Goal: Task Accomplishment & Management: Manage account settings

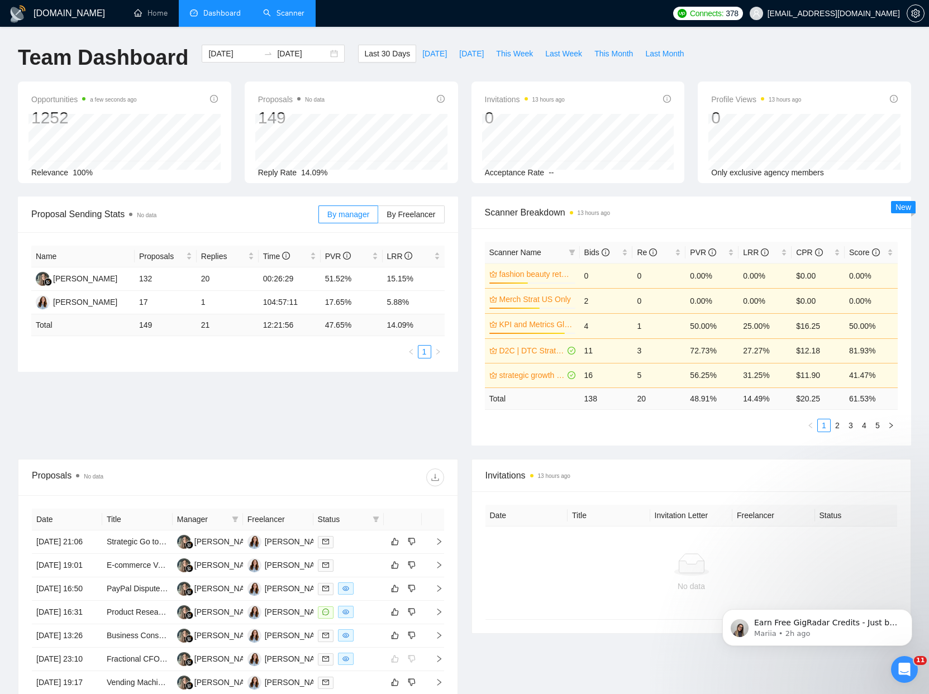
click at [279, 11] on link "Scanner" at bounding box center [283, 12] width 41 height 9
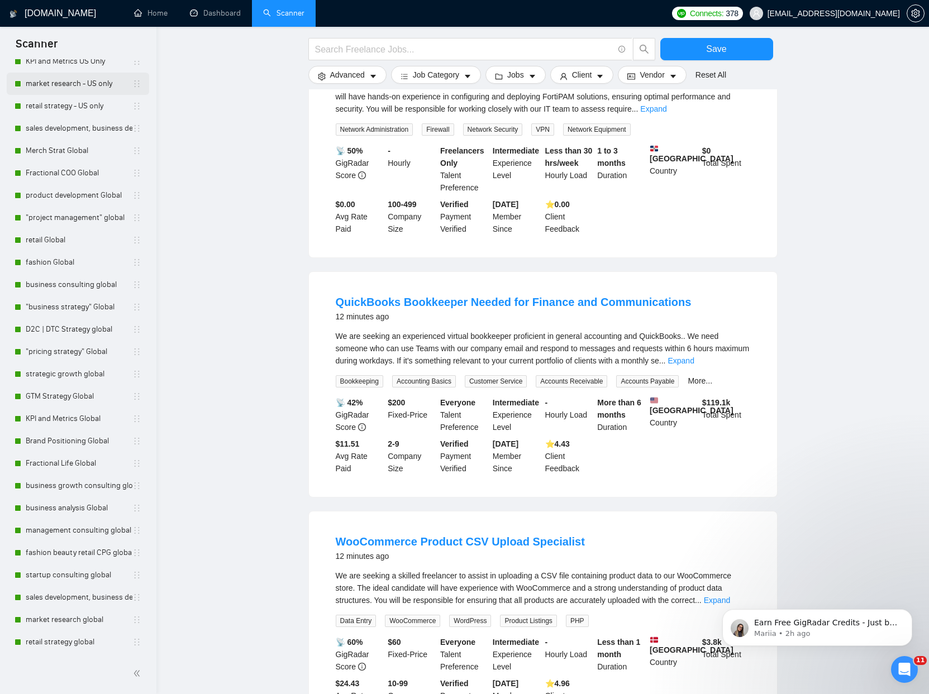
scroll to position [869, 0]
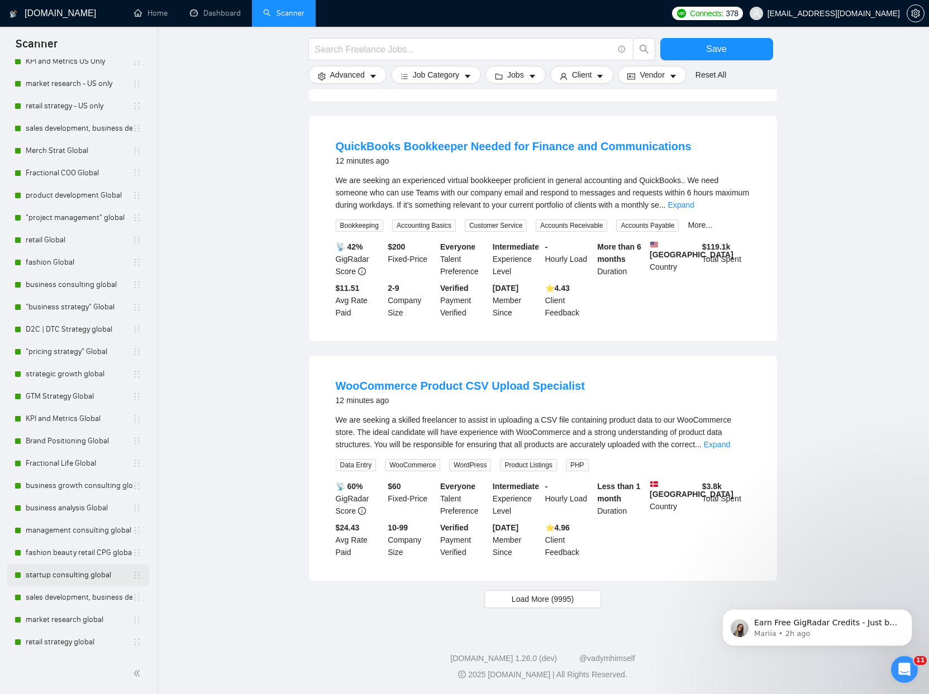
click at [66, 580] on link "startup consulting global" at bounding box center [79, 575] width 107 height 22
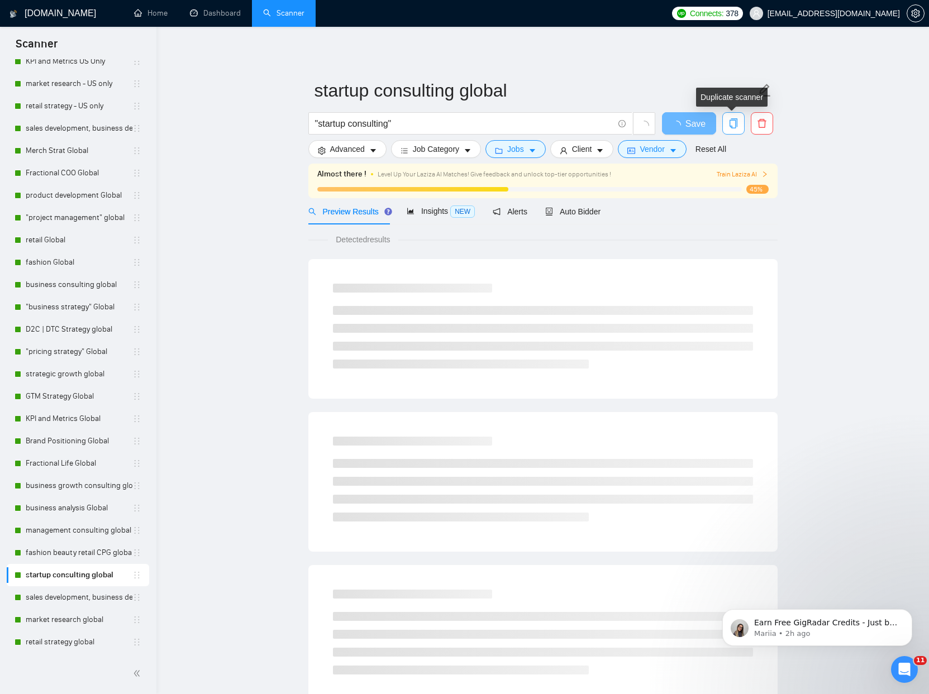
click at [731, 124] on icon "copy" at bounding box center [733, 123] width 10 height 10
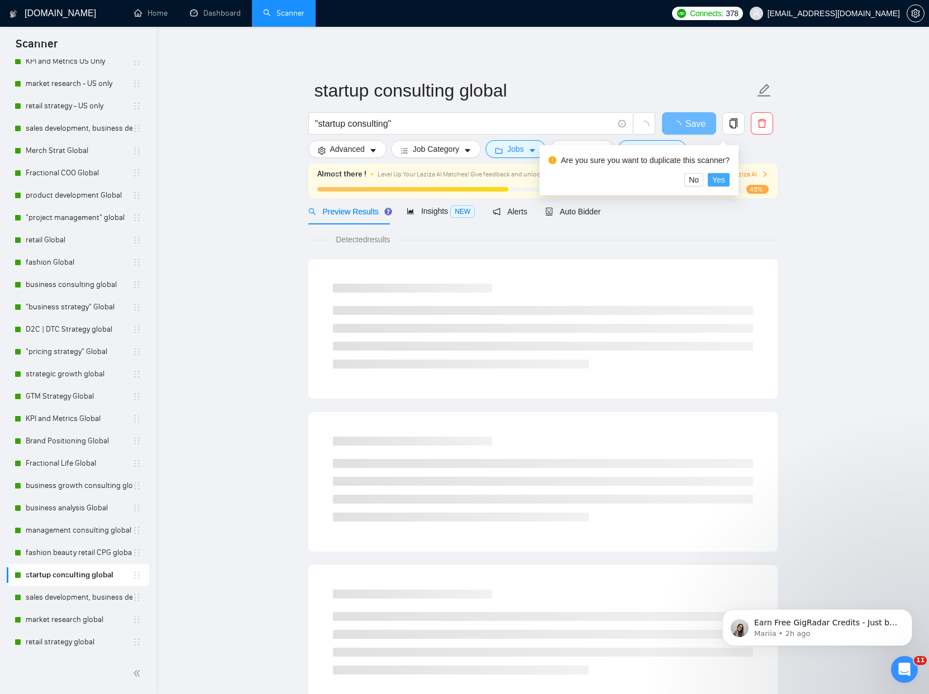
click at [725, 181] on span "Yes" at bounding box center [718, 180] width 13 height 12
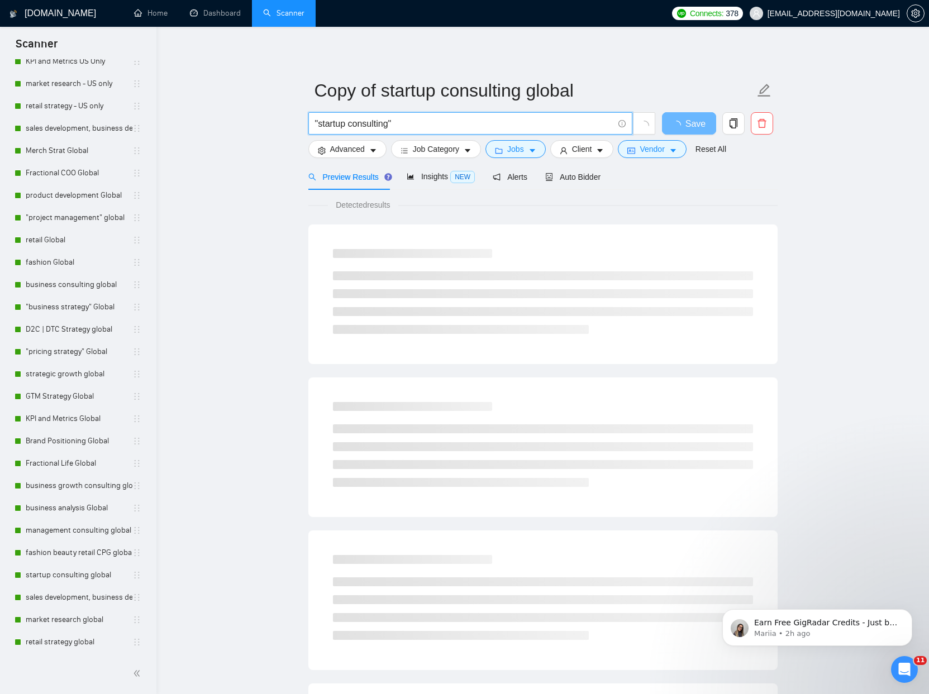
drag, startPoint x: 409, startPoint y: 122, endPoint x: 157, endPoint y: 103, distance: 252.0
click at [157, 103] on div "GigRadar.io Home Dashboard Scanner Connects: 378 juliemaemccarter@gmail.com Cop…" at bounding box center [542, 531] width 772 height 1062
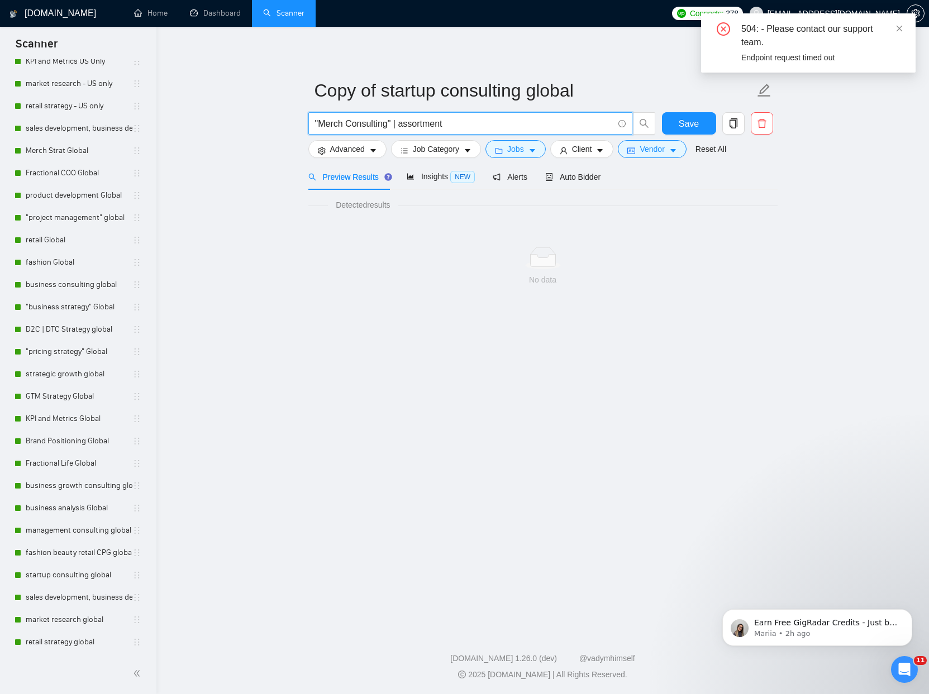
drag, startPoint x: 470, startPoint y: 123, endPoint x: 255, endPoint y: 120, distance: 215.0
click at [255, 120] on main "Copy of startup consulting global "Merch Consulting" | assortment Save Advanced…" at bounding box center [542, 326] width 736 height 563
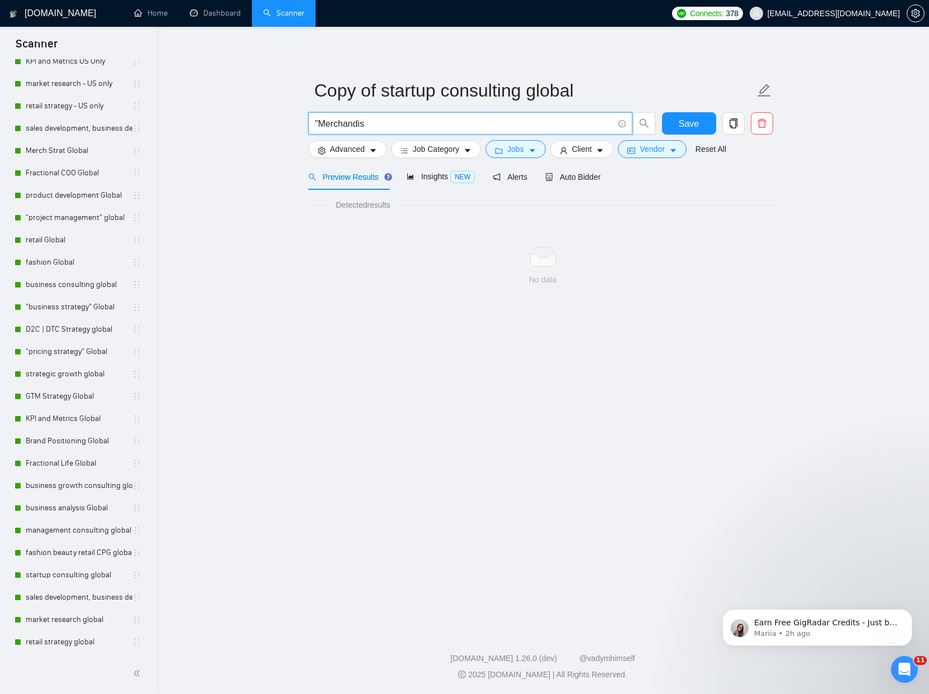
type input ""Merchandise"
click at [412, 128] on input ""Merchandise" at bounding box center [464, 124] width 298 height 14
click at [640, 126] on icon "search" at bounding box center [644, 123] width 10 height 10
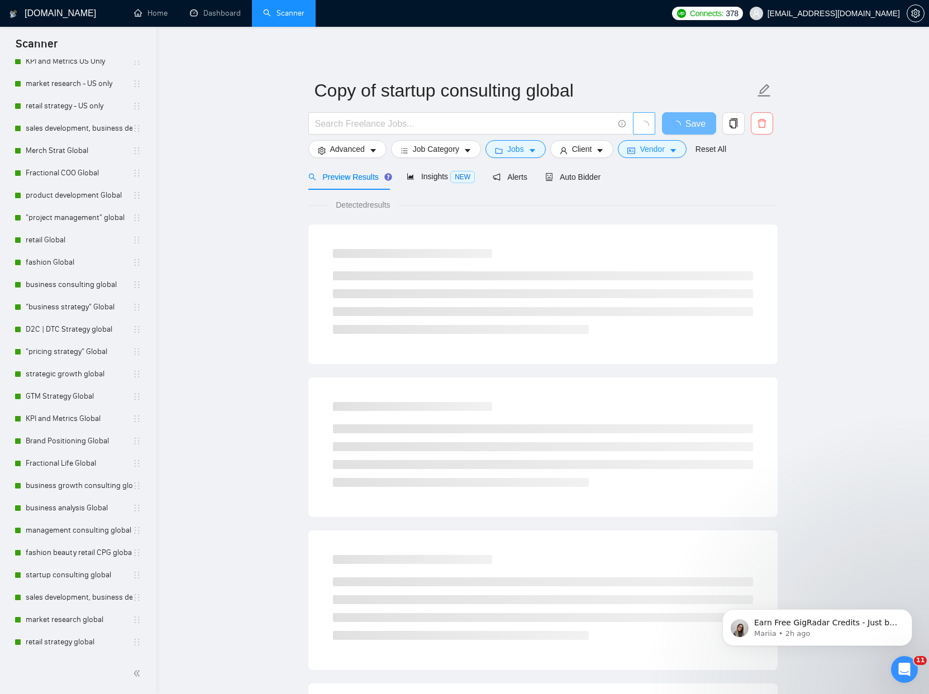
click at [758, 123] on icon "delete" at bounding box center [761, 123] width 8 height 9
click at [751, 175] on span "Yes" at bounding box center [747, 180] width 13 height 12
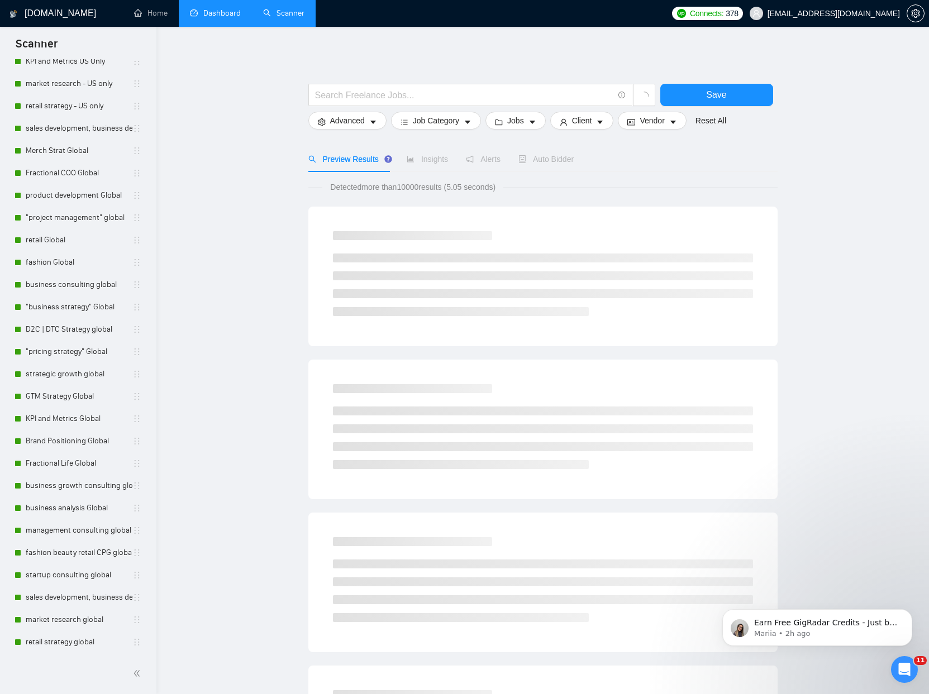
click at [200, 18] on link "Dashboard" at bounding box center [215, 12] width 51 height 9
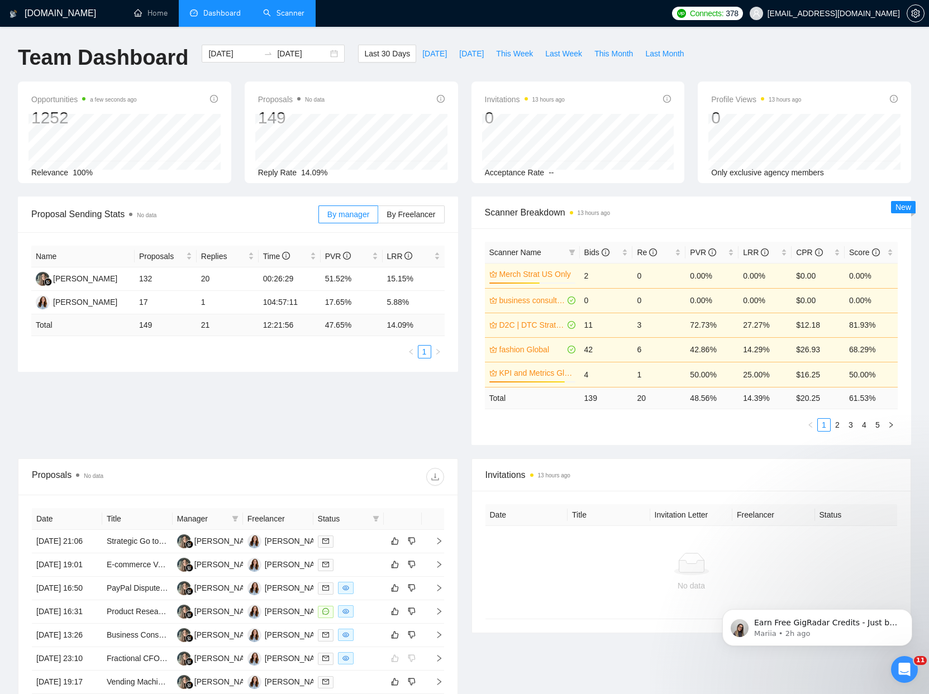
click at [303, 16] on link "Scanner" at bounding box center [283, 12] width 41 height 9
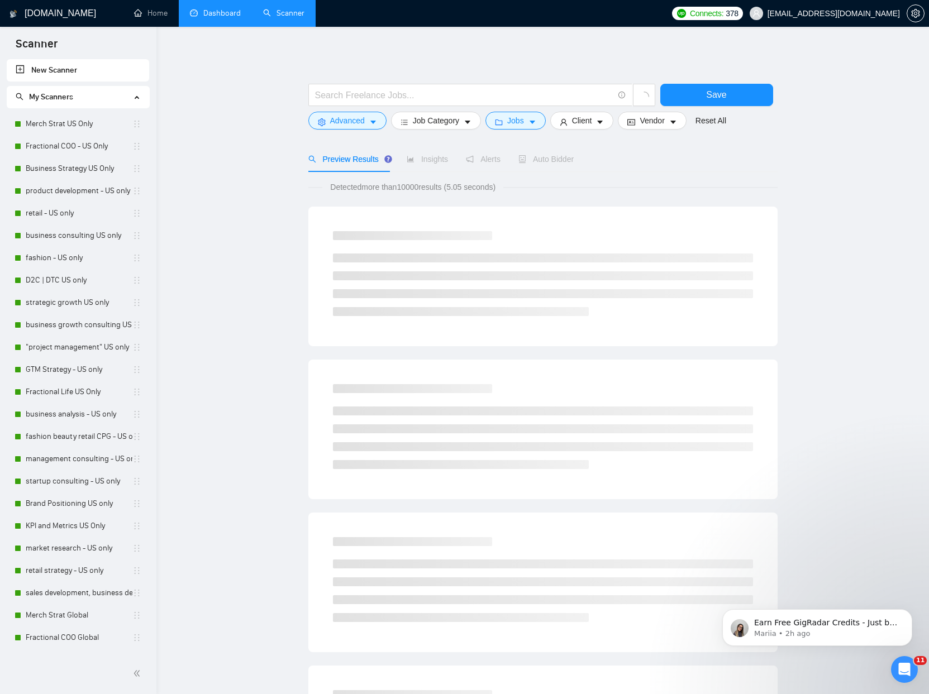
drag, startPoint x: 73, startPoint y: 612, endPoint x: 298, endPoint y: 351, distance: 344.1
click at [73, 612] on link "Merch Strat Global" at bounding box center [79, 615] width 107 height 22
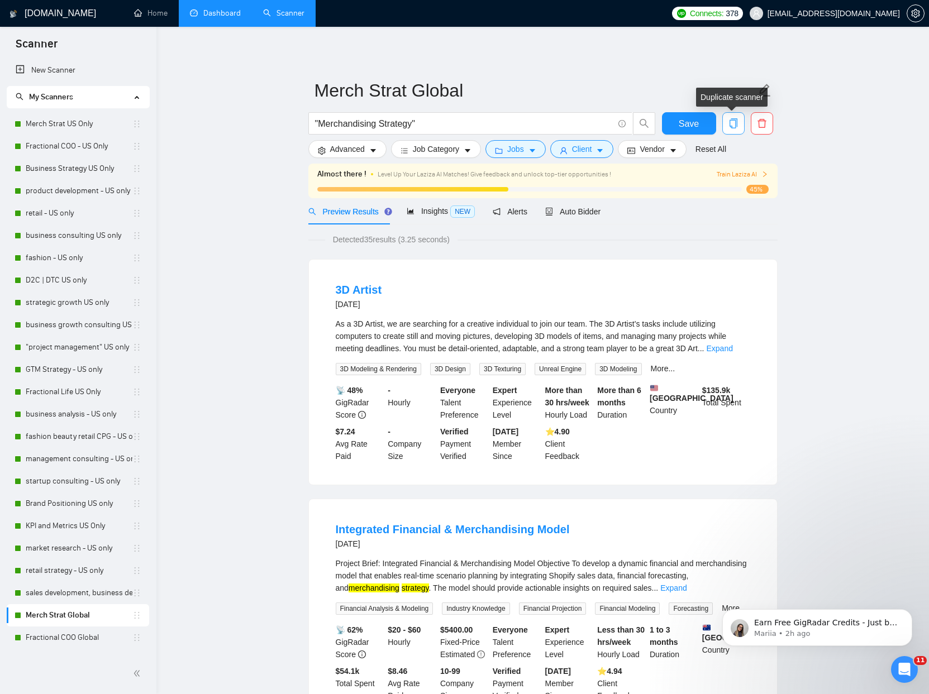
click at [731, 131] on button "button" at bounding box center [733, 123] width 22 height 22
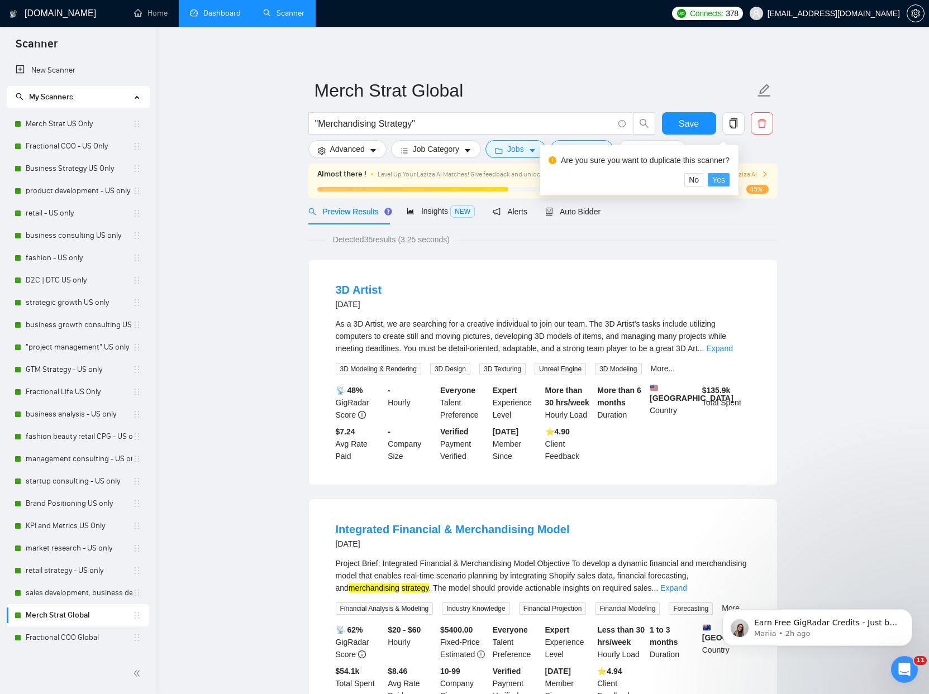
click at [721, 181] on span "Yes" at bounding box center [718, 180] width 13 height 12
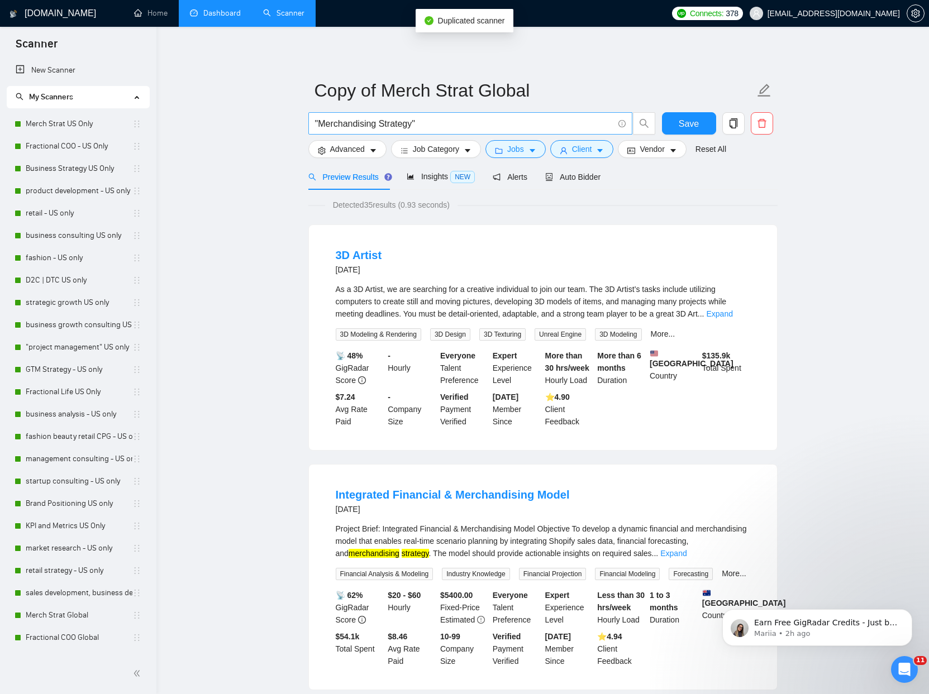
click at [453, 121] on input ""Merchandising Strategy"" at bounding box center [464, 124] width 298 height 14
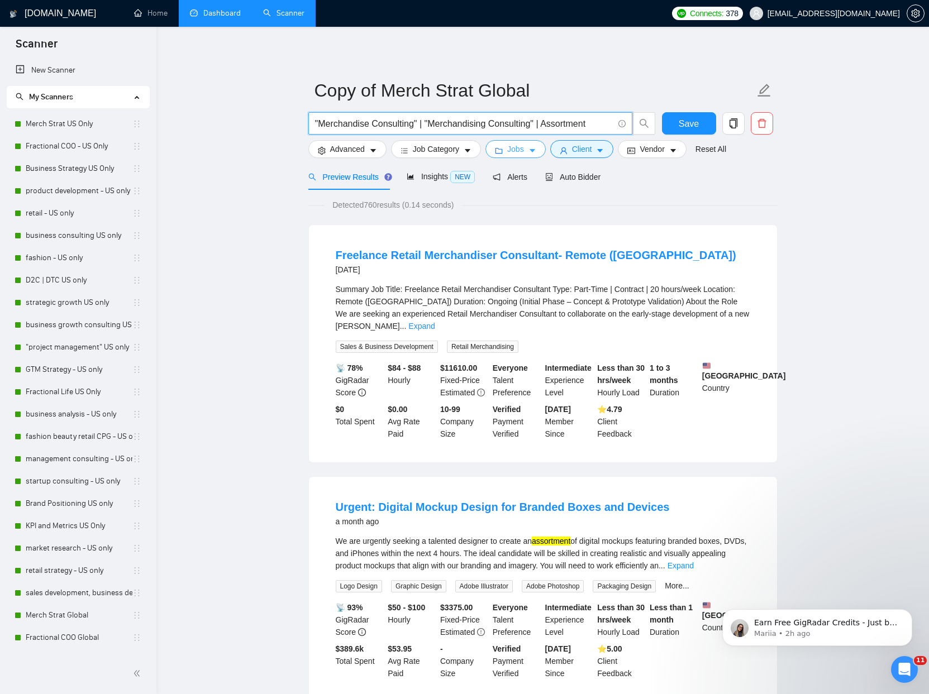
type input ""Merchandise Consulting" | "Merchandising Consulting" | Assortment"
click at [536, 155] on button "Jobs" at bounding box center [515, 149] width 60 height 18
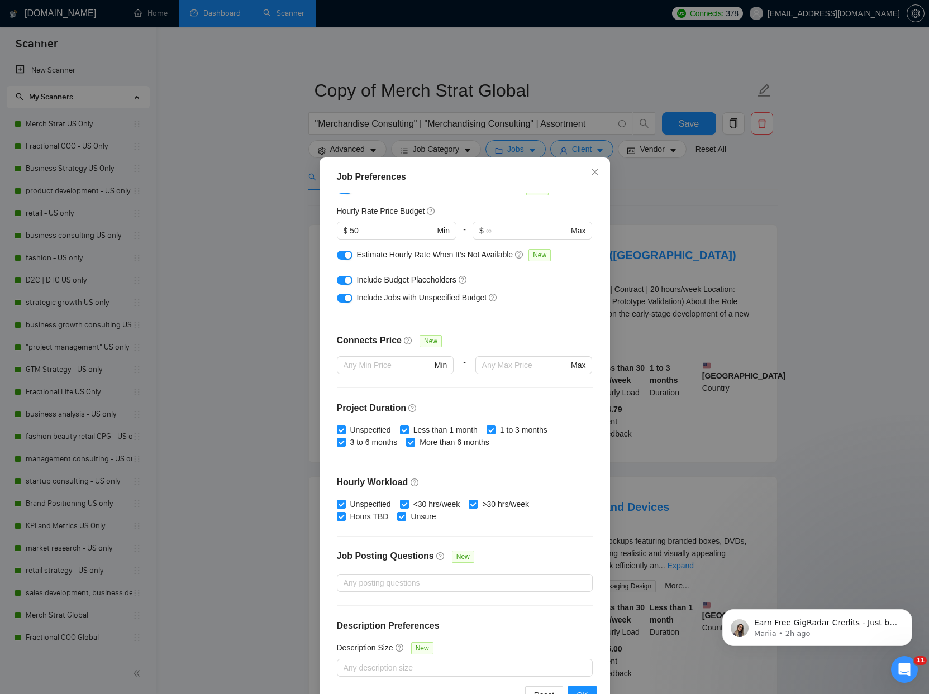
scroll to position [143, 0]
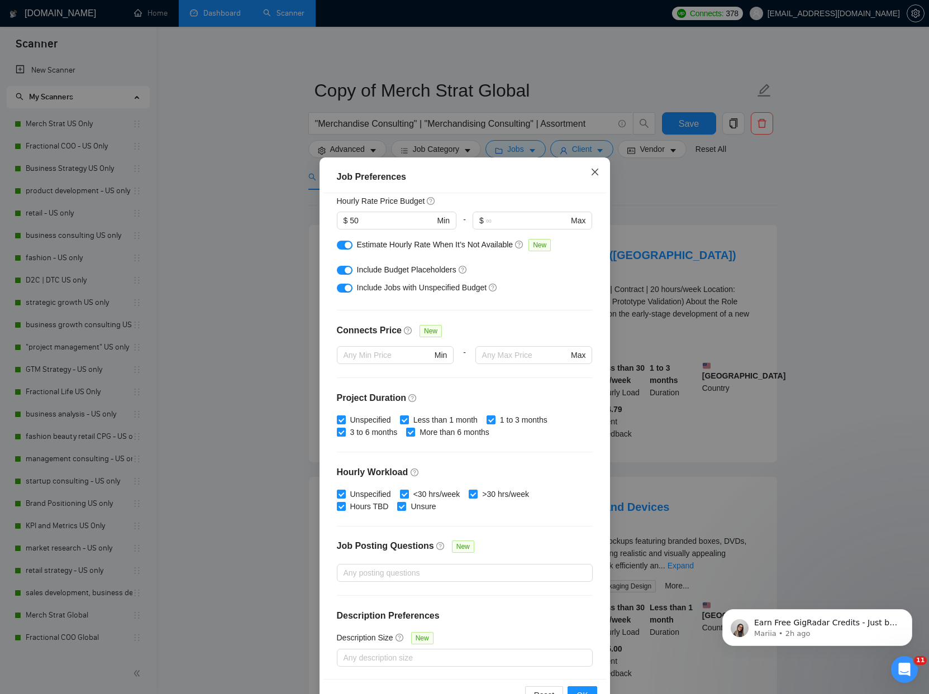
click at [592, 173] on icon "close" at bounding box center [594, 172] width 9 height 9
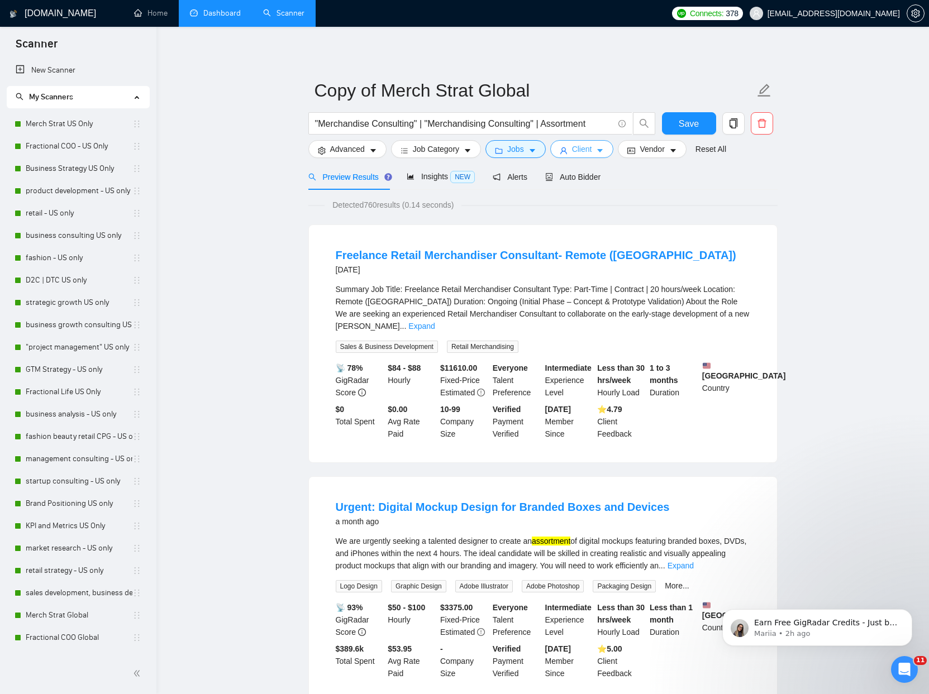
click at [598, 155] on button "Client" at bounding box center [582, 149] width 64 height 18
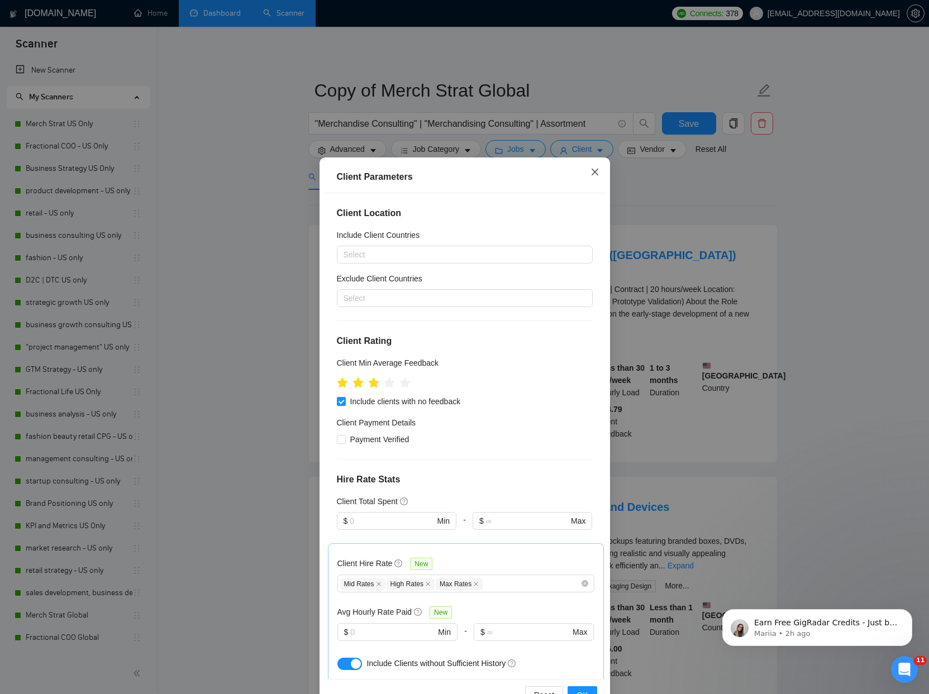
click at [595, 173] on icon "close" at bounding box center [594, 172] width 7 height 7
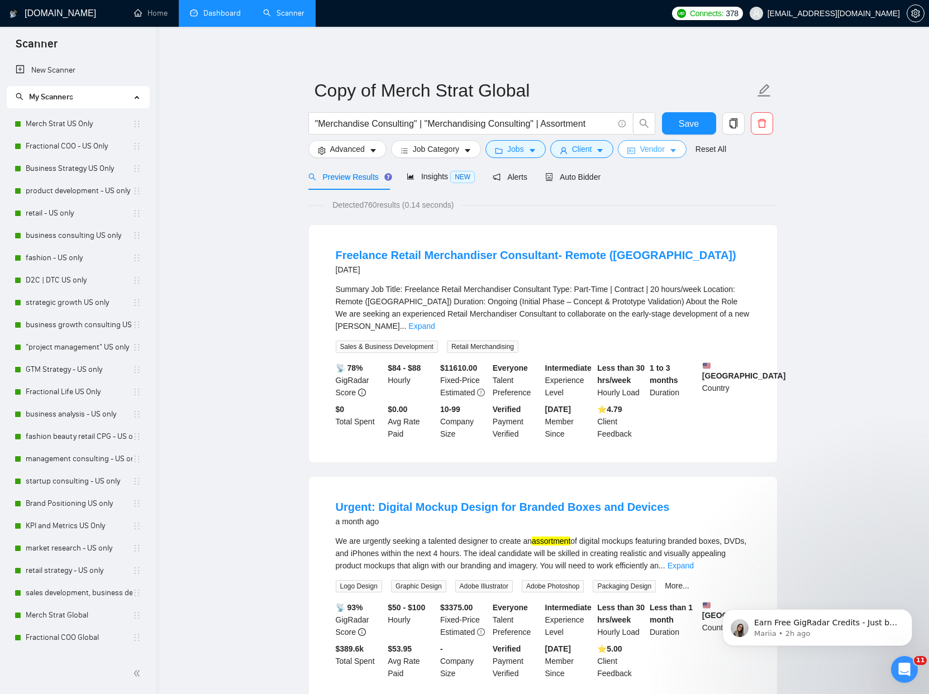
click at [676, 149] on icon "caret-down" at bounding box center [673, 151] width 8 height 8
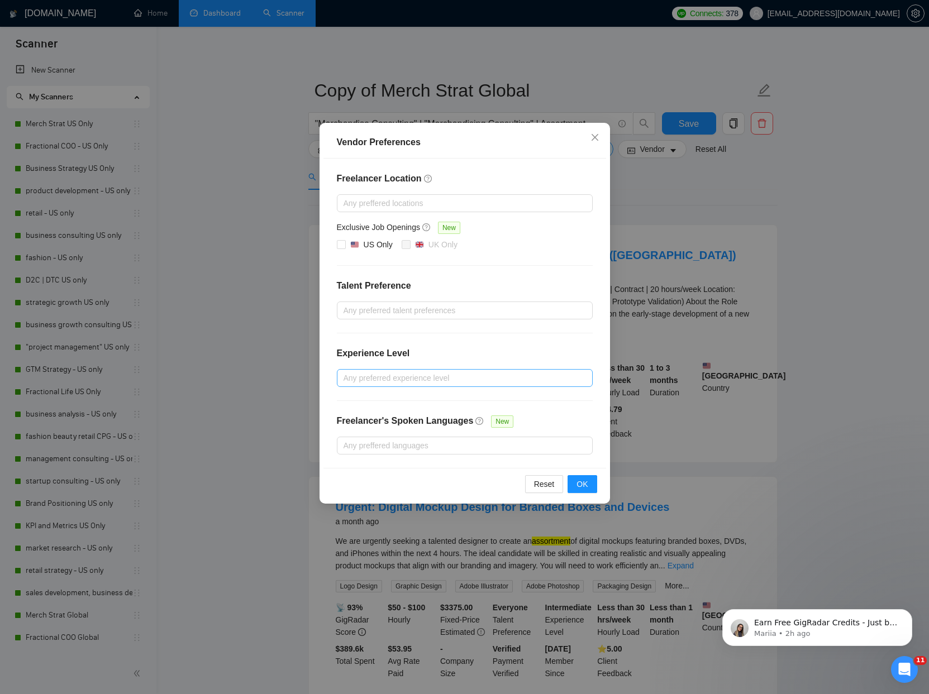
click at [415, 378] on div at bounding box center [458, 377] width 239 height 13
click at [363, 420] on span "Intermediate" at bounding box center [378, 417] width 44 height 9
click at [351, 420] on input "Intermediate" at bounding box center [347, 417] width 8 height 8
checkbox input "true"
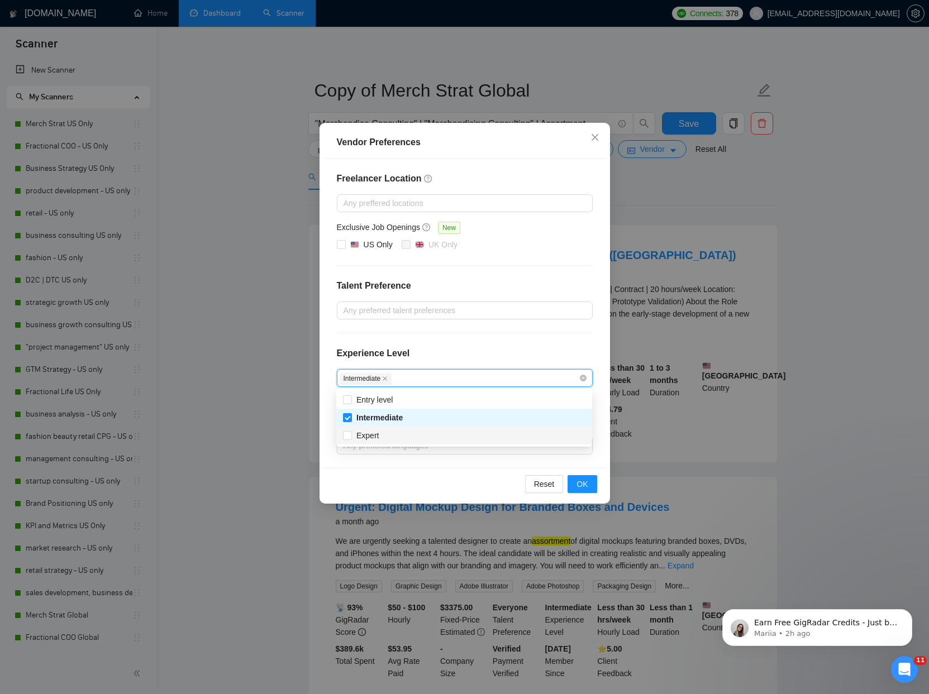
drag, startPoint x: 362, startPoint y: 434, endPoint x: 568, endPoint y: 455, distance: 206.6
click at [362, 434] on span "Expert" at bounding box center [367, 435] width 22 height 9
click at [351, 434] on input "Expert" at bounding box center [347, 435] width 8 height 8
checkbox input "true"
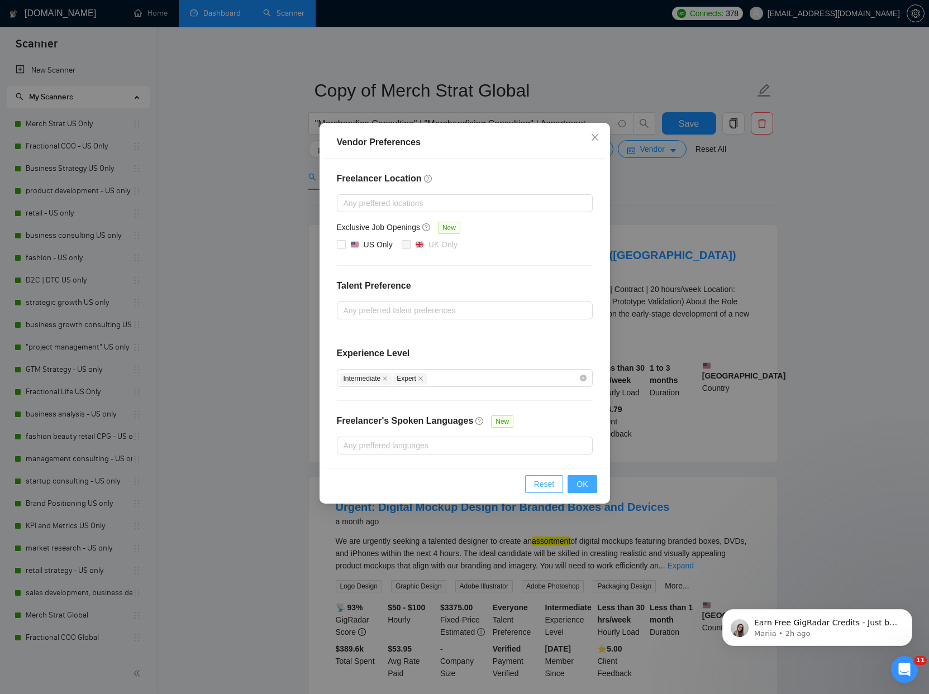
drag, startPoint x: 570, startPoint y: 484, endPoint x: 565, endPoint y: 468, distance: 16.3
click at [570, 484] on button "OK" at bounding box center [581, 484] width 29 height 18
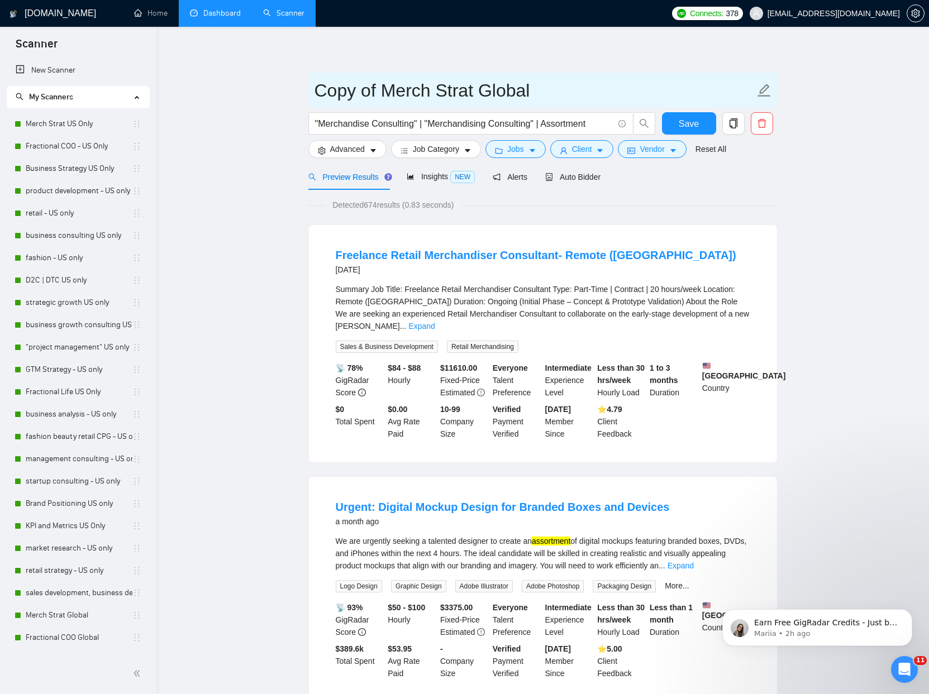
click at [762, 93] on icon "edit" at bounding box center [763, 90] width 13 height 13
drag, startPoint x: 543, startPoint y: 87, endPoint x: 252, endPoint y: 84, distance: 290.9
type input "Merchandising Consulting + Assortment Global"
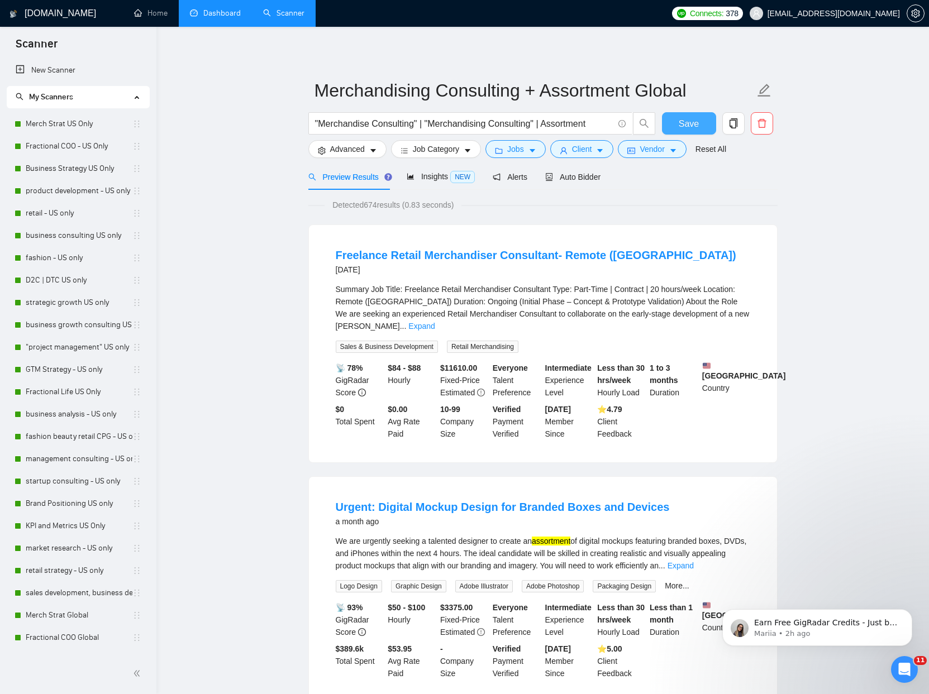
drag, startPoint x: 701, startPoint y: 119, endPoint x: 562, endPoint y: 85, distance: 143.6
click at [701, 119] on button "Save" at bounding box center [689, 123] width 54 height 22
click at [580, 180] on span "Auto Bidder" at bounding box center [572, 177] width 55 height 9
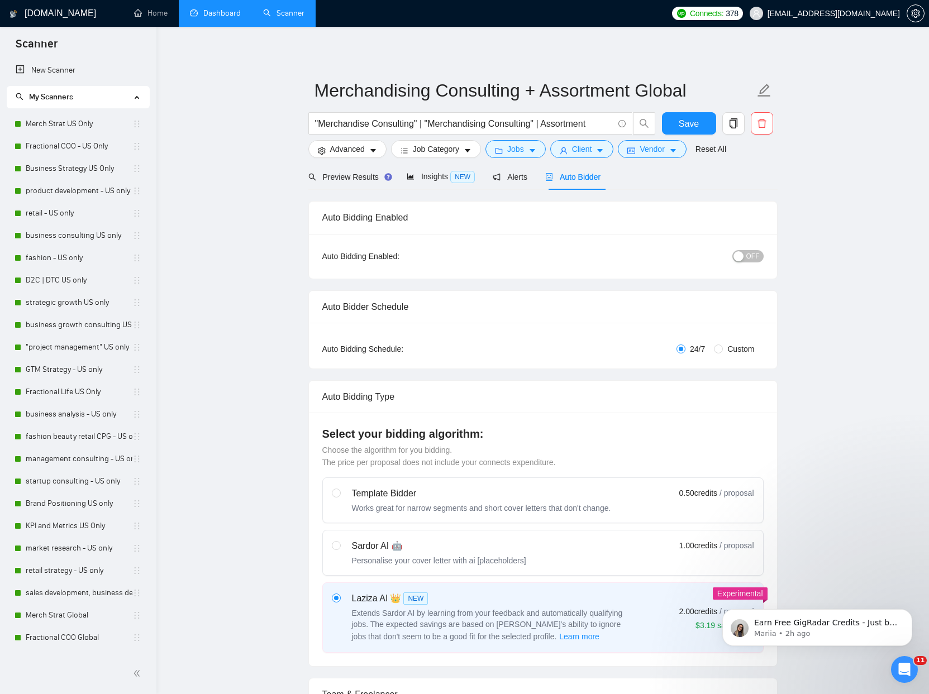
click at [764, 260] on div "Auto Bidding Enabled: OFF" at bounding box center [543, 256] width 468 height 45
click at [759, 258] on button "OFF" at bounding box center [747, 256] width 31 height 12
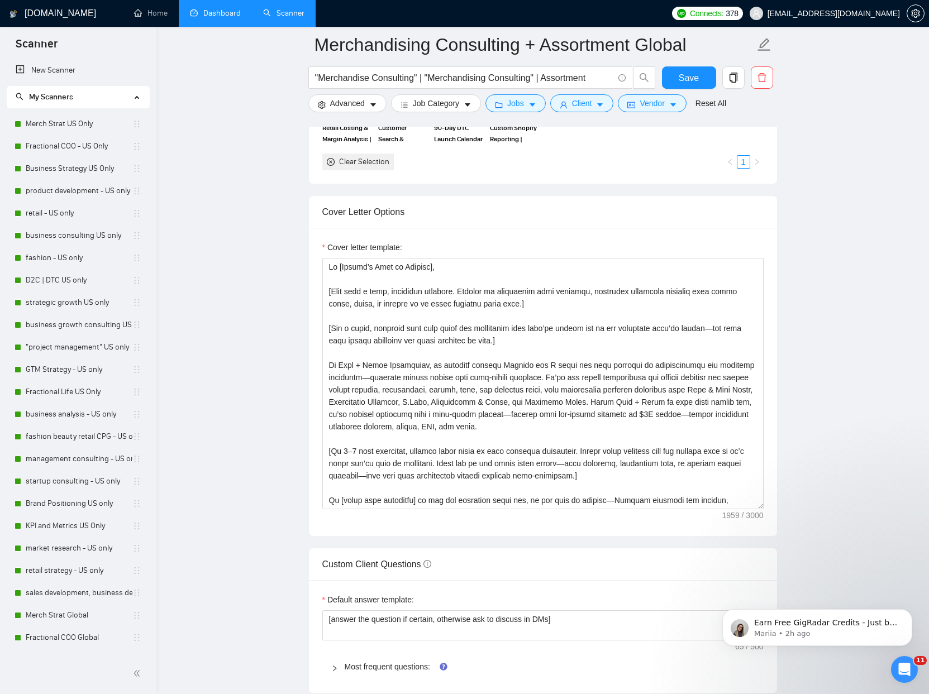
scroll to position [1162, 0]
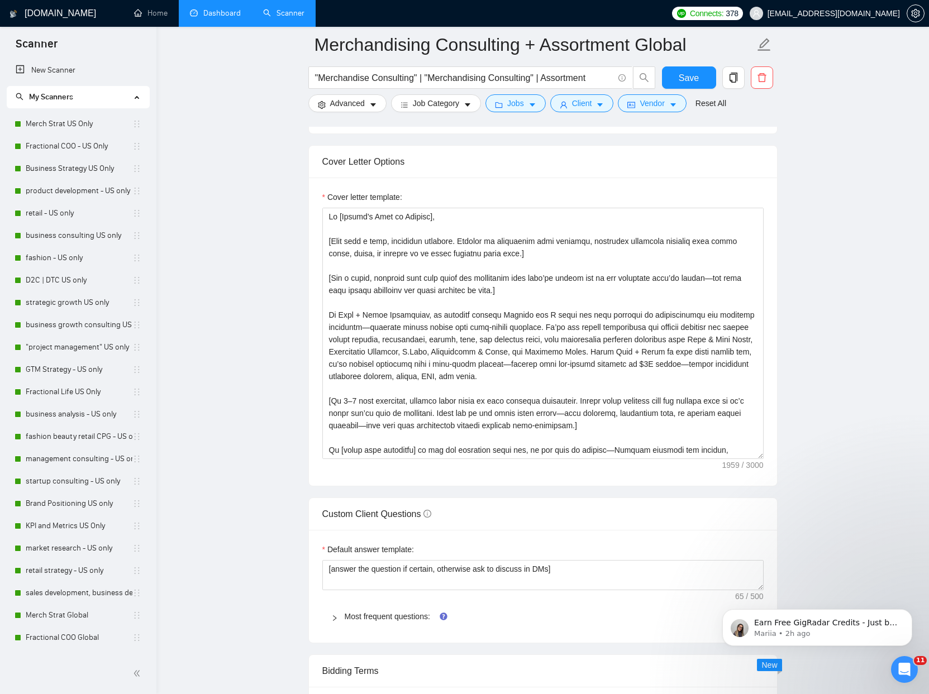
click at [372, 624] on div "Most frequent questions:" at bounding box center [542, 617] width 441 height 26
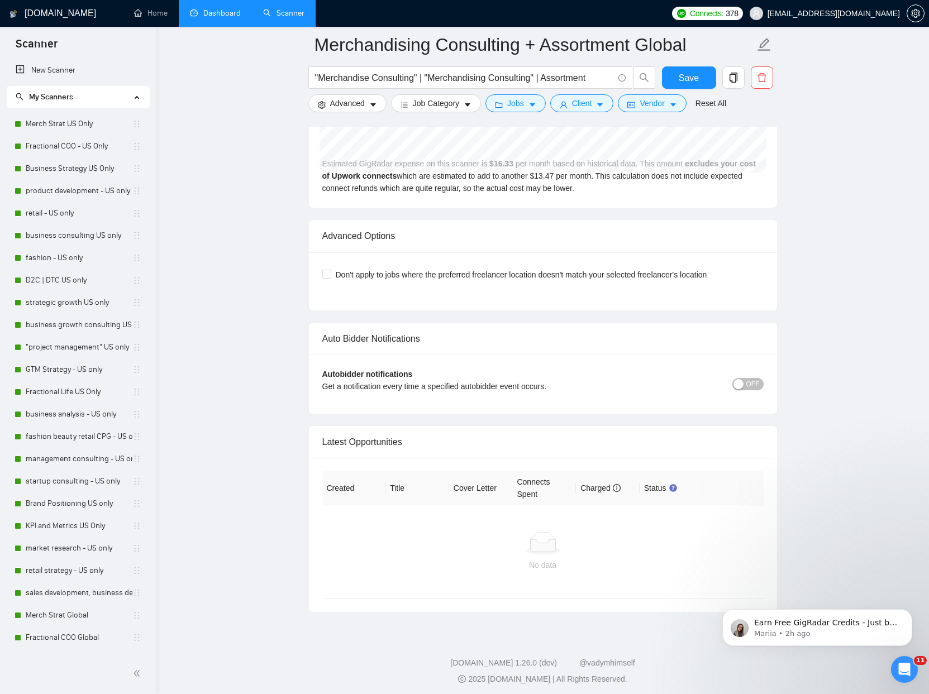
scroll to position [5030, 0]
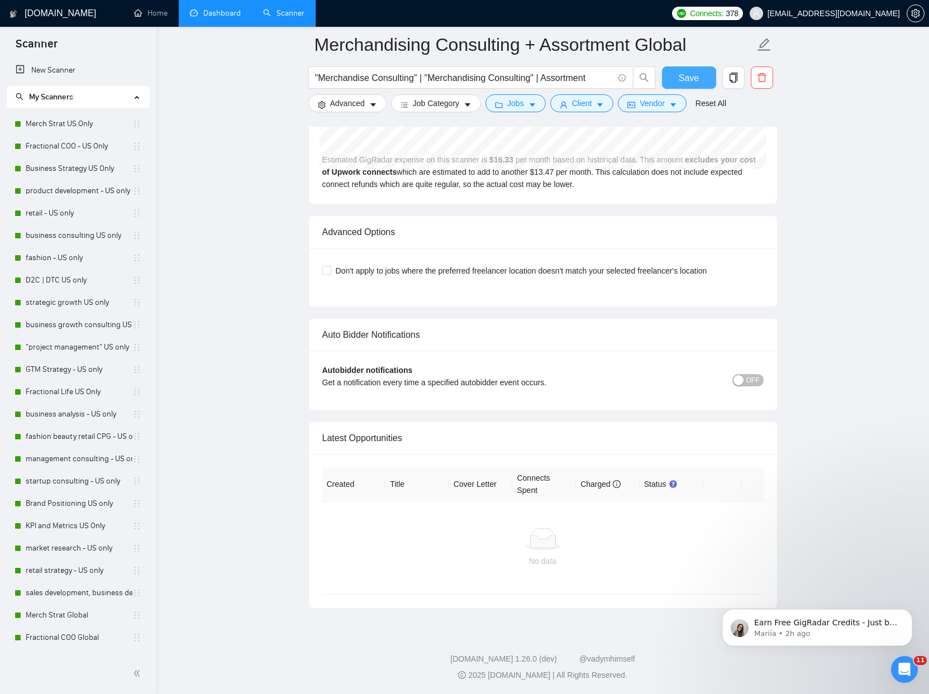
drag, startPoint x: 702, startPoint y: 76, endPoint x: 815, endPoint y: 367, distance: 312.0
click at [702, 77] on button "Save" at bounding box center [689, 77] width 54 height 22
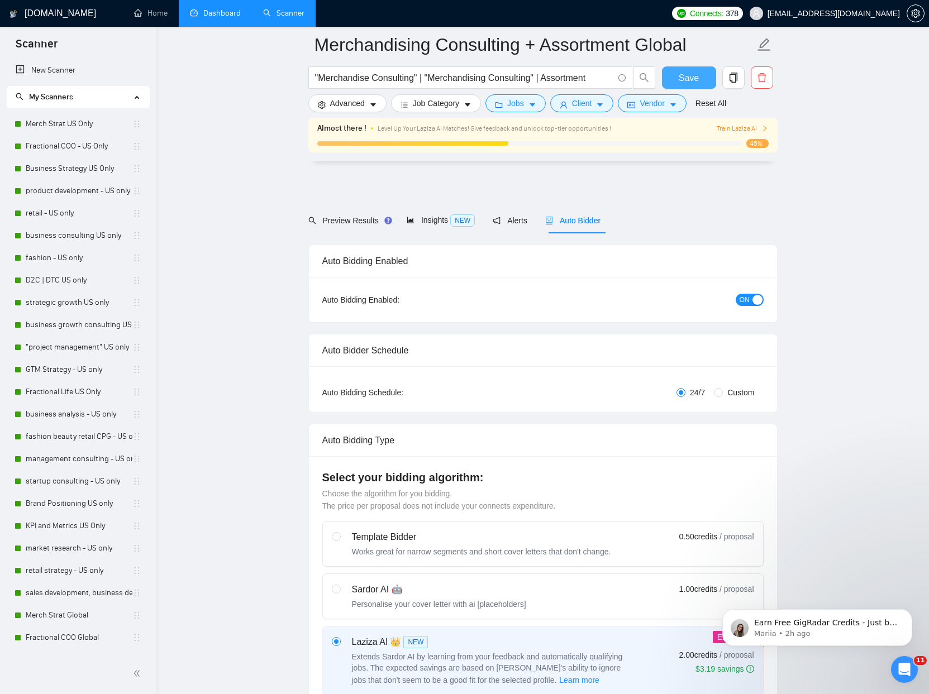
scroll to position [2433, 0]
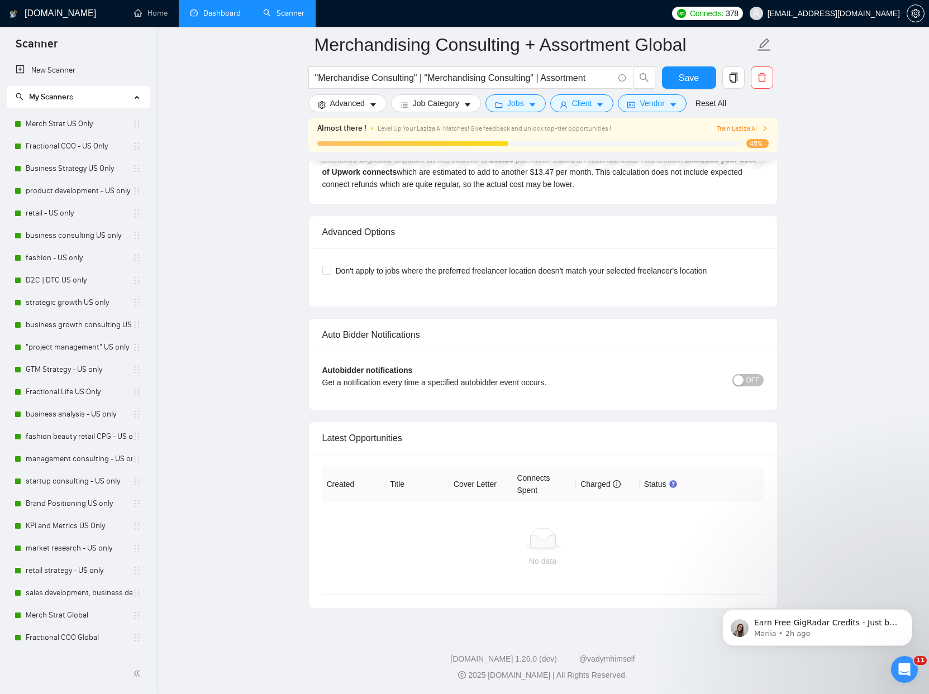
click at [751, 380] on span "OFF" at bounding box center [752, 380] width 13 height 12
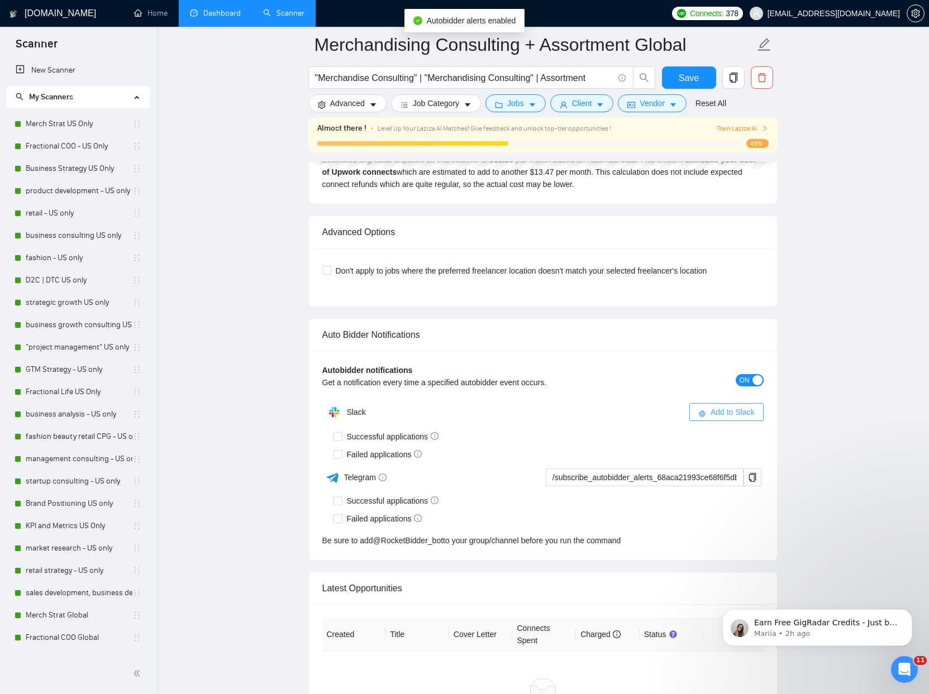
click at [710, 413] on span "Add to Slack" at bounding box center [732, 412] width 44 height 12
click at [341, 437] on span at bounding box center [337, 436] width 9 height 9
click at [341, 437] on input "Successful applications" at bounding box center [337, 436] width 8 height 8
checkbox input "true"
click at [339, 452] on input "Failed applications" at bounding box center [337, 454] width 8 height 8
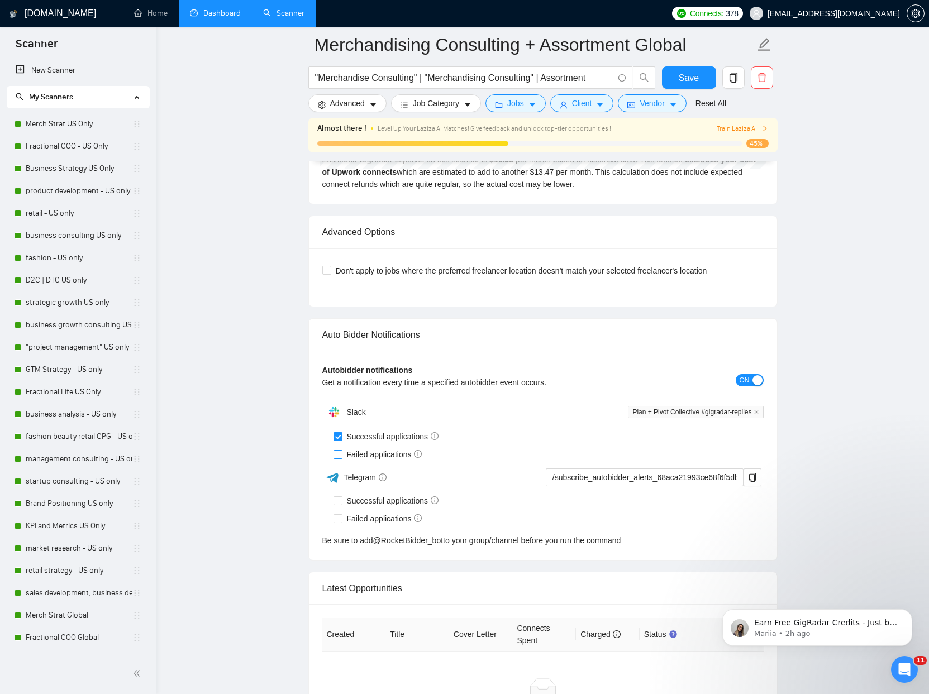
checkbox input "true"
click at [697, 75] on span "Save" at bounding box center [688, 78] width 20 height 14
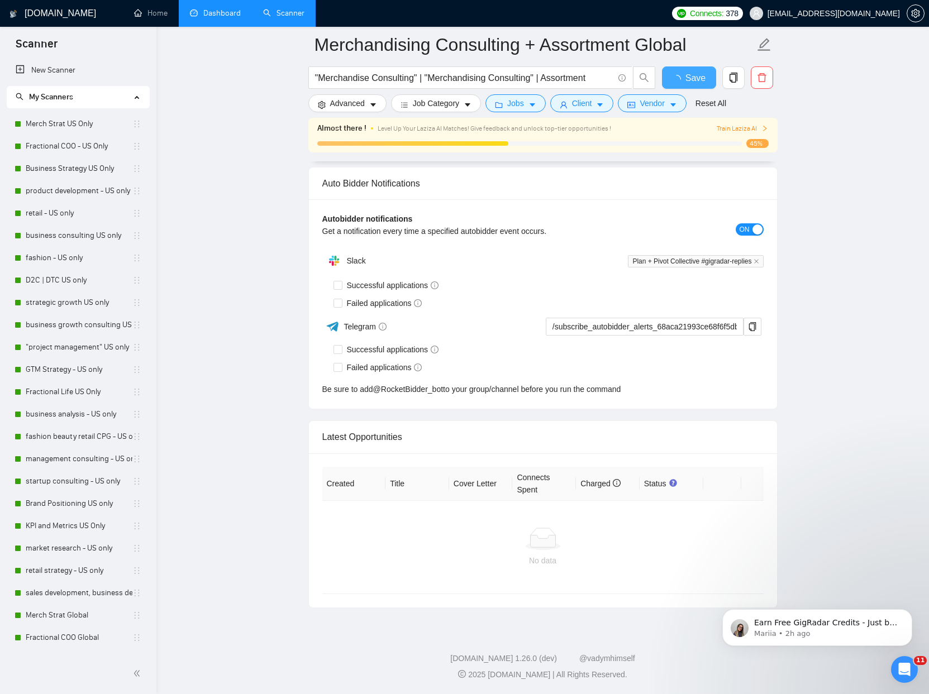
checkbox input "true"
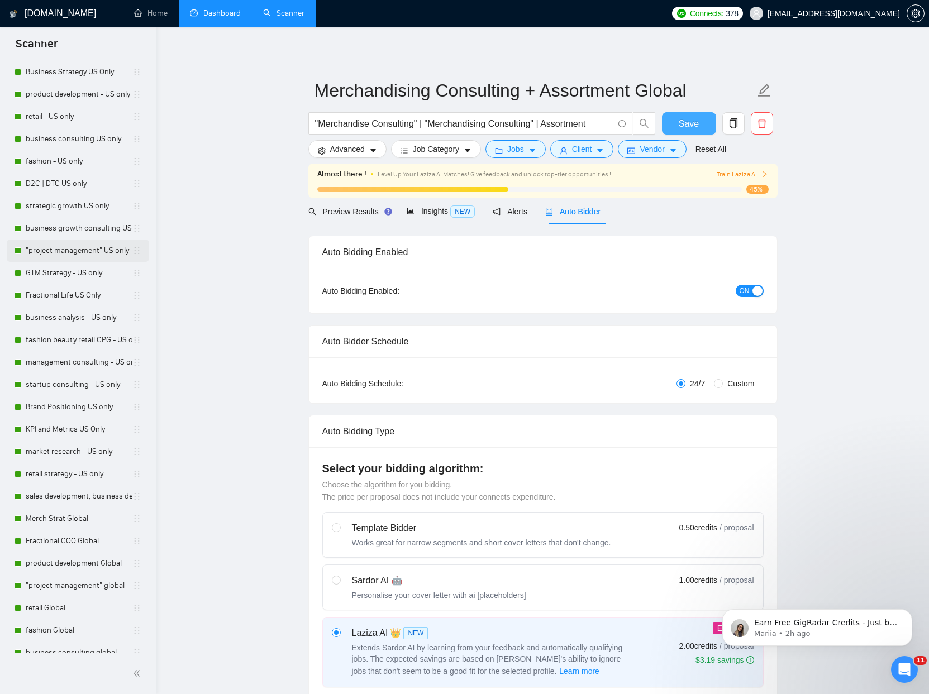
scroll to position [487, 0]
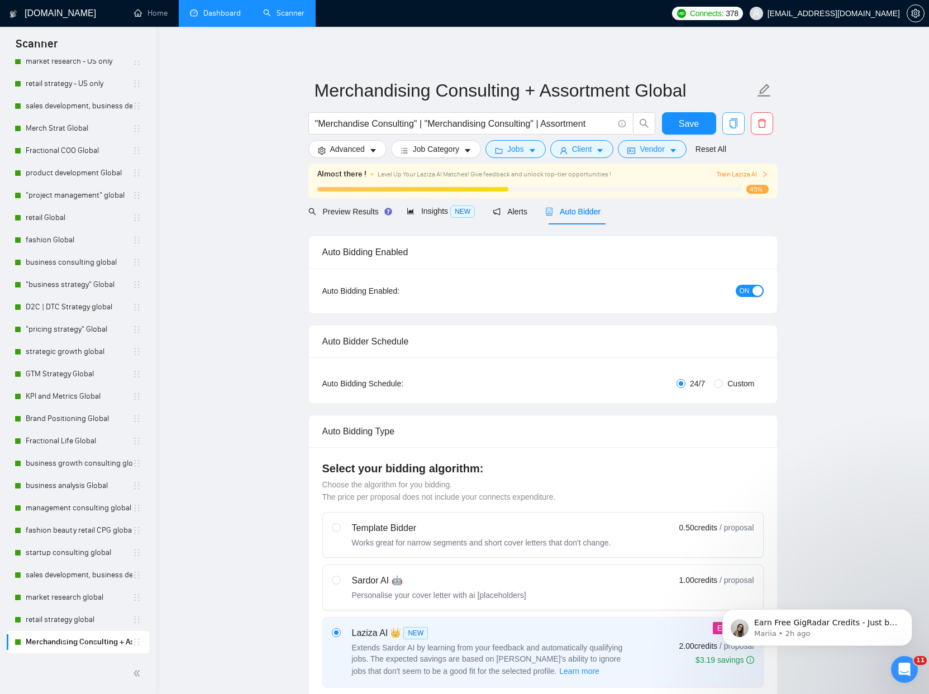
click at [734, 127] on icon "copy" at bounding box center [733, 123] width 10 height 10
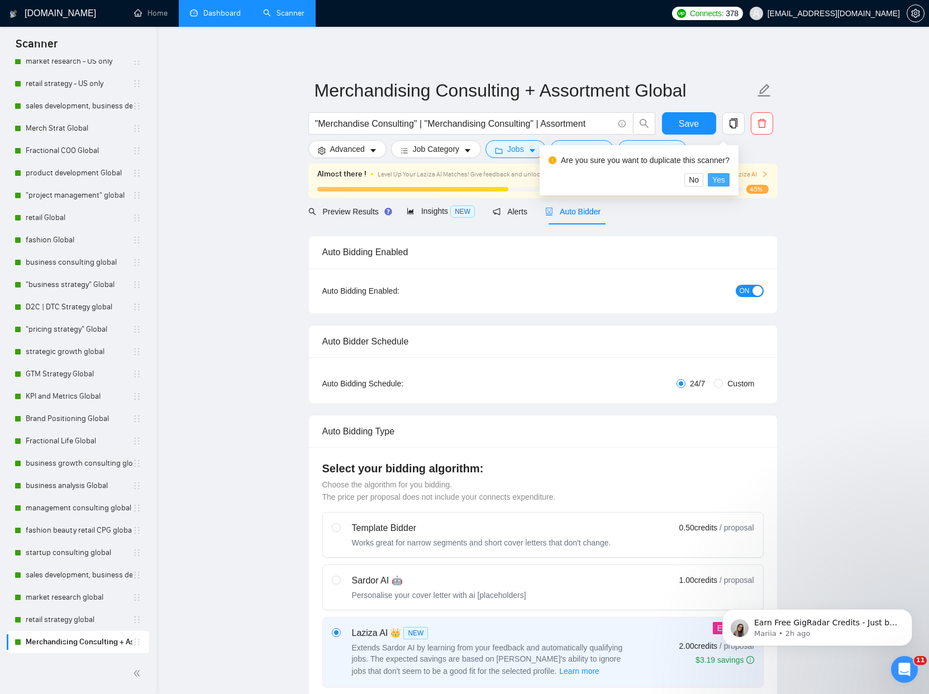
click at [722, 180] on span "Yes" at bounding box center [718, 180] width 13 height 12
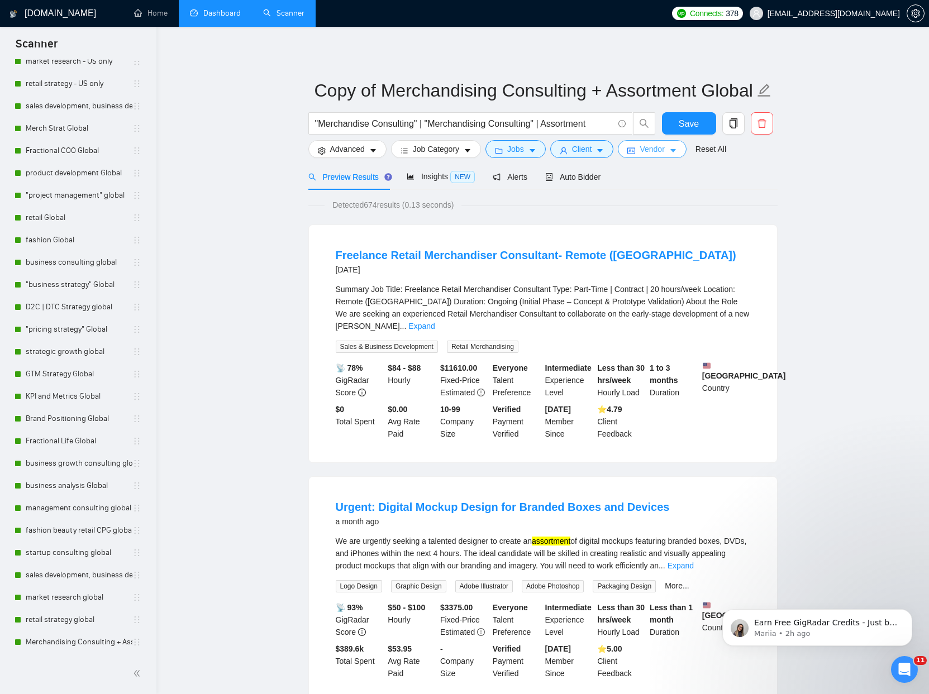
click at [671, 153] on button "Vendor" at bounding box center [652, 149] width 68 height 18
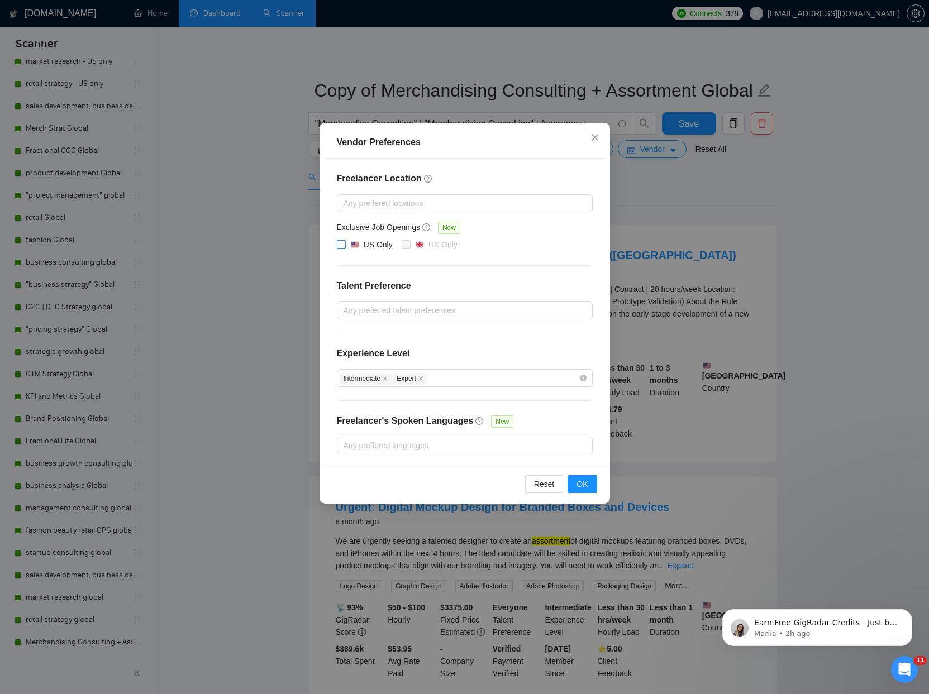
click at [369, 247] on div "US Only" at bounding box center [377, 244] width 29 height 12
click at [345, 247] on input "US Only" at bounding box center [341, 244] width 8 height 8
checkbox input "true"
click at [587, 484] on span "OK" at bounding box center [581, 484] width 11 height 12
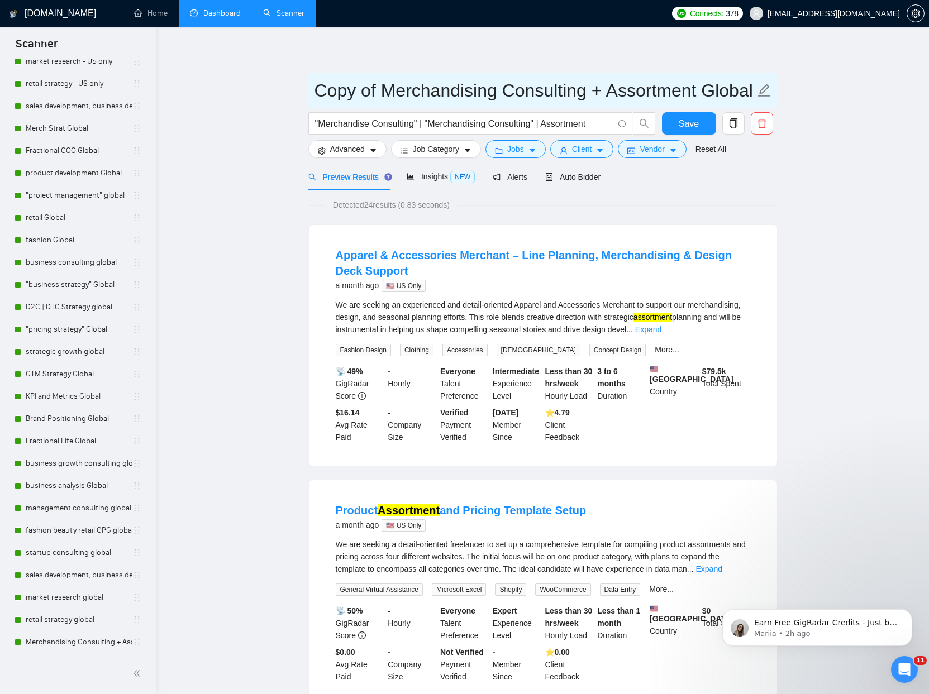
drag, startPoint x: 380, startPoint y: 89, endPoint x: 271, endPoint y: 78, distance: 109.4
click at [652, 89] on input "Merchandising Consulting + Assortment Global" at bounding box center [534, 90] width 440 height 28
type input "Merchandising Consulting + Assortment - US only"
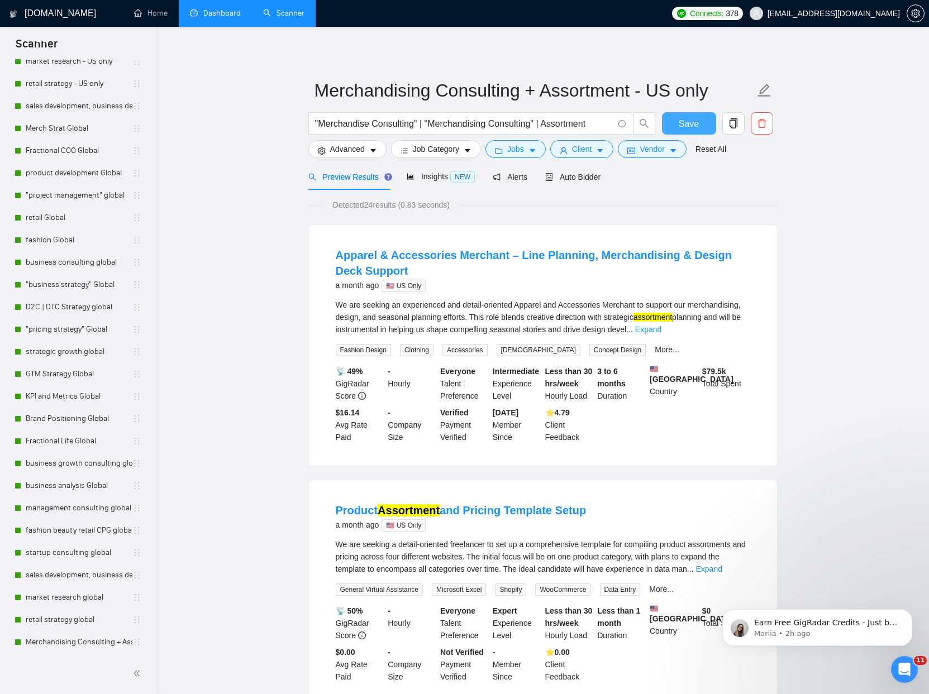
click at [684, 123] on span "Save" at bounding box center [688, 124] width 20 height 14
click at [594, 177] on span "Auto Bidder" at bounding box center [572, 177] width 55 height 9
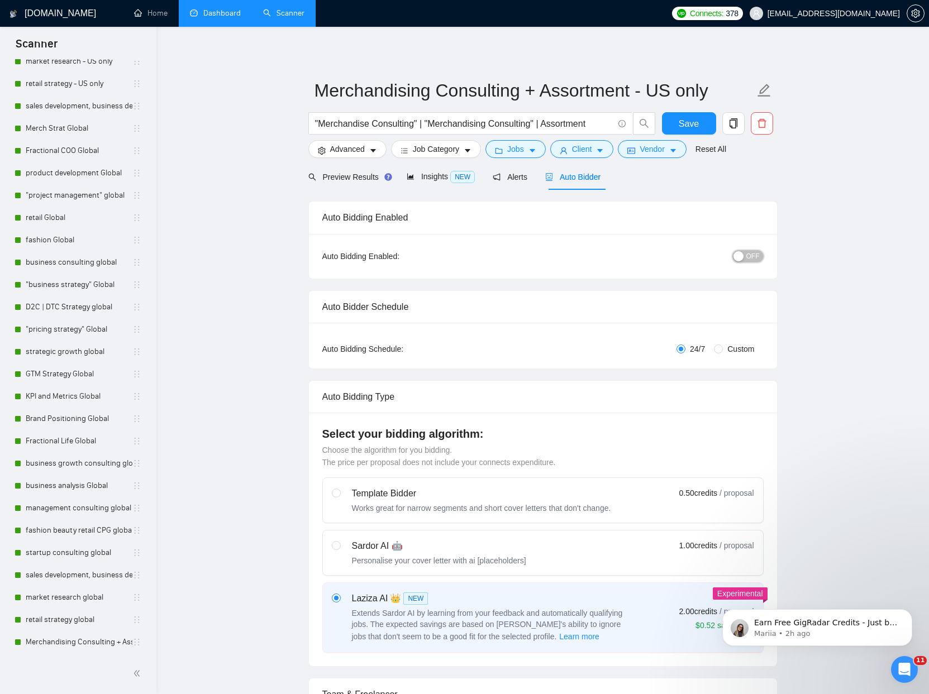
drag, startPoint x: 755, startPoint y: 258, endPoint x: 734, endPoint y: 277, distance: 28.9
click at [755, 259] on span "OFF" at bounding box center [752, 256] width 13 height 12
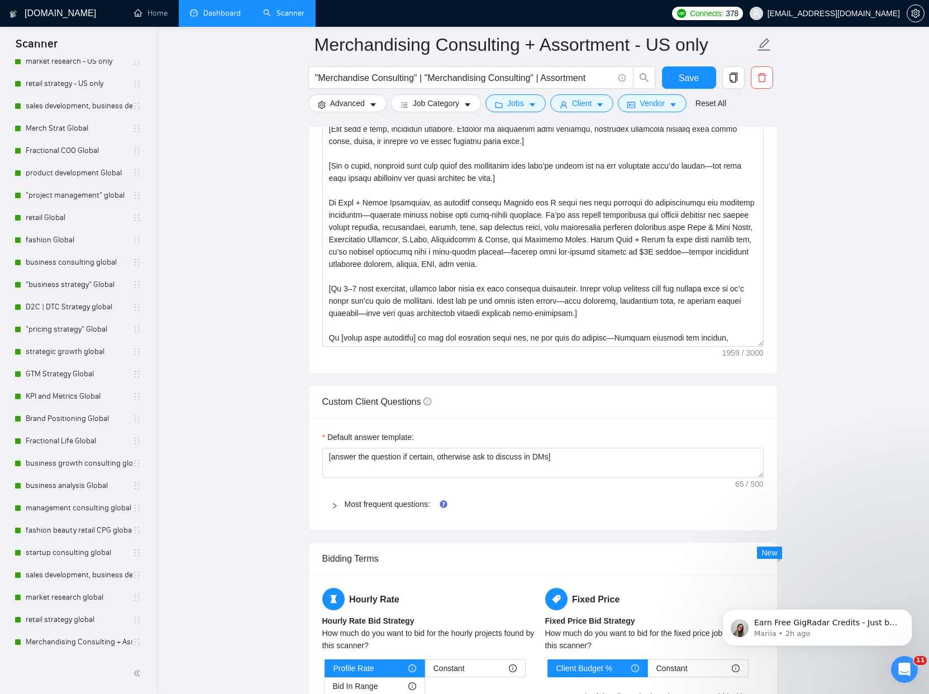
scroll to position [1312, 0]
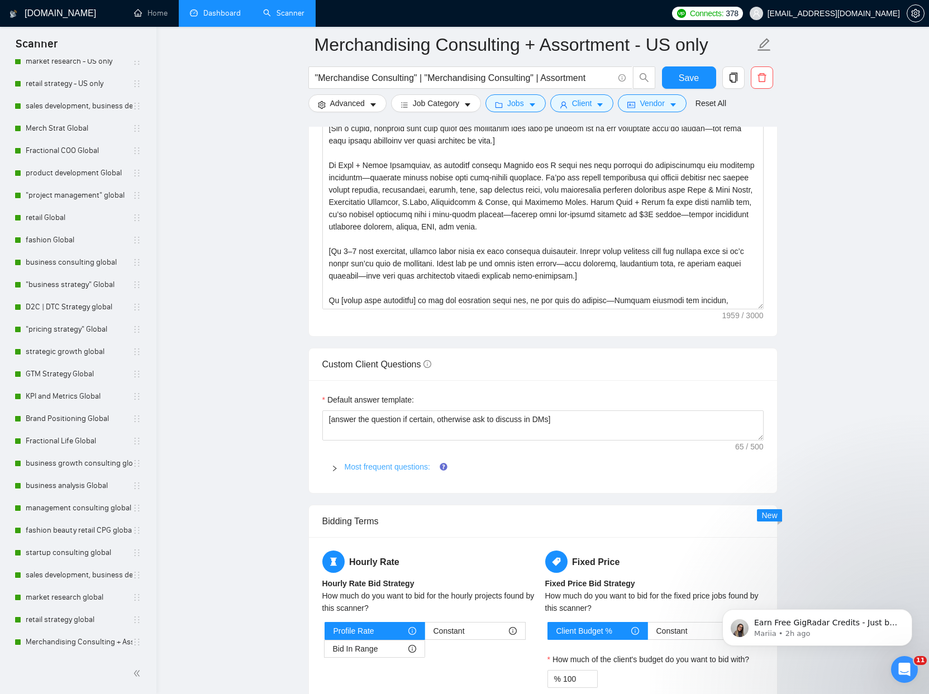
click at [395, 470] on link "Most frequent questions:" at bounding box center [387, 466] width 85 height 9
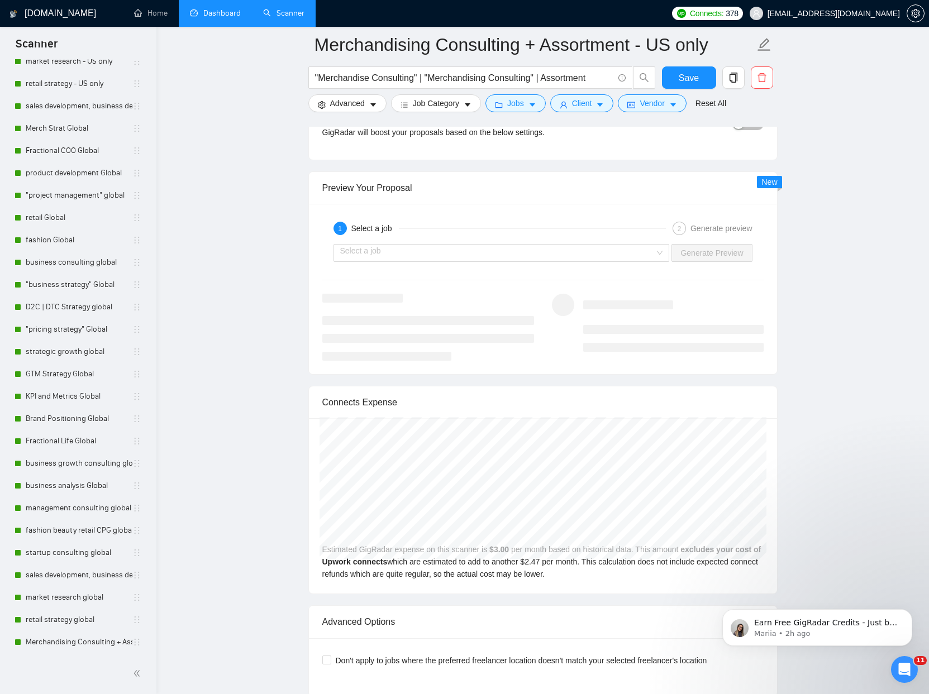
scroll to position [4662, 0]
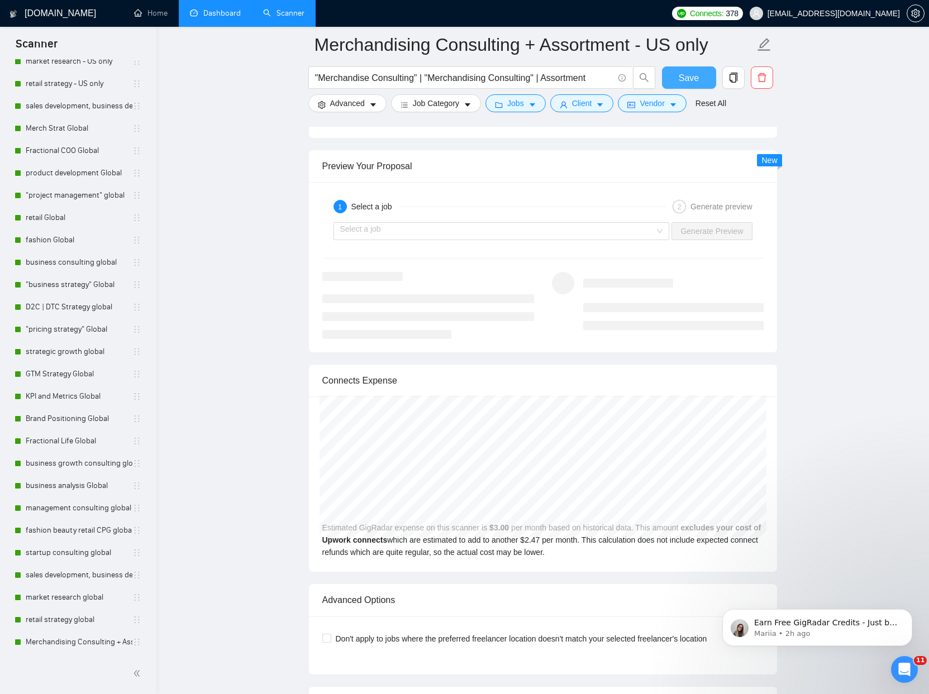
click at [691, 75] on span "Save" at bounding box center [688, 78] width 20 height 14
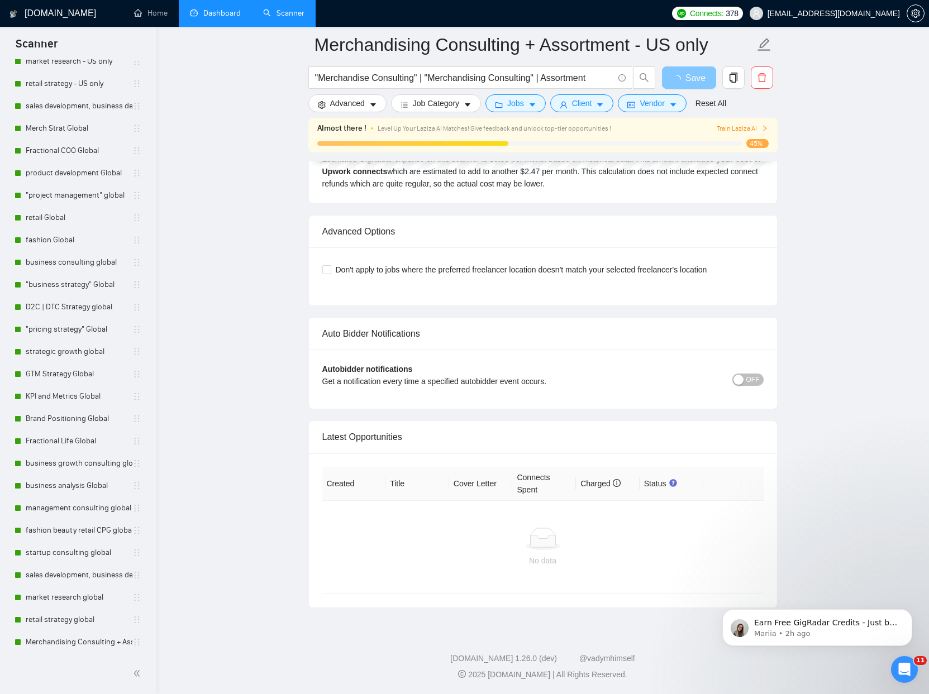
scroll to position [2378, 0]
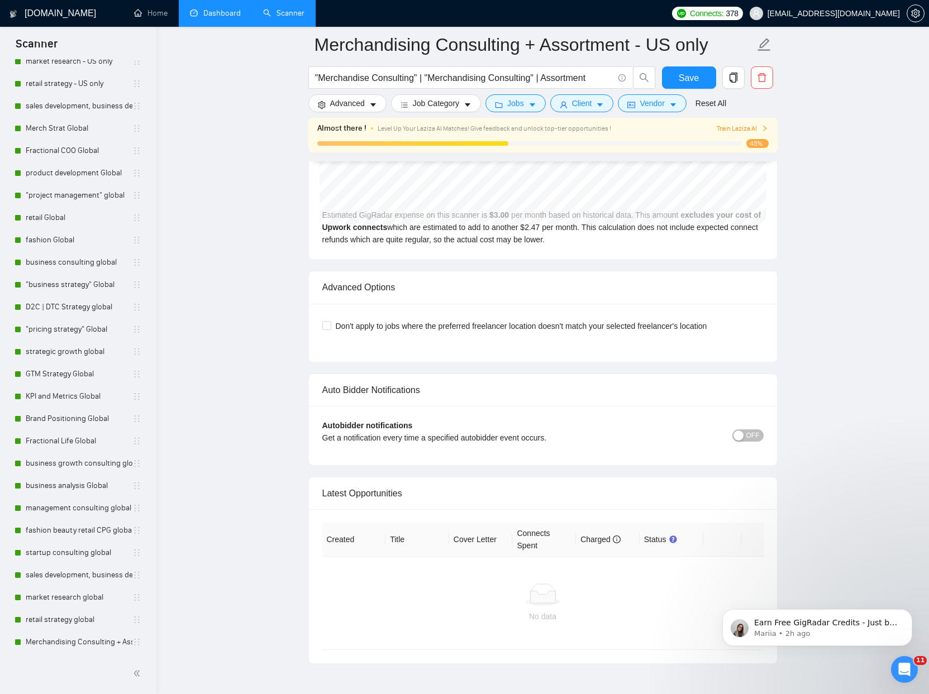
click at [759, 438] on button "OFF" at bounding box center [747, 435] width 31 height 12
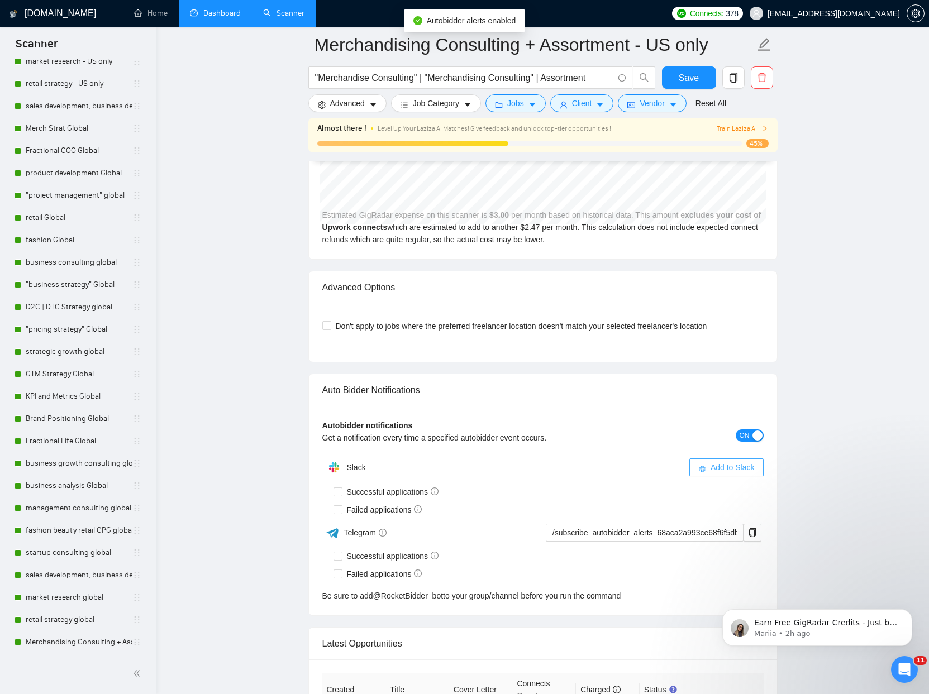
click at [734, 468] on span "Add to Slack" at bounding box center [732, 467] width 44 height 12
click at [759, 461] on div at bounding box center [653, 467] width 221 height 12
click at [740, 433] on span "ON" at bounding box center [744, 435] width 10 height 12
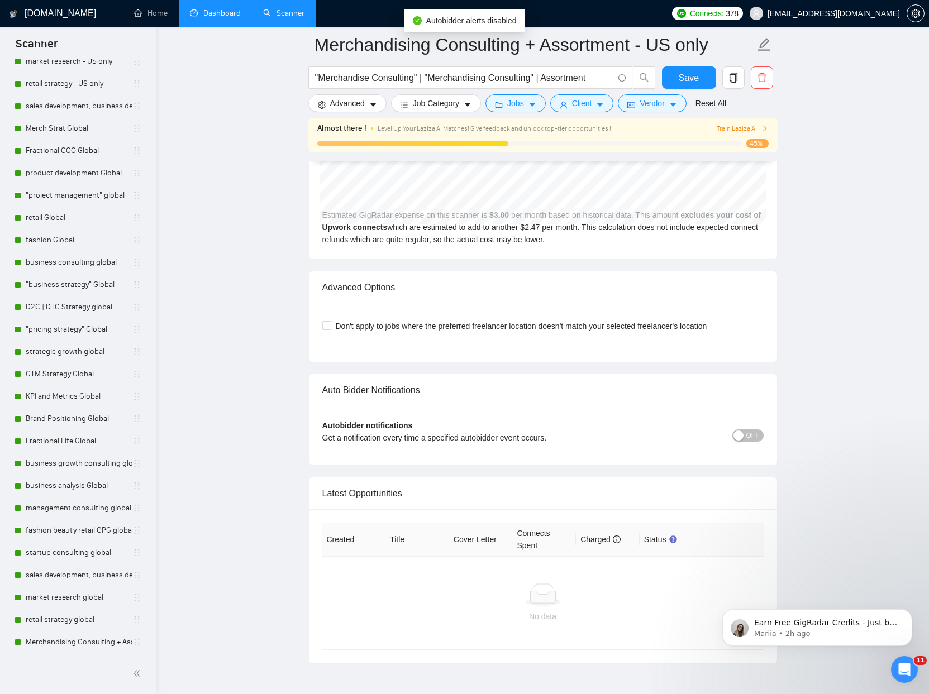
click at [743, 434] on div "button" at bounding box center [738, 435] width 10 height 10
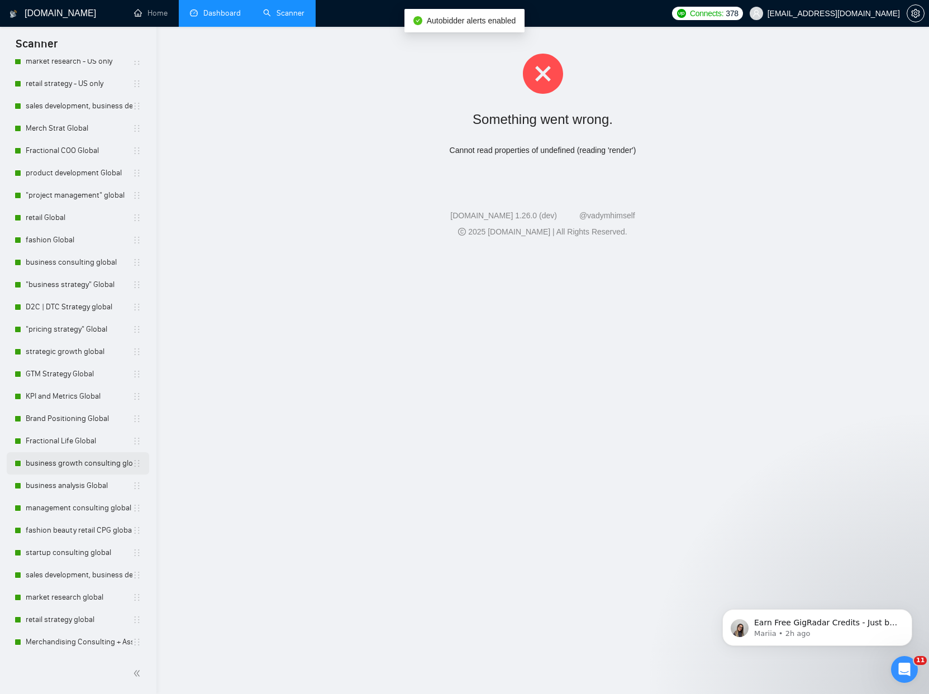
scroll to position [509, 0]
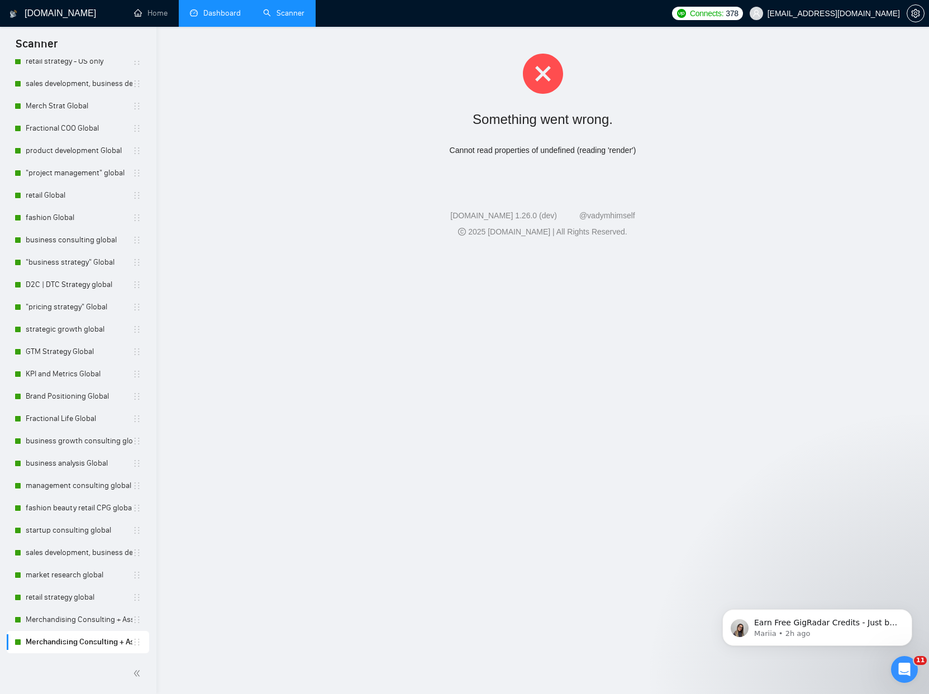
click at [94, 644] on link "Merchandising Consulting + Assortment - US only" at bounding box center [79, 642] width 107 height 22
click at [209, 16] on link "Dashboard" at bounding box center [215, 12] width 51 height 9
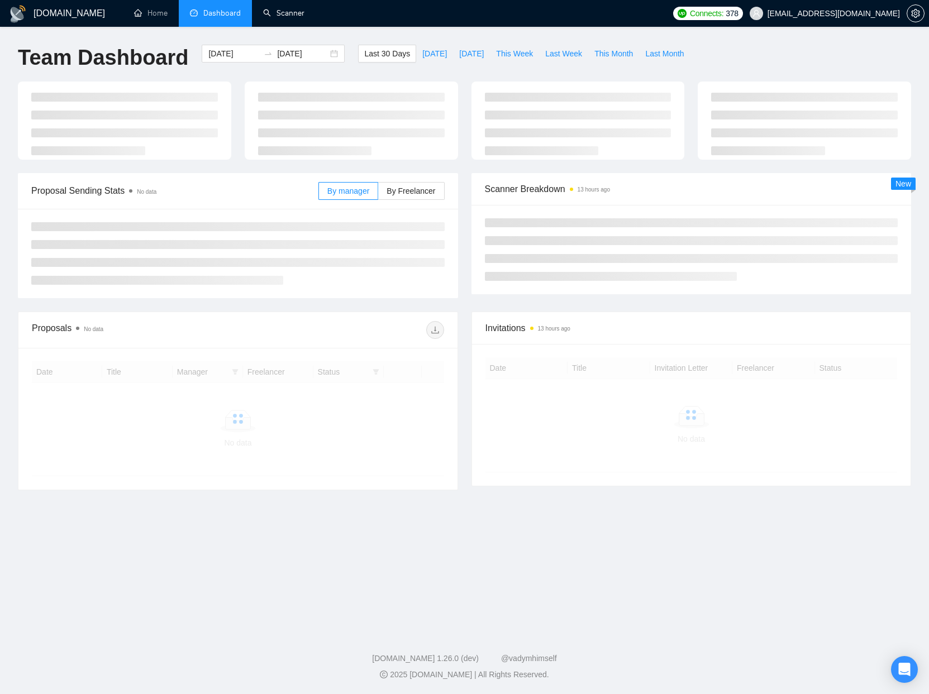
click at [277, 16] on link "Scanner" at bounding box center [283, 12] width 41 height 9
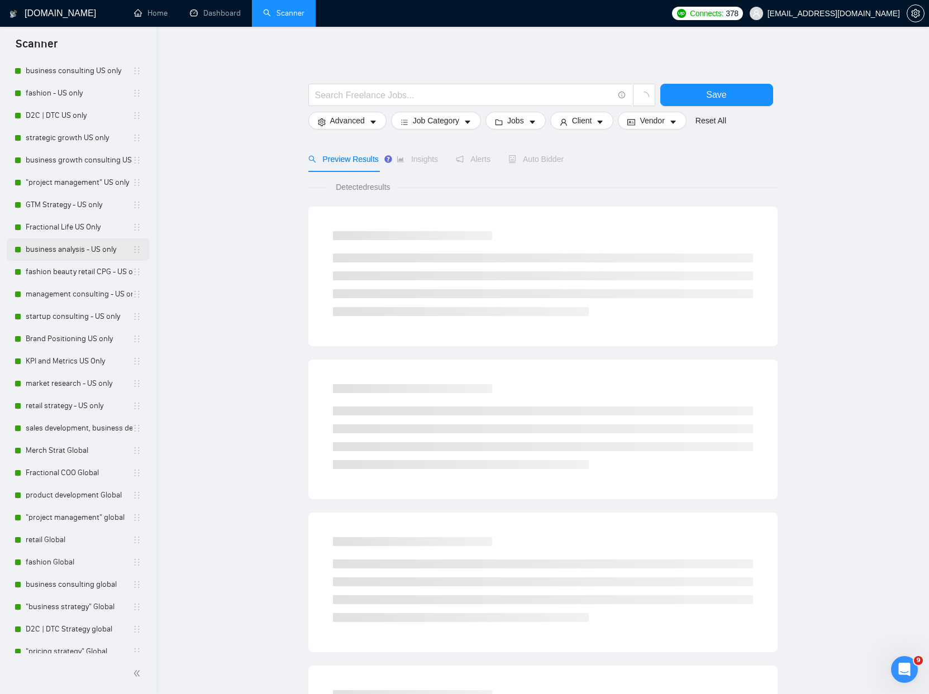
scroll to position [509, 0]
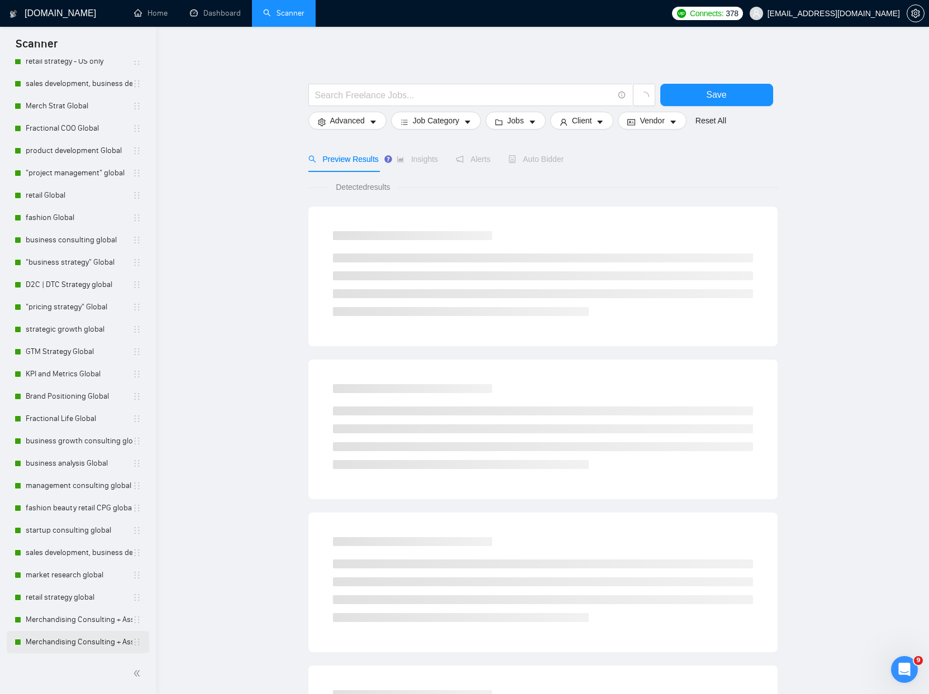
click at [87, 645] on link "Merchandising Consulting + Assortment - US only" at bounding box center [79, 642] width 107 height 22
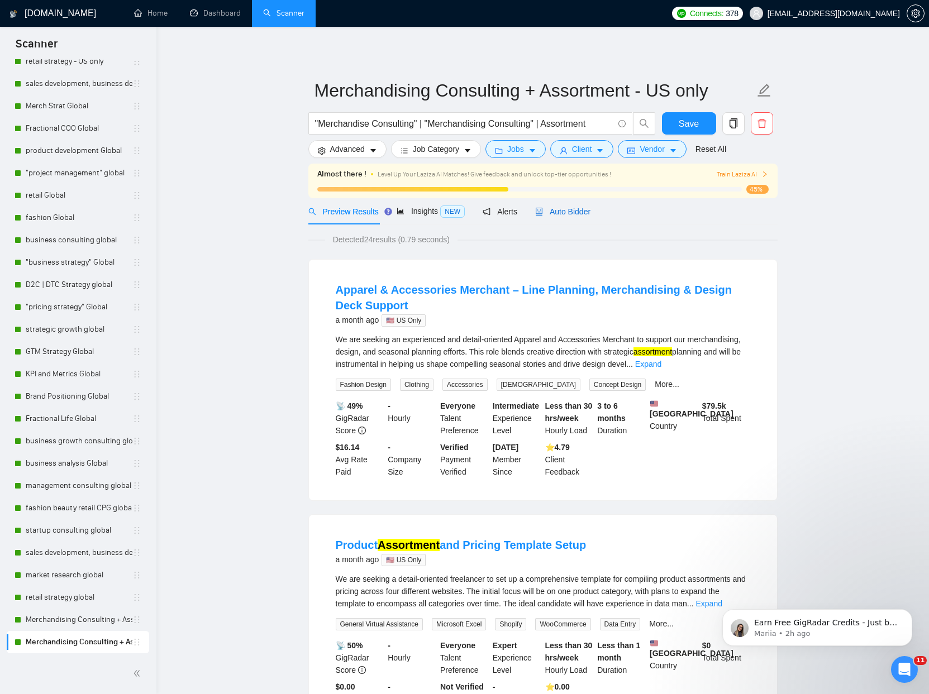
click at [568, 212] on span "Auto Bidder" at bounding box center [562, 211] width 55 height 9
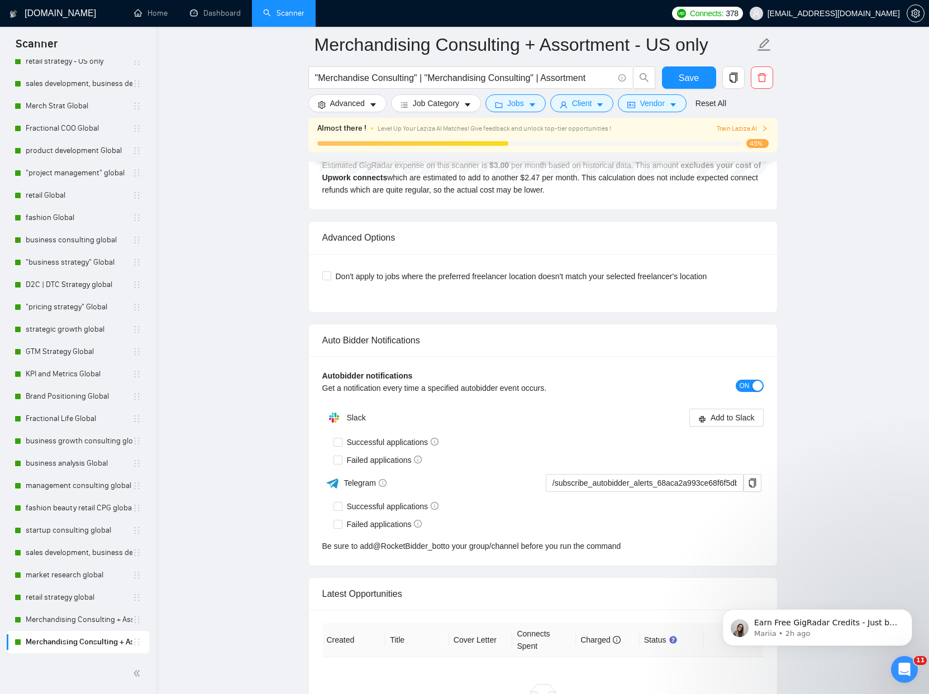
scroll to position [2430, 0]
drag, startPoint x: 732, startPoint y: 417, endPoint x: 623, endPoint y: 382, distance: 114.4
click at [732, 417] on span "Add to Slack" at bounding box center [732, 415] width 44 height 12
drag, startPoint x: 684, startPoint y: 82, endPoint x: 144, endPoint y: 452, distance: 654.6
click at [684, 82] on span "Save" at bounding box center [688, 78] width 20 height 14
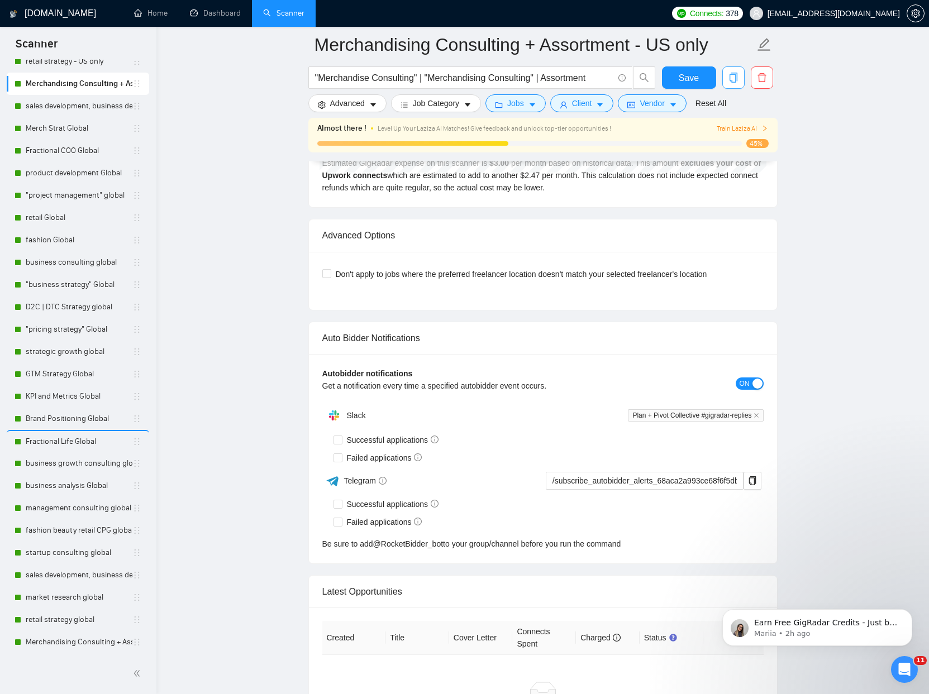
click at [731, 76] on icon "copy" at bounding box center [733, 78] width 10 height 10
click at [725, 139] on span "Yes" at bounding box center [718, 134] width 13 height 12
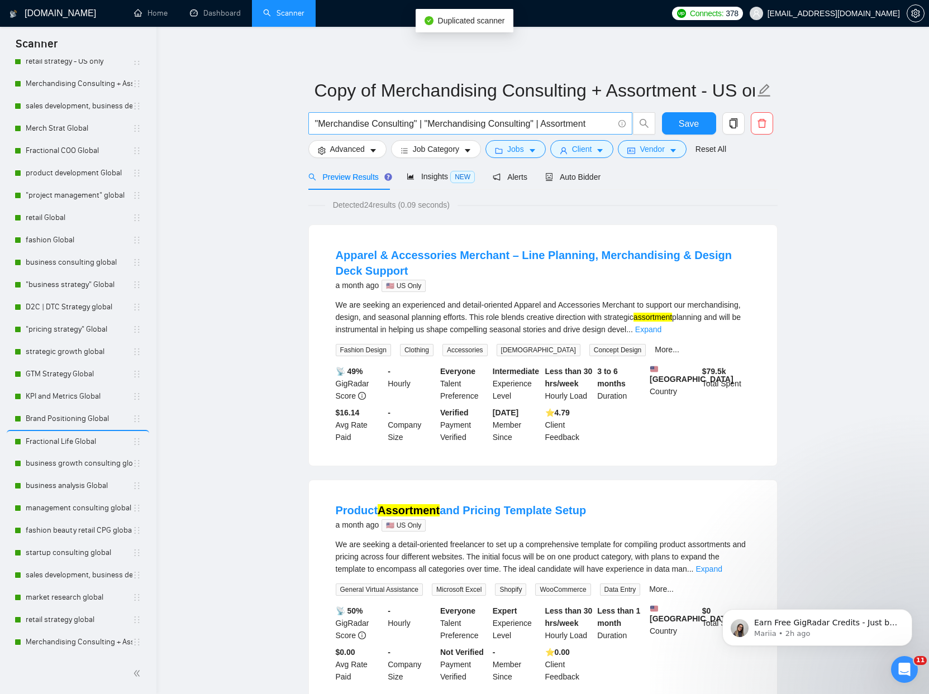
click at [408, 126] on input ""Merchandise Consulting" | "Merchandising Consulting" | Assortment" at bounding box center [464, 124] width 298 height 14
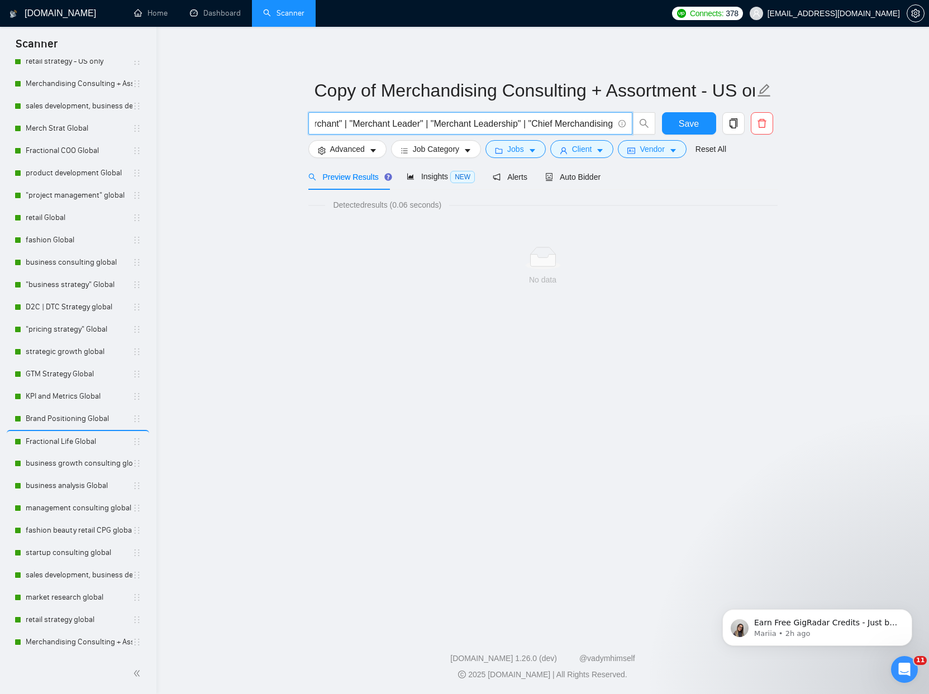
scroll to position [0, 189]
type input ""Fractional Merchandising" | "Fractional Merchant" | "Merchant Leader" | "Merch…"
click at [646, 151] on span "Vendor" at bounding box center [651, 149] width 25 height 12
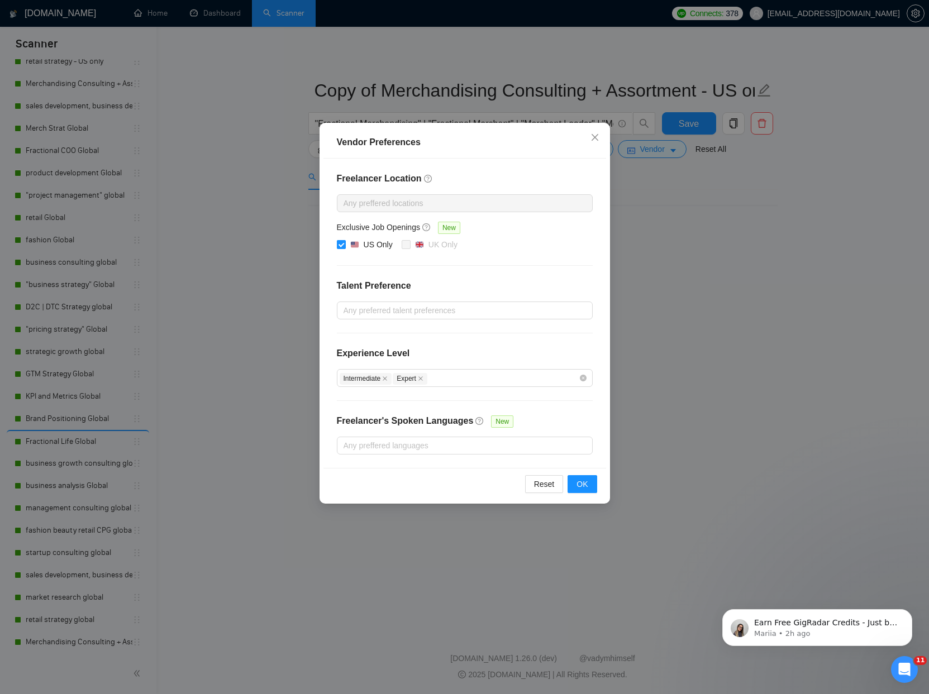
click at [366, 248] on div "US Only" at bounding box center [377, 244] width 29 height 12
click at [345, 248] on input "US Only" at bounding box center [341, 244] width 8 height 8
checkbox input "false"
drag, startPoint x: 572, startPoint y: 483, endPoint x: 552, endPoint y: 473, distance: 22.5
click at [572, 483] on button "OK" at bounding box center [581, 484] width 29 height 18
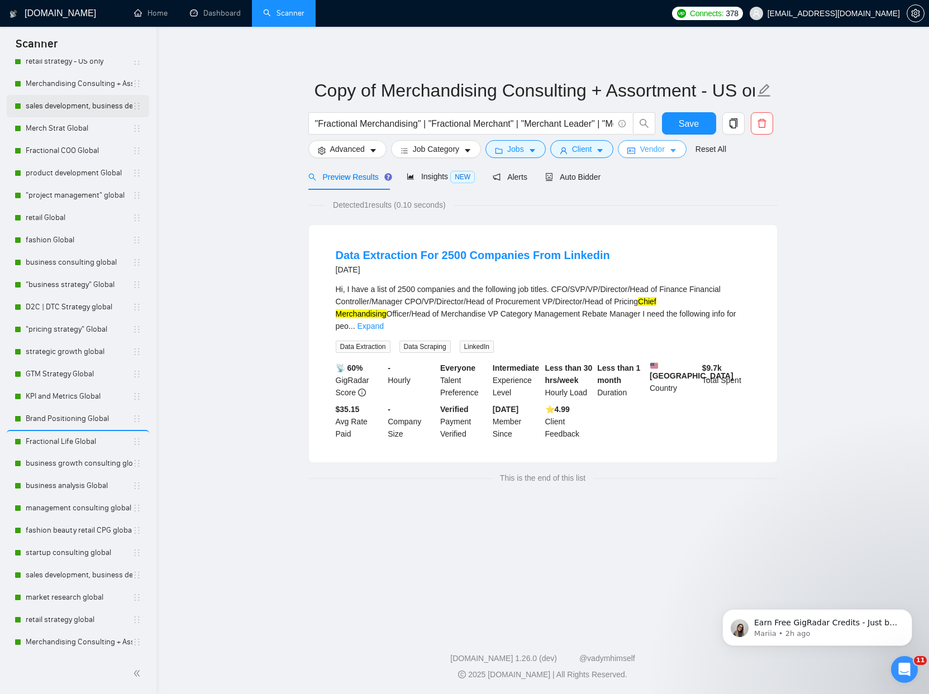
scroll to position [532, 0]
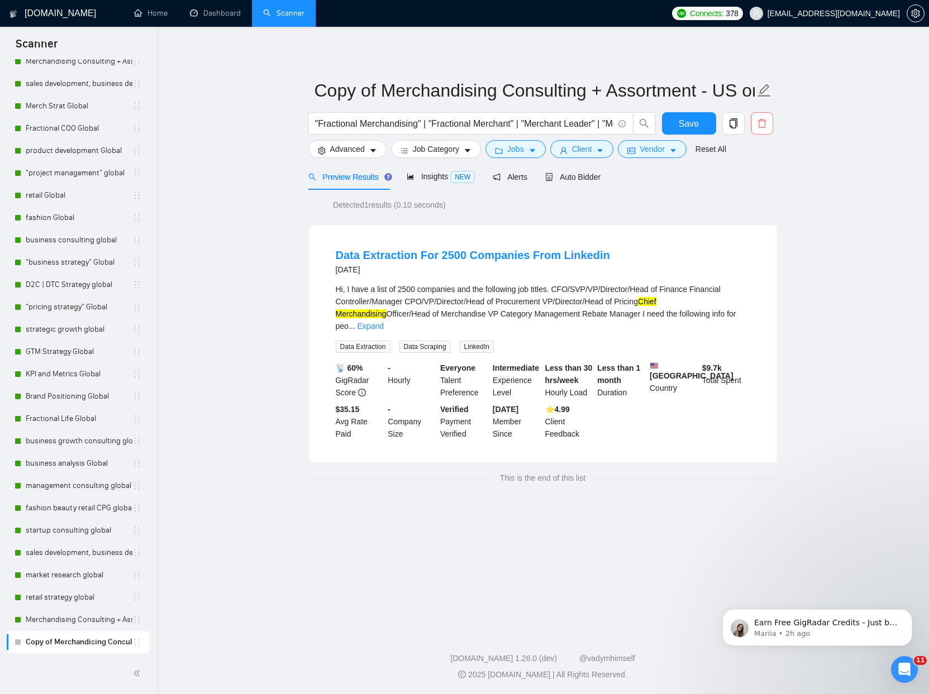
click at [767, 120] on span "delete" at bounding box center [761, 123] width 21 height 10
click at [751, 179] on span "Yes" at bounding box center [747, 180] width 13 height 12
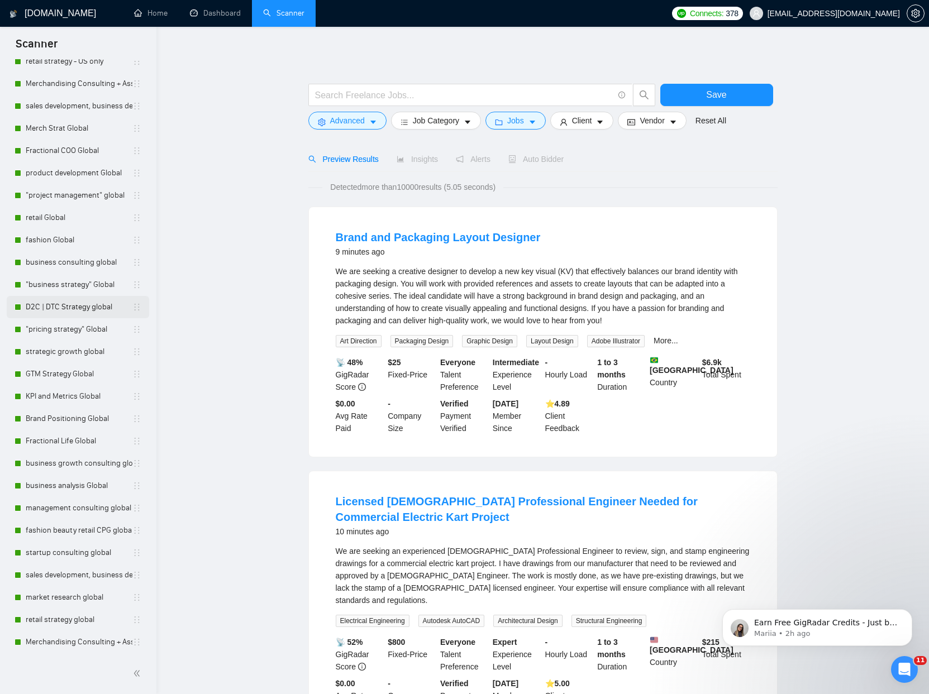
scroll to position [509, 0]
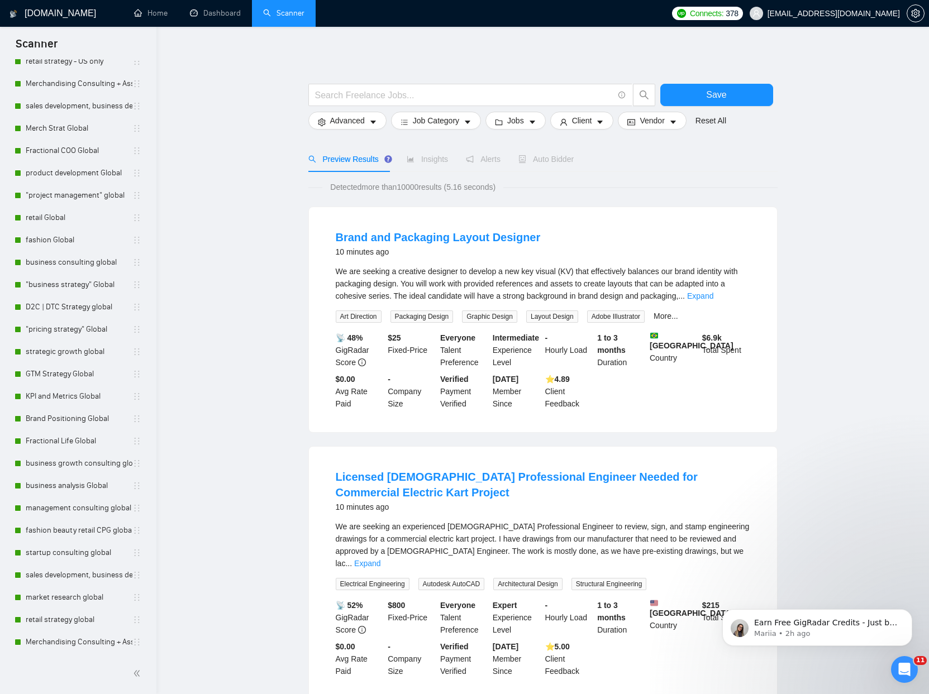
drag, startPoint x: 75, startPoint y: 369, endPoint x: 176, endPoint y: 269, distance: 142.1
click at [75, 369] on link "GTM Strategy Global" at bounding box center [79, 374] width 107 height 22
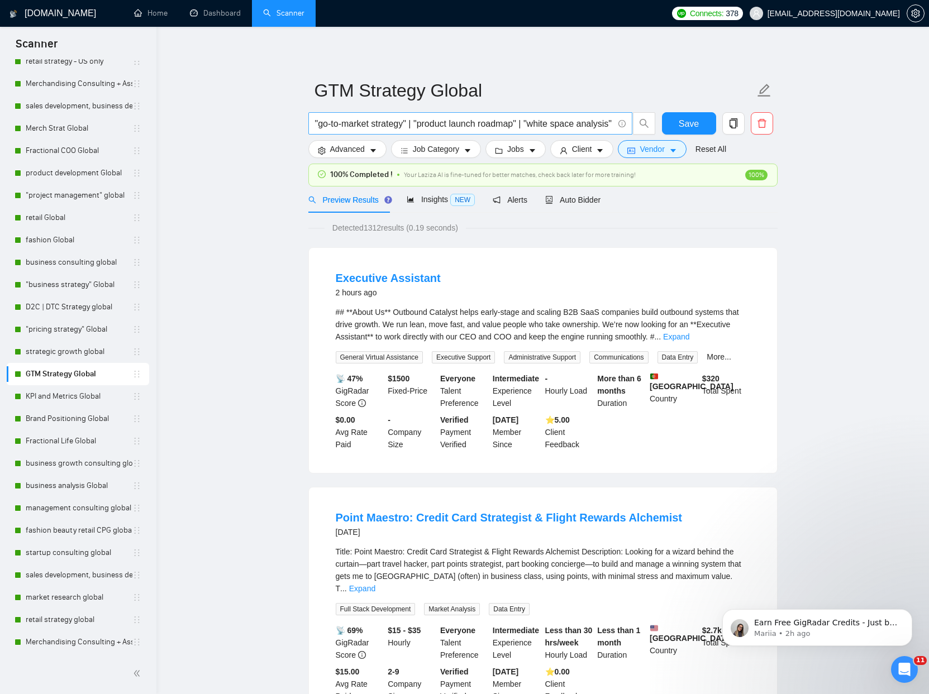
click at [510, 119] on input ""go-to-market strategy" | "product launch roadmap" | "white space analysis" | "…" at bounding box center [464, 124] width 298 height 14
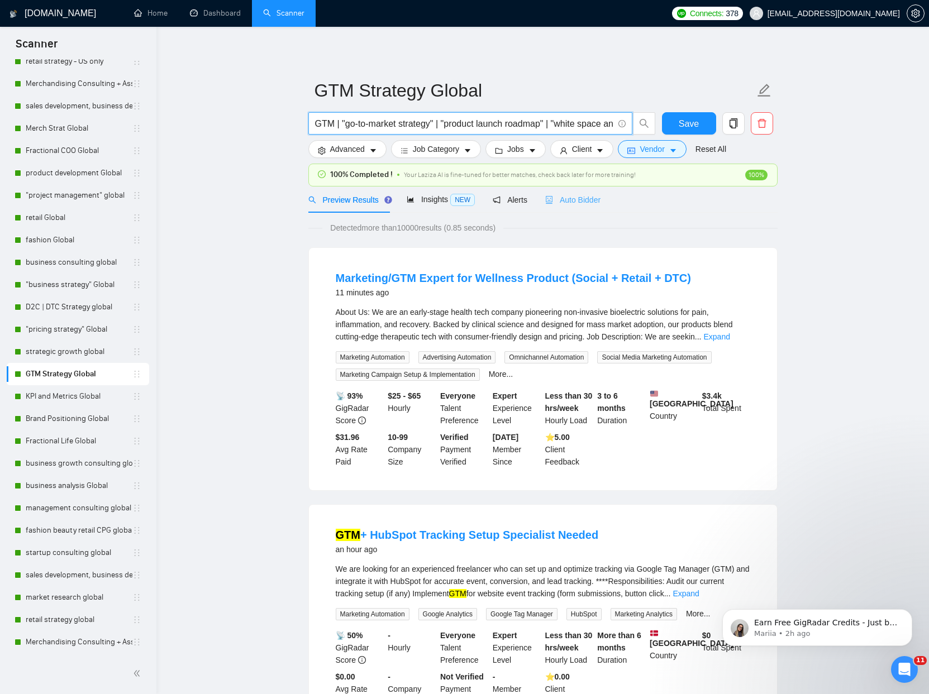
type input "GTM | "go-to-market strategy" | "product launch roadmap" | "white space analysi…"
click at [583, 200] on span "Auto Bidder" at bounding box center [572, 199] width 55 height 9
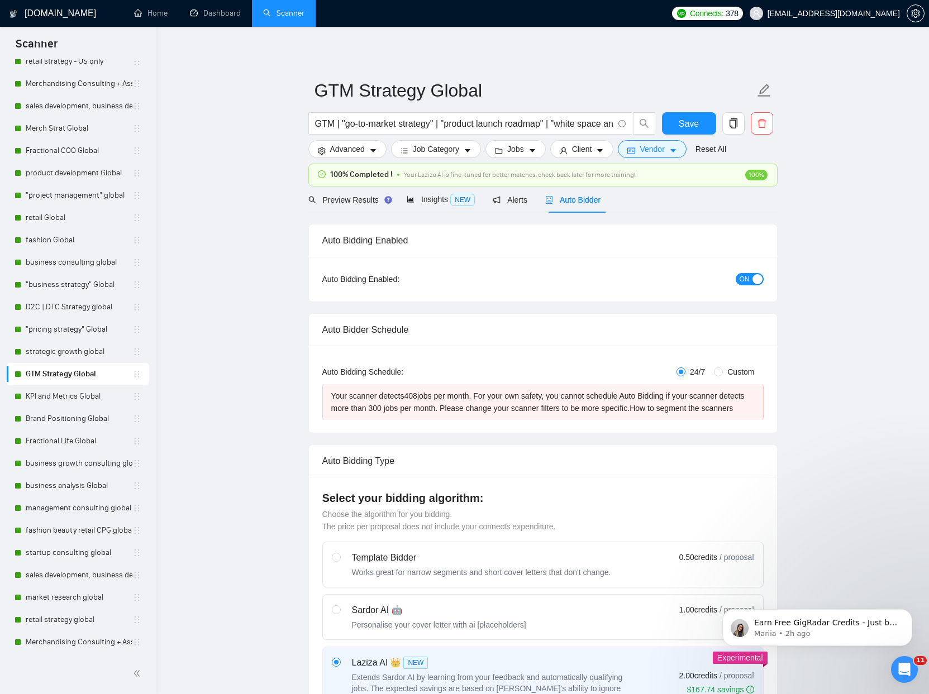
checkbox input "true"
click at [336, 123] on input "GTM | "go-to-market strategy" | "product launch roadmap" | "white space analysi…" at bounding box center [464, 124] width 298 height 14
type input "GTM strategy" | "go-to-market strategy" | "product launch roadmap" | "white spa…"
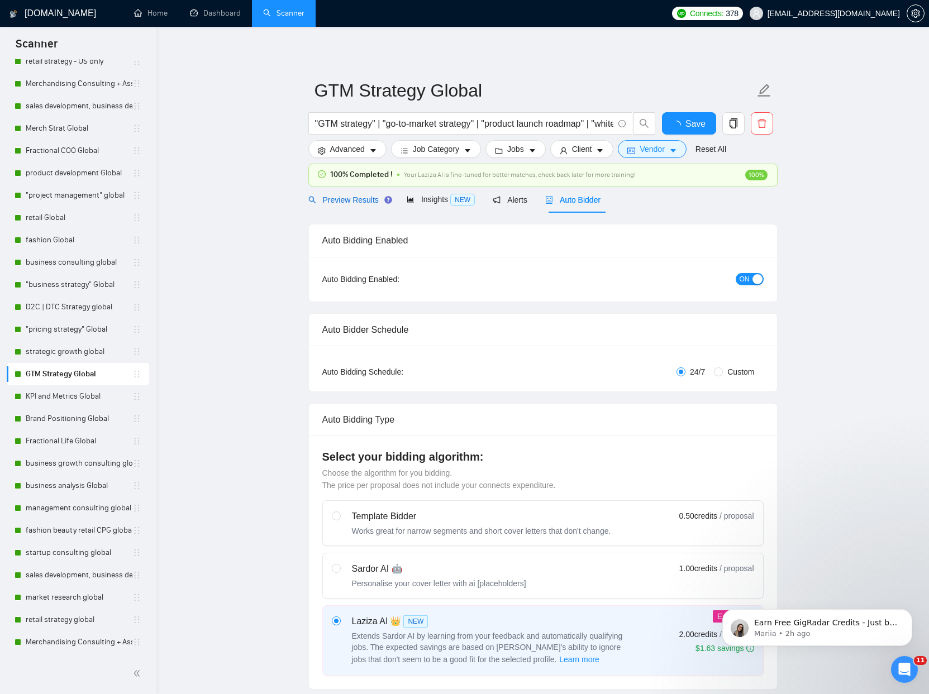
click at [359, 202] on span "Preview Results" at bounding box center [348, 199] width 80 height 9
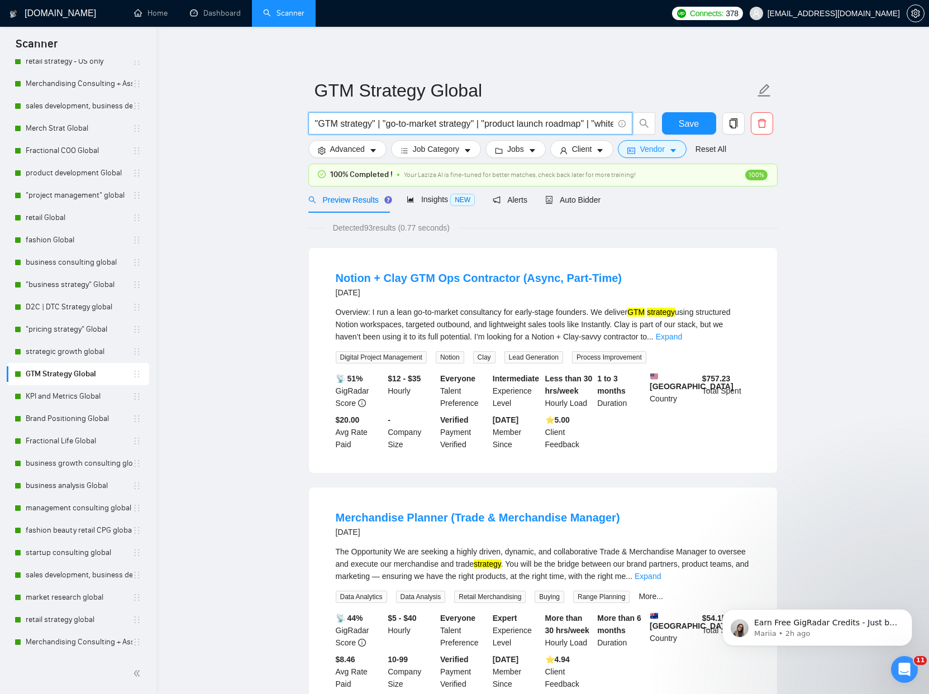
drag, startPoint x: 384, startPoint y: 122, endPoint x: 280, endPoint y: 114, distance: 104.1
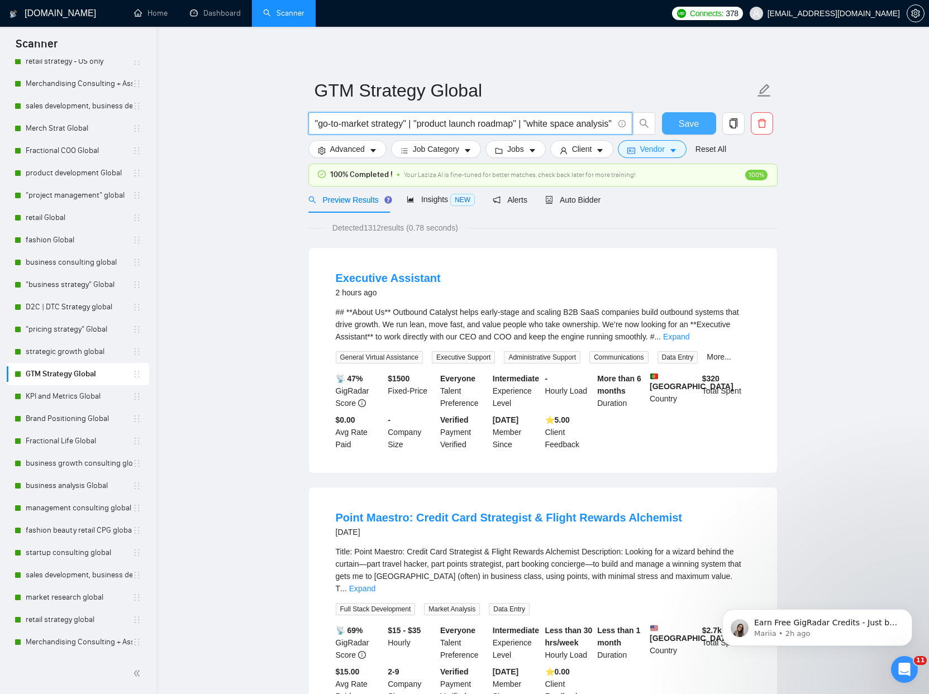
type input ""go-to-market strategy" | "product launch roadmap" | "white space analysis" | "…"
click at [674, 122] on button "Save" at bounding box center [689, 123] width 54 height 22
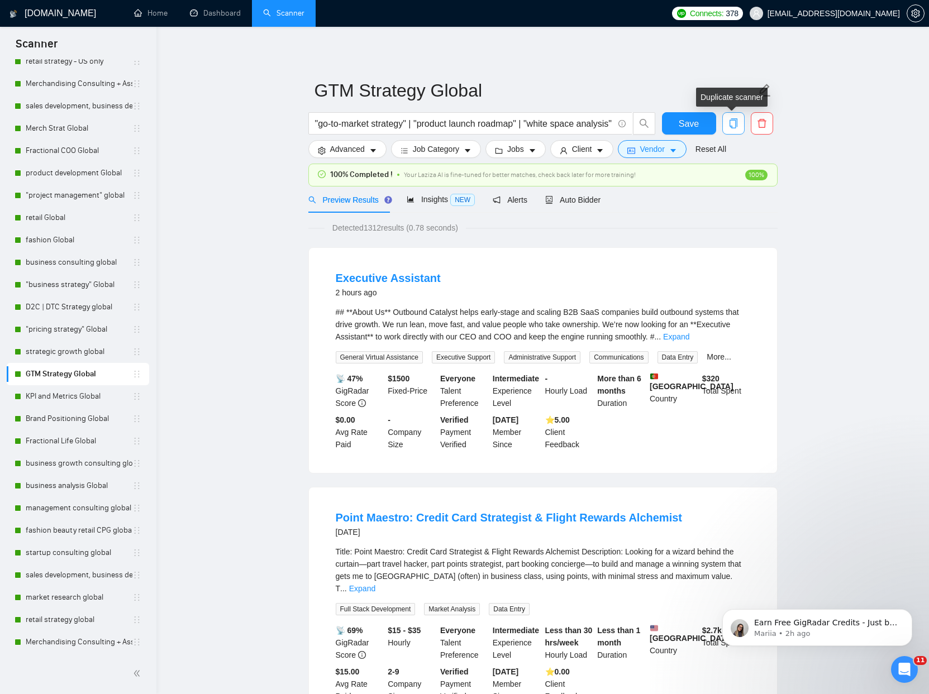
click at [734, 127] on icon "copy" at bounding box center [733, 123] width 10 height 10
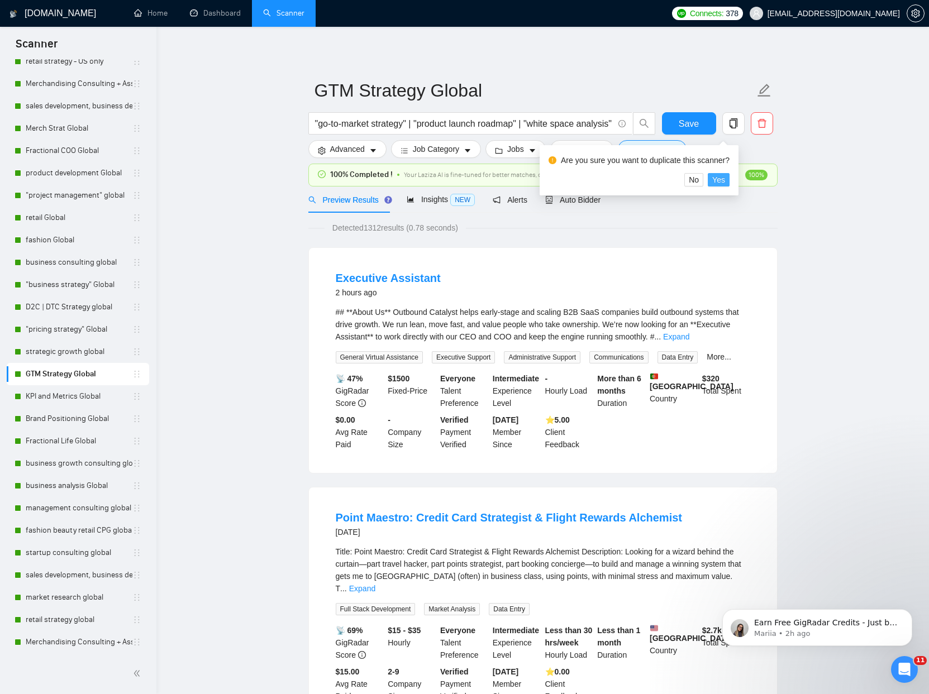
click at [724, 178] on span "Yes" at bounding box center [718, 180] width 13 height 12
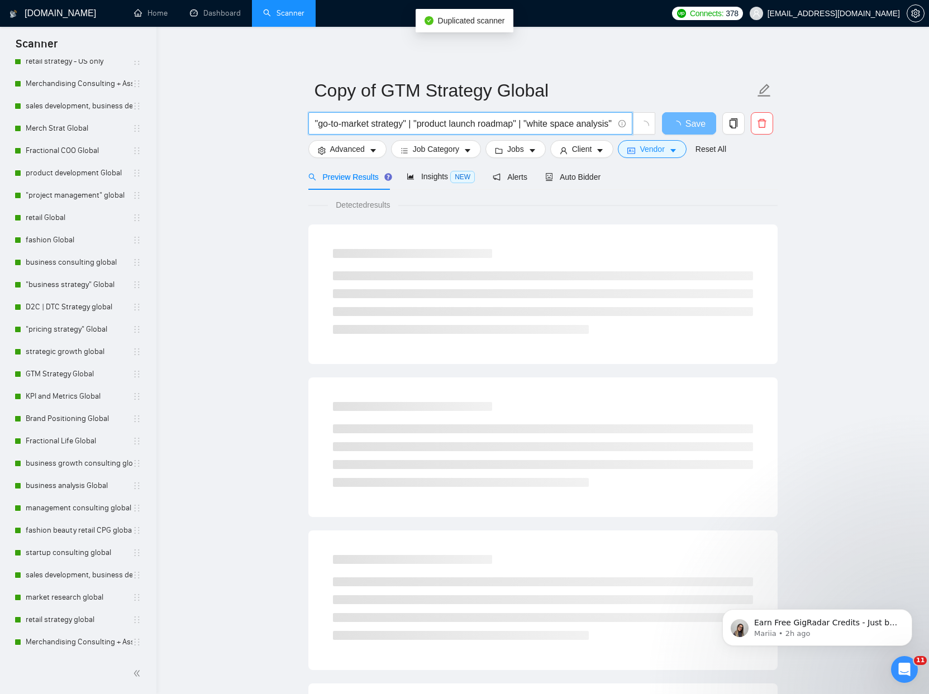
click at [403, 125] on input ""go-to-market strategy" | "product launch roadmap" | "white space analysis" | "…" at bounding box center [464, 124] width 298 height 14
type input "|"
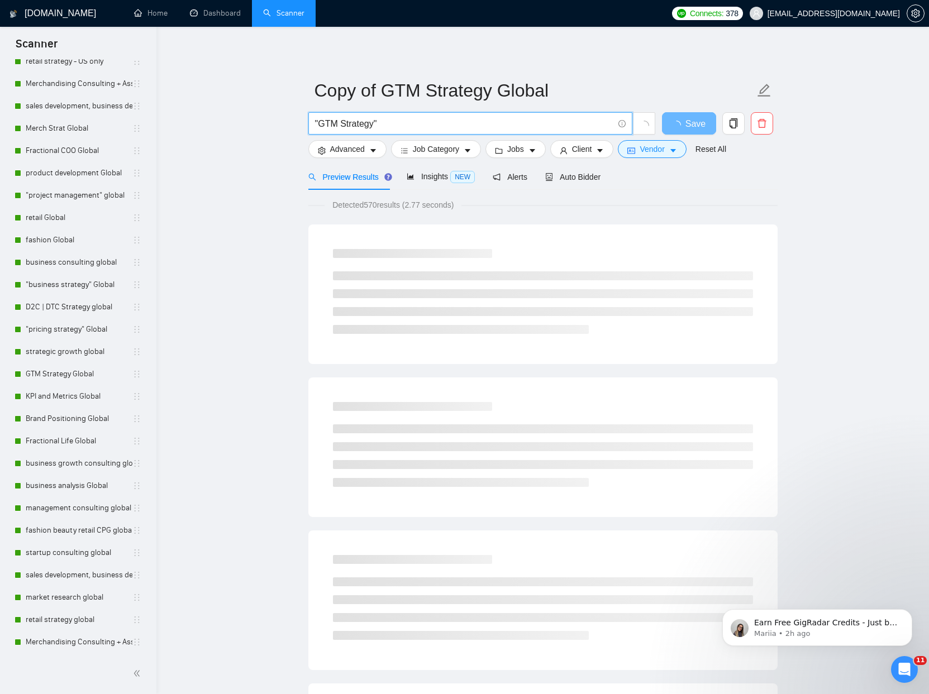
type input ""GTM Strategy""
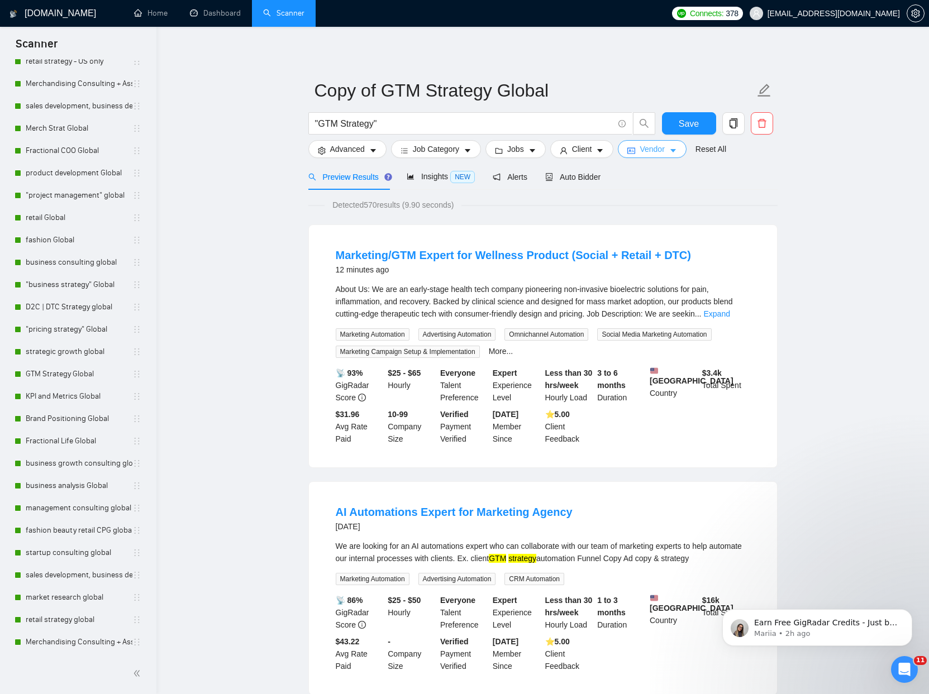
click at [659, 150] on span "Vendor" at bounding box center [651, 149] width 25 height 12
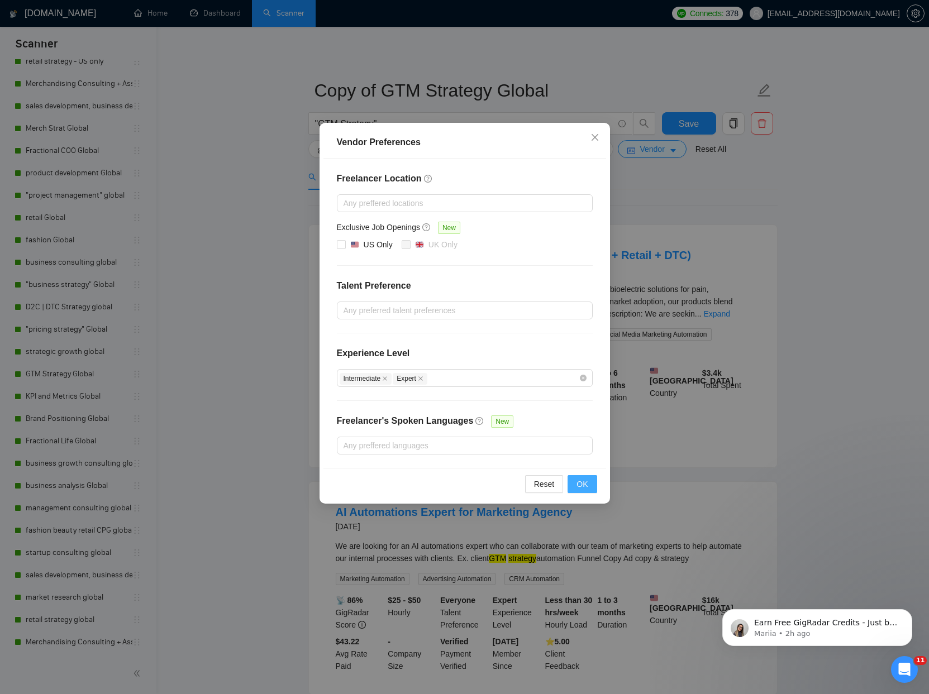
click at [575, 487] on button "OK" at bounding box center [581, 484] width 29 height 18
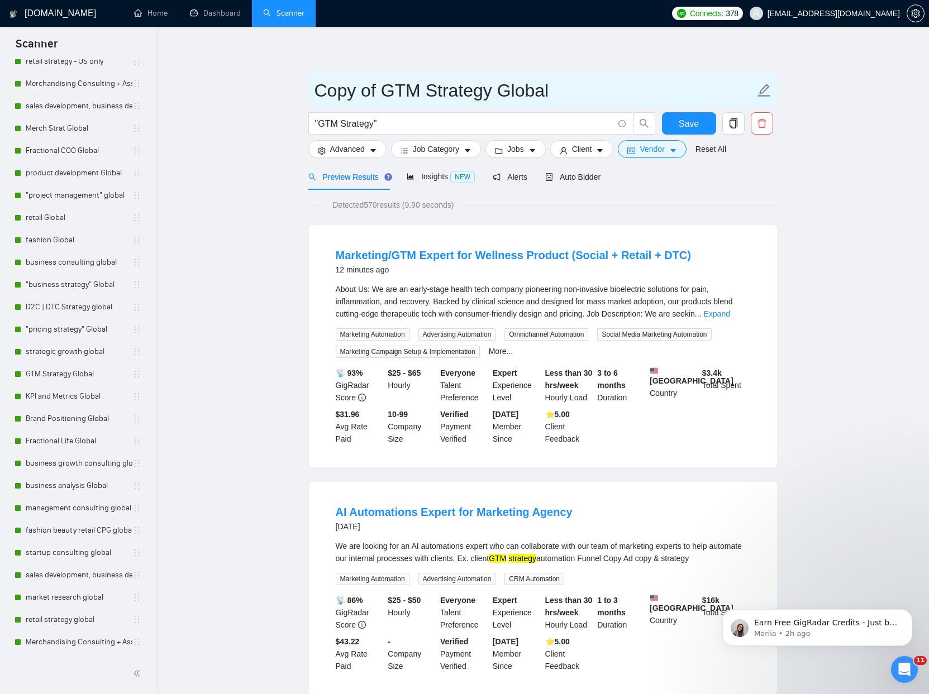
click at [765, 91] on icon "edit" at bounding box center [764, 90] width 15 height 15
drag, startPoint x: 561, startPoint y: 84, endPoint x: 208, endPoint y: 74, distance: 353.0
type input "GTM Strategy Only Global"
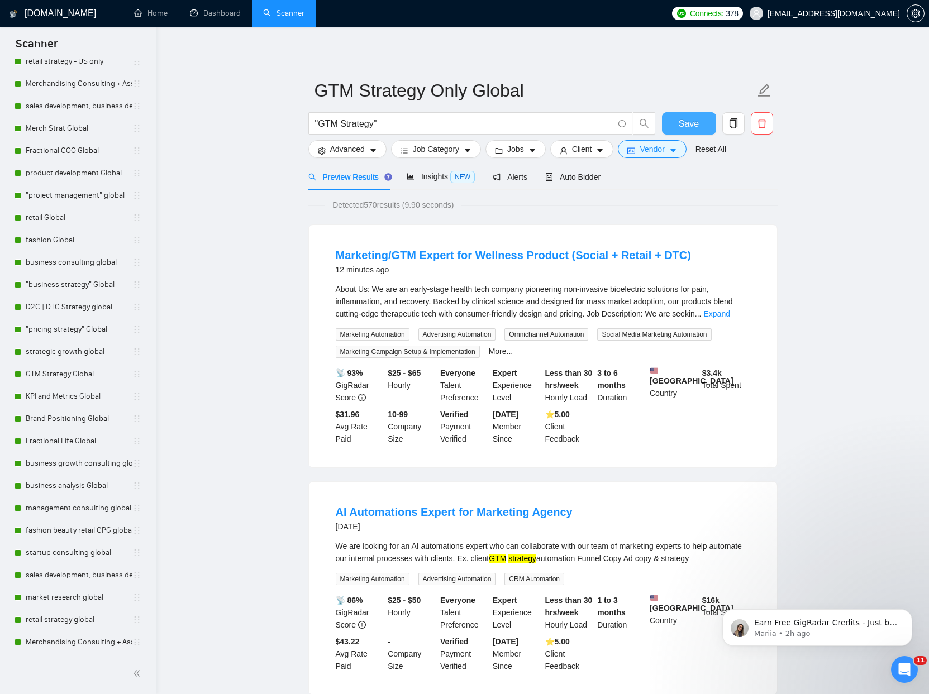
click at [695, 122] on span "Save" at bounding box center [688, 124] width 20 height 14
click at [578, 181] on div "Auto Bidder" at bounding box center [572, 177] width 55 height 12
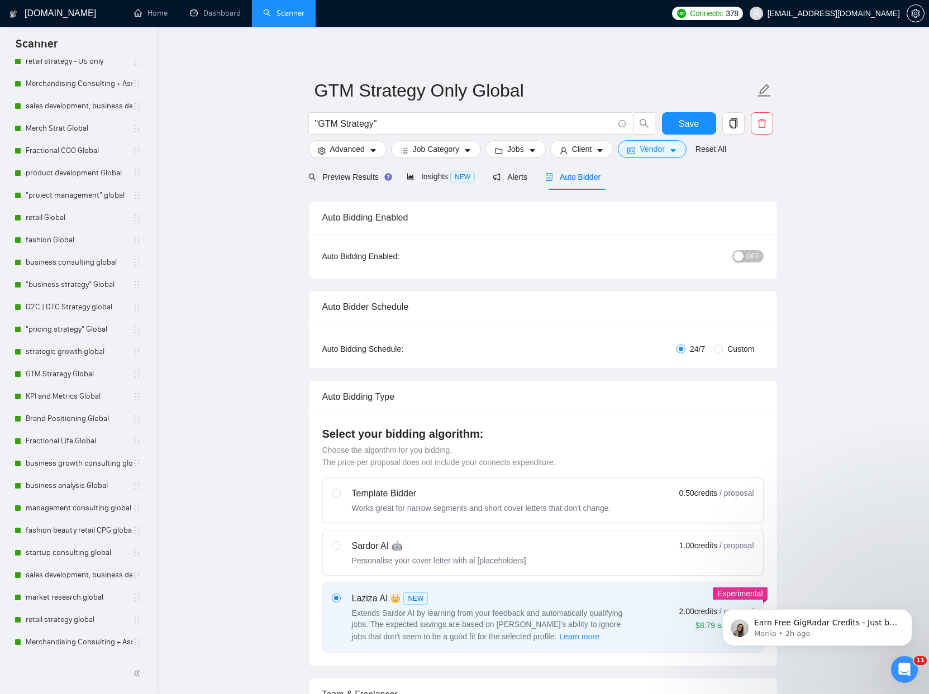
click at [759, 258] on button "OFF" at bounding box center [747, 256] width 31 height 12
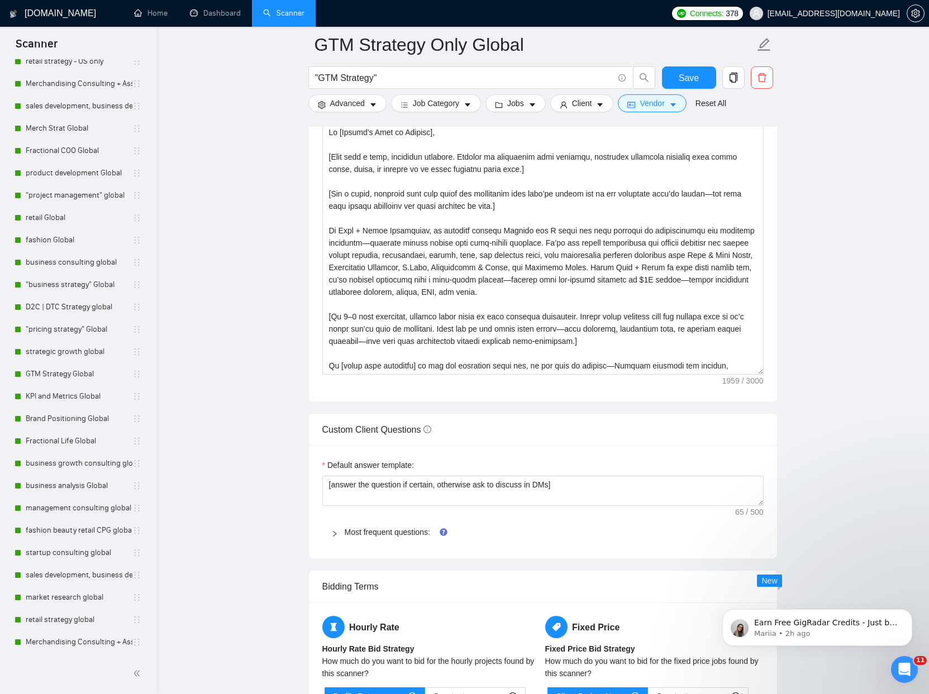
scroll to position [1270, 0]
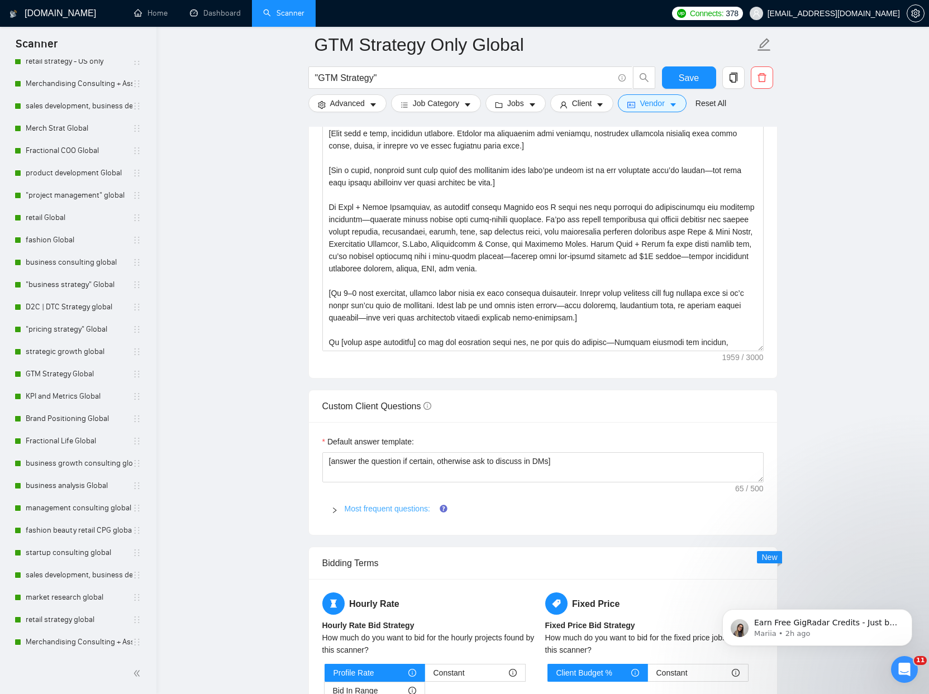
click at [361, 506] on link "Most frequent questions:" at bounding box center [387, 508] width 85 height 9
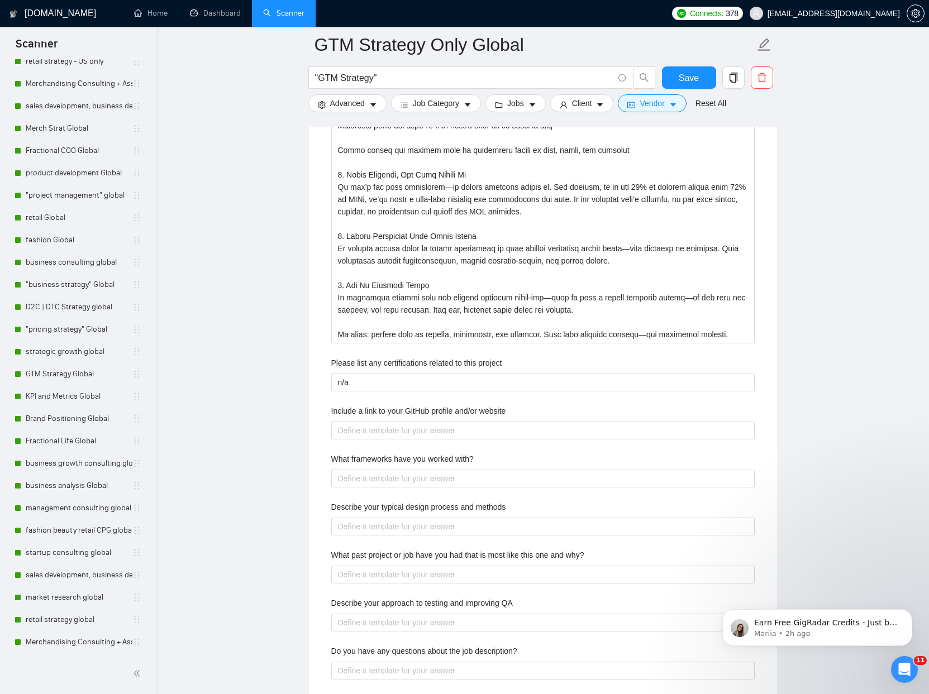
scroll to position [2282, 0]
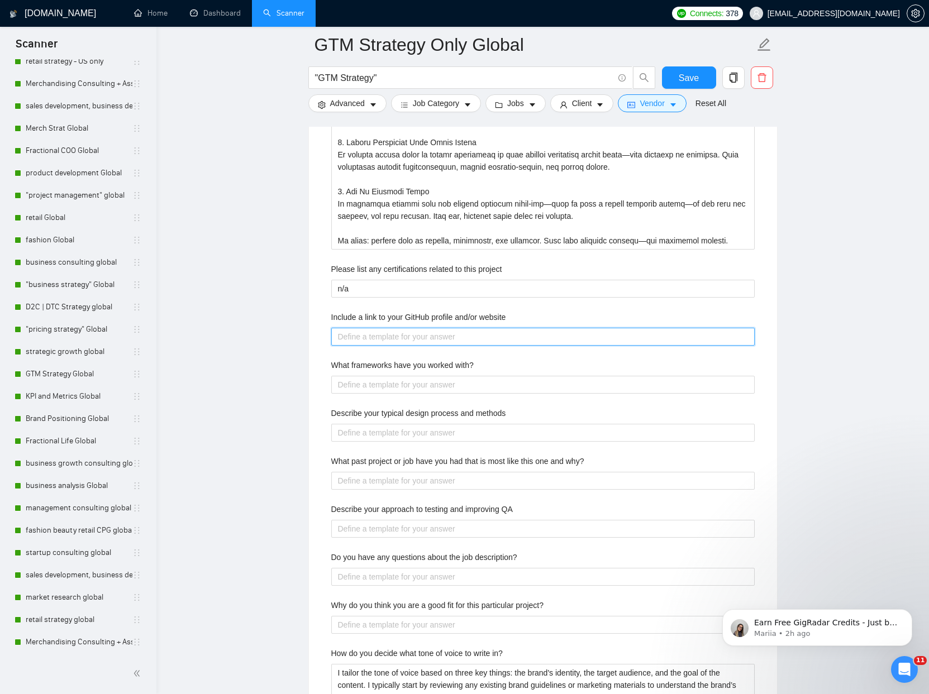
click at [363, 339] on website "Include a link to your GitHub profile and/or website" at bounding box center [542, 337] width 423 height 18
type website "w"
type website "ww"
type website "www"
type website "www."
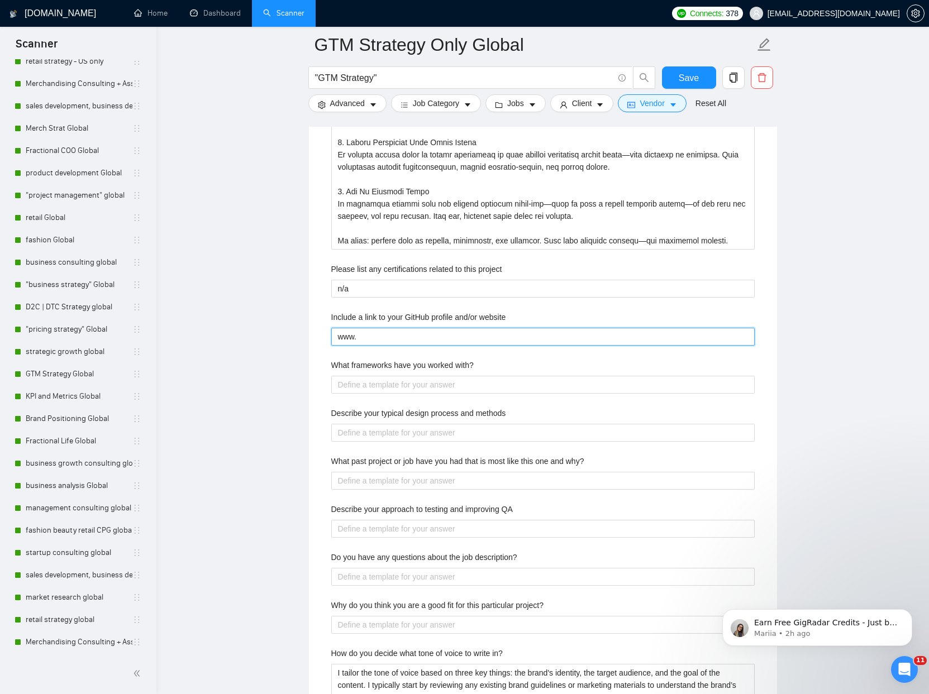
type website "www.p"
type website "www.pl"
type website "www.pla"
type website "www.plan"
type website "www.planp"
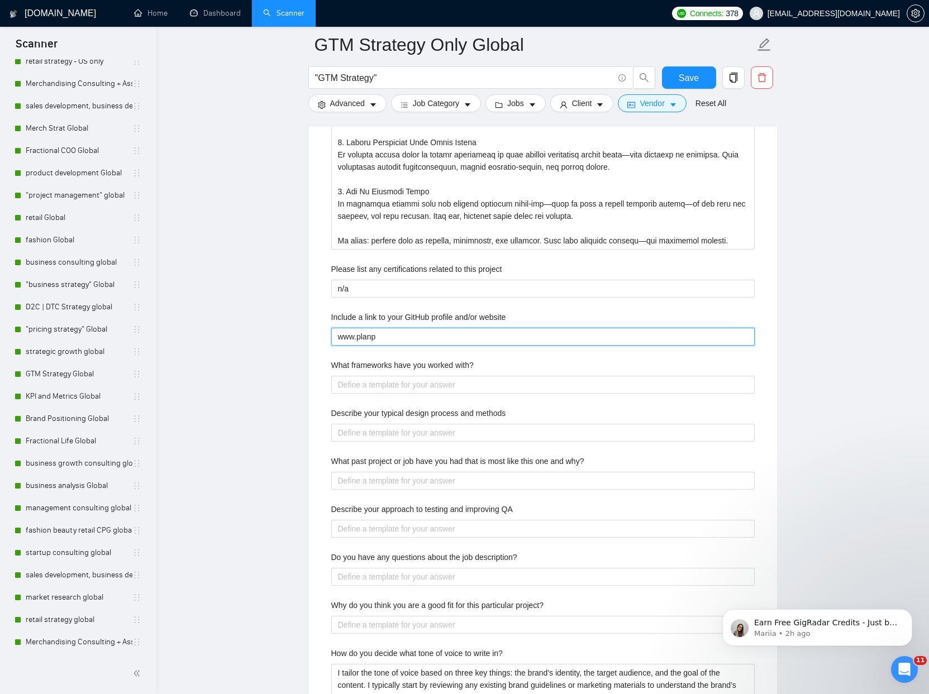
type website "www.planpi"
type website "www.planpiv"
type website "www.planpivo"
type website "www.planpivot"
type website "www.planpivotc"
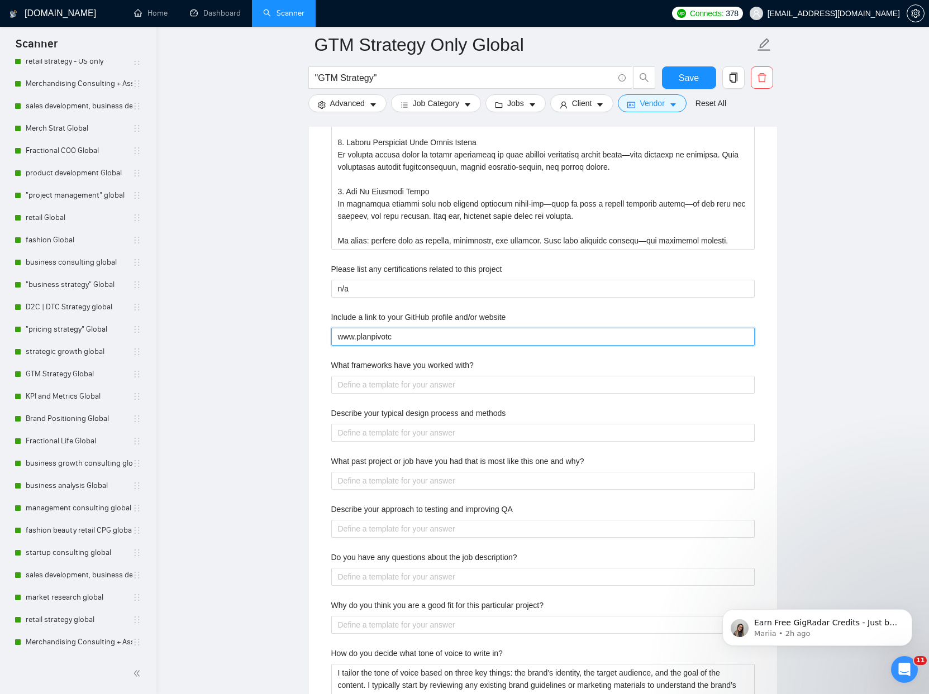
type website "www.planpivotco"
type website "www.planpivotcol"
type website "www.planpivotcoll"
type website "www.planpivotcolle"
type website "www.planpivotcollec"
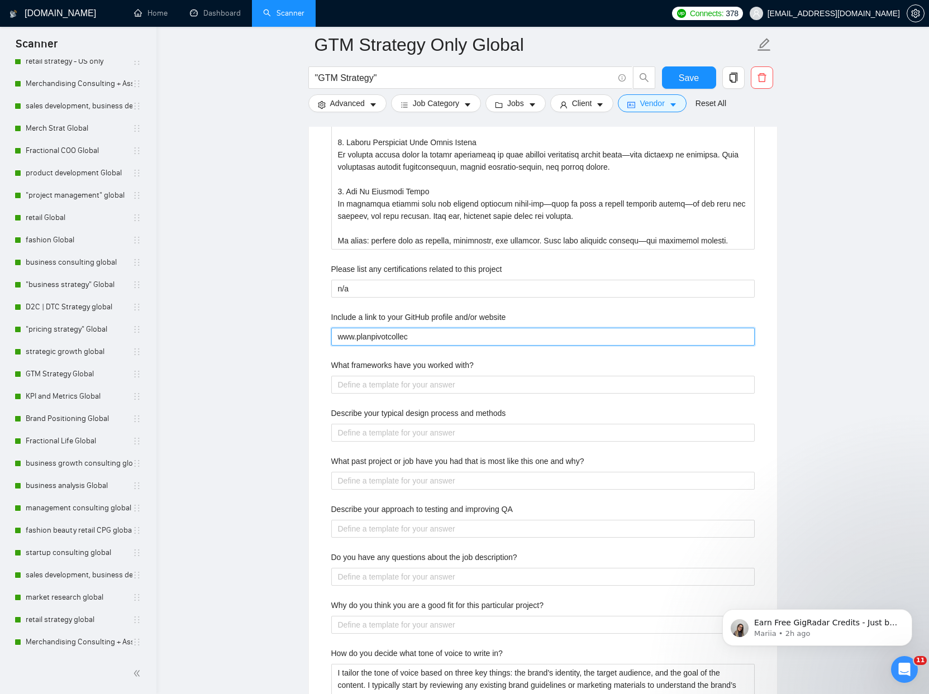
type website "www.planpivotcollect"
type website "www.planpivotcollecti"
type website "www.planpivotcollectiv"
type website "www.planpivotcollective"
type website "www.planpivotcollective."
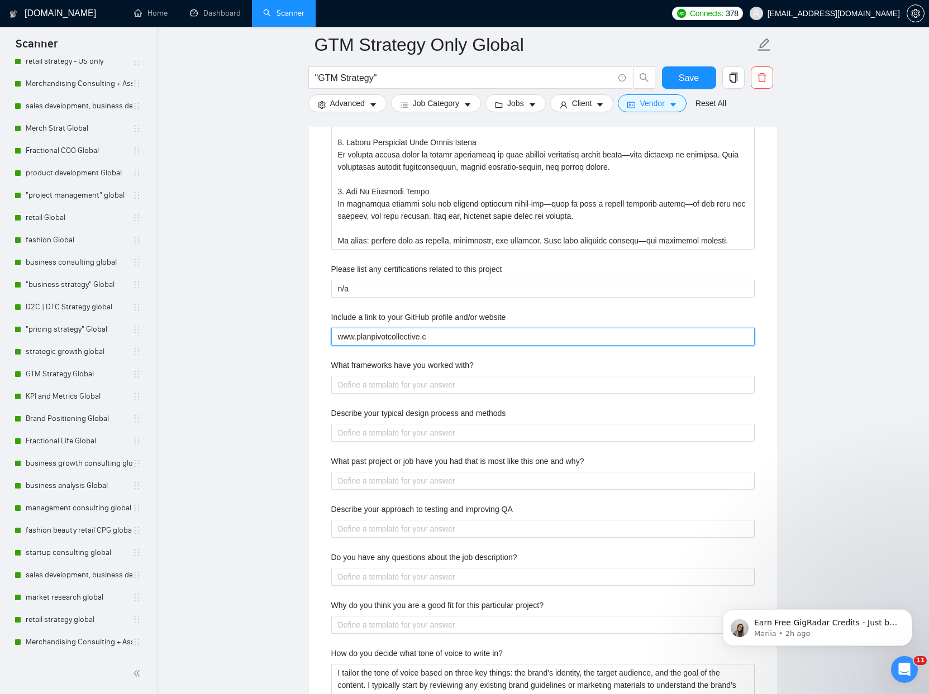
type website "www.planpivotcollective.co"
type website "www.planpivotcollective.com"
paste with\? "At Plan + Pivot Collective, we bring both practical tool expertise and strategi…"
type with\? "At Plan + Pivot Collective, we bring both practical tool expertise and strategi…"
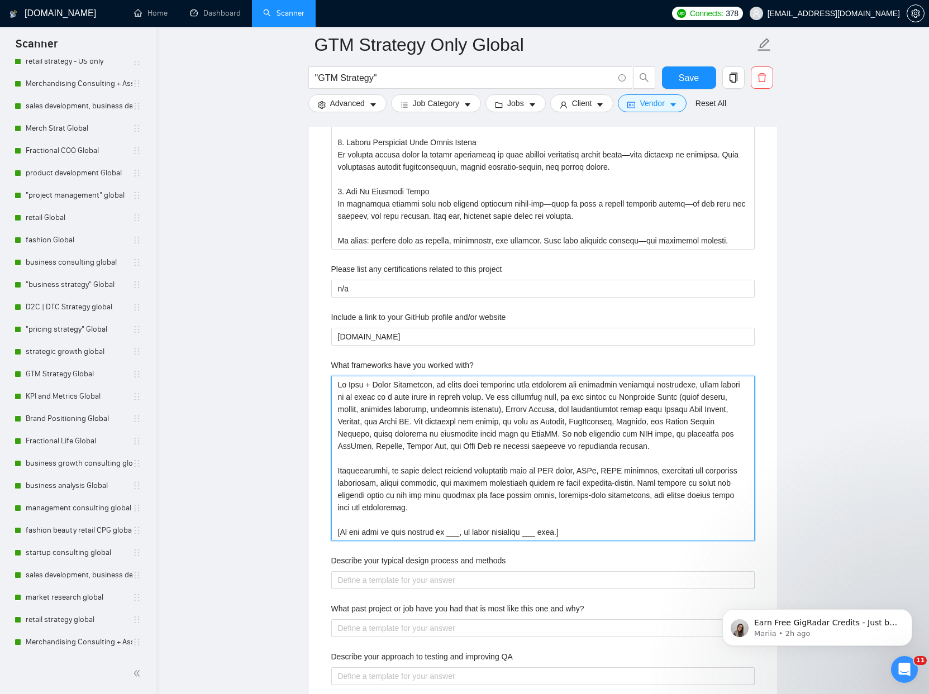
type with\? "At Plan + Pivot Collective, we bring both practical tool expertise and strategi…"
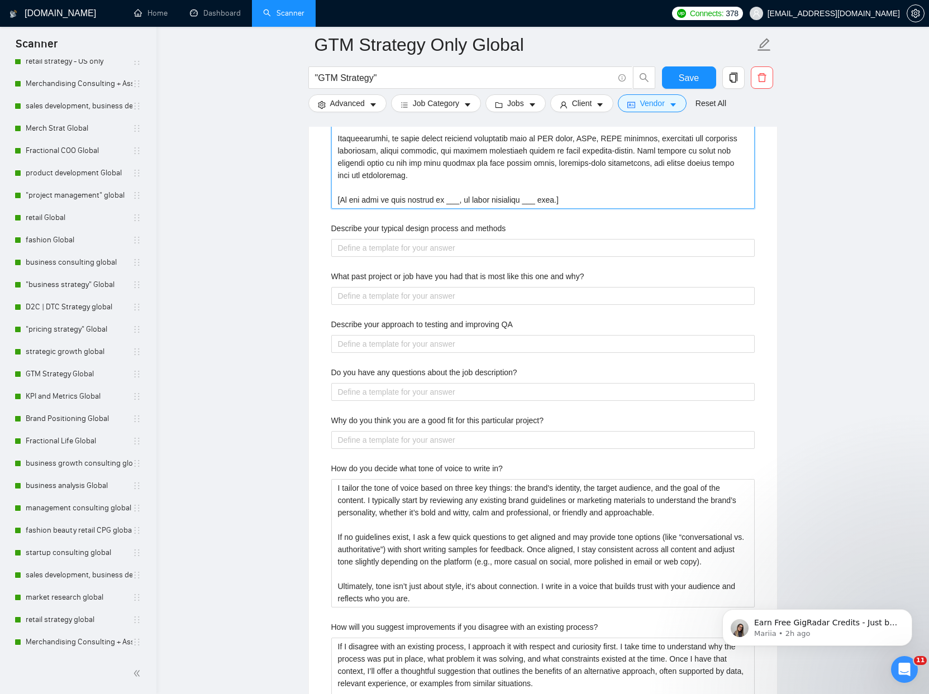
scroll to position [2616, 0]
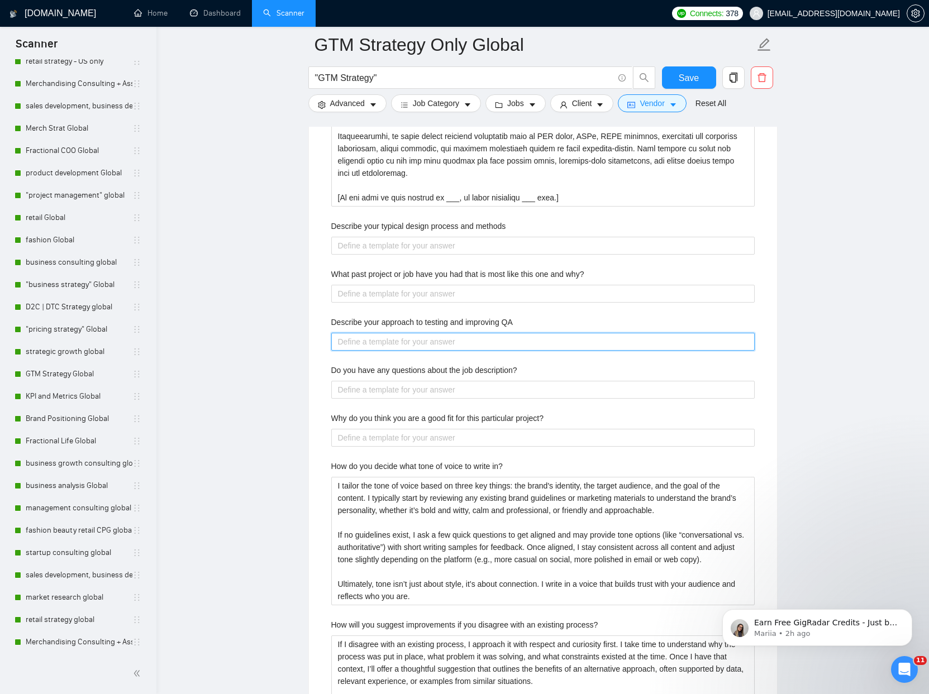
click at [368, 345] on QA "Describe your approach to testing and improving QA" at bounding box center [542, 342] width 423 height 18
paste QA "At Plan + Pivot Collective, our approach to QA is both practical and strategic.…"
type QA "At Plan + Pivot Collective, our approach to QA is both practical and strategic.…"
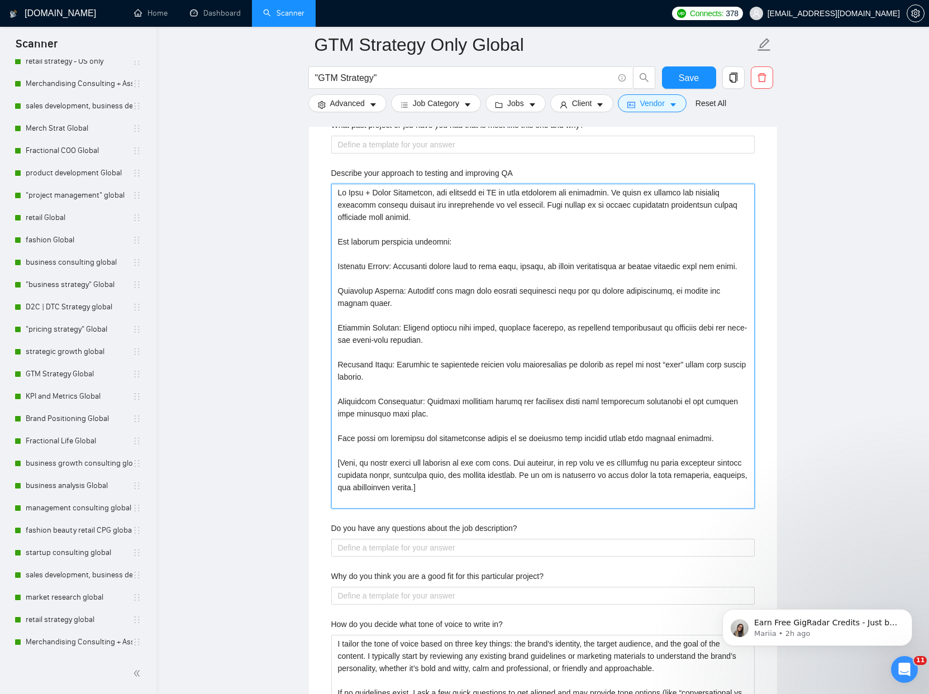
scroll to position [2781, 0]
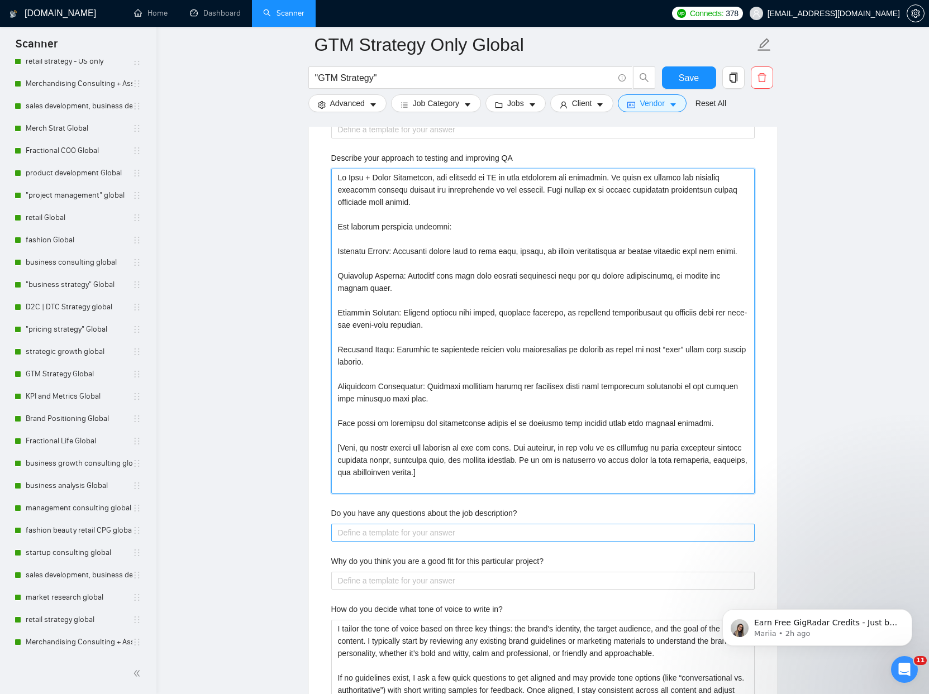
type QA "At Plan + Pivot Collective, our approach to QA is both practical and strategic.…"
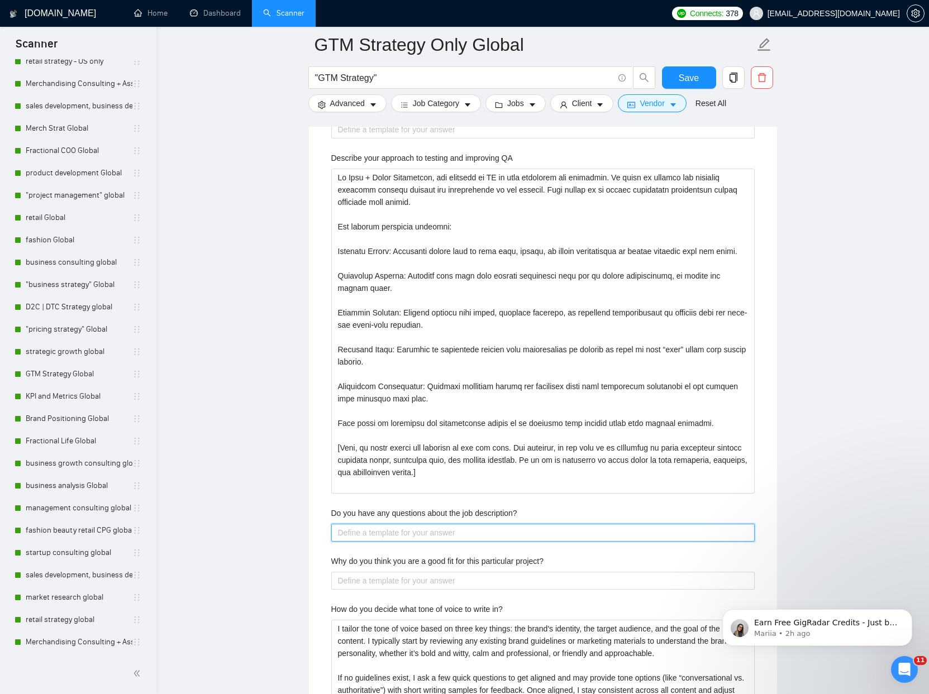
click at [367, 526] on description\? "Do you have any questions about the job description?" at bounding box center [542, 533] width 423 height 18
type description\? "N"
type description\? "Not"
type description\? "Not a"
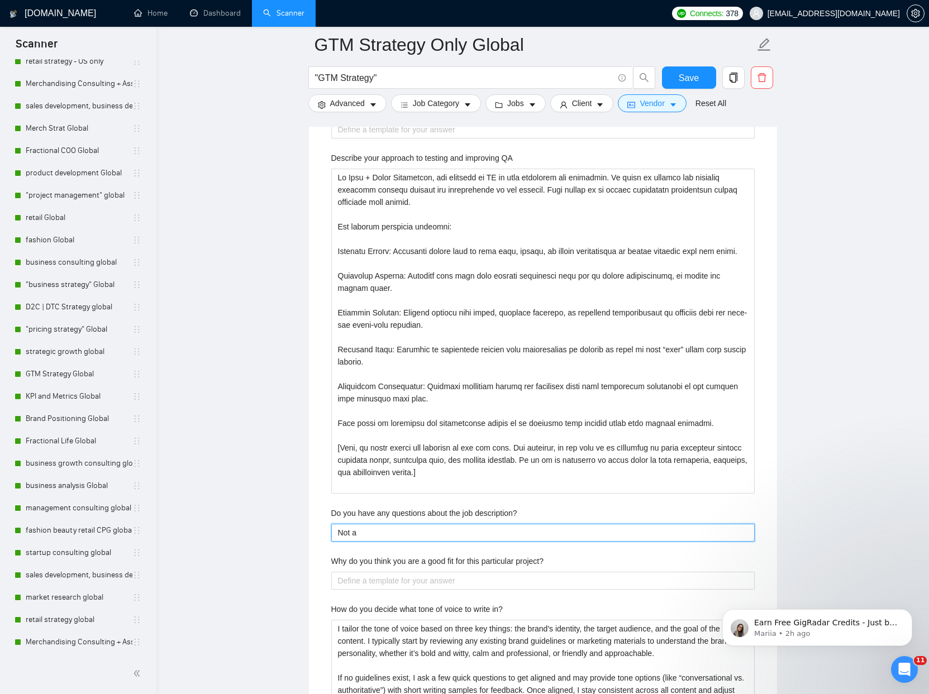
type description\? "Not at"
type description\? "Not at th"
type description\? "Not at thi"
type description\? "Not at this"
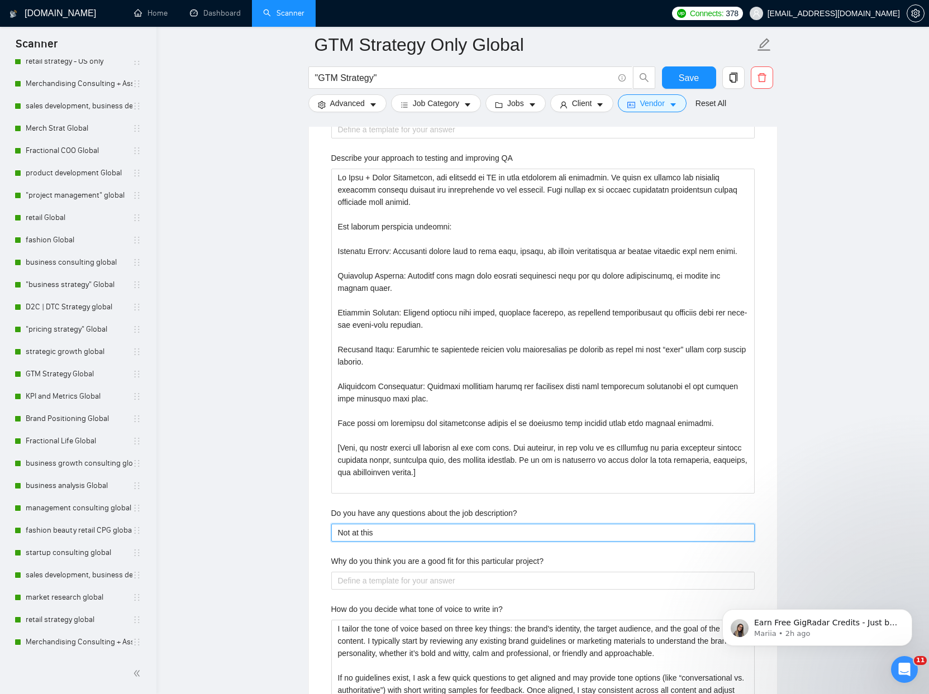
type description\? "Not at this t"
type description\? "Not at this ti"
type description\? "Not at this tim"
type description\? "Not at this time"
type description\? "Not at this time,"
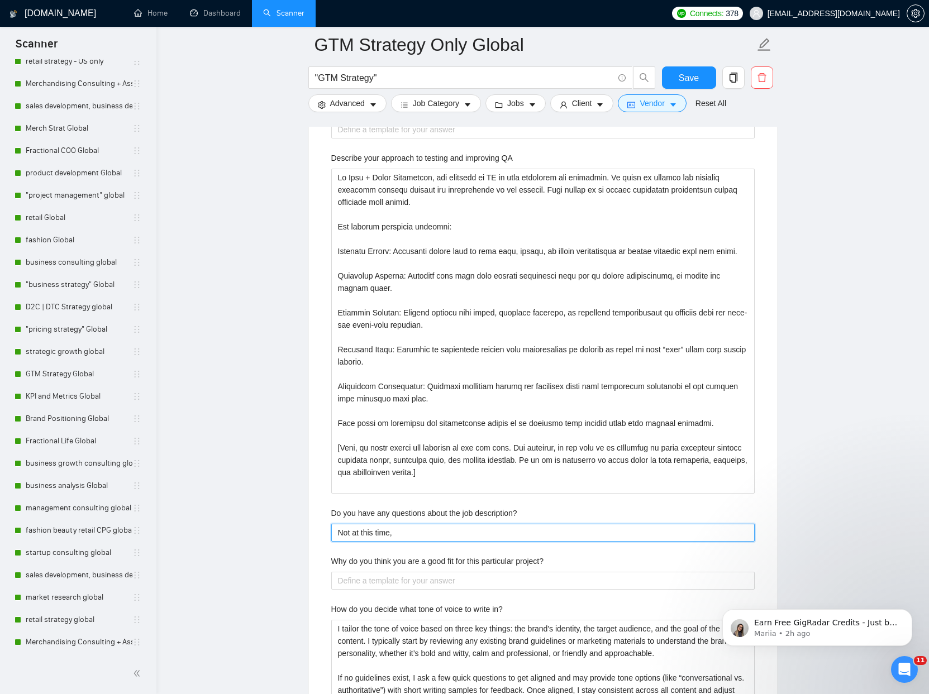
type description\? "Not at this time,"
type description\? "Not at this time, l"
type description\? "Not at this time, lo"
type description\? "Not at this time, loo"
type description\? "Not at this time, look"
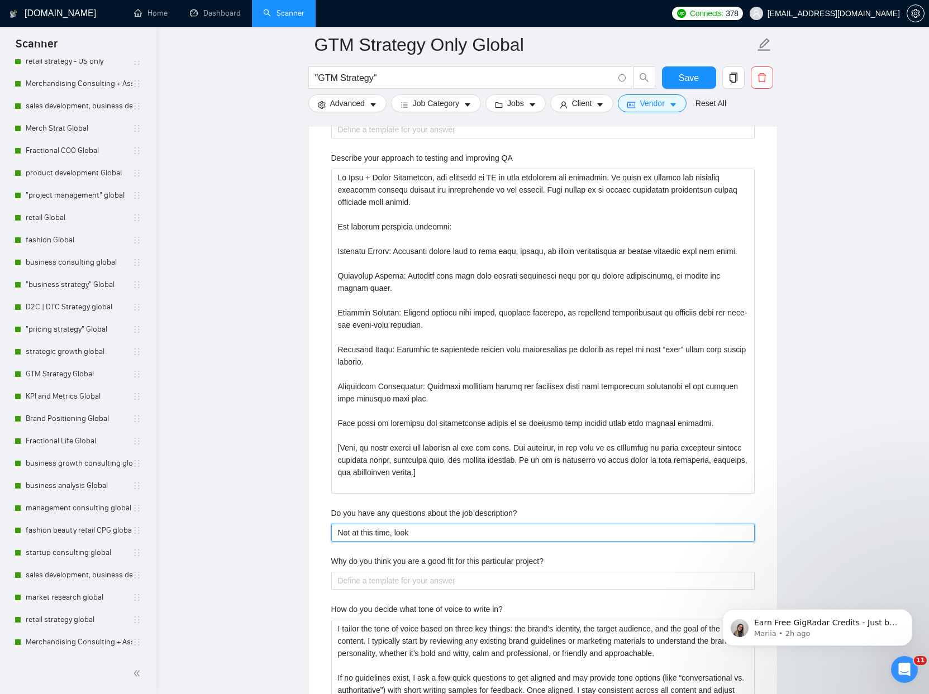
type description\? "Not at this time, looki"
type description\? "Not at this time, lookin"
type description\? "Not at this time, looking"
type description\? "Not at this time, looking f"
type description\? "Not at this time, looking fo"
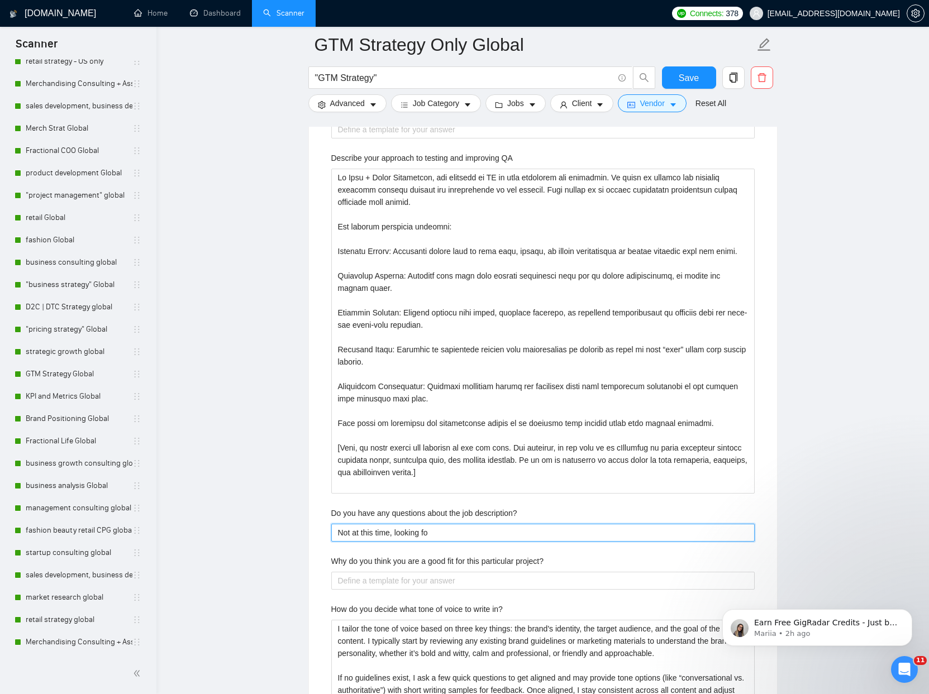
type description\? "Not at this time, looking for"
type description\? "Not at this time, looking forwa"
type description\? "Not at this time, looking forwar"
type description\? "Not at this time, looking forward"
type description\? "Not at this time, looking forward t"
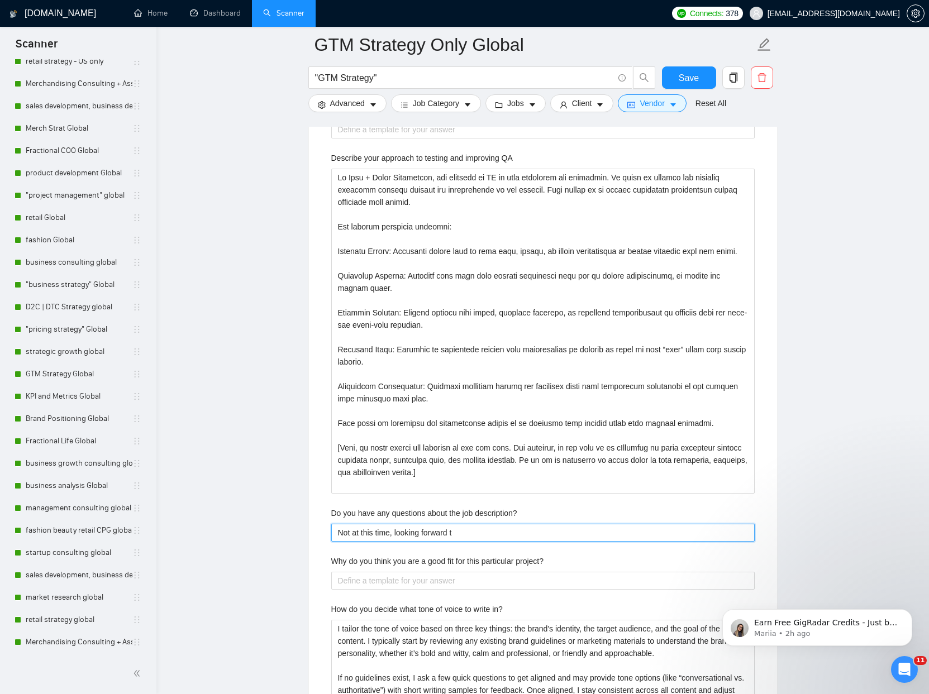
type description\? "Not at this time, looking forward to"
type description\? "Not at this time, looking forward to m"
type description\? "Not at this time, looking forward to me"
type description\? "Not at this time, looking forward to meet"
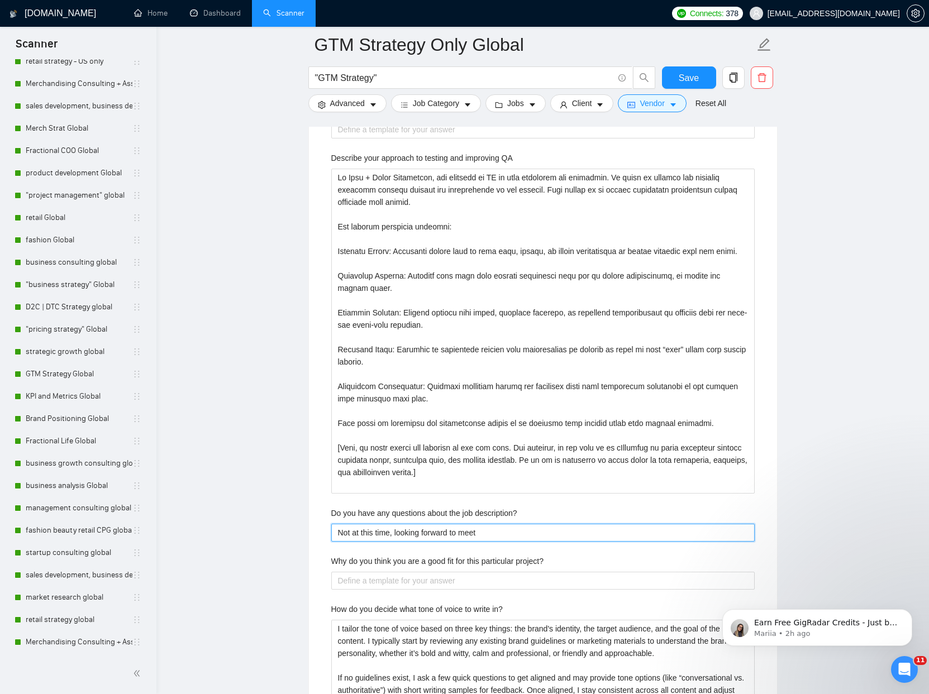
type description\? "Not at this time, looking forward to meeti"
type description\? "Not at this time, looking forward to meetin"
type description\? "Not at this time, looking forward to meeting"
type description\? "Not at this time, looking forward to meeting i"
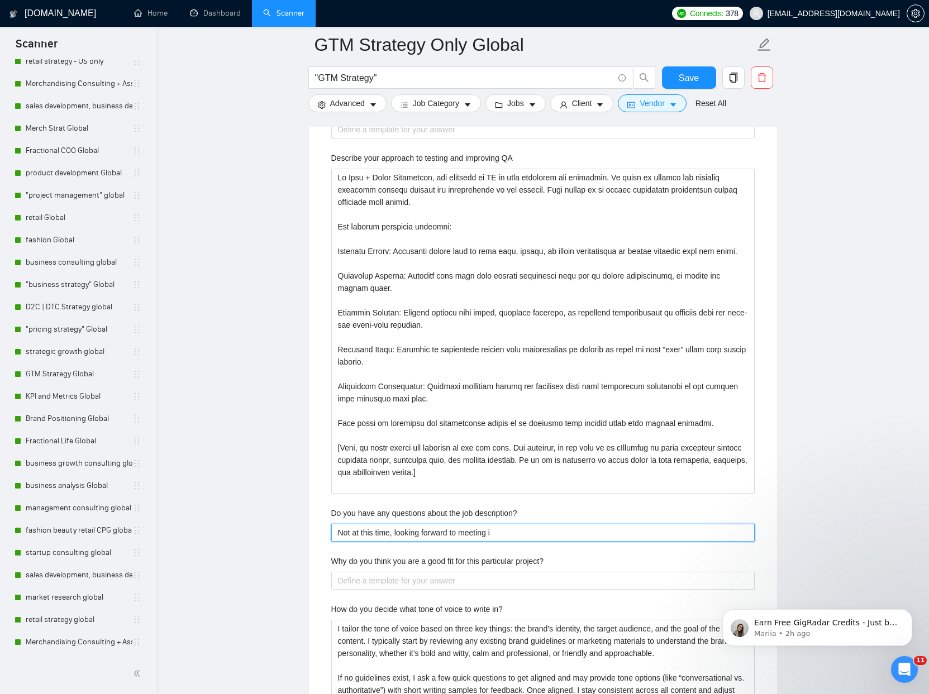
type description\? "Not at this time, looking forward to meeting in"
type description\? "Not at this time, looking forward to meeting in pe"
type description\? "Not at this time, looking forward to meeting in pers"
type description\? "Not at this time, looking forward to meeting in perso"
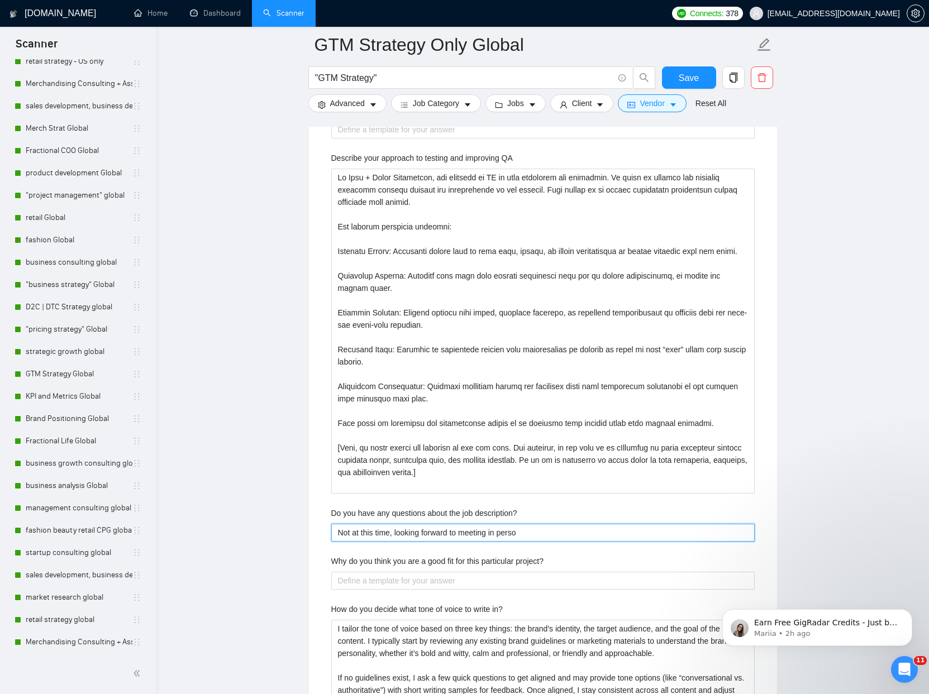
type description\? "Not at this time, looking forward to meeting in person"
type description\? "Not at this time, looking forward to meeting in persona"
type description\? "Not at this time, looking forward to meeting in persona n"
type description\? "Not at this time, looking forward to meeting in persona nd"
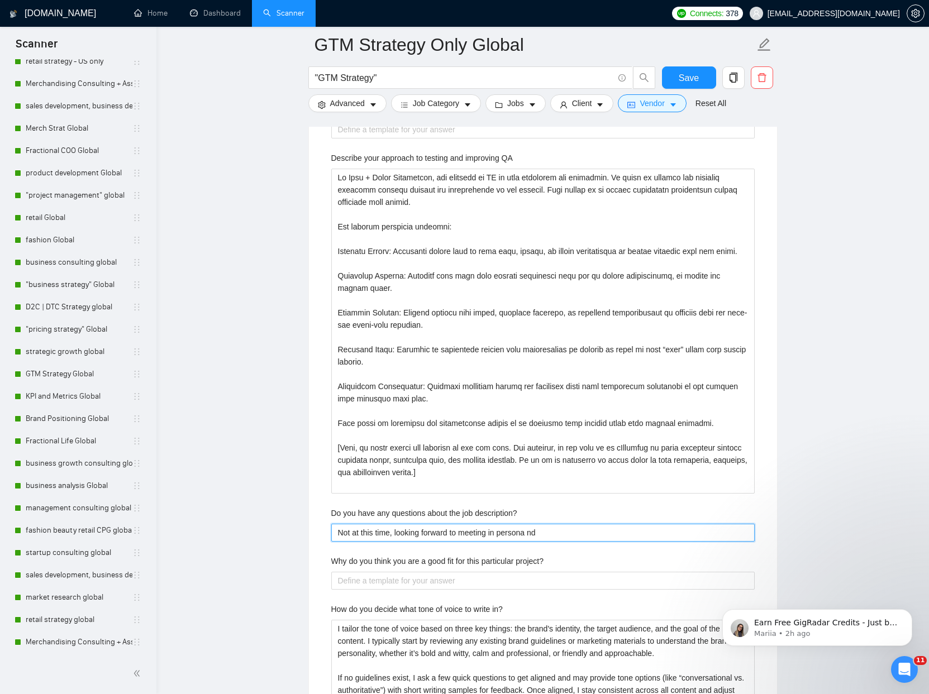
type description\? "Not at this time, looking forward to meeting in persona nd"
type description\? "Not at this time, looking forward to meeting in persona n"
type description\? "Not at this time, looking forward to meeting in persona"
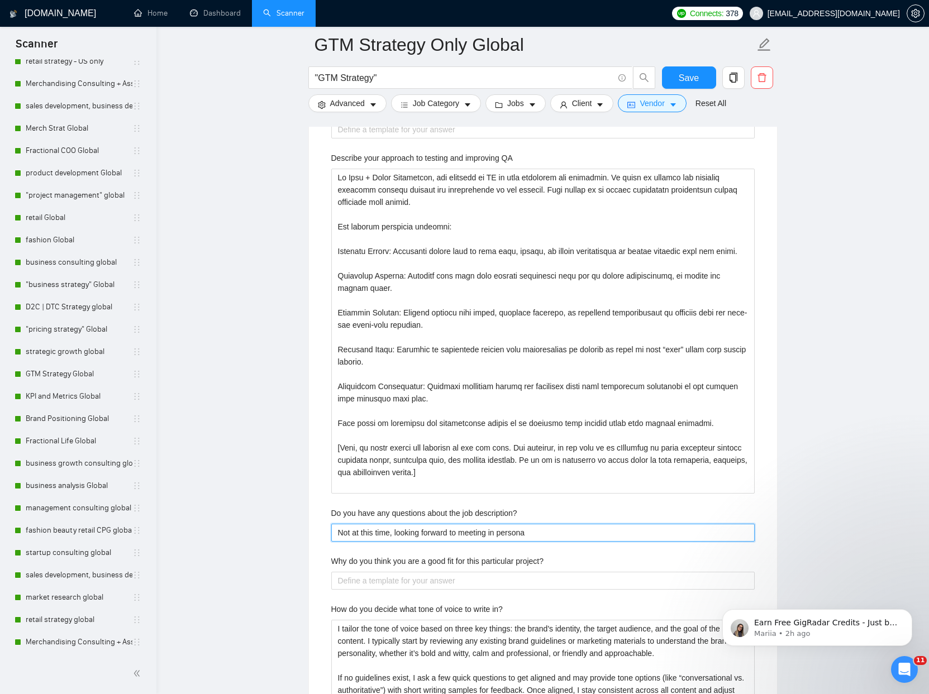
type description\? "Not at this time, looking forward to meeting in persona"
type description\? "Not at this time, looking forward to meeting in person"
type description\? "Not at this time, looking forward to meeting in person a"
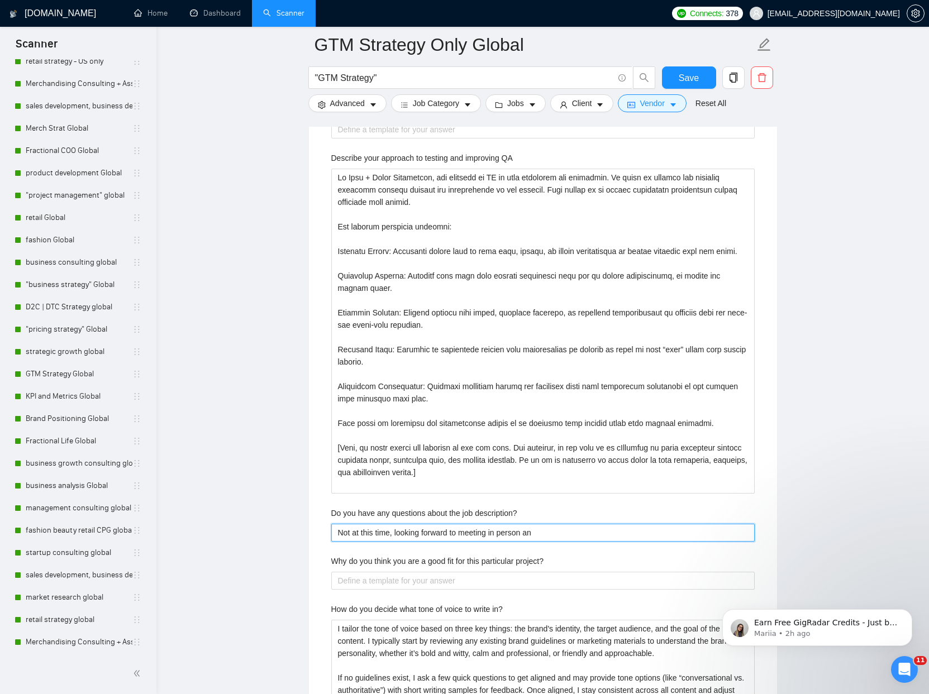
type description\? "Not at this time, looking forward to meeting in person and"
type description\? "Not at this time, looking forward to meeting in person and g"
type description\? "Not at this time, looking forward to meeting in person and ge"
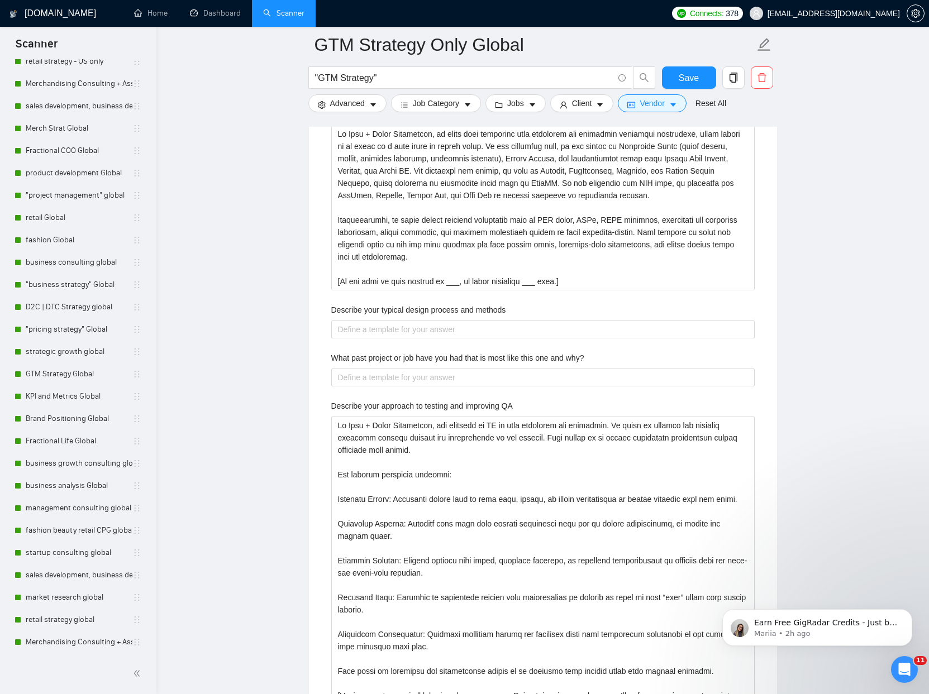
scroll to position [2492, 0]
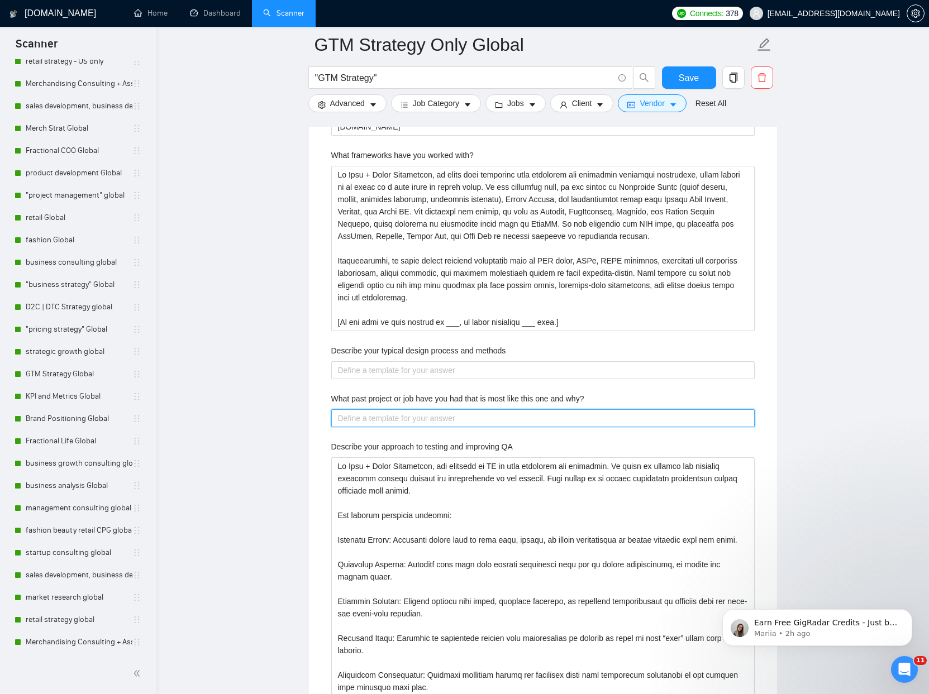
click at [401, 414] on why\? "What past project or job have you had that is most like this one and why?" at bounding box center [542, 418] width 423 height 18
paste why\? "One of the most relevant projects we’ve worked on at Plan + Pivot Collective wa…"
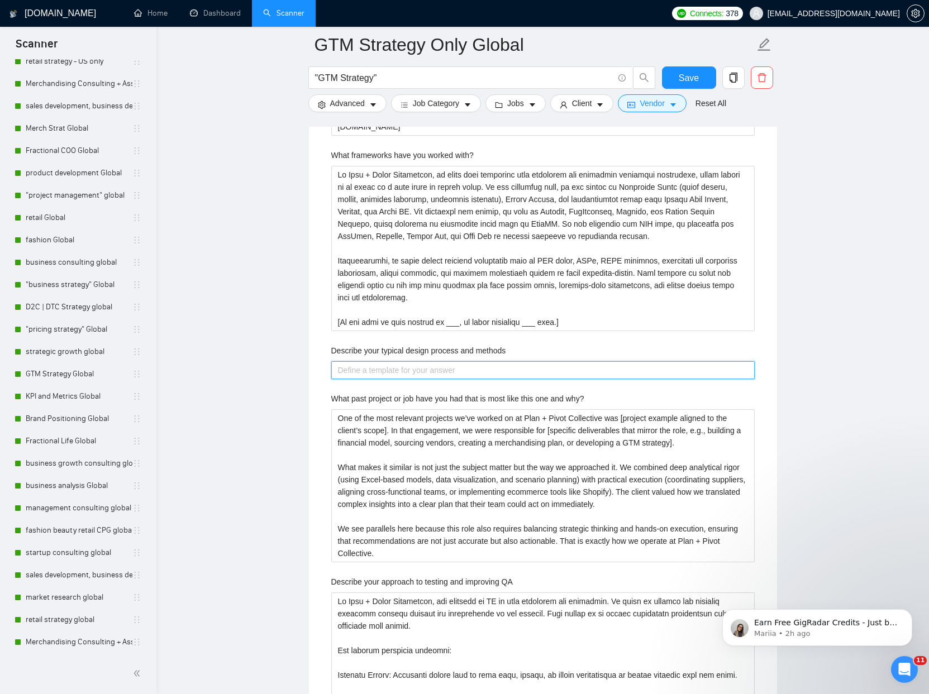
click at [447, 364] on methods "Describe your typical design process and methods" at bounding box center [542, 370] width 423 height 18
paste methods "At Plan + Pivot Collective, our design process always starts with clarity of ob…"
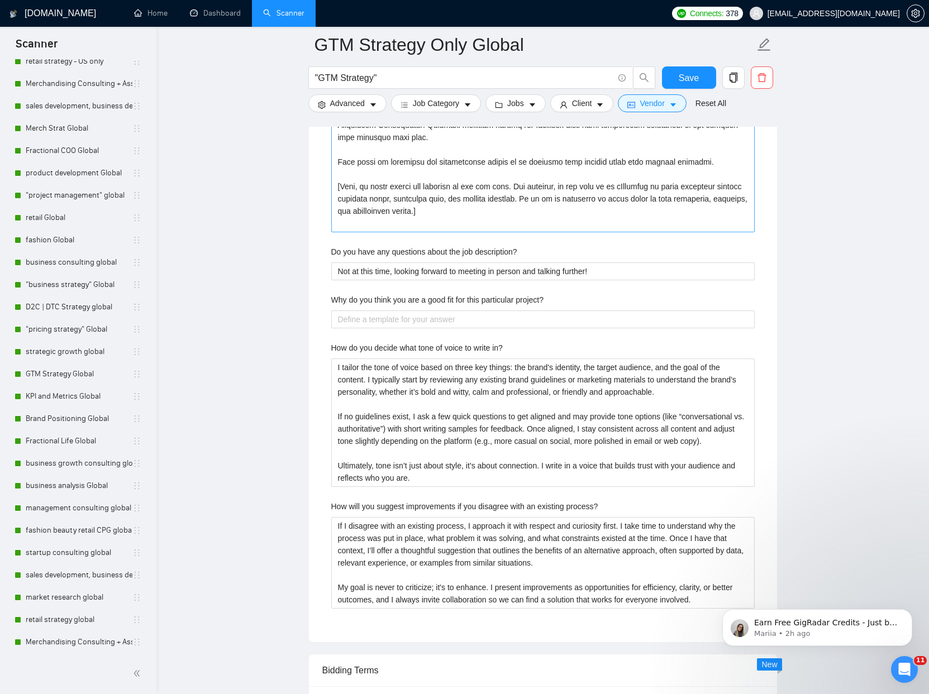
scroll to position [3302, 0]
click at [376, 319] on project\? "Why do you think you are a good fit for this particular project?" at bounding box center [542, 318] width 423 height 18
paste project\? "At Plan + Pivot Collective, we believe the best fit comes from a combination of…"
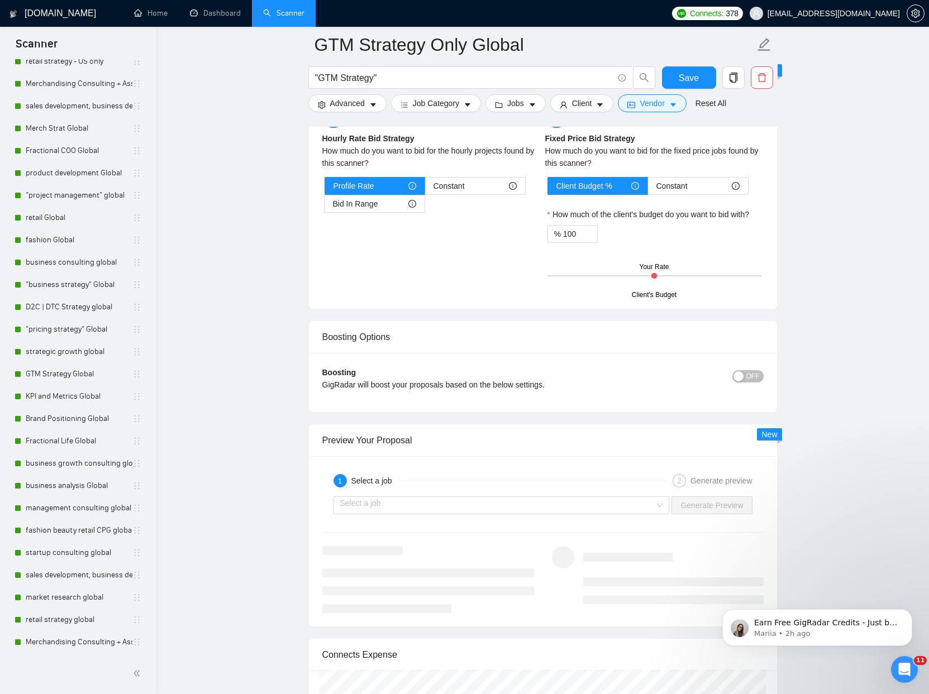
scroll to position [4049, 0]
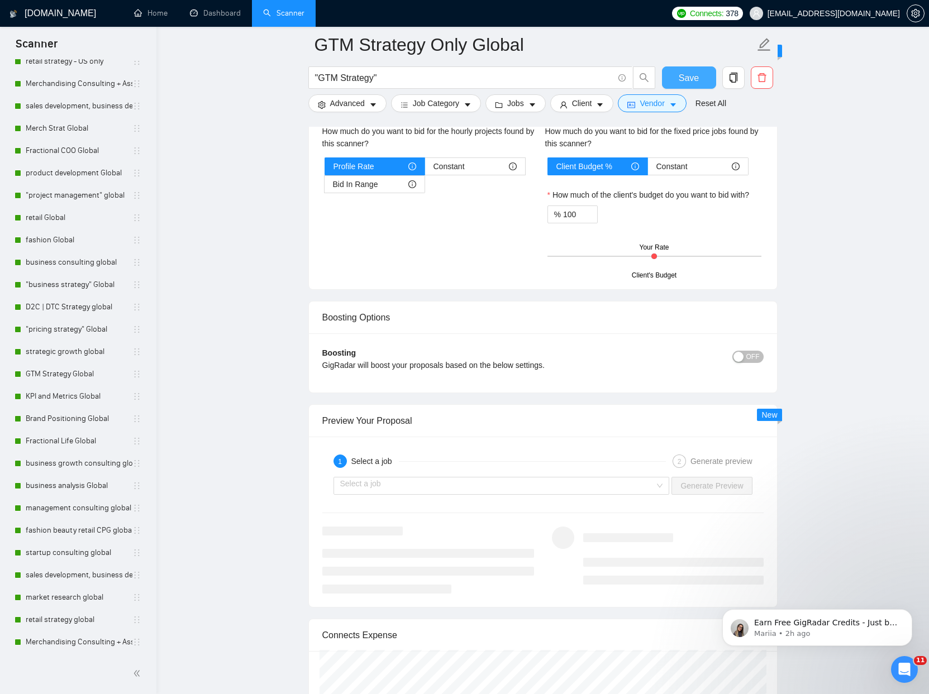
click at [695, 78] on span "Save" at bounding box center [688, 78] width 20 height 14
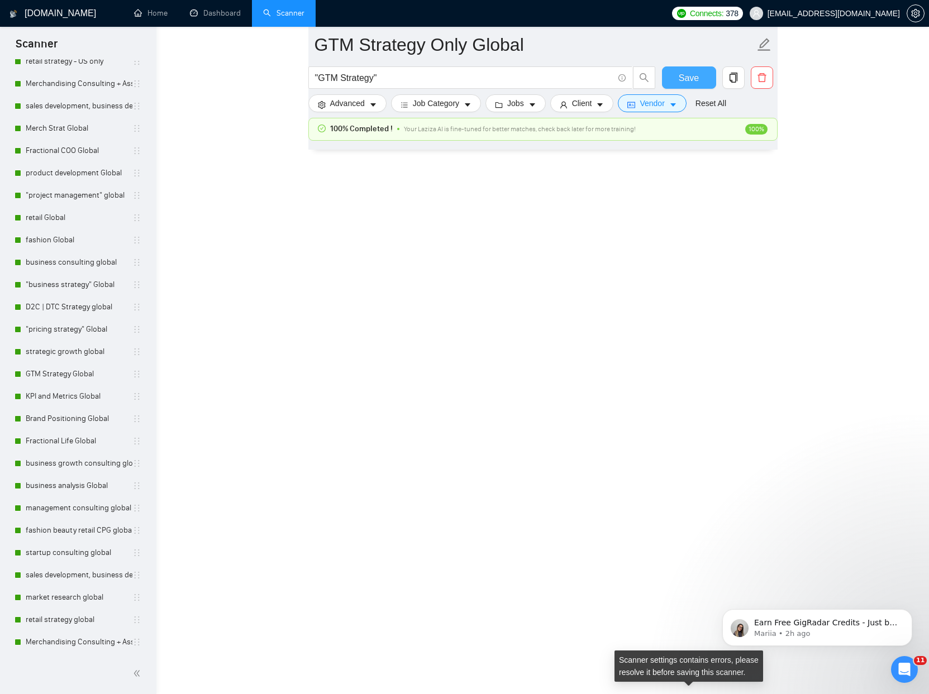
scroll to position [2422, 0]
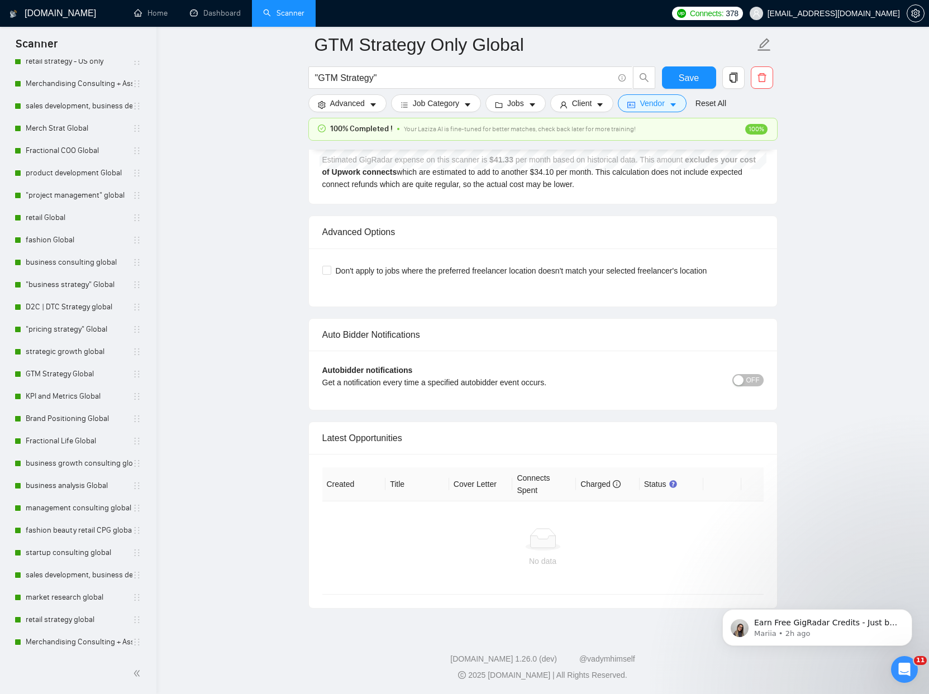
click at [748, 376] on span "OFF" at bounding box center [752, 380] width 13 height 12
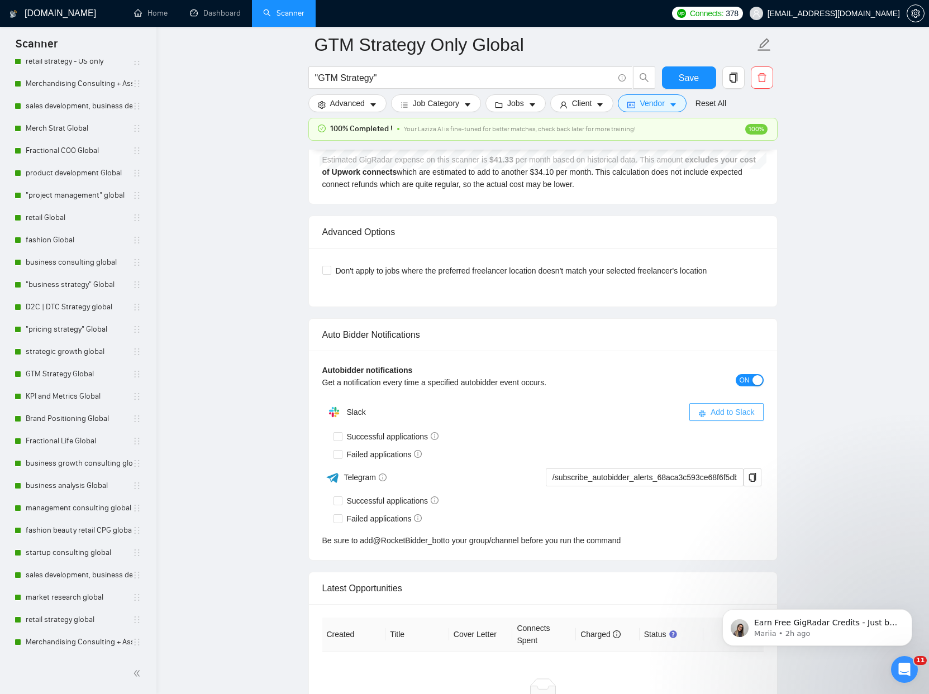
click at [720, 407] on span "Add to Slack" at bounding box center [732, 412] width 44 height 12
click at [740, 386] on div "Autobidder notifications Get a notification every time a specified autobidder e…" at bounding box center [542, 380] width 441 height 32
click at [745, 382] on span "ON" at bounding box center [744, 380] width 10 height 12
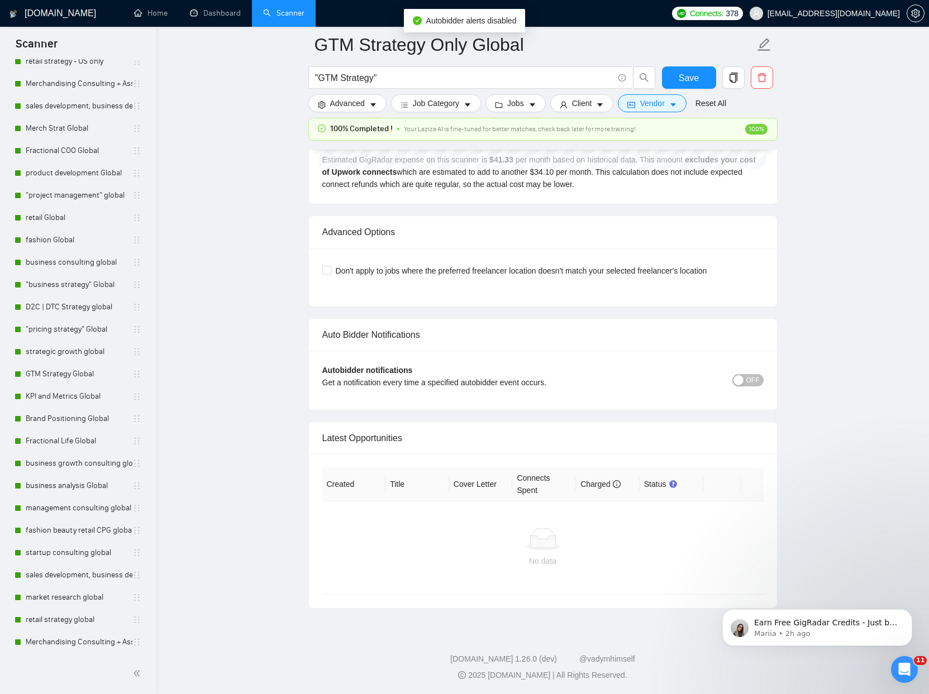
click at [744, 383] on button "OFF" at bounding box center [747, 380] width 31 height 12
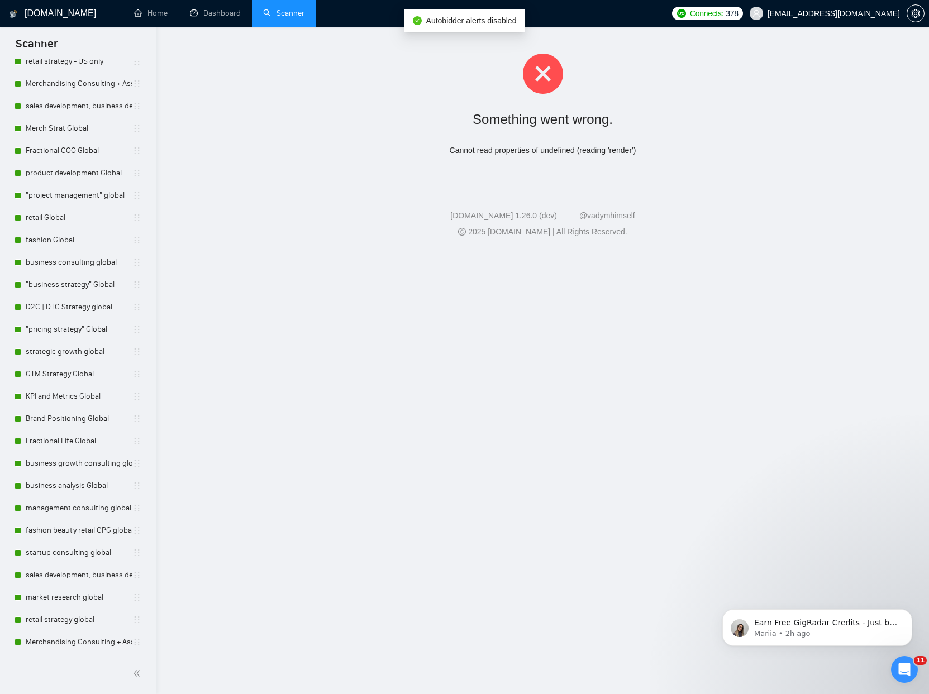
scroll to position [0, 0]
click at [214, 13] on link "Dashboard" at bounding box center [215, 12] width 51 height 9
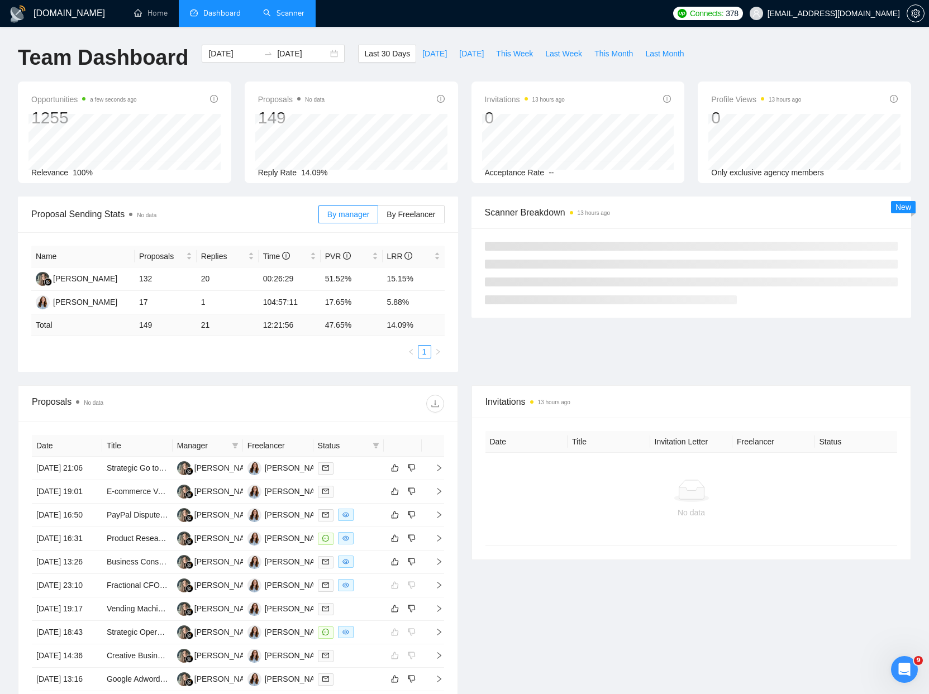
click at [289, 18] on link "Scanner" at bounding box center [283, 12] width 41 height 9
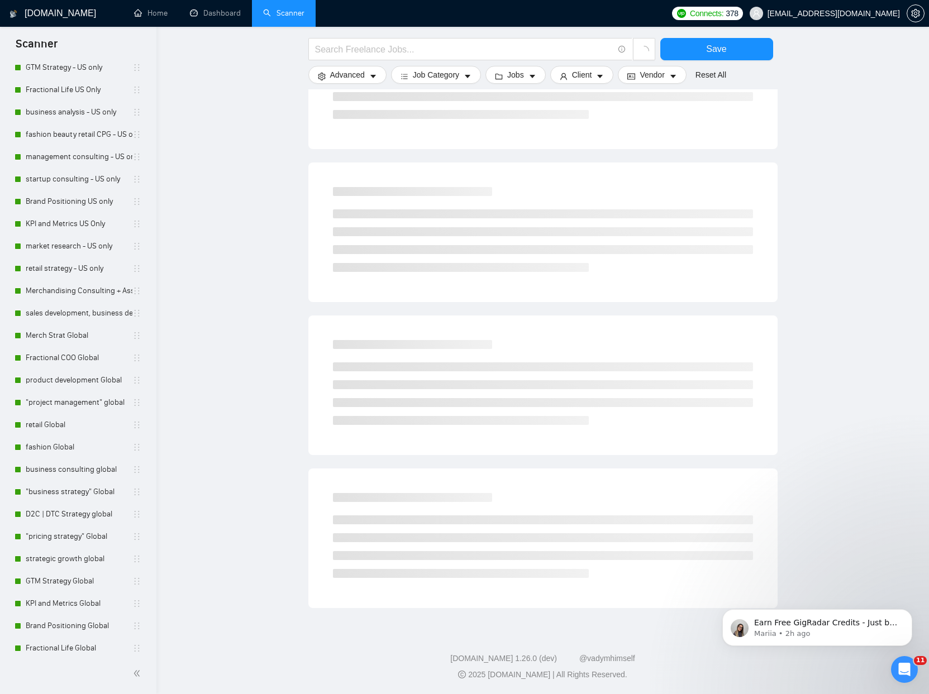
scroll to position [532, 0]
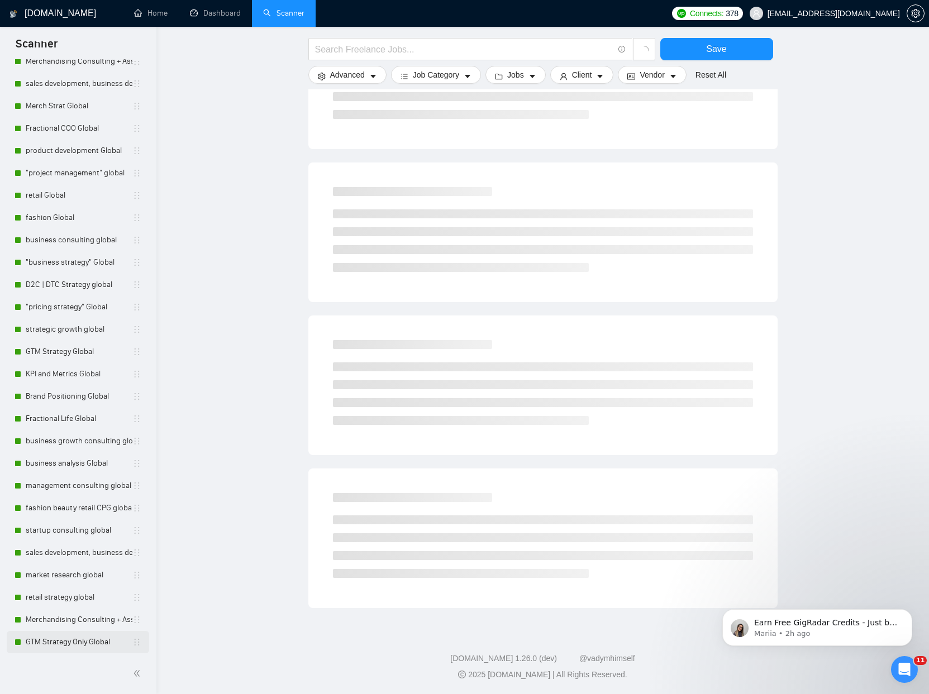
click at [33, 633] on link "GTM Strategy Only Global" at bounding box center [79, 642] width 107 height 22
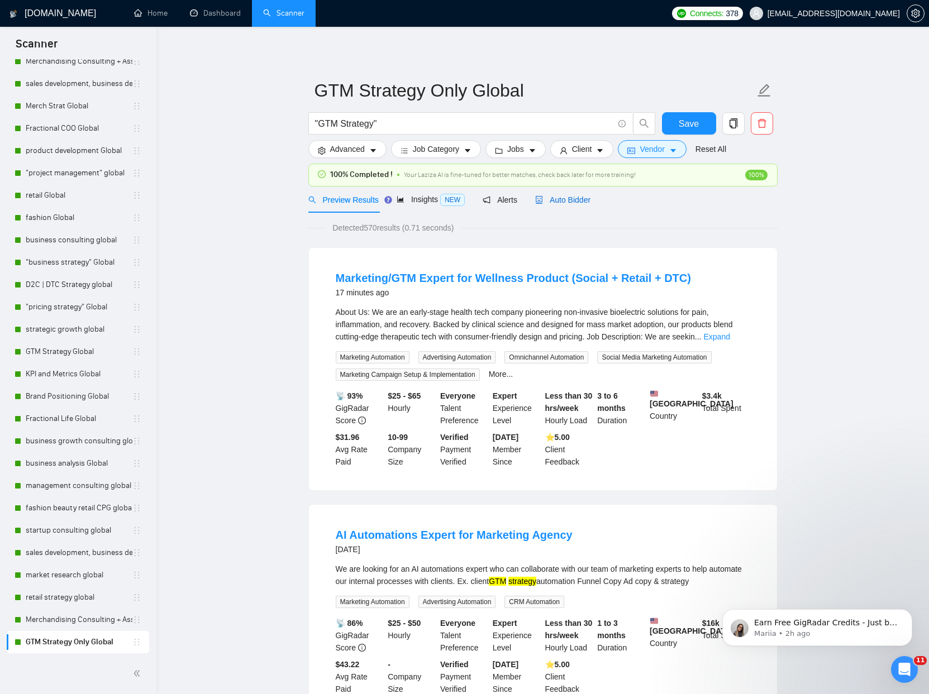
click at [553, 203] on span "Auto Bidder" at bounding box center [562, 199] width 55 height 9
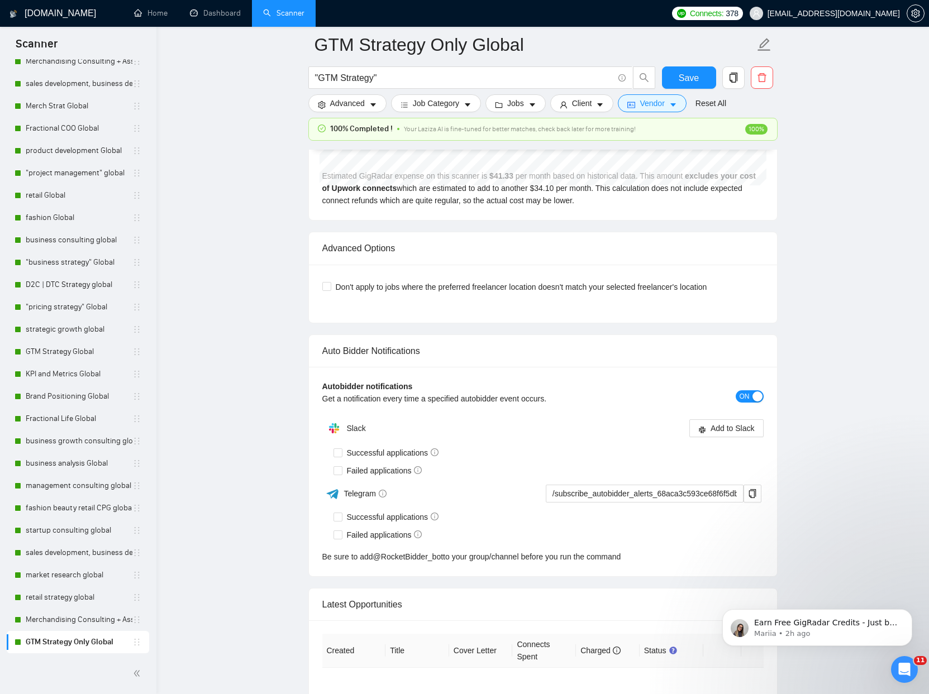
scroll to position [2572, 0]
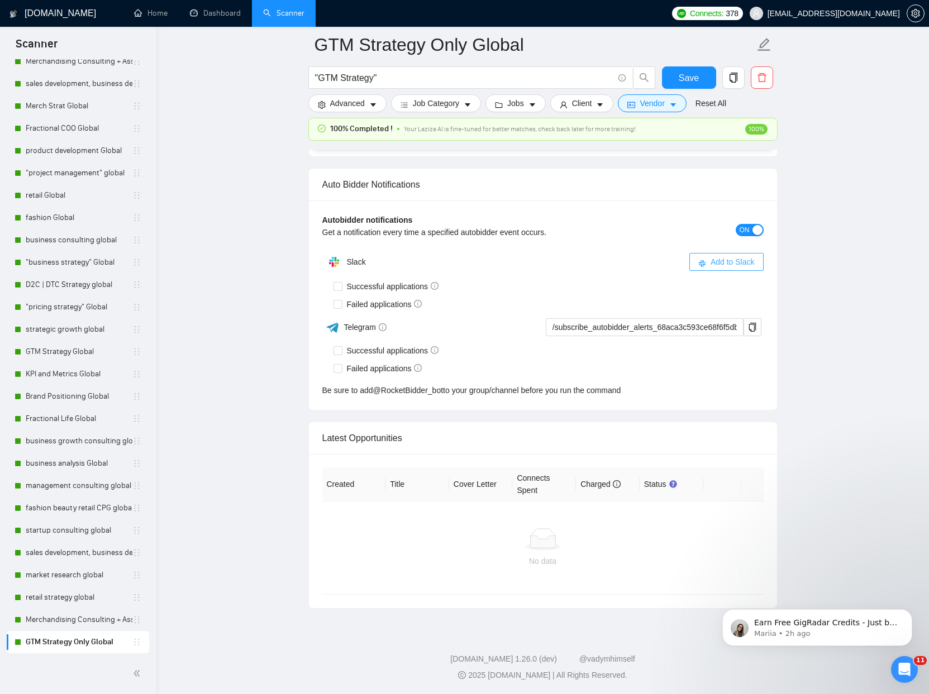
click at [729, 256] on span "Add to Slack" at bounding box center [732, 262] width 44 height 12
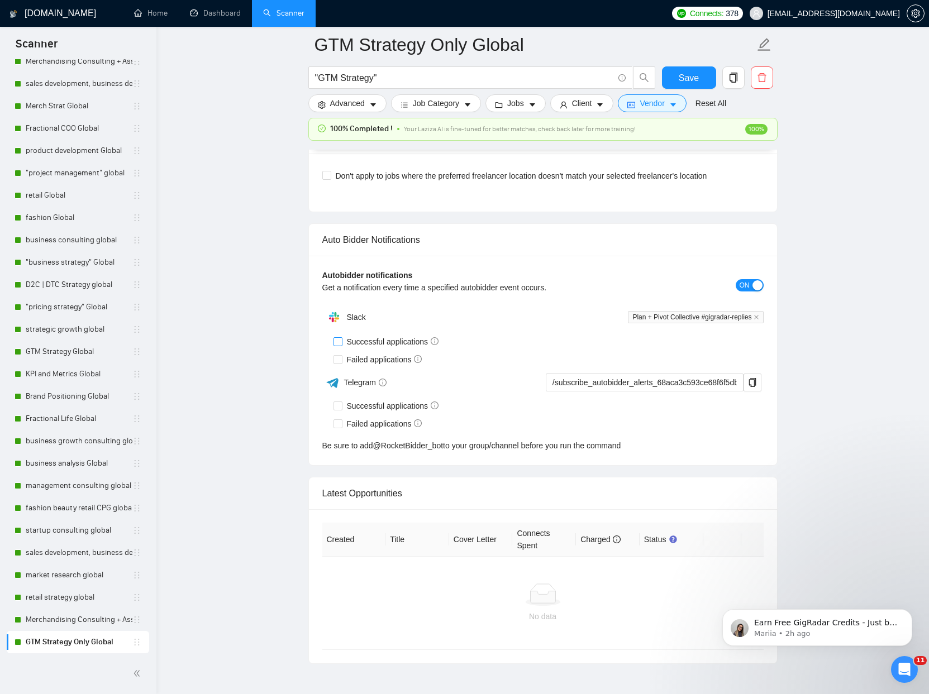
click at [337, 341] on input "Successful applications" at bounding box center [337, 341] width 8 height 8
checkbox input "true"
click at [340, 360] on input "Failed applications" at bounding box center [337, 359] width 8 height 8
checkbox input "true"
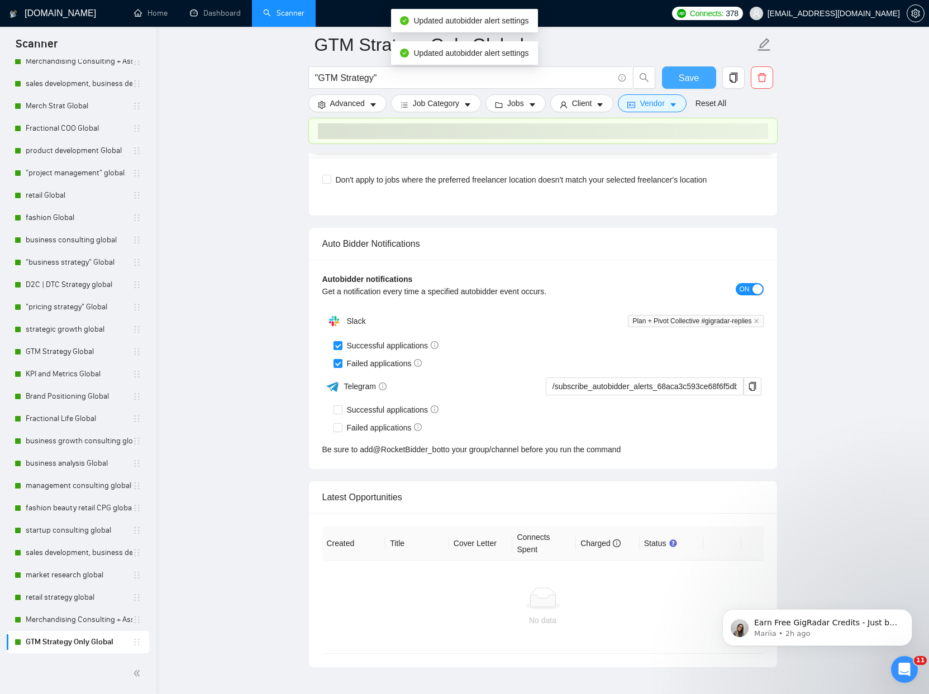
click at [679, 82] on span "Save" at bounding box center [688, 78] width 20 height 14
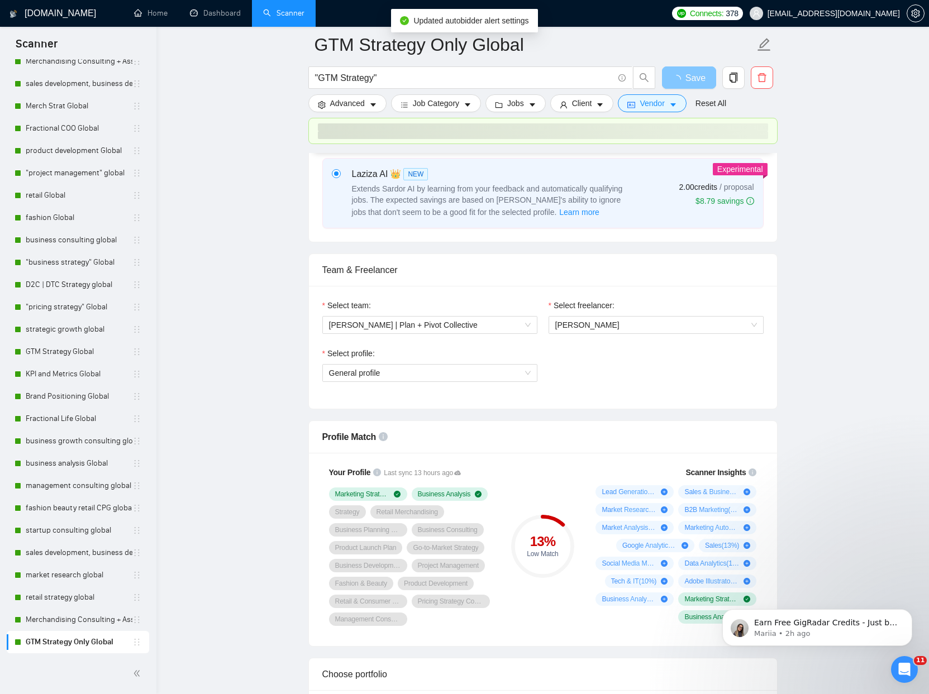
scroll to position [160, 0]
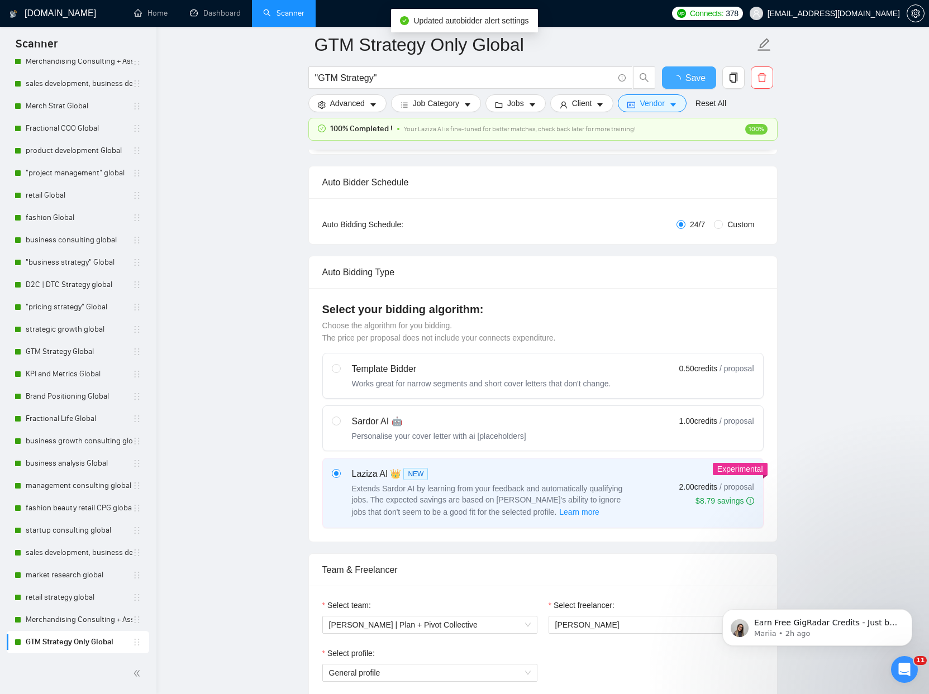
checkbox input "true"
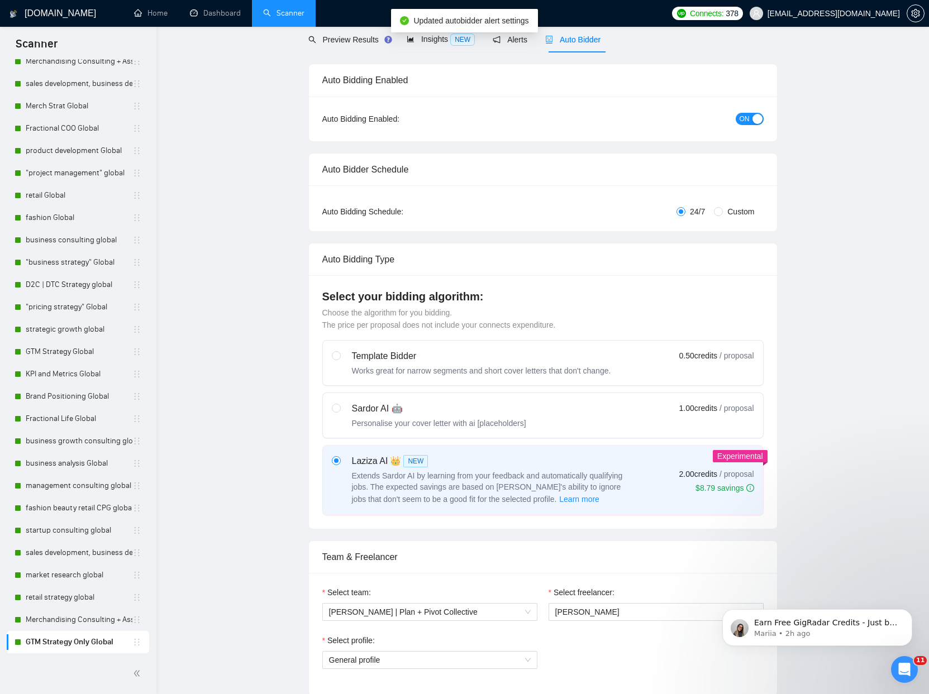
scroll to position [0, 0]
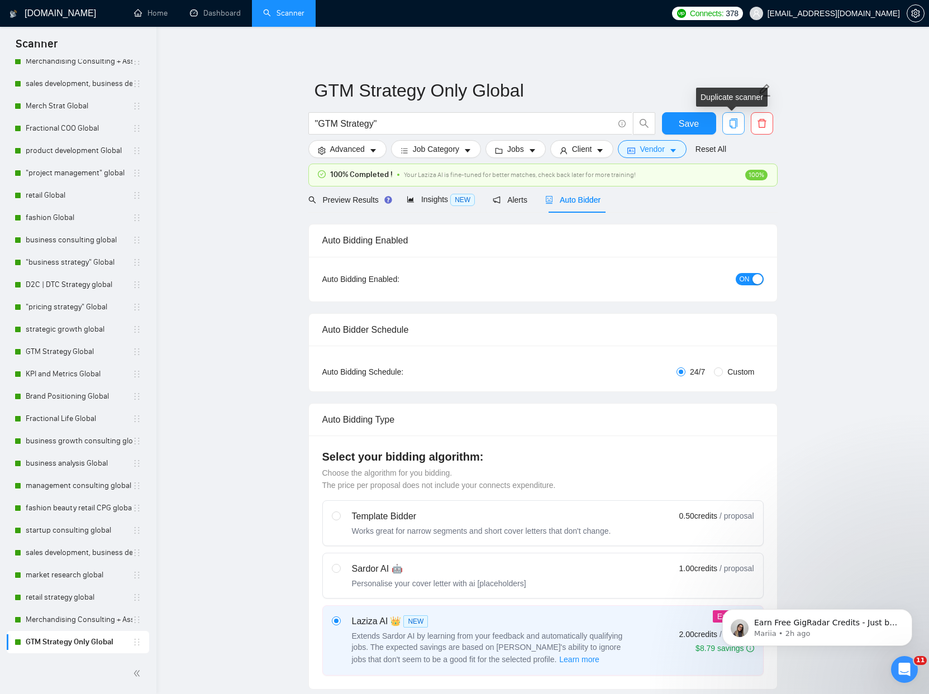
click at [730, 126] on icon "copy" at bounding box center [733, 123] width 10 height 10
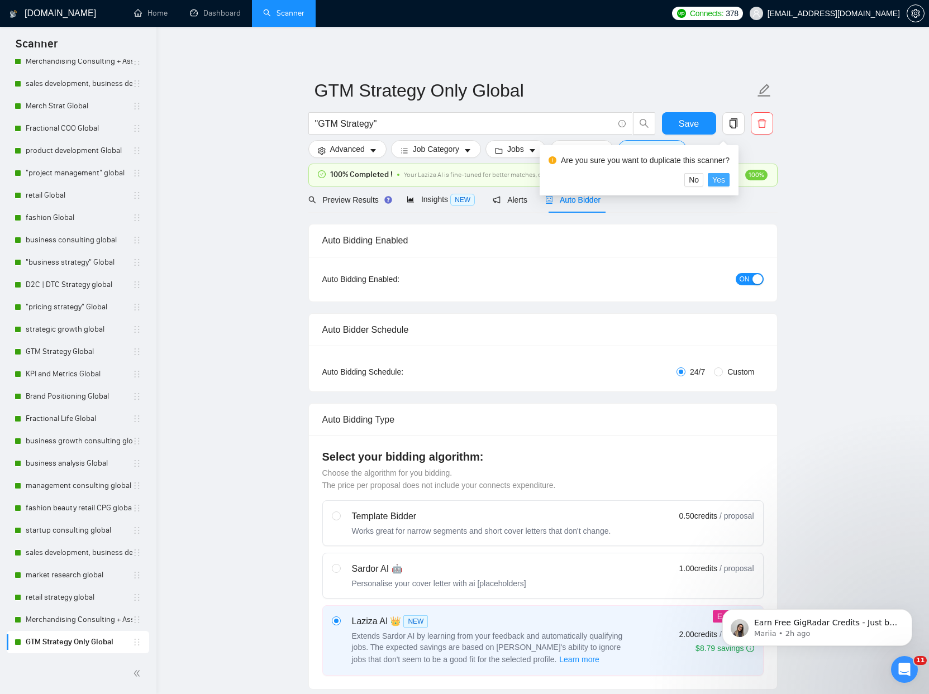
click at [729, 182] on button "Yes" at bounding box center [718, 179] width 22 height 13
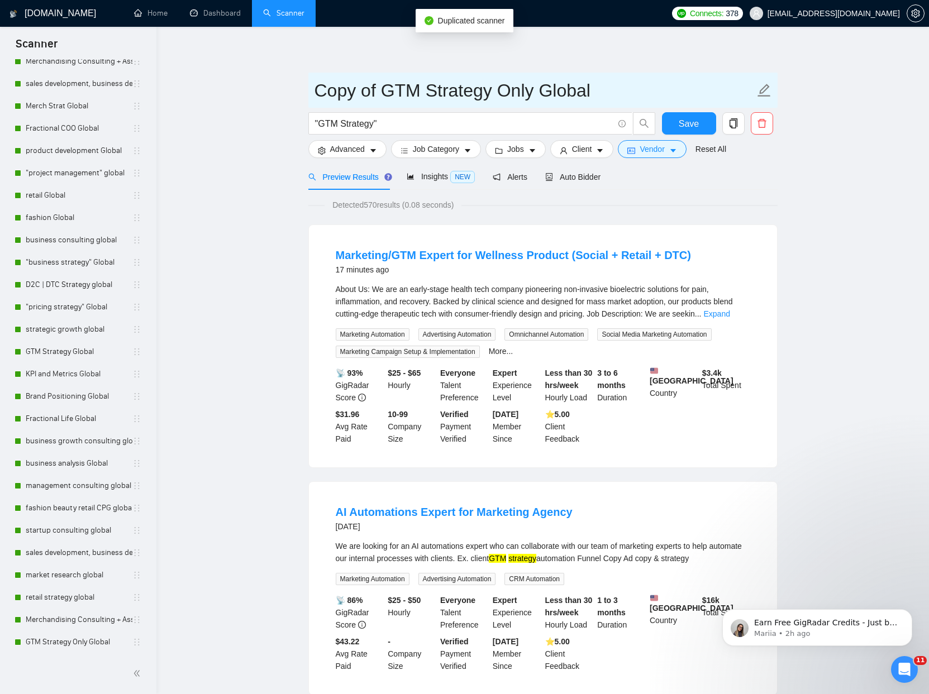
click at [764, 87] on icon "edit" at bounding box center [763, 90] width 13 height 13
drag, startPoint x: 381, startPoint y: 92, endPoint x: 209, endPoint y: 82, distance: 172.8
click at [498, 91] on input "GTM Strategy Only Global" at bounding box center [534, 90] width 440 height 28
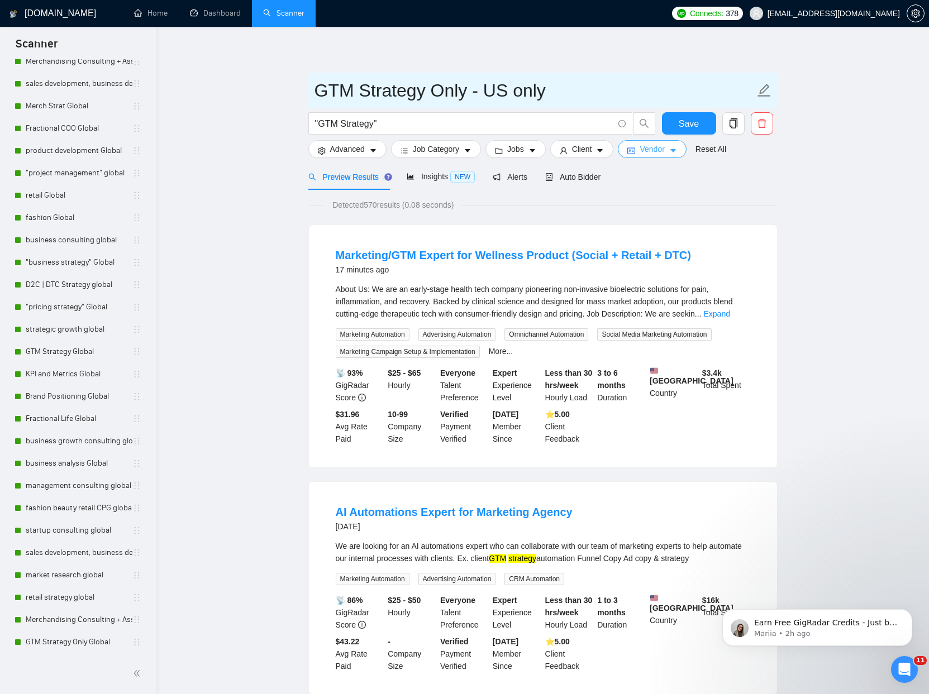
type input "GTM Strategy Only - US only"
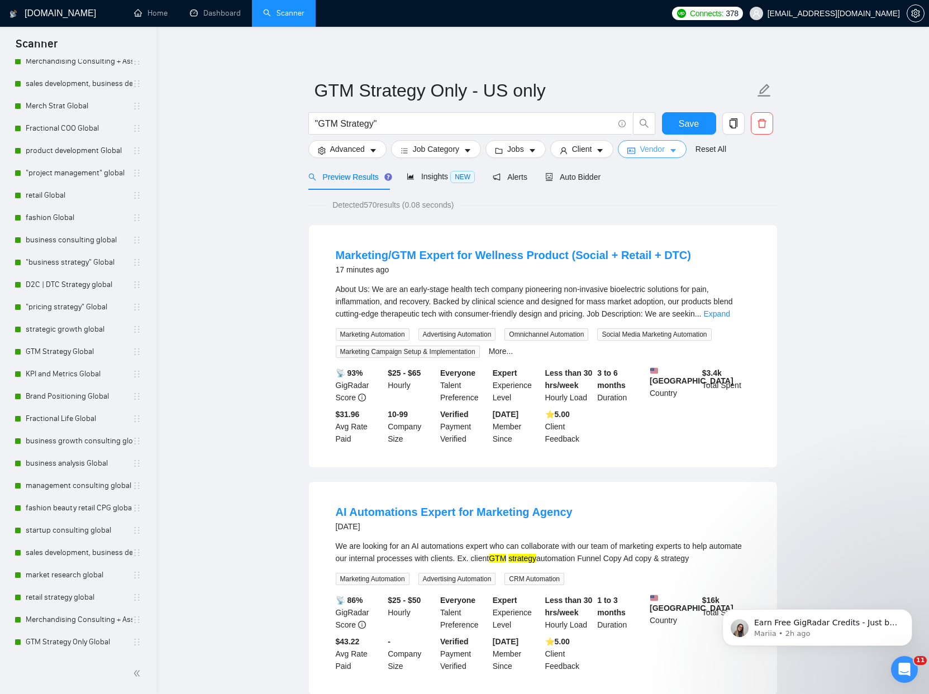
click at [647, 153] on span "Vendor" at bounding box center [651, 149] width 25 height 12
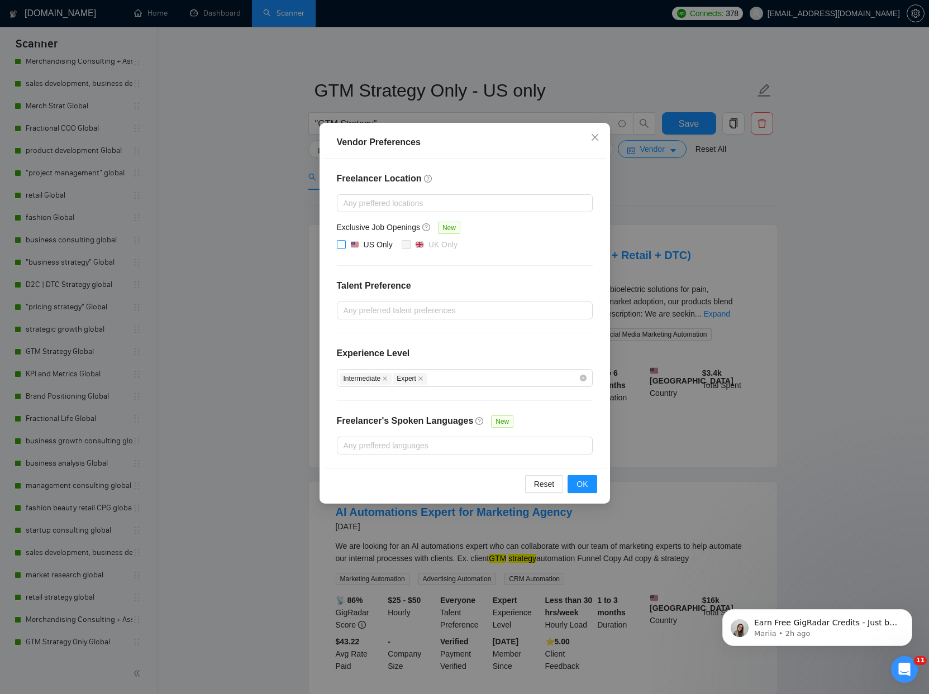
click at [342, 245] on input "US Only" at bounding box center [341, 244] width 8 height 8
checkbox input "true"
click at [585, 489] on span "OK" at bounding box center [581, 484] width 11 height 12
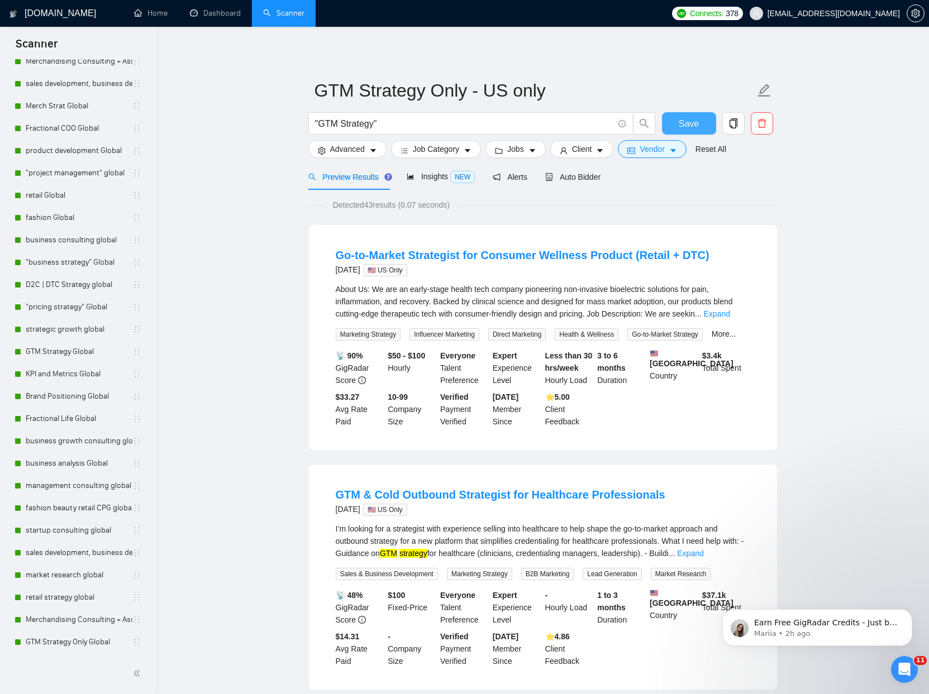
click at [683, 123] on span "Save" at bounding box center [688, 124] width 20 height 14
click at [590, 180] on span "Auto Bidder" at bounding box center [572, 177] width 55 height 9
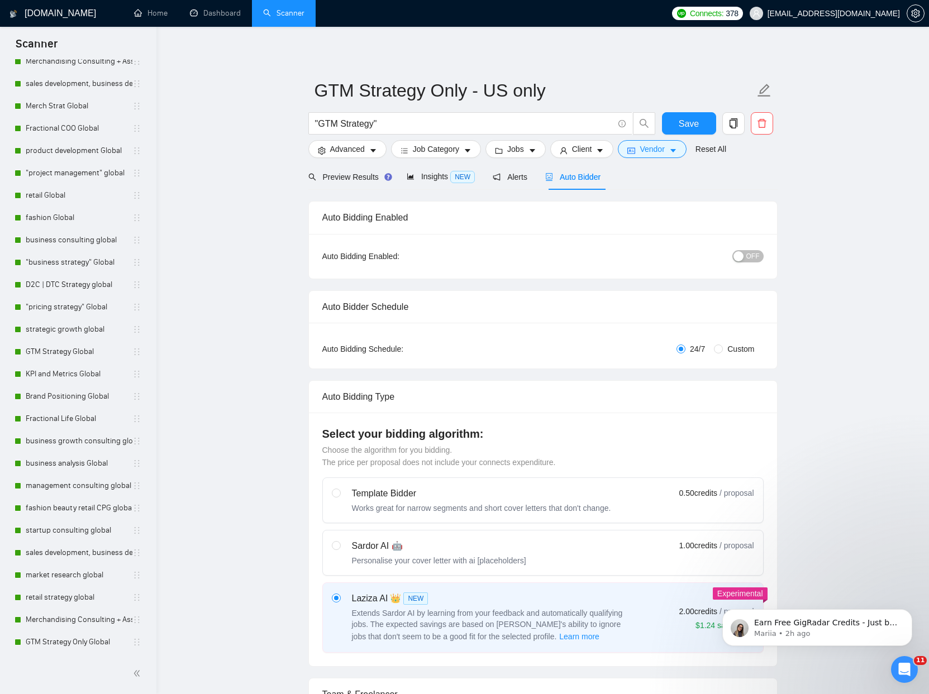
click at [754, 259] on span "OFF" at bounding box center [752, 256] width 13 height 12
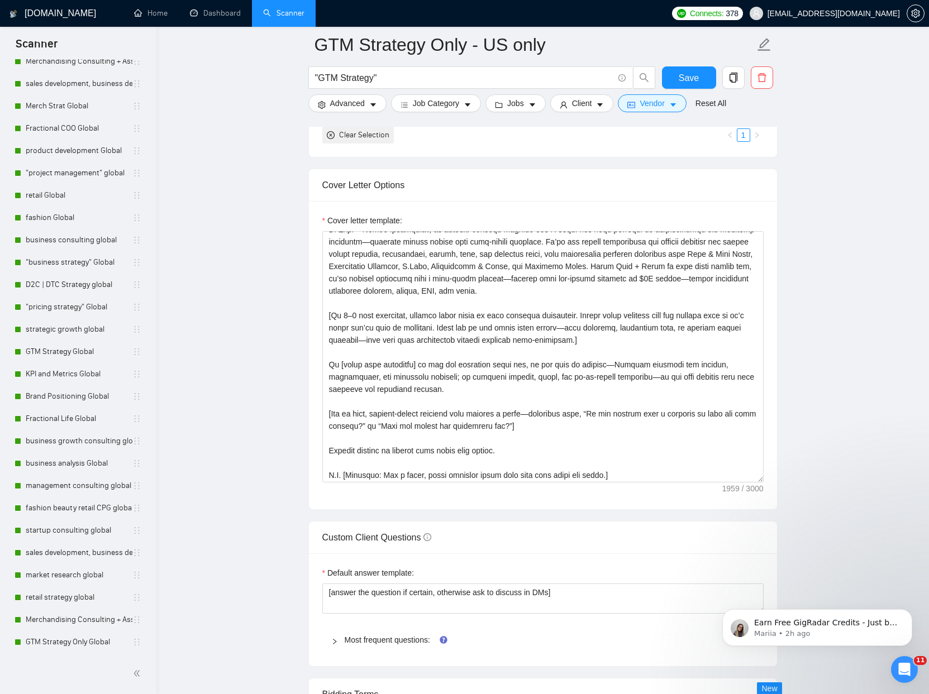
scroll to position [147, 0]
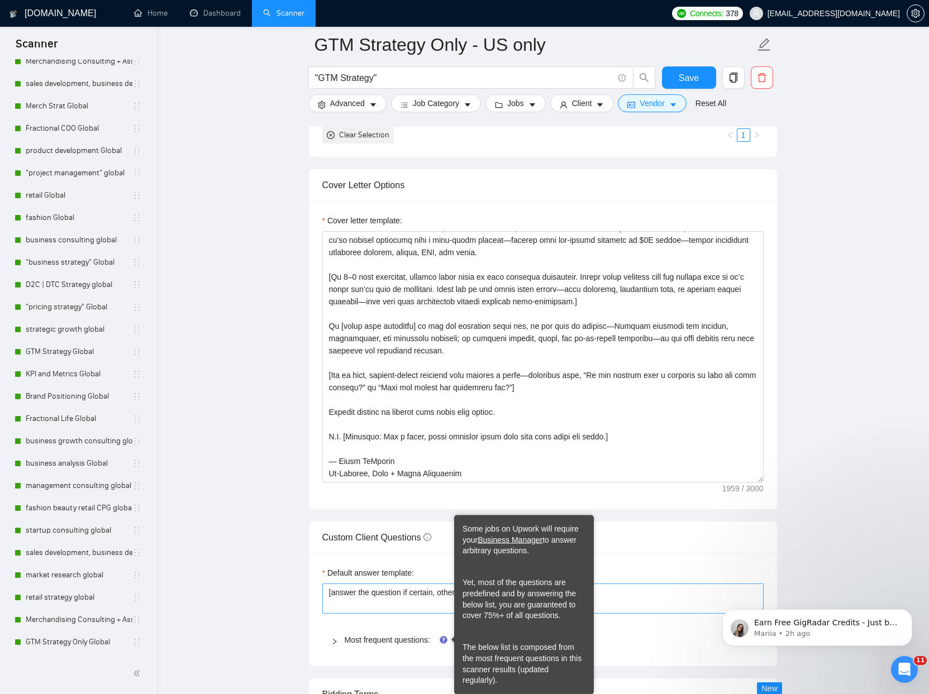
drag, startPoint x: 424, startPoint y: 643, endPoint x: 456, endPoint y: 590, distance: 61.1
click at [424, 643] on link "Most frequent questions:" at bounding box center [387, 639] width 85 height 9
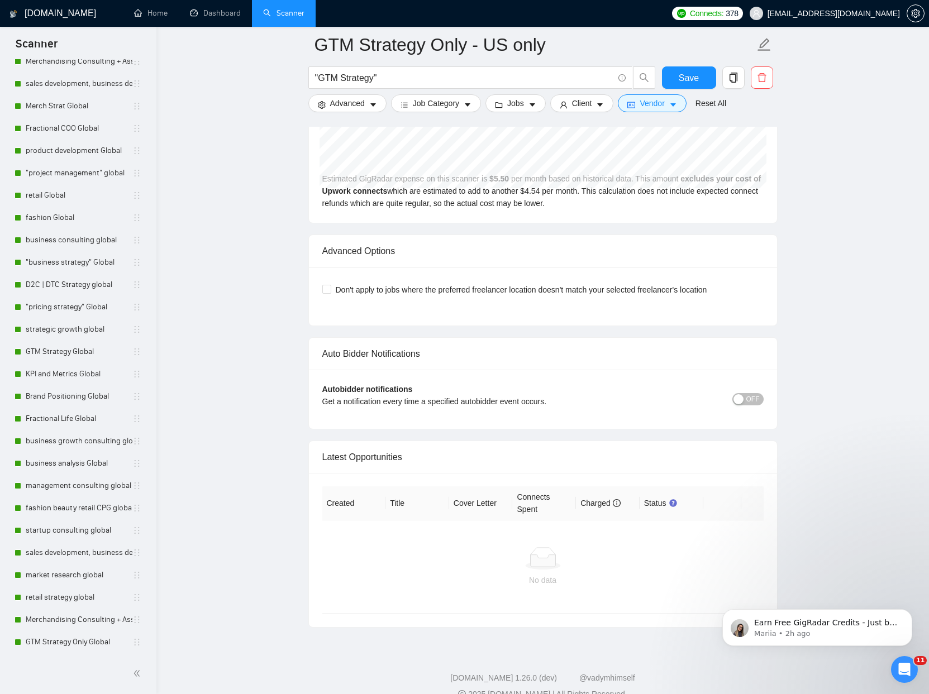
scroll to position [4667, 0]
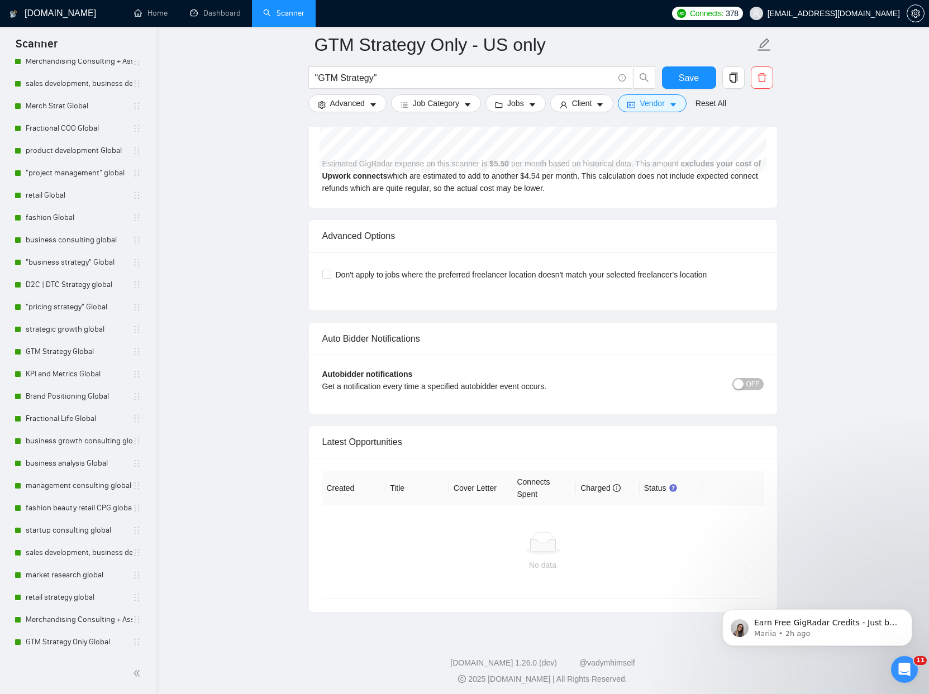
click at [753, 381] on span "OFF" at bounding box center [752, 384] width 13 height 12
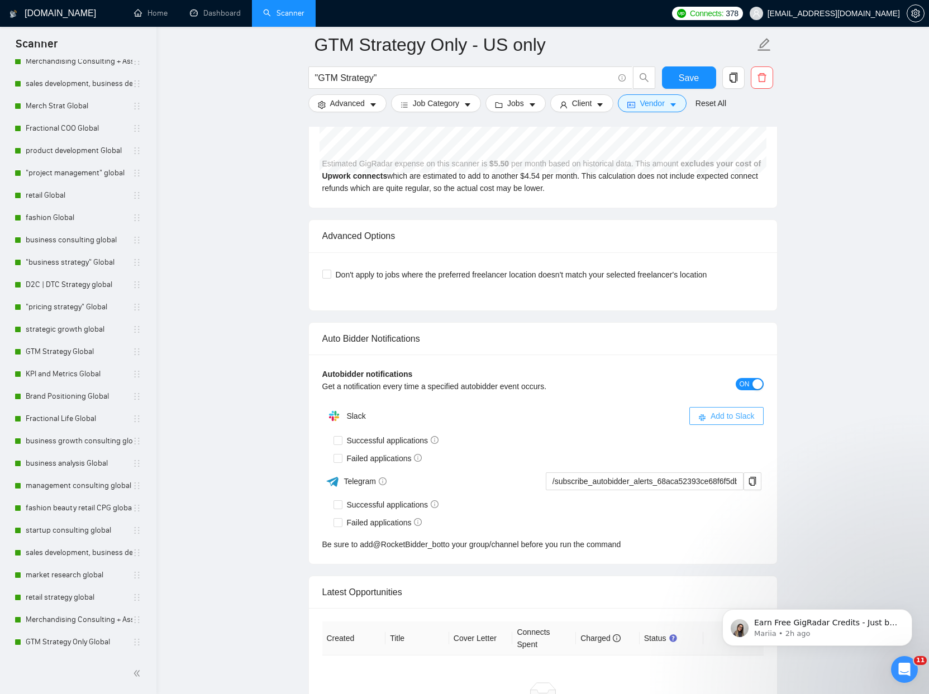
click at [733, 414] on span "Add to Slack" at bounding box center [732, 416] width 44 height 12
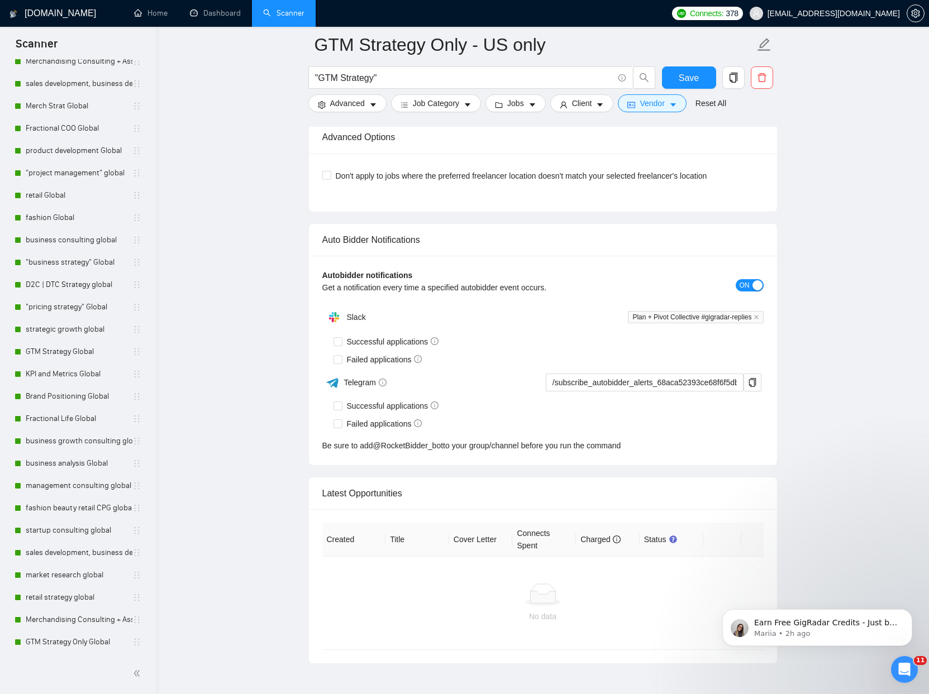
scroll to position [2549, 0]
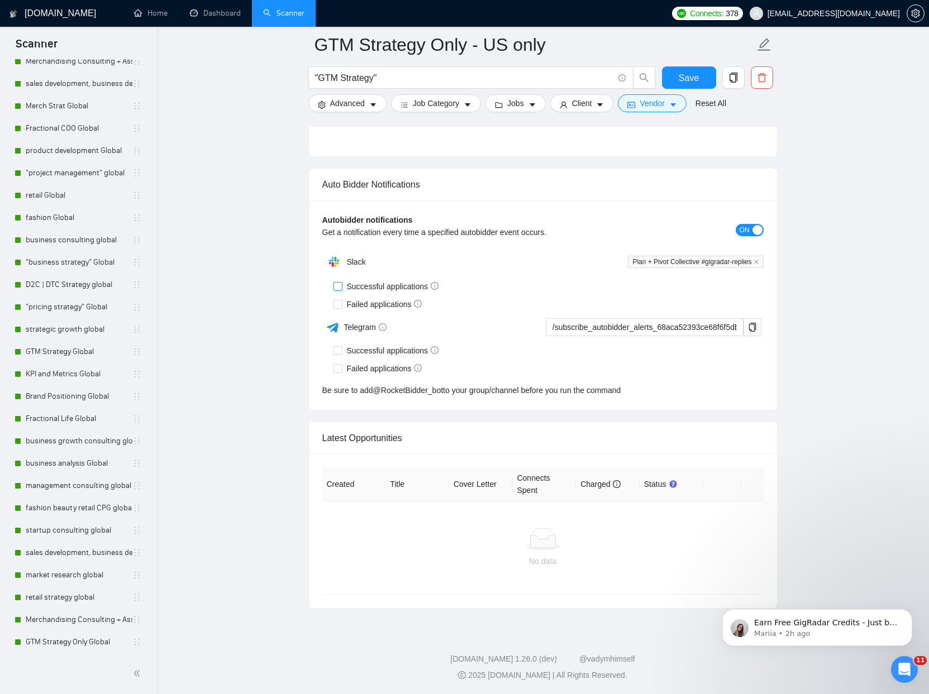
click at [340, 285] on input "Successful applications" at bounding box center [337, 286] width 8 height 8
checkbox input "true"
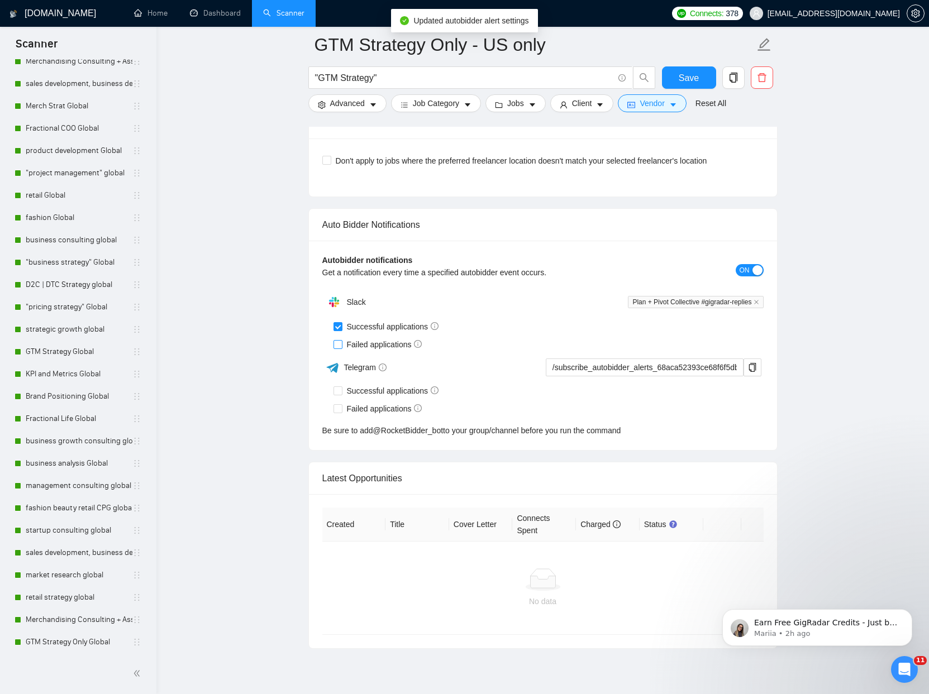
click at [335, 344] on input "Failed applications" at bounding box center [337, 344] width 8 height 8
checkbox input "true"
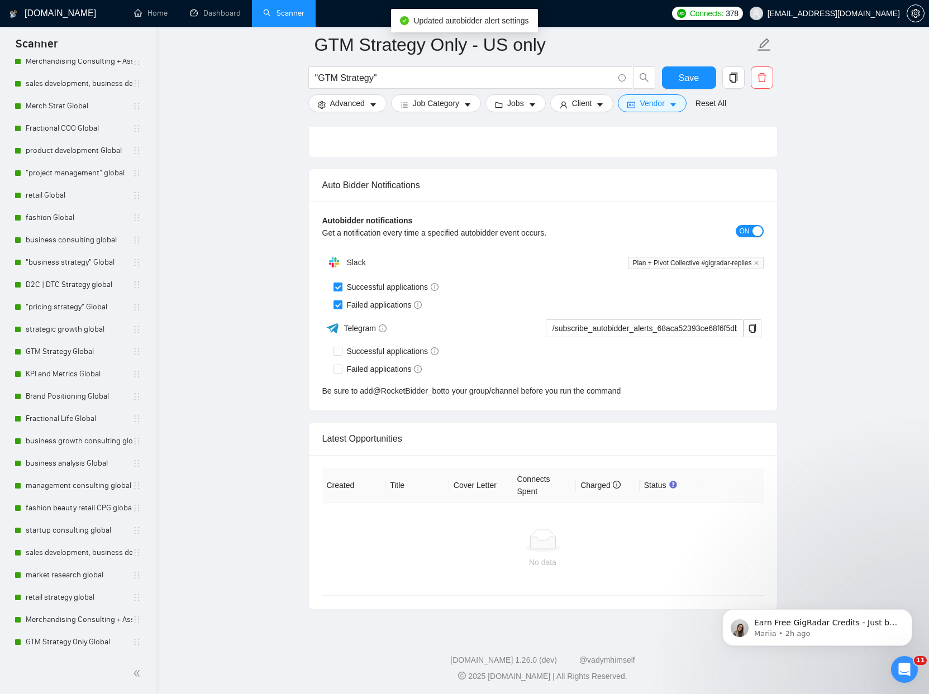
scroll to position [2505, 0]
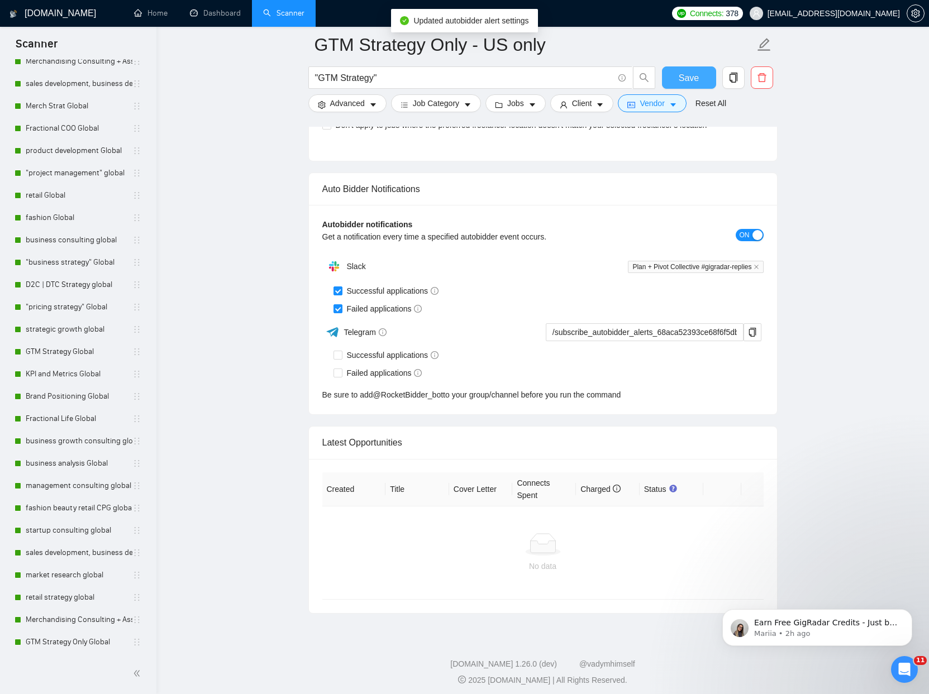
click at [700, 82] on button "Save" at bounding box center [689, 77] width 54 height 22
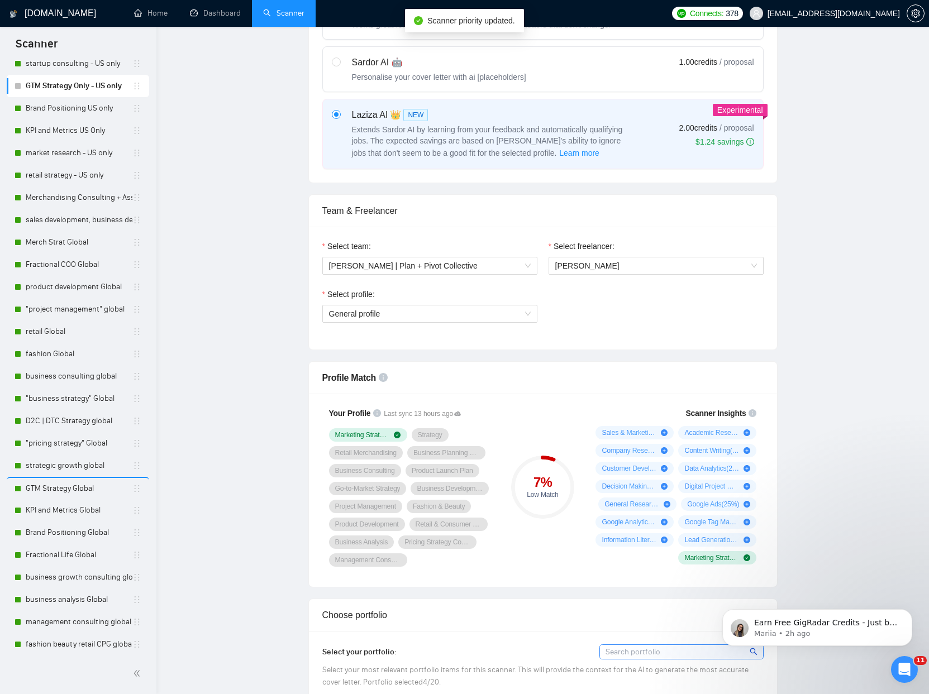
scroll to position [0, 0]
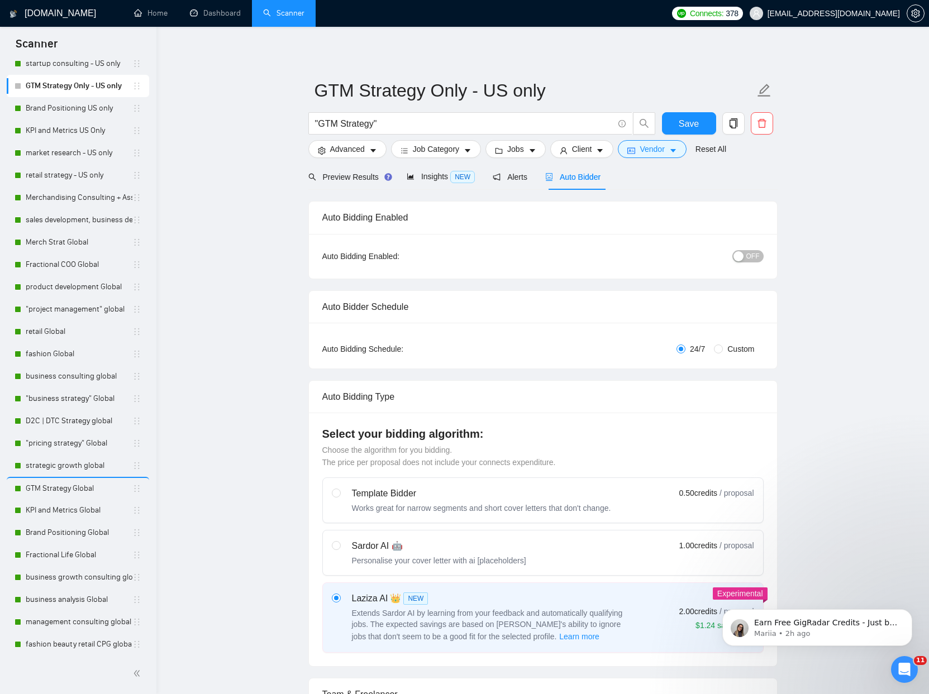
click at [745, 260] on button "OFF" at bounding box center [747, 256] width 31 height 12
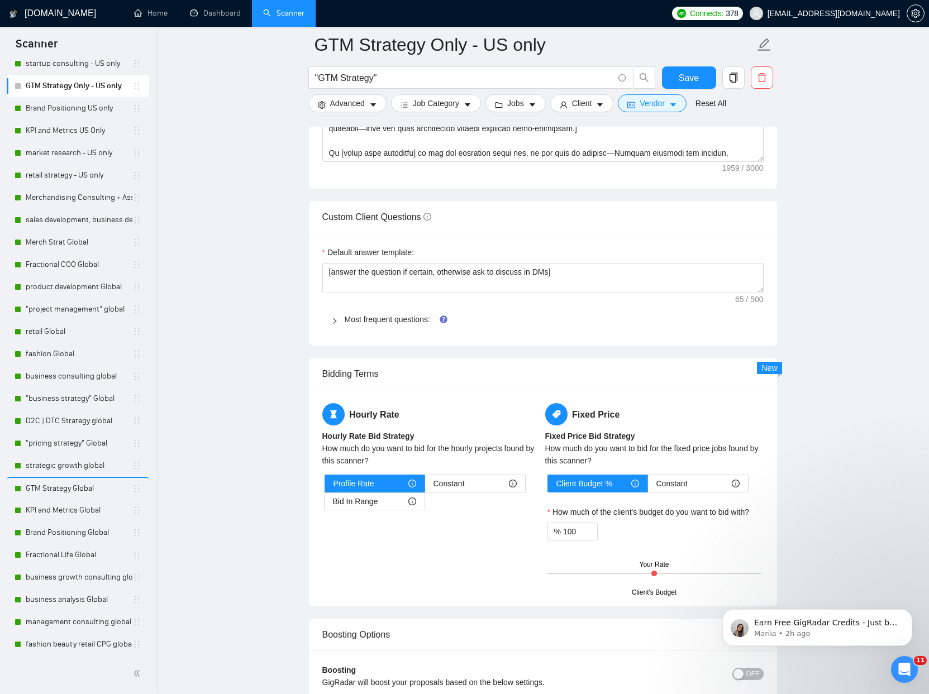
scroll to position [1476, 0]
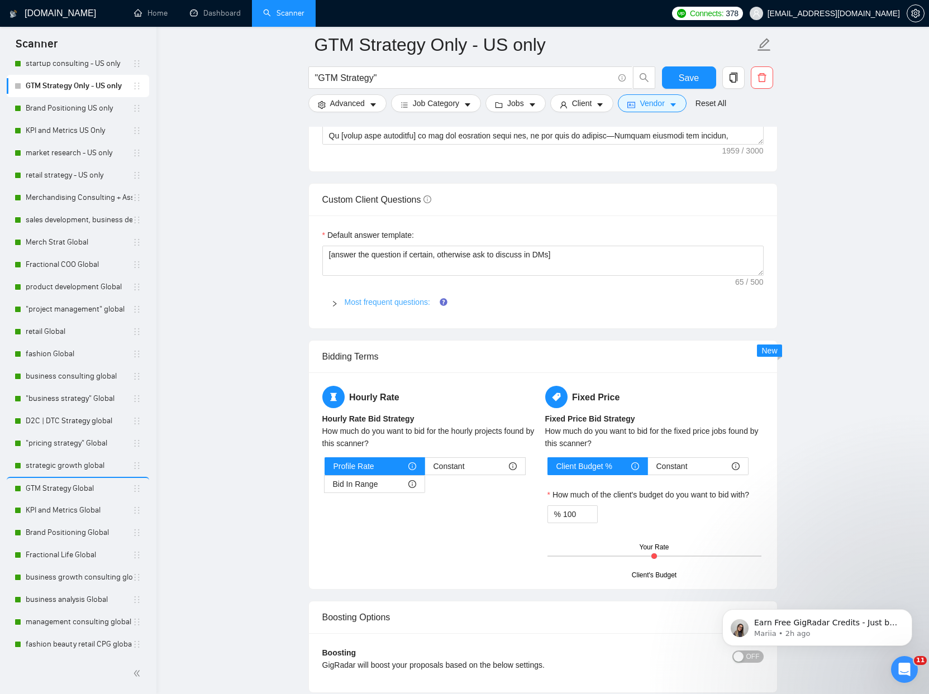
click at [367, 302] on link "Most frequent questions:" at bounding box center [387, 302] width 85 height 9
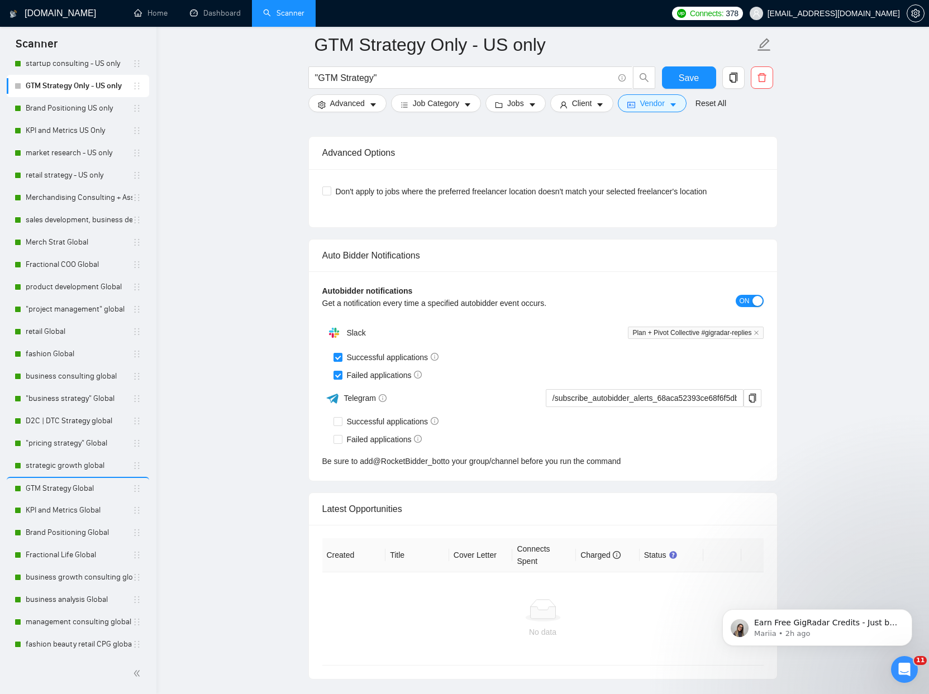
scroll to position [4821, 0]
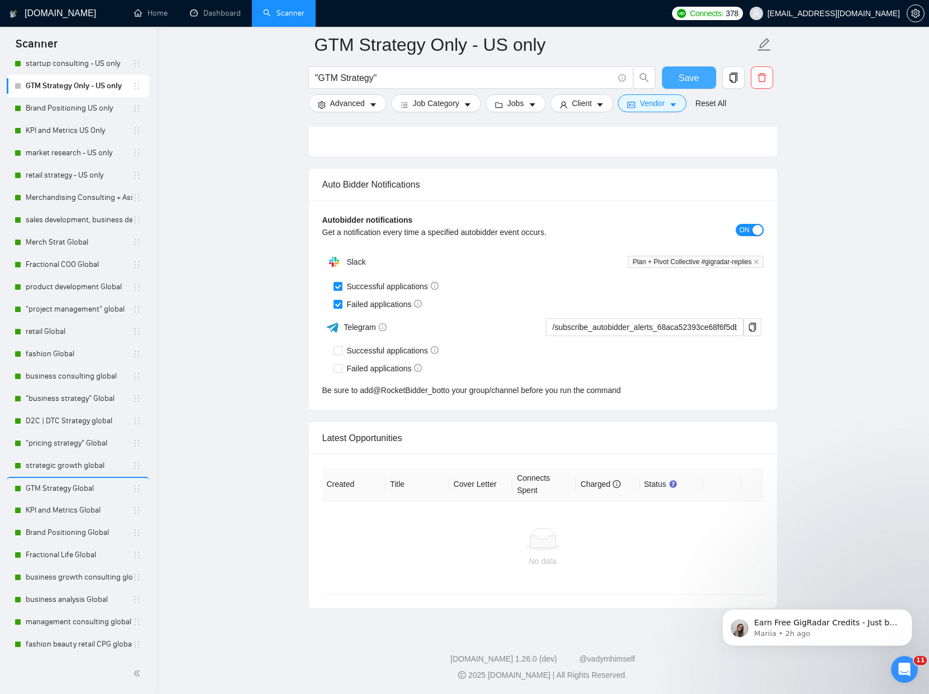
click at [680, 82] on span "Save" at bounding box center [688, 78] width 20 height 14
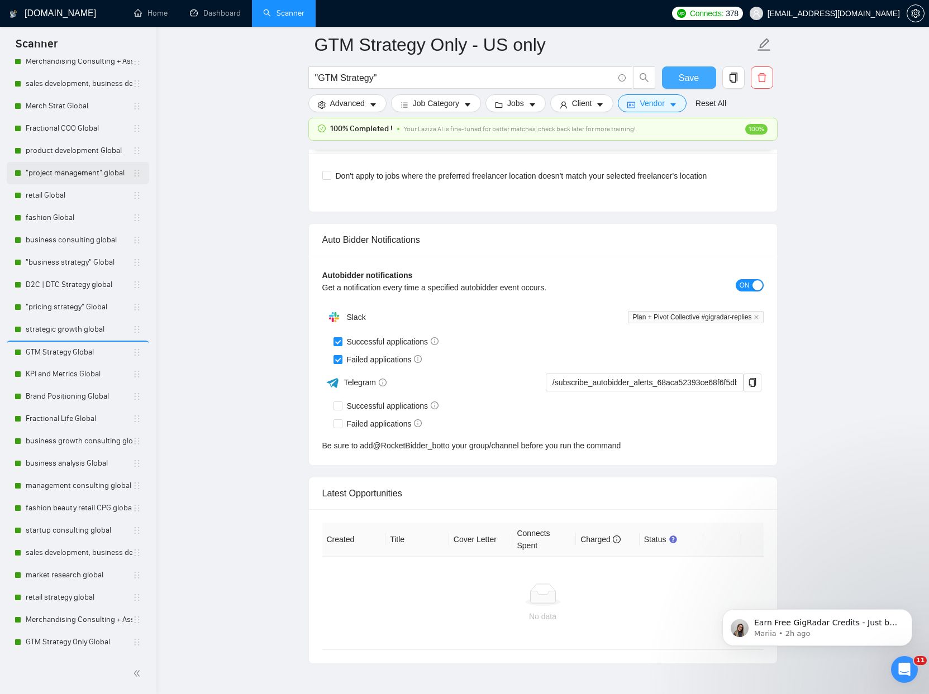
scroll to position [0, 0]
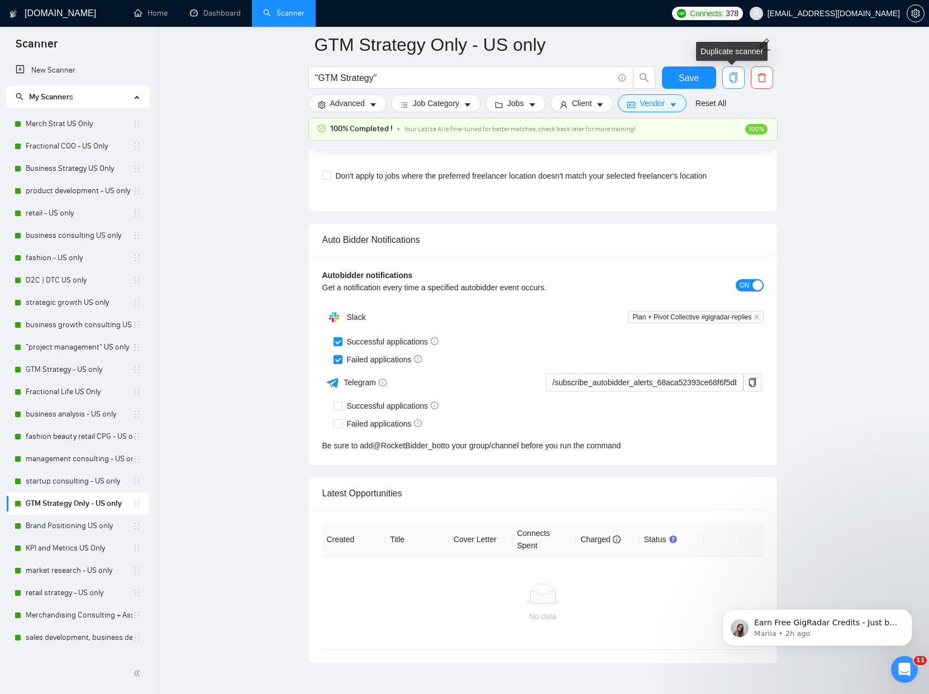
click at [734, 79] on icon "copy" at bounding box center [733, 78] width 10 height 10
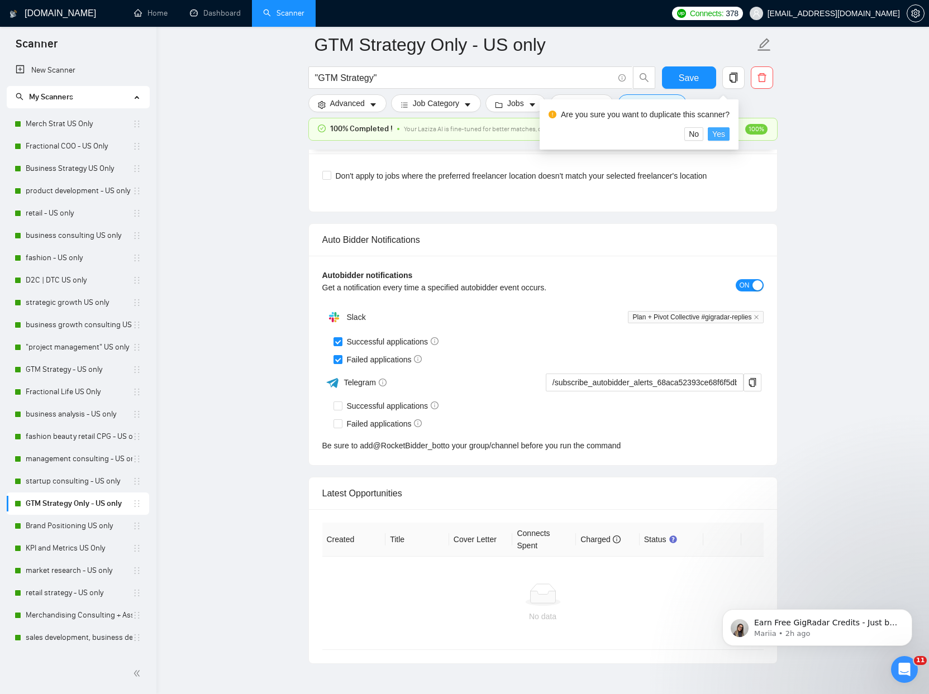
click at [725, 130] on span "Yes" at bounding box center [718, 134] width 13 height 12
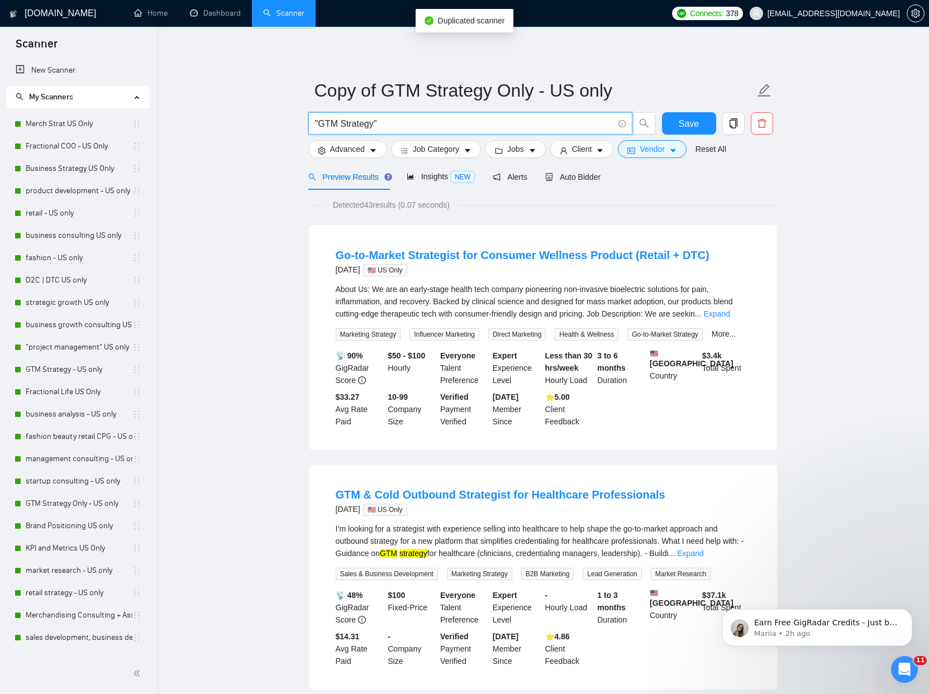
drag, startPoint x: 449, startPoint y: 121, endPoint x: 209, endPoint y: 114, distance: 240.7
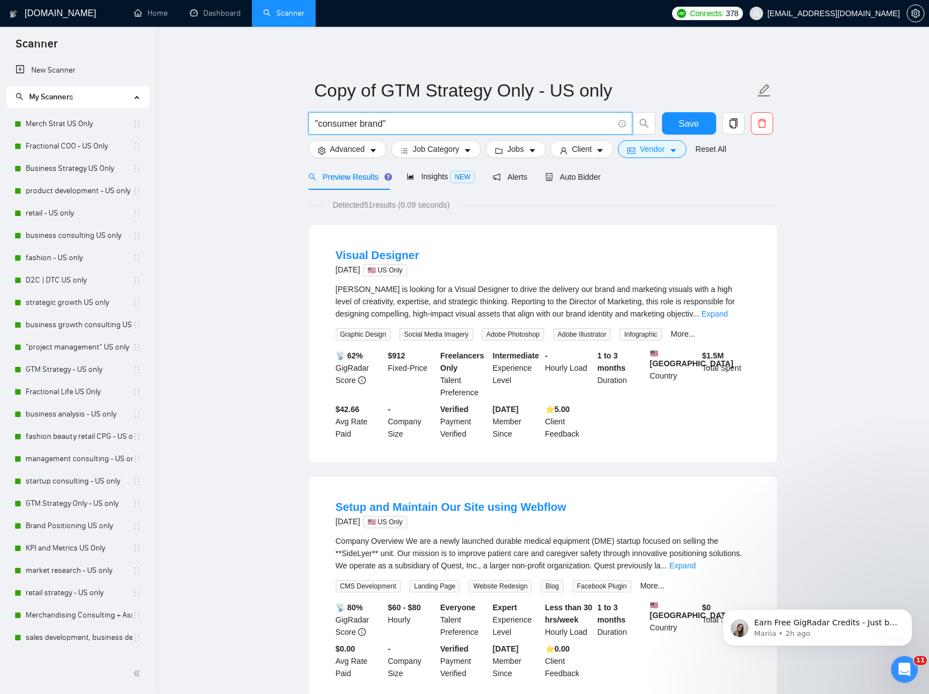
click at [384, 122] on input ""consumer brand"" at bounding box center [464, 124] width 298 height 14
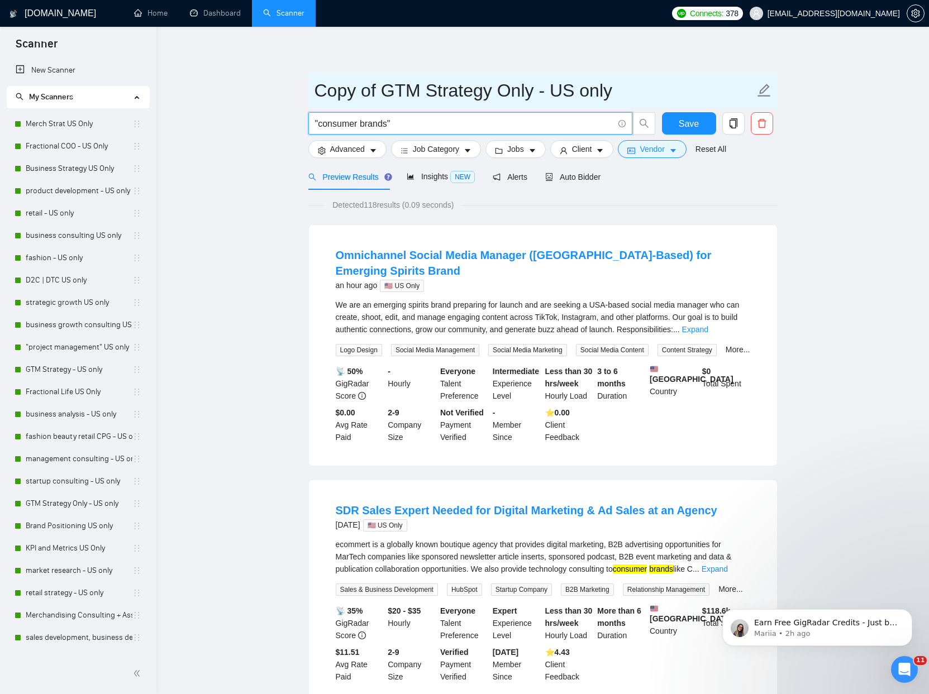
type input ""consumer brands""
click at [764, 95] on icon "edit" at bounding box center [764, 90] width 15 height 15
drag, startPoint x: 530, startPoint y: 89, endPoint x: 210, endPoint y: 65, distance: 320.8
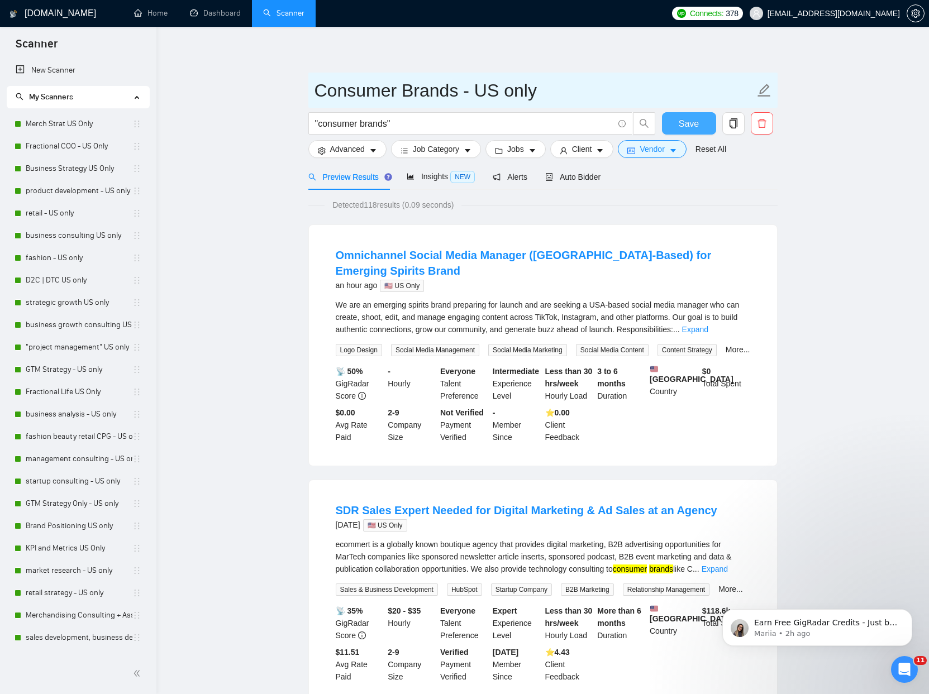
type input "Consumer Brands - US only"
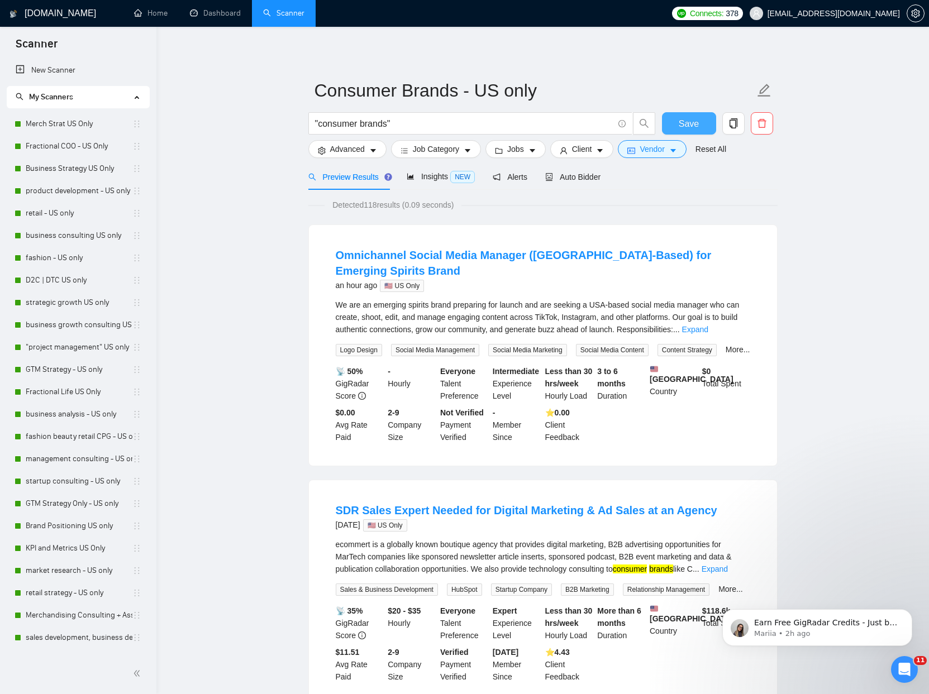
click at [685, 120] on span "Save" at bounding box center [688, 124] width 20 height 14
click at [675, 148] on icon "caret-down" at bounding box center [673, 151] width 8 height 8
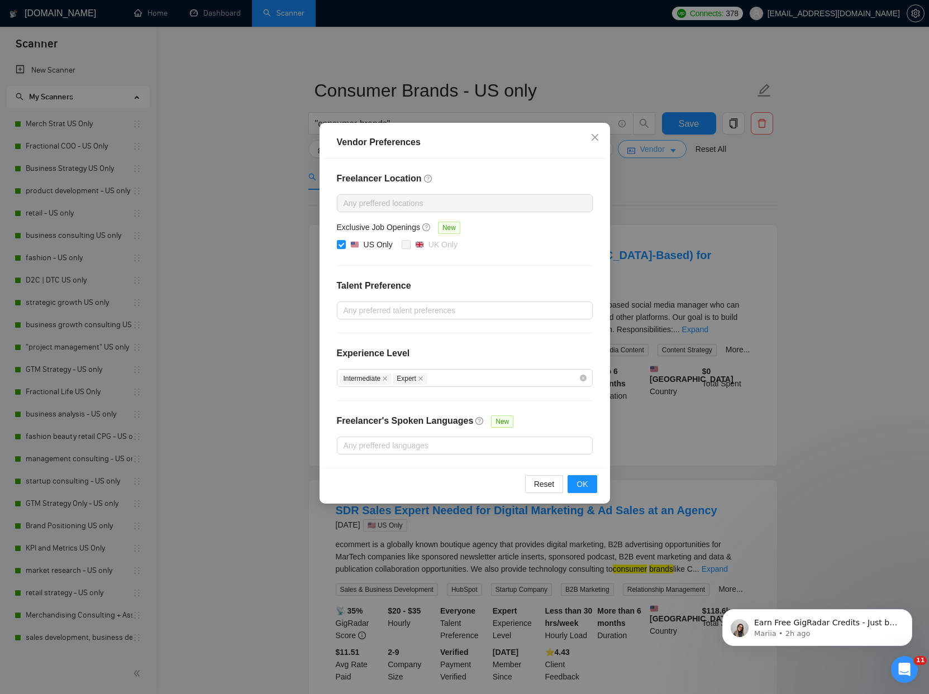
click at [675, 148] on div "Vendor Preferences Freelancer Location Any preffered locations Exclusive Job Op…" at bounding box center [464, 347] width 929 height 694
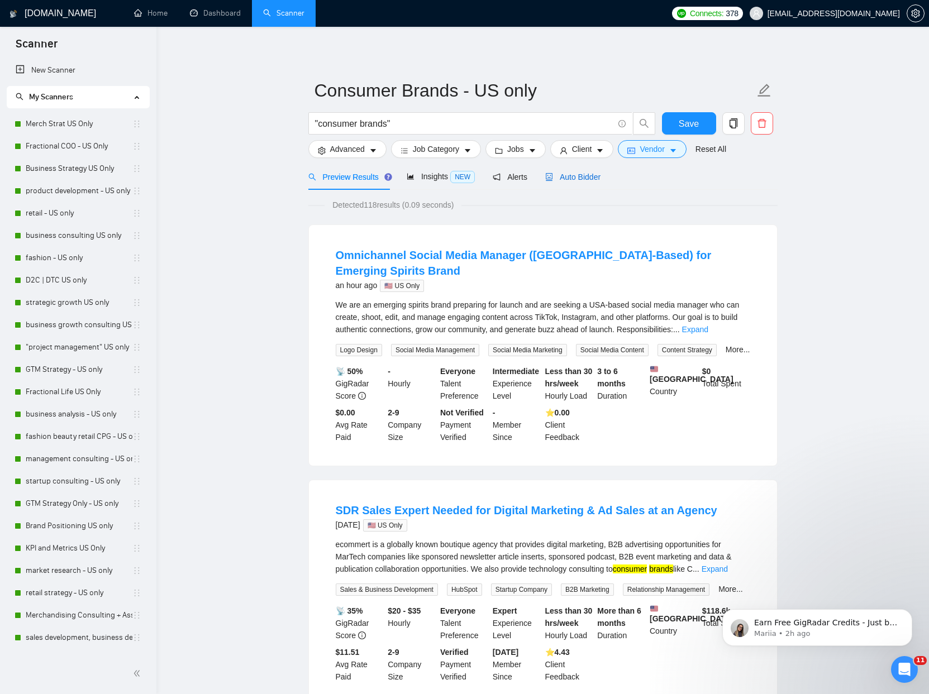
click at [578, 181] on div "Auto Bidder" at bounding box center [572, 177] width 55 height 12
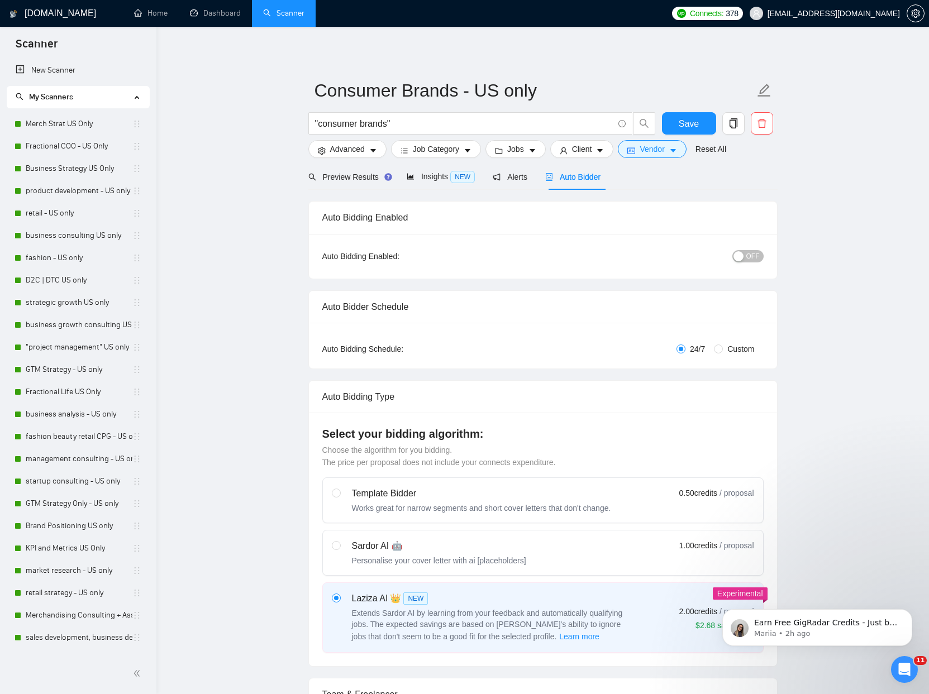
click at [749, 258] on span "OFF" at bounding box center [752, 256] width 13 height 12
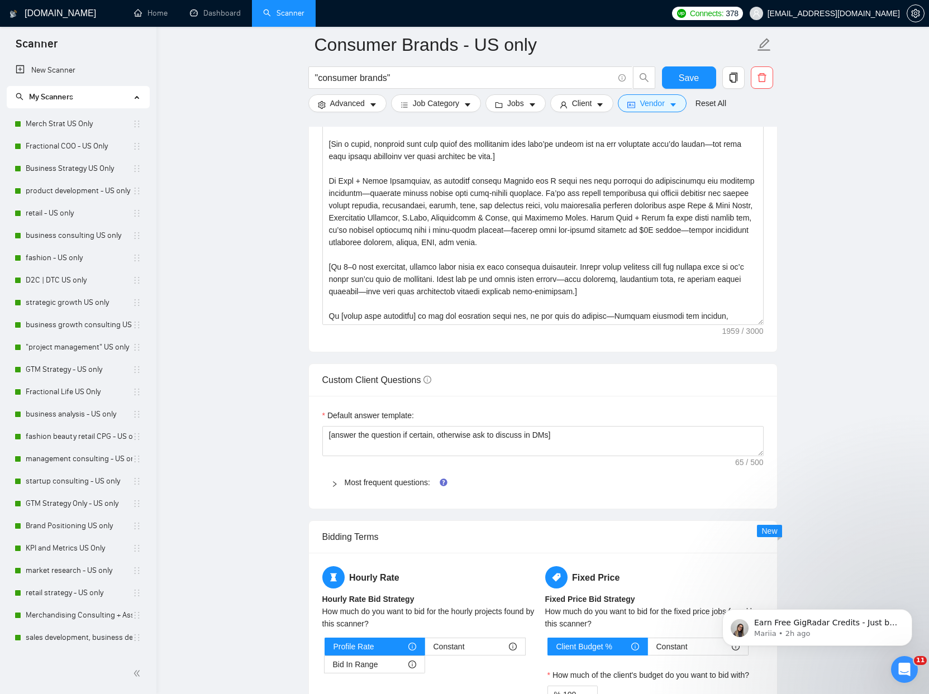
scroll to position [1302, 0]
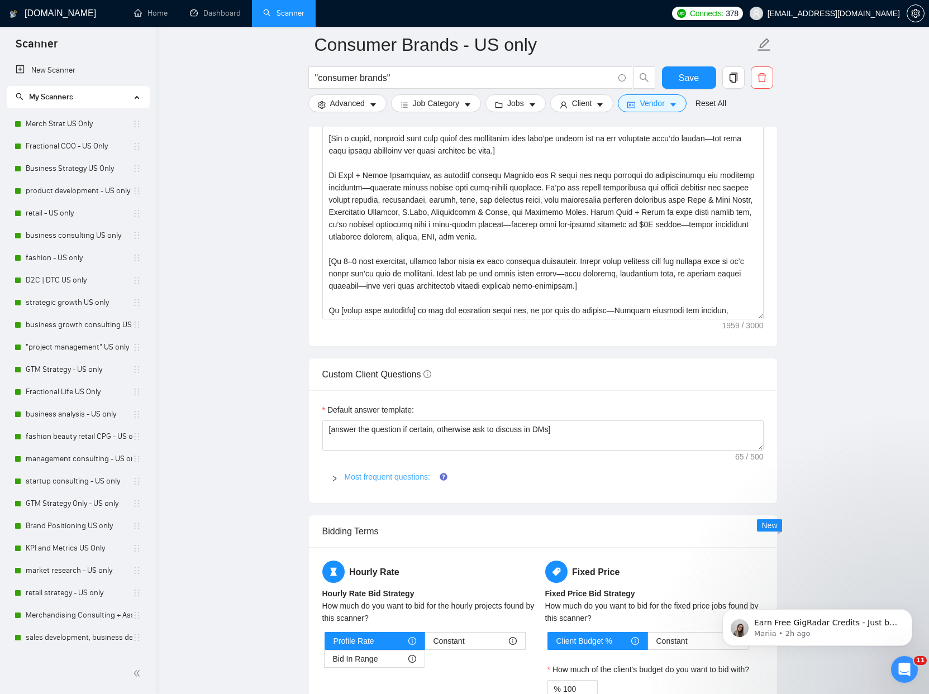
click at [379, 472] on link "Most frequent questions:" at bounding box center [387, 476] width 85 height 9
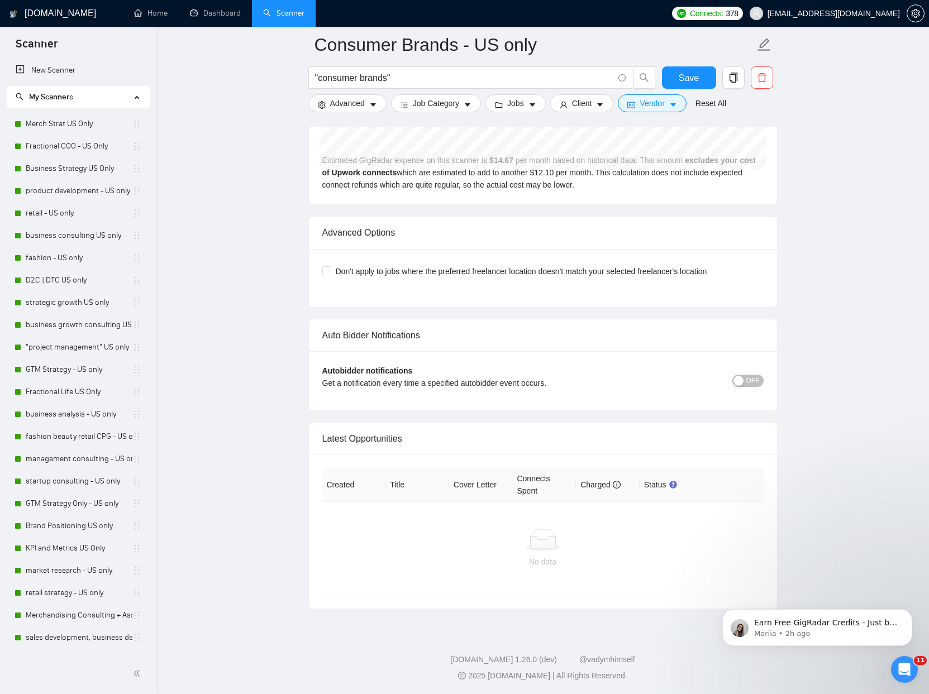
scroll to position [4671, 0]
click at [759, 380] on span "OFF" at bounding box center [752, 380] width 13 height 12
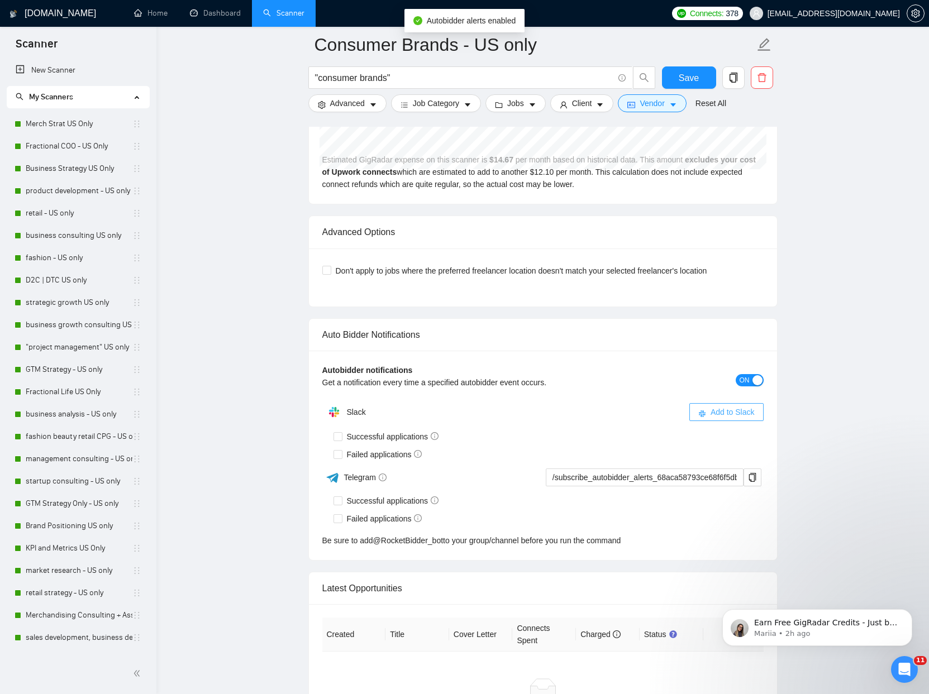
click at [715, 415] on span "Add to Slack" at bounding box center [732, 412] width 44 height 12
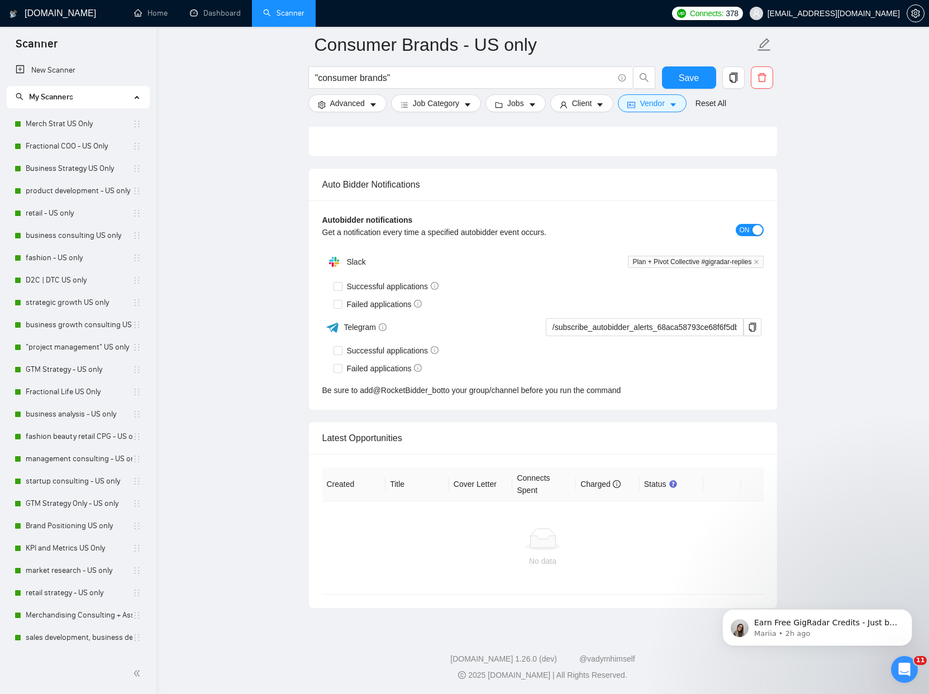
scroll to position [2549, 0]
drag, startPoint x: 683, startPoint y: 78, endPoint x: 409, endPoint y: 161, distance: 286.3
click at [683, 78] on span "Save" at bounding box center [688, 78] width 20 height 14
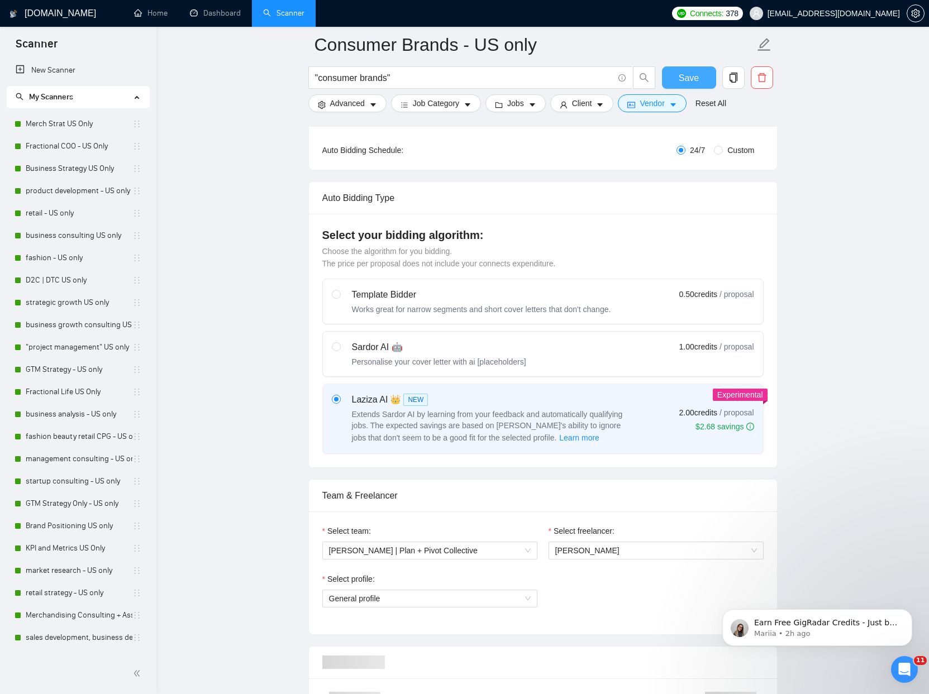
scroll to position [0, 0]
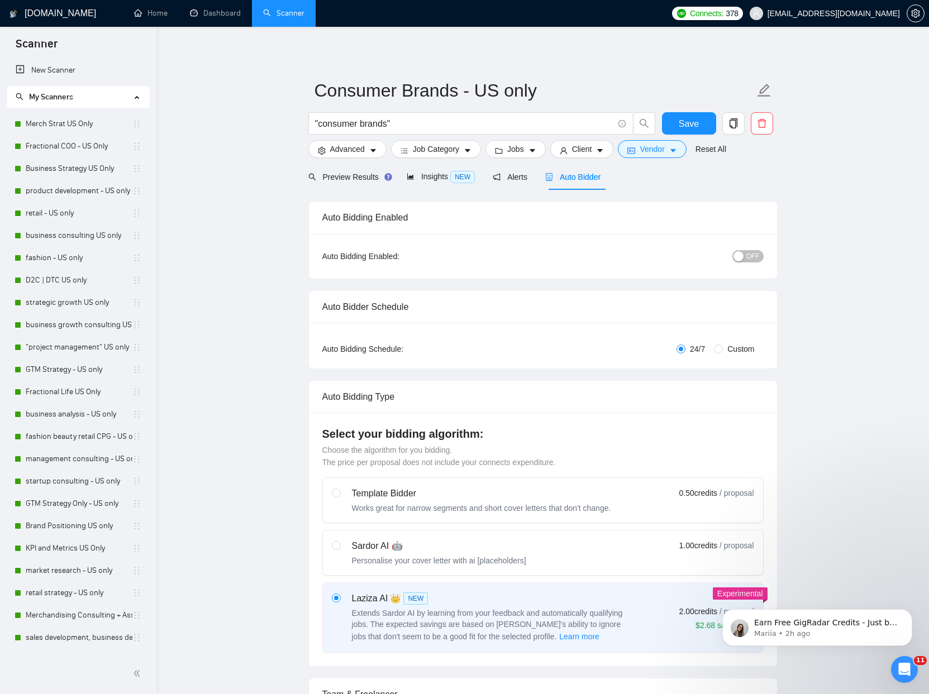
click at [748, 253] on span "OFF" at bounding box center [752, 256] width 13 height 12
click at [691, 122] on span "Save" at bounding box center [688, 124] width 20 height 14
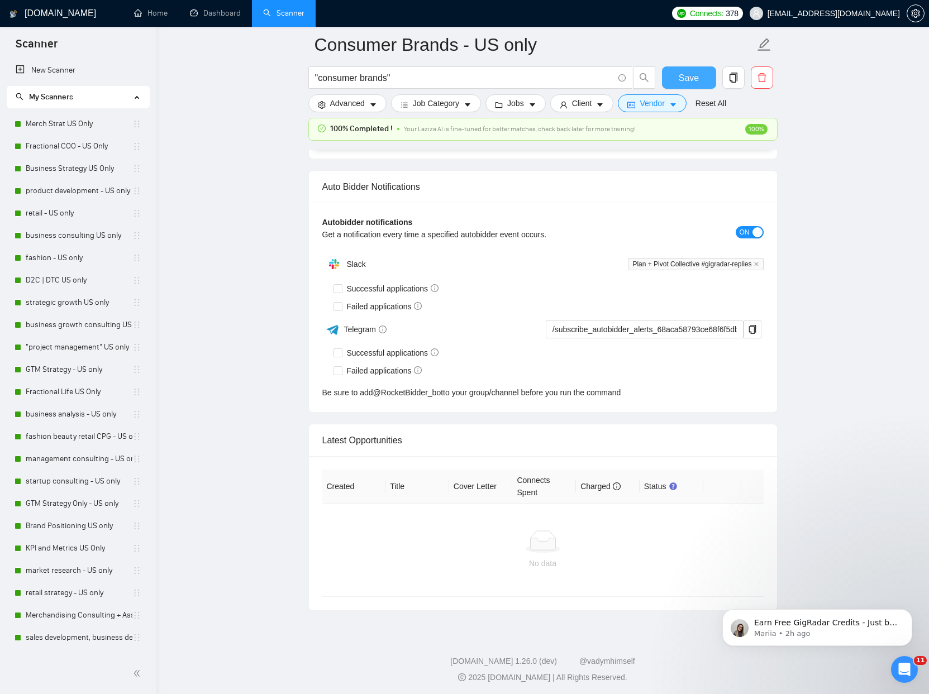
scroll to position [2572, 0]
click at [338, 286] on input "Successful applications" at bounding box center [337, 286] width 8 height 8
checkbox input "true"
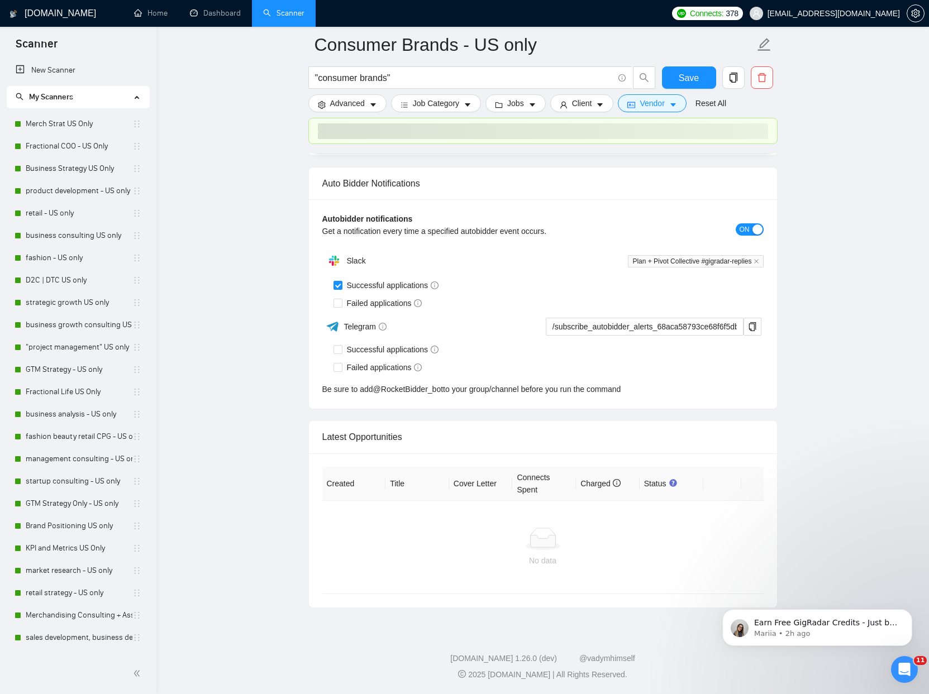
scroll to position [2533, 0]
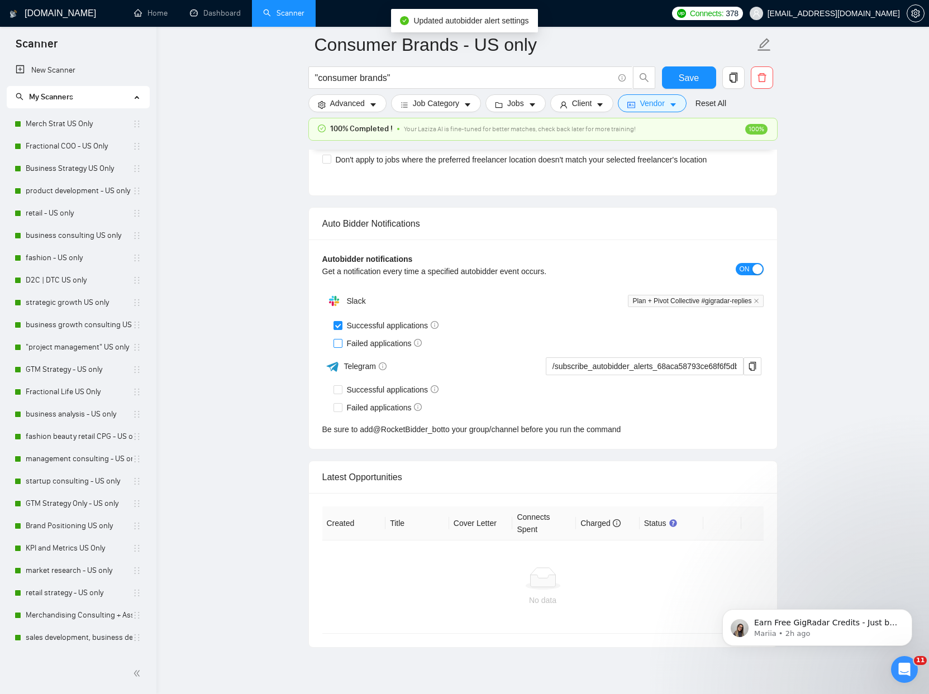
click at [334, 346] on input "Failed applications" at bounding box center [337, 343] width 8 height 8
checkbox input "true"
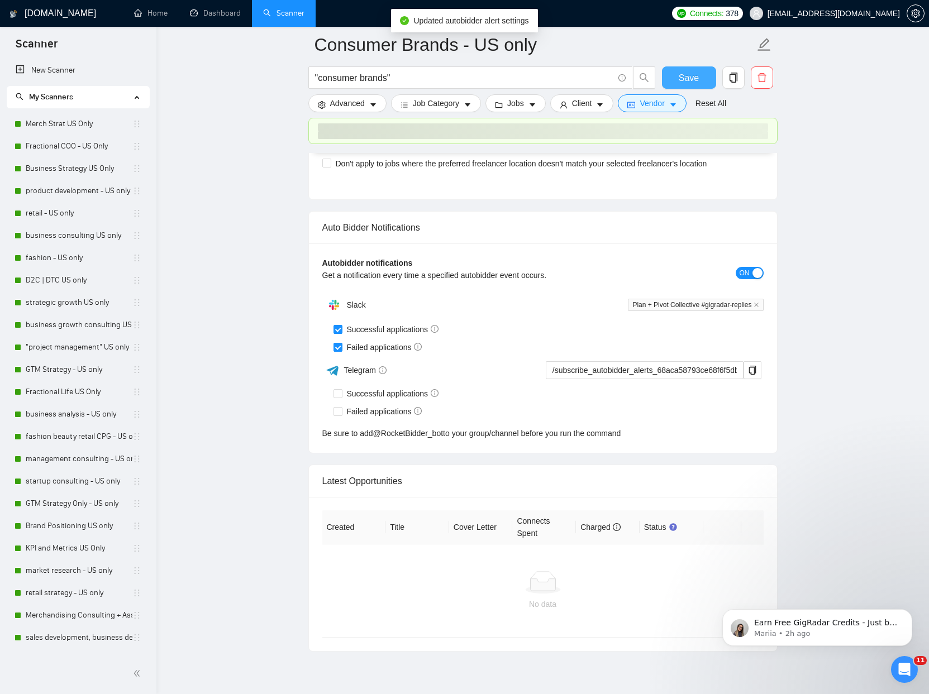
click at [693, 75] on span "Save" at bounding box center [688, 78] width 20 height 14
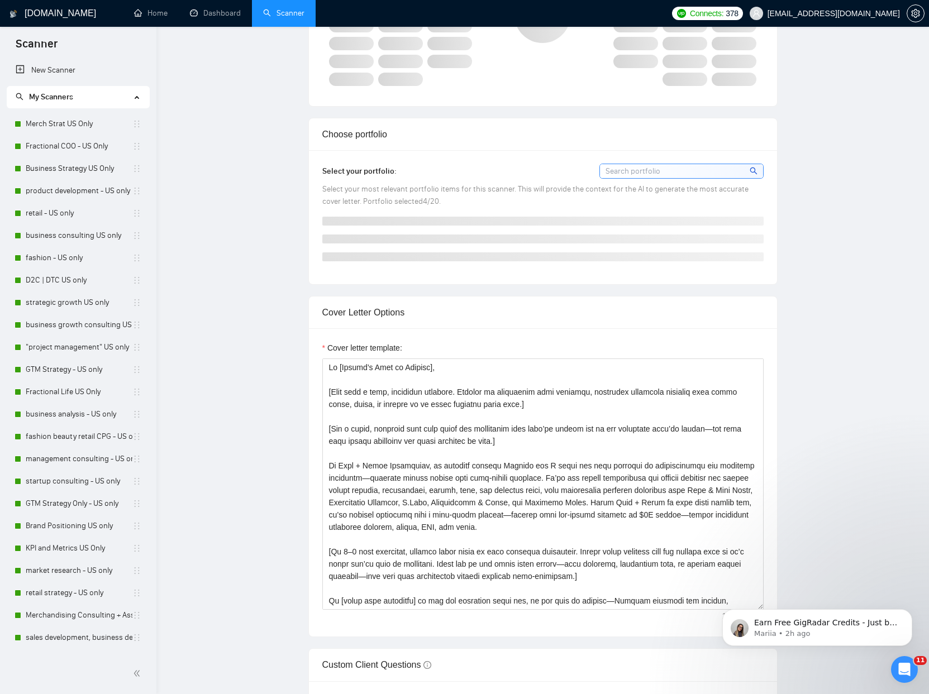
scroll to position [0, 0]
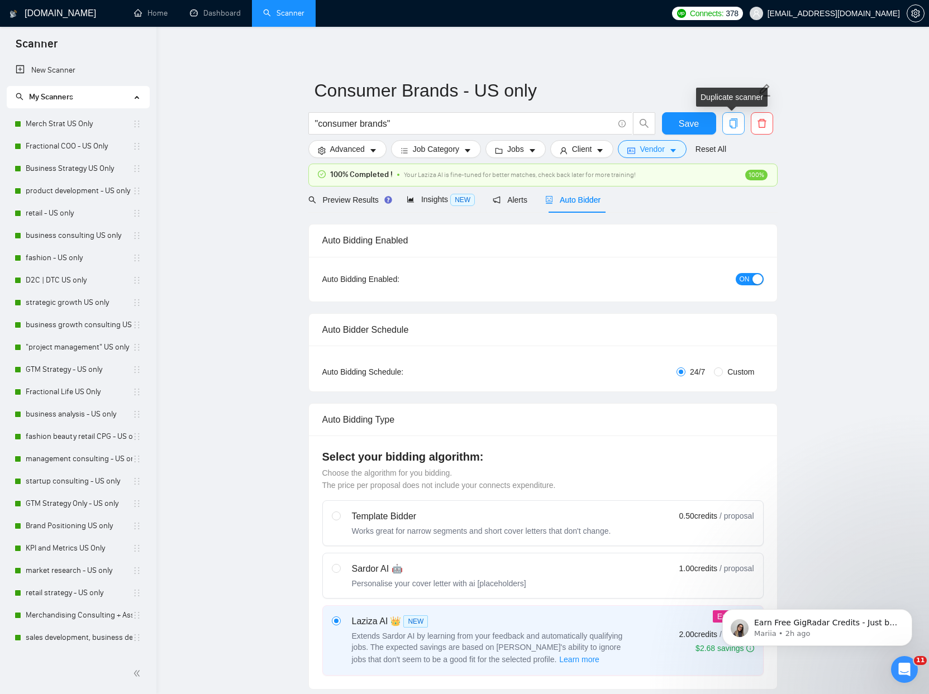
click at [734, 124] on icon "copy" at bounding box center [733, 123] width 10 height 10
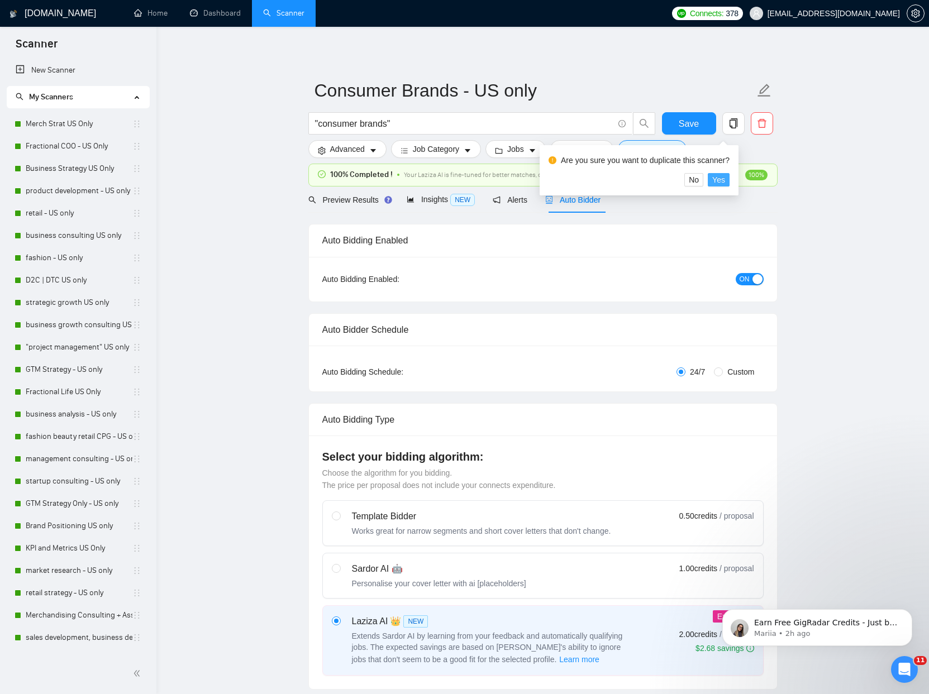
click at [725, 183] on span "Yes" at bounding box center [718, 180] width 13 height 12
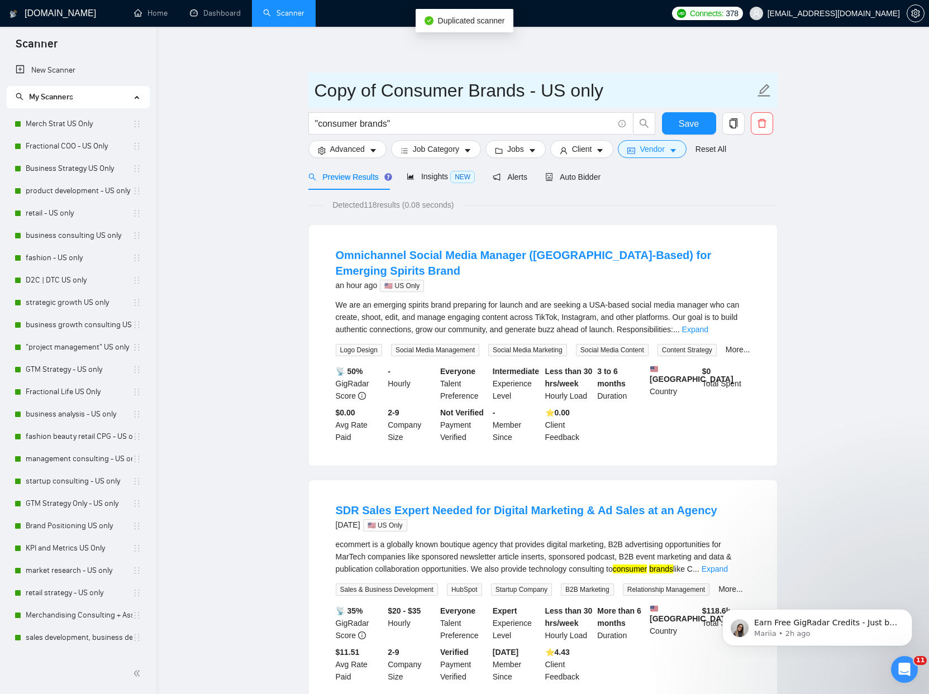
drag, startPoint x: 607, startPoint y: 97, endPoint x: 526, endPoint y: 93, distance: 81.0
click at [526, 93] on input "Copy of Consumer Brands - US only" at bounding box center [534, 90] width 440 height 28
drag, startPoint x: 380, startPoint y: 87, endPoint x: 288, endPoint y: 79, distance: 92.5
type input "Consumer Brands Global"
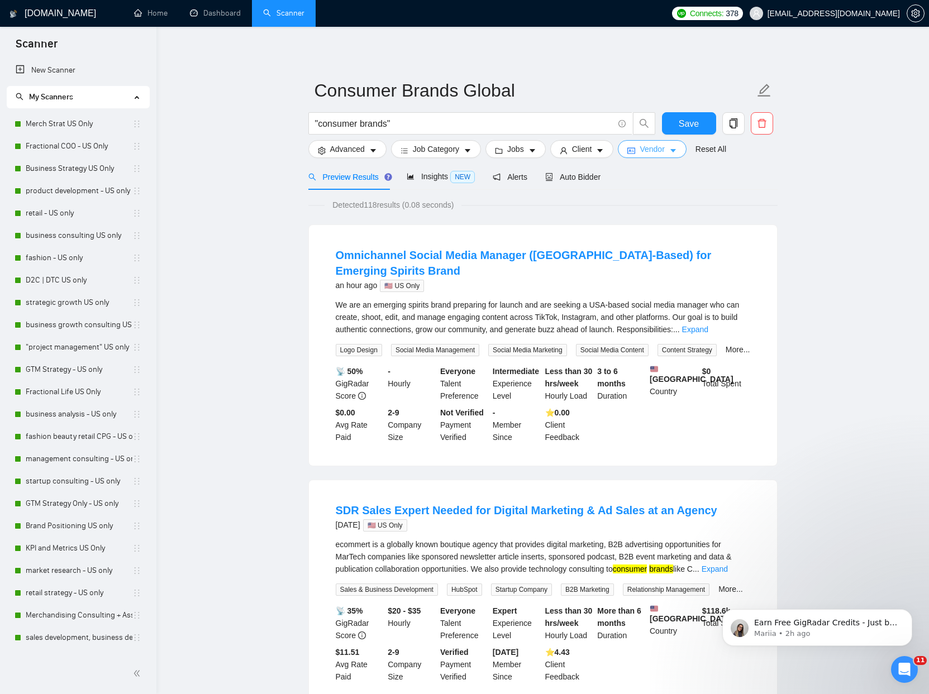
click at [677, 149] on icon "caret-down" at bounding box center [673, 151] width 8 height 8
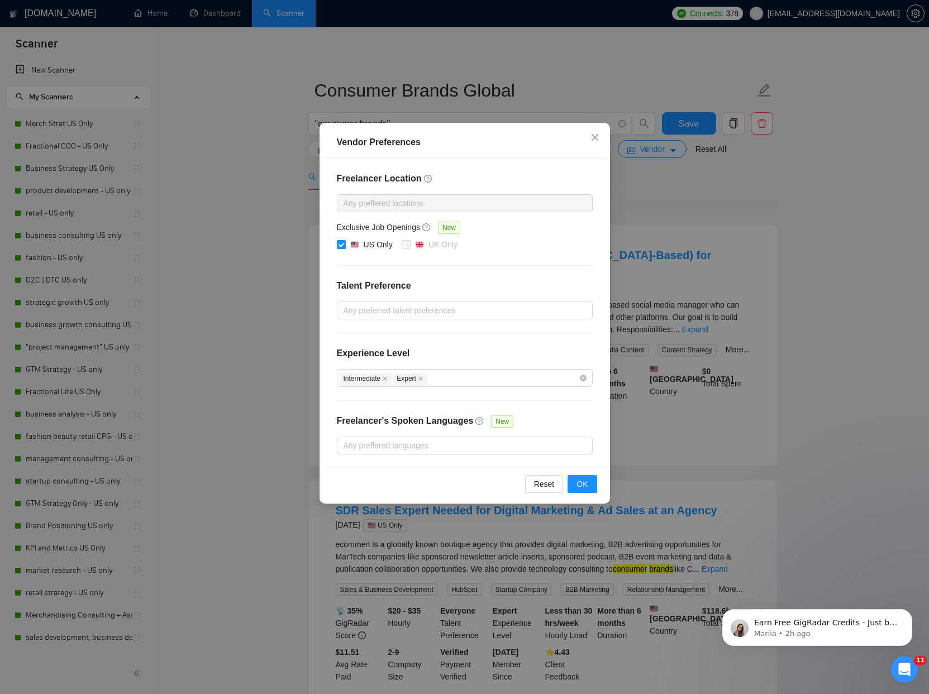
click at [355, 242] on img at bounding box center [355, 245] width 8 height 8
click at [345, 242] on input "US Only" at bounding box center [341, 244] width 8 height 8
checkbox input "false"
click at [580, 482] on span "OK" at bounding box center [581, 484] width 11 height 12
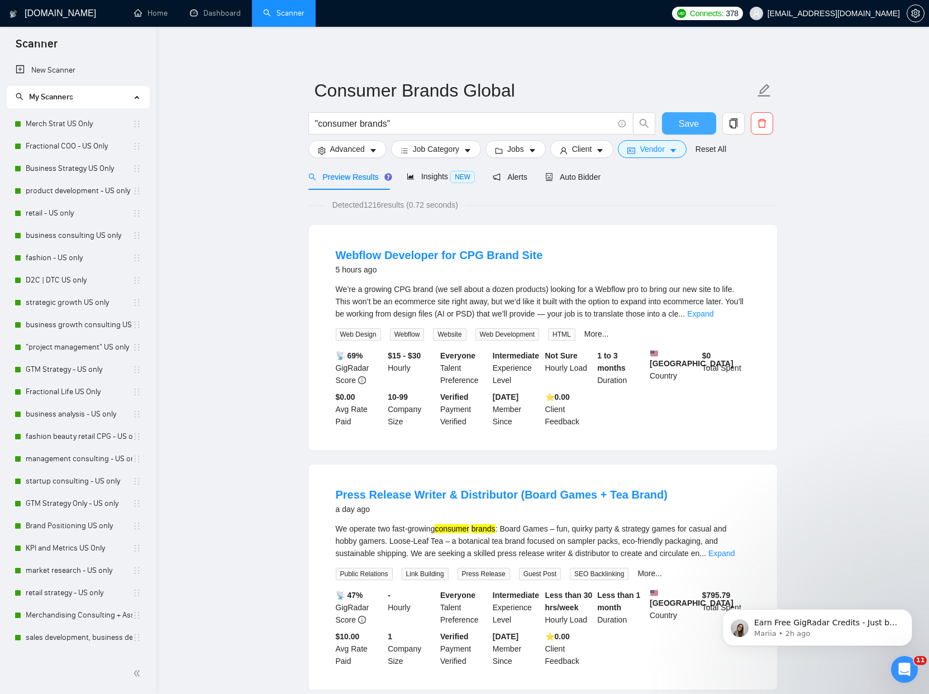
click at [692, 127] on span "Save" at bounding box center [688, 124] width 20 height 14
click at [581, 177] on span "Auto Bidder" at bounding box center [572, 177] width 55 height 9
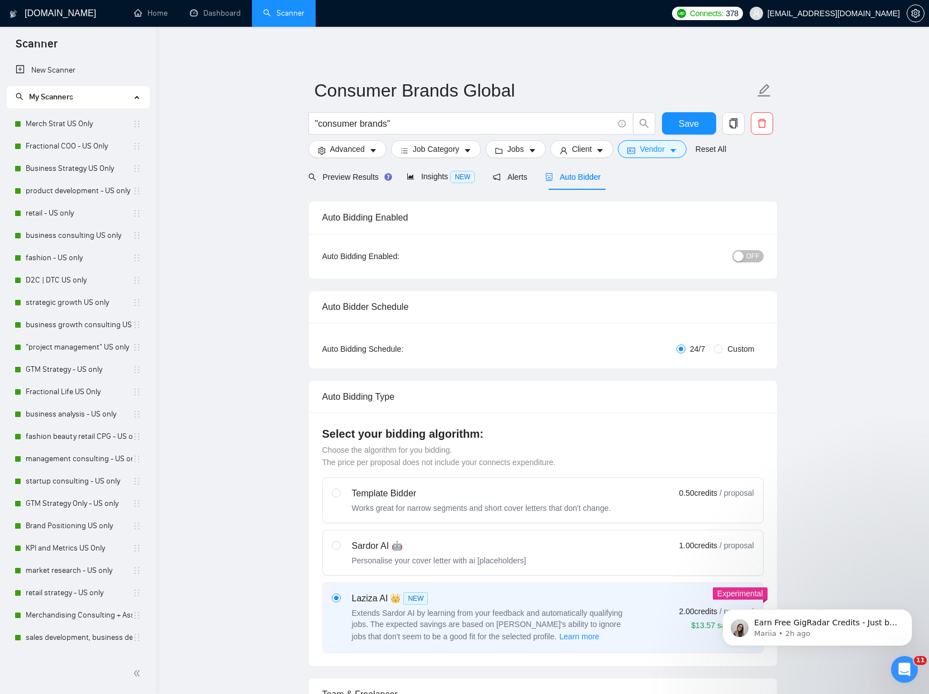
click at [740, 255] on div "button" at bounding box center [738, 256] width 10 height 10
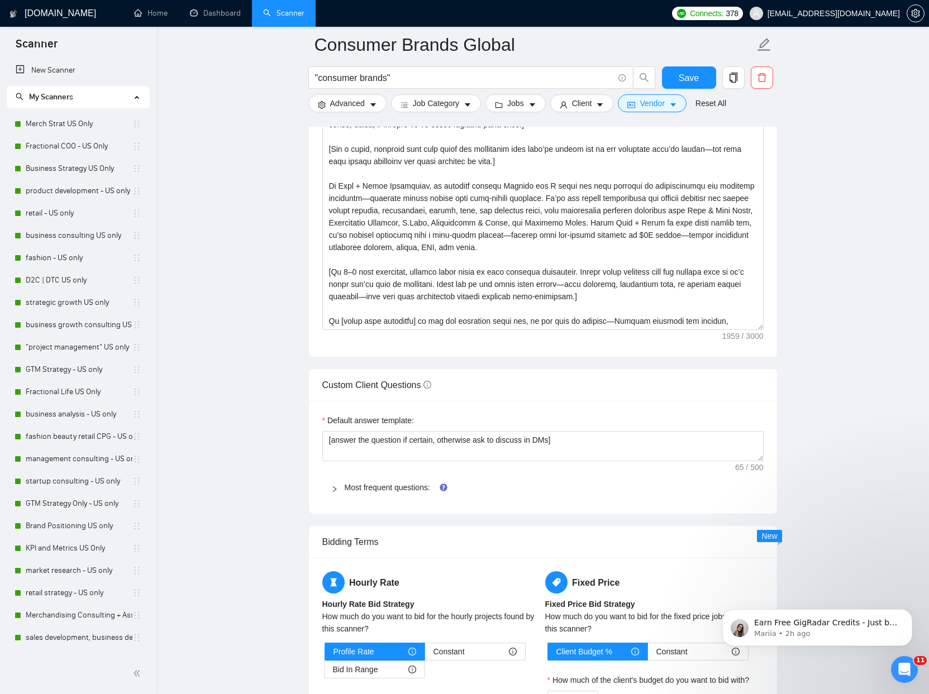
scroll to position [1296, 0]
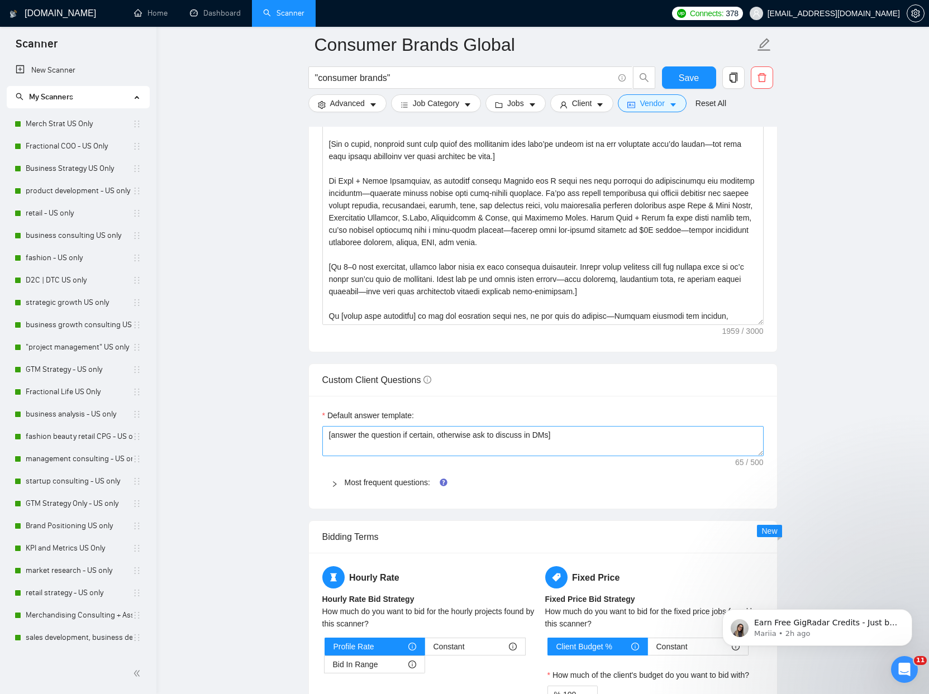
drag, startPoint x: 361, startPoint y: 482, endPoint x: 362, endPoint y: 449, distance: 32.4
click at [361, 482] on link "Most frequent questions:" at bounding box center [387, 482] width 85 height 9
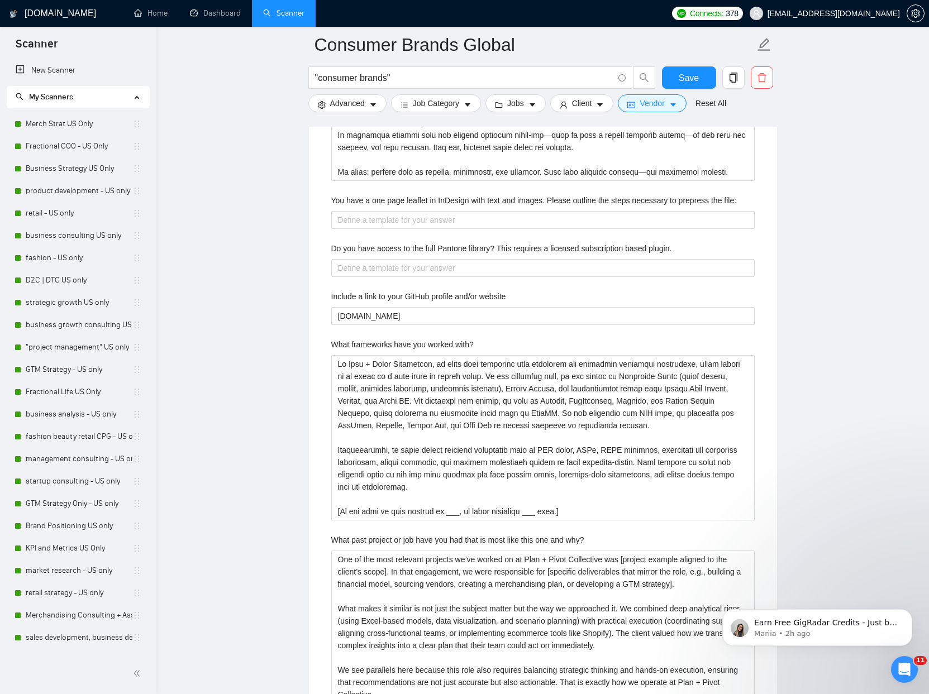
scroll to position [2598, 0]
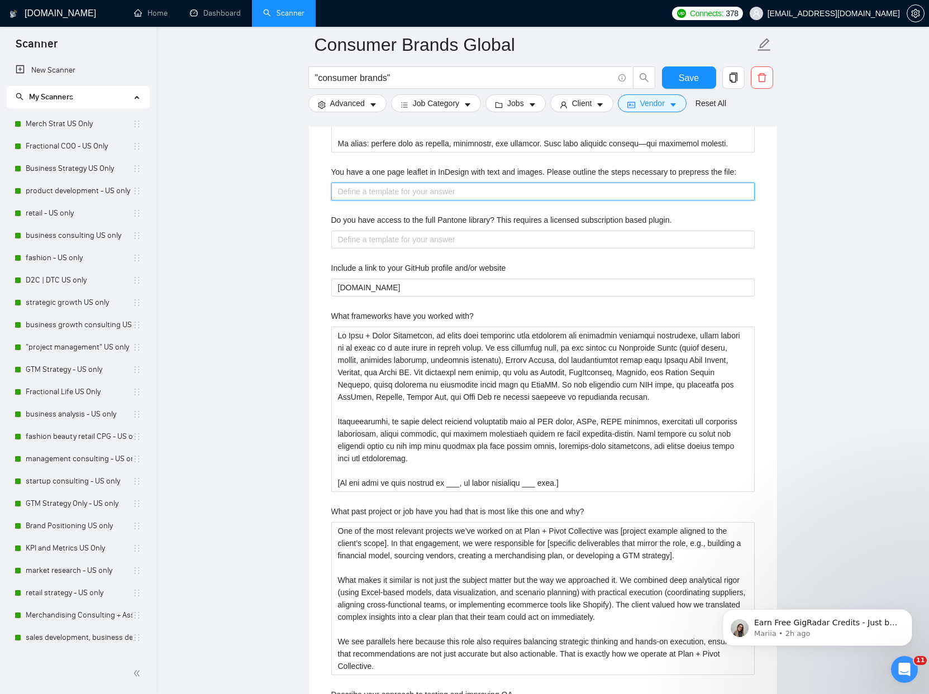
click at [395, 195] on file\ "You have a one page leaflet in InDesign with text and images. Please outline th…" at bounding box center [542, 192] width 423 height 18
click at [376, 174] on label "You have a one page leaflet in InDesign with text and images. Please outline th…" at bounding box center [533, 172] width 405 height 12
click at [376, 183] on file\ "You have a one page leaflet in InDesign with text and images. Please outline th…" at bounding box center [542, 192] width 423 height 18
click at [376, 174] on label "You have a one page leaflet in InDesign with text and images. Please outline th…" at bounding box center [533, 172] width 405 height 12
click at [376, 183] on file\ "You have a one page leaflet in InDesign with text and images. Please outline th…" at bounding box center [542, 192] width 423 height 18
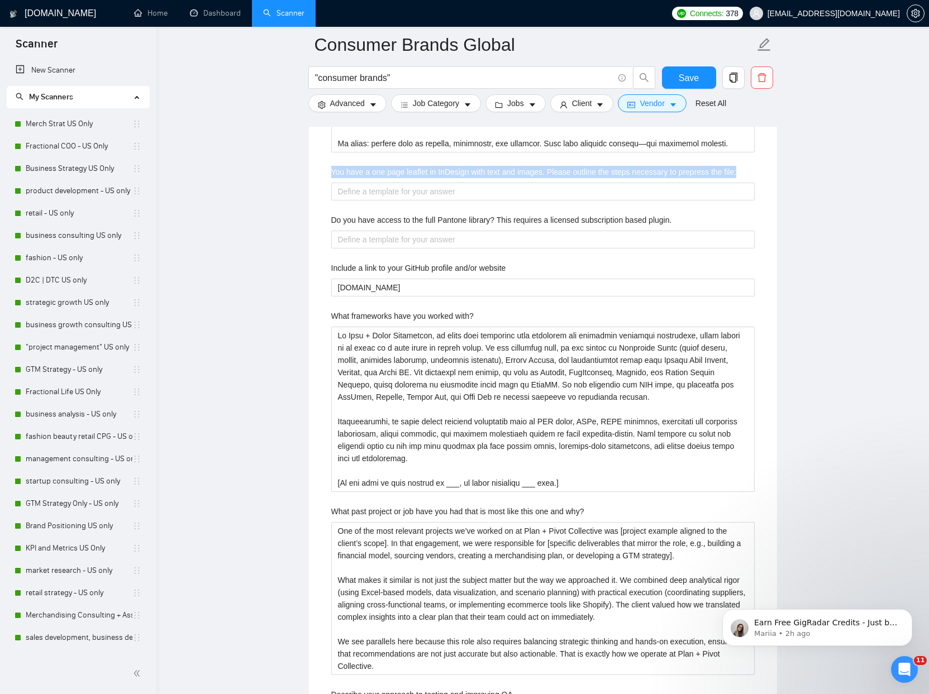
click at [376, 174] on label "You have a one page leaflet in InDesign with text and images. Please outline th…" at bounding box center [533, 172] width 405 height 12
click at [376, 183] on file\ "You have a one page leaflet in InDesign with text and images. Please outline th…" at bounding box center [542, 192] width 423 height 18
copy label "You have a one page leaflet in InDesign with text and images. Please outline th…"
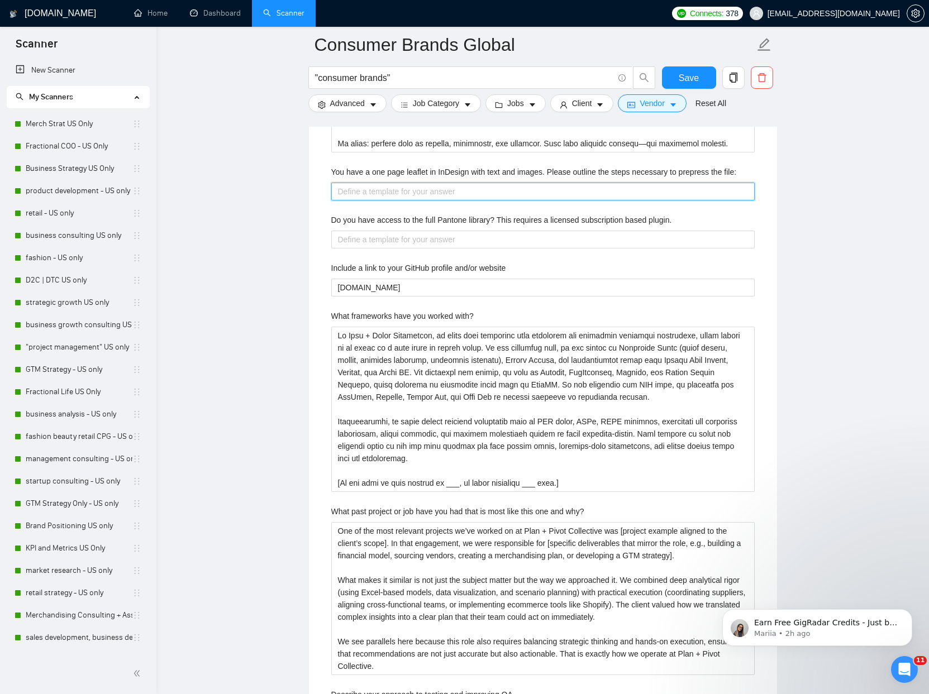
click at [359, 193] on file\ "You have a one page leaflet in InDesign with text and images. Please outline th…" at bounding box center [542, 192] width 423 height 18
paste file\ "I do not currently offer prepress or InDesign production services as part of Pl…"
type file\ "I do not currently offer prepress or InDesign production services as part of Pl…"
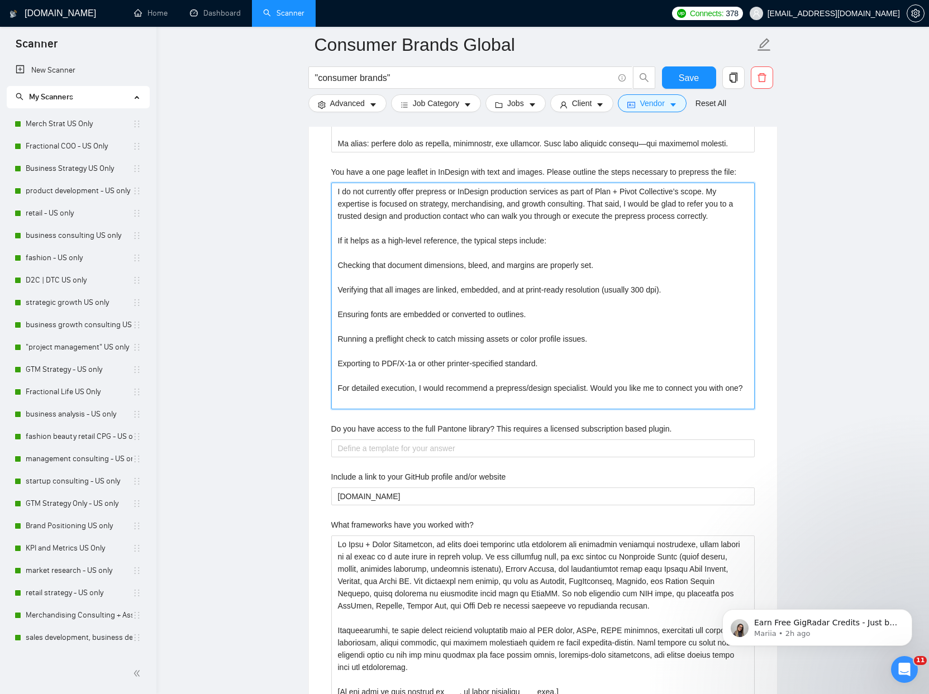
type file\ "I do not currently offer prepress or InDesign production services as part of Pl…"
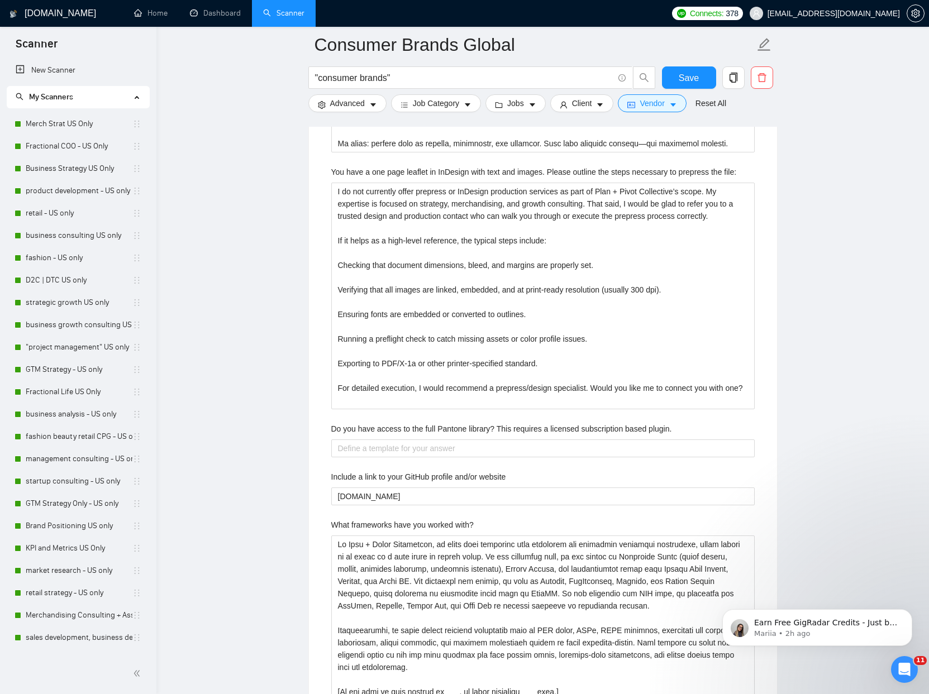
click at [434, 421] on div "Describe your recent experience with similar projects Please list any certifica…" at bounding box center [542, 481] width 441 height 2577
copy label "Do you have access to the full Pantone library? This requires a licensed subscr…"
click at [380, 447] on plugin\ "Do you have access to the full Pantone library? This requires a licensed subscr…" at bounding box center [542, 448] width 423 height 18
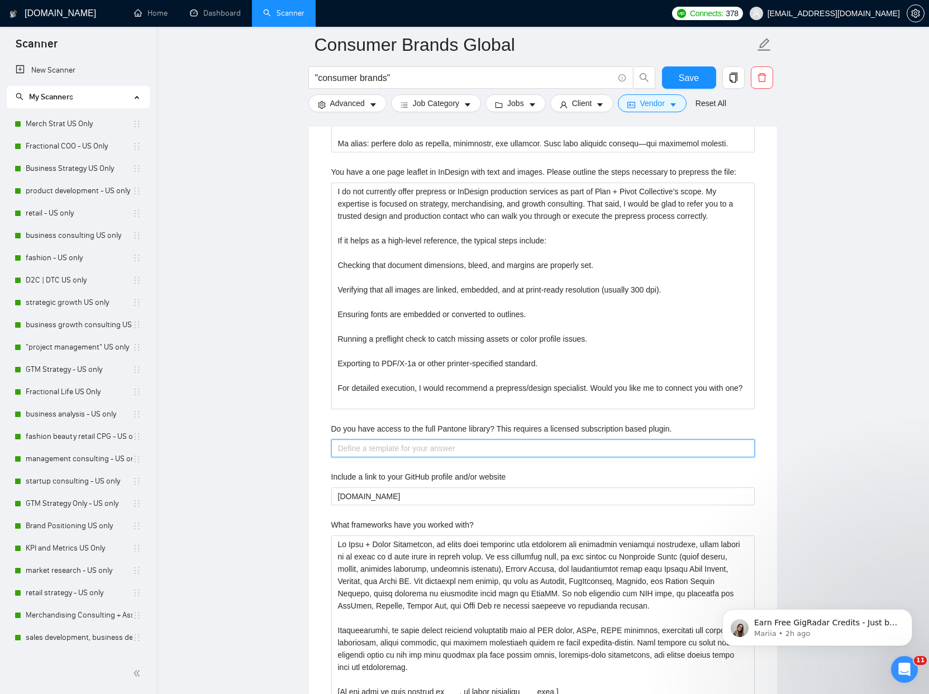
paste plugin\ "I do not provide design production services that require licensed Pantone plugi…"
type plugin\ "I do not provide design production services that require licensed Pantone plugi…"
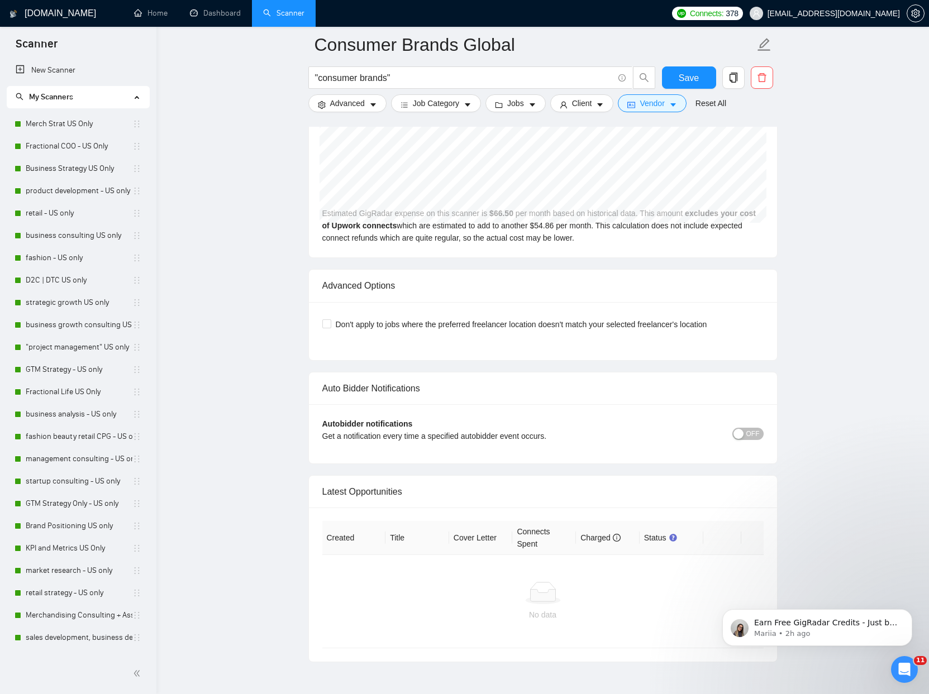
scroll to position [5012, 0]
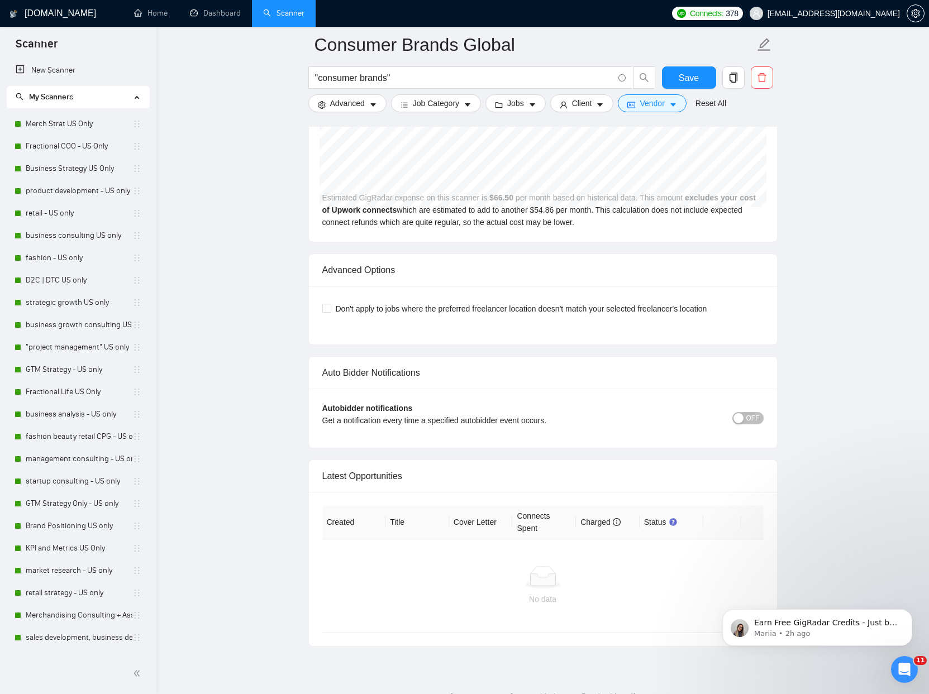
type plugin\ "I do not provide design production services that require licensed Pantone plugi…"
click at [759, 417] on button "OFF" at bounding box center [747, 418] width 31 height 12
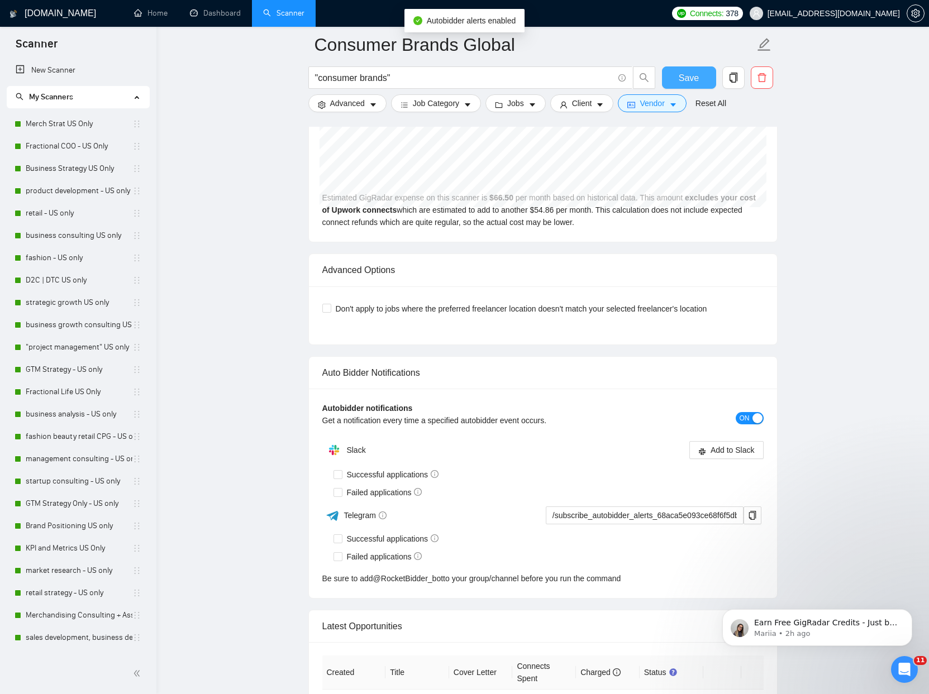
click at [682, 73] on span "Save" at bounding box center [688, 78] width 20 height 14
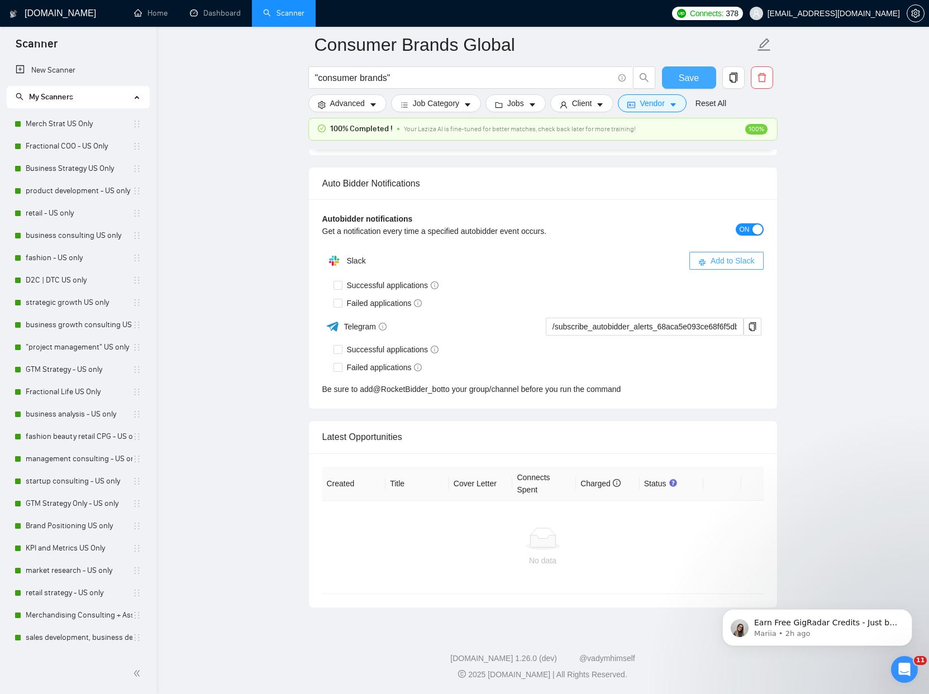
scroll to position [2516, 0]
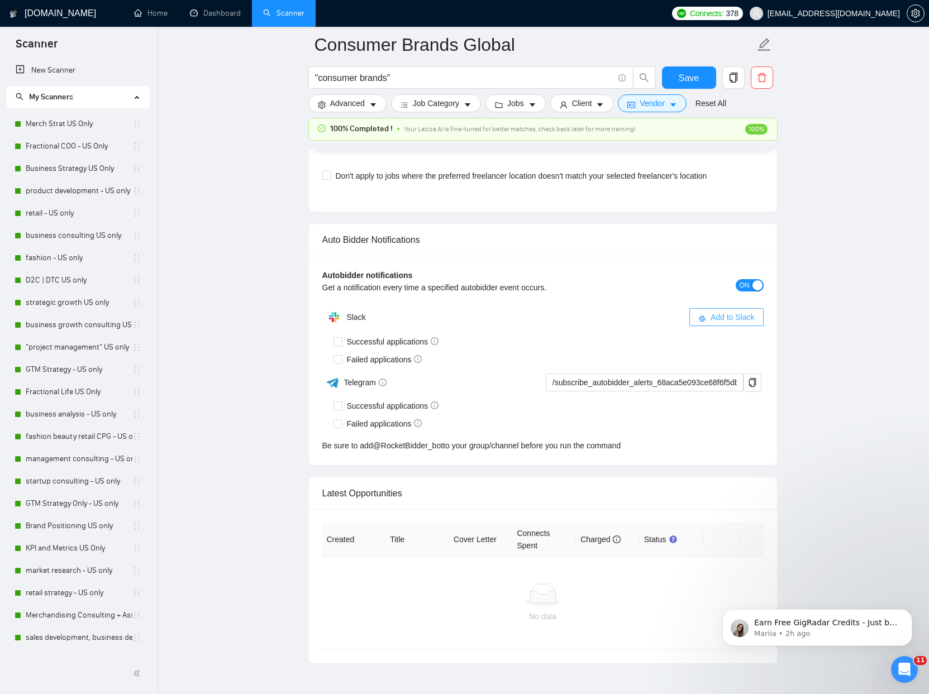
click at [710, 321] on span "Add to Slack" at bounding box center [732, 317] width 44 height 12
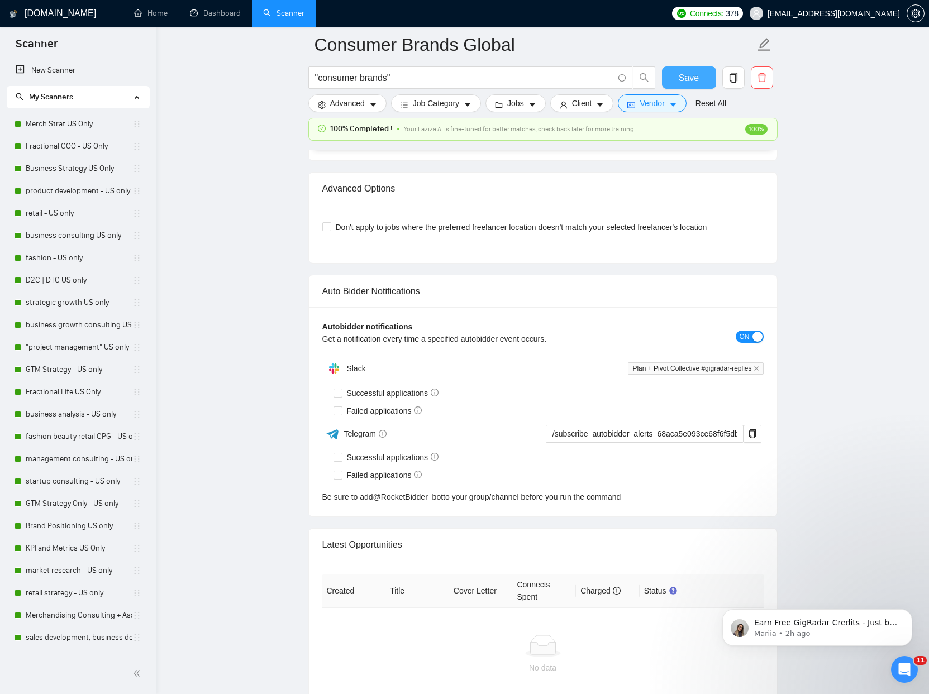
click at [687, 80] on span "Save" at bounding box center [688, 78] width 20 height 14
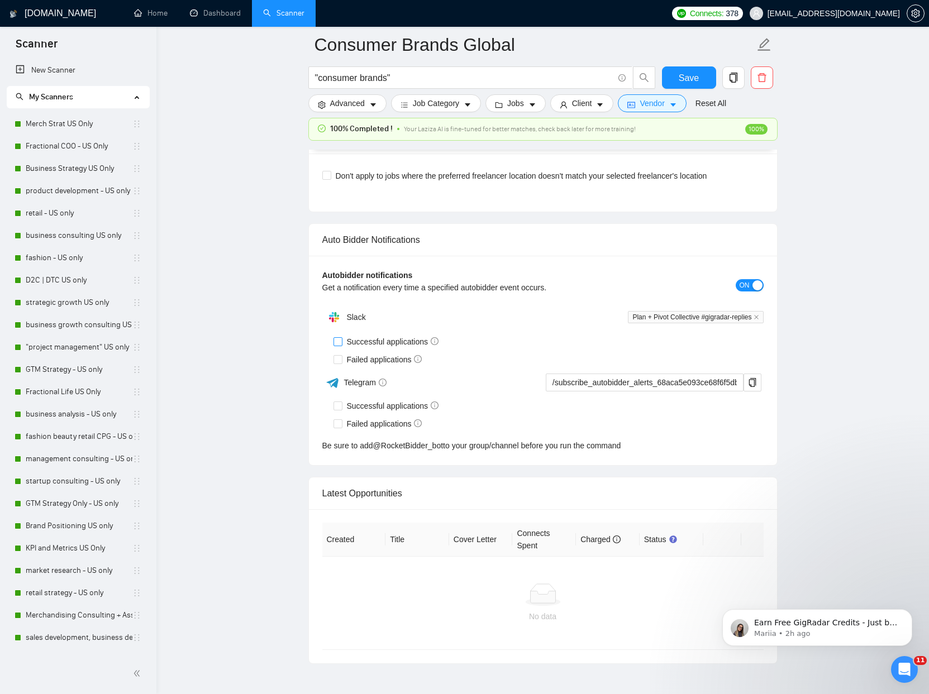
click at [337, 344] on input "Successful applications" at bounding box center [337, 341] width 8 height 8
checkbox input "true"
click at [337, 354] on label "Failed applications" at bounding box center [379, 359] width 93 height 12
click at [337, 355] on input "Failed applications" at bounding box center [337, 359] width 8 height 8
checkbox input "true"
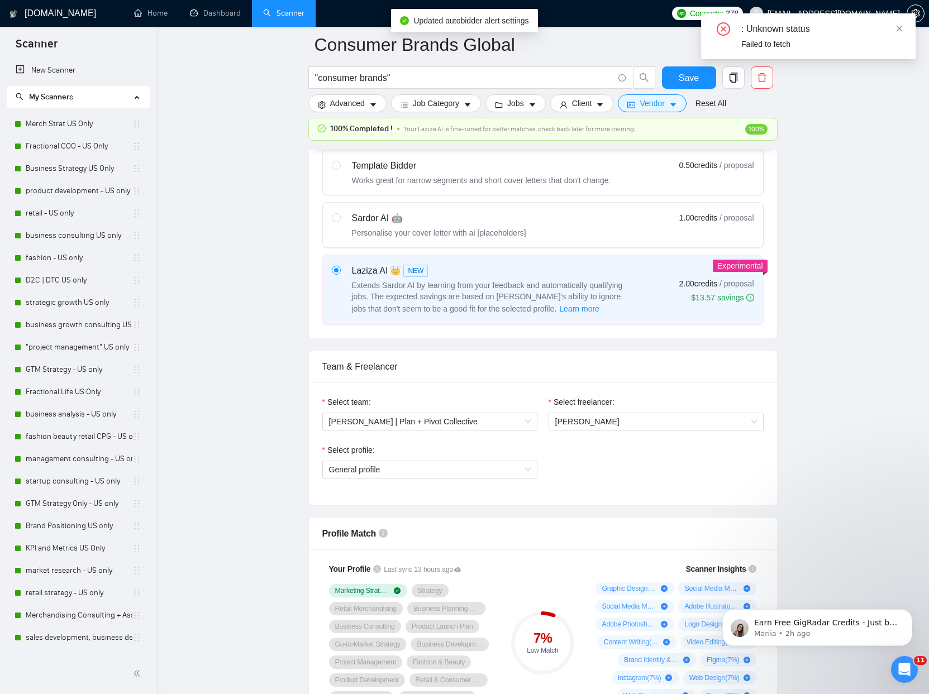
scroll to position [0, 0]
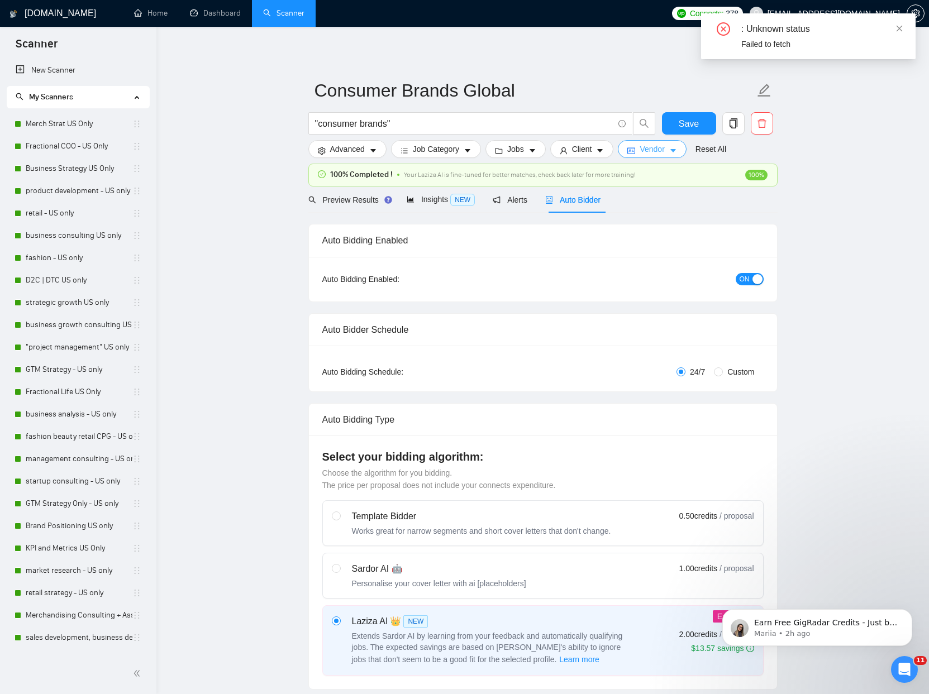
click at [671, 146] on button "Vendor" at bounding box center [652, 149] width 68 height 18
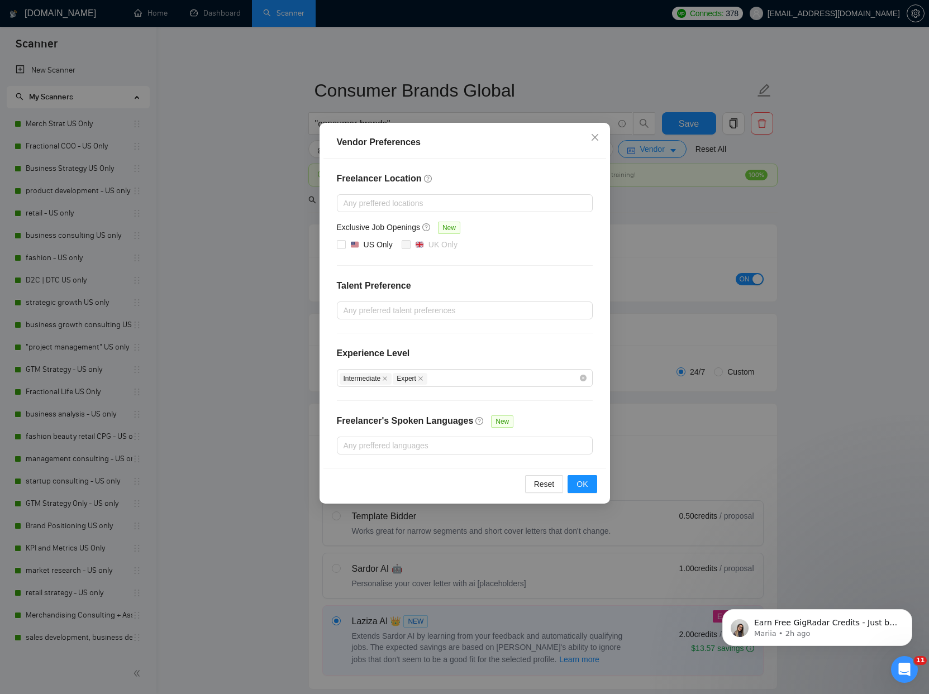
click at [671, 146] on div "Vendor Preferences Freelancer Location Any preffered locations Exclusive Job Op…" at bounding box center [464, 347] width 929 height 694
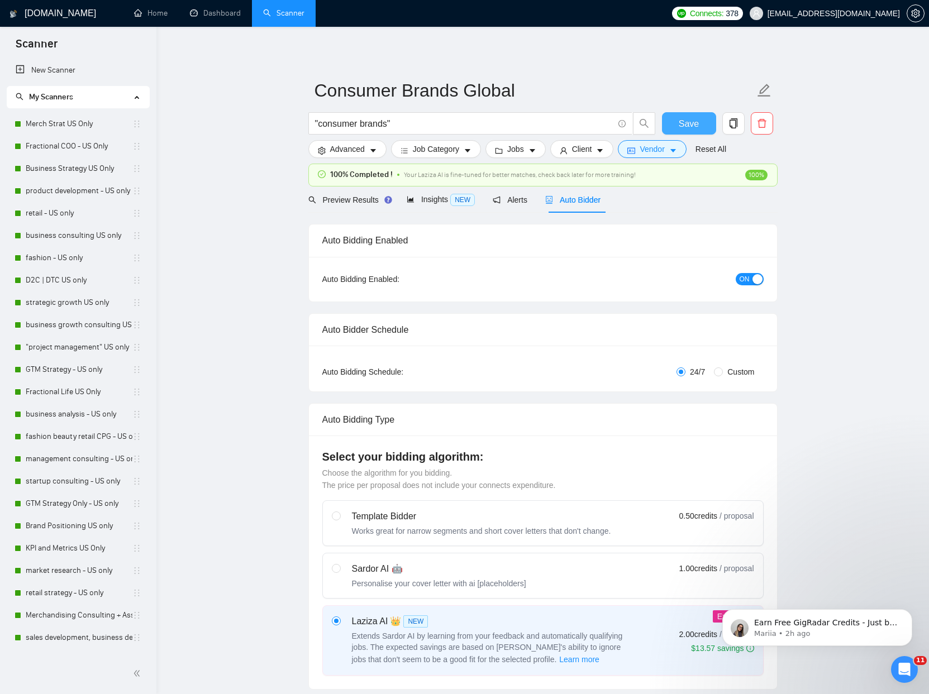
click at [679, 126] on span "Save" at bounding box center [688, 124] width 20 height 14
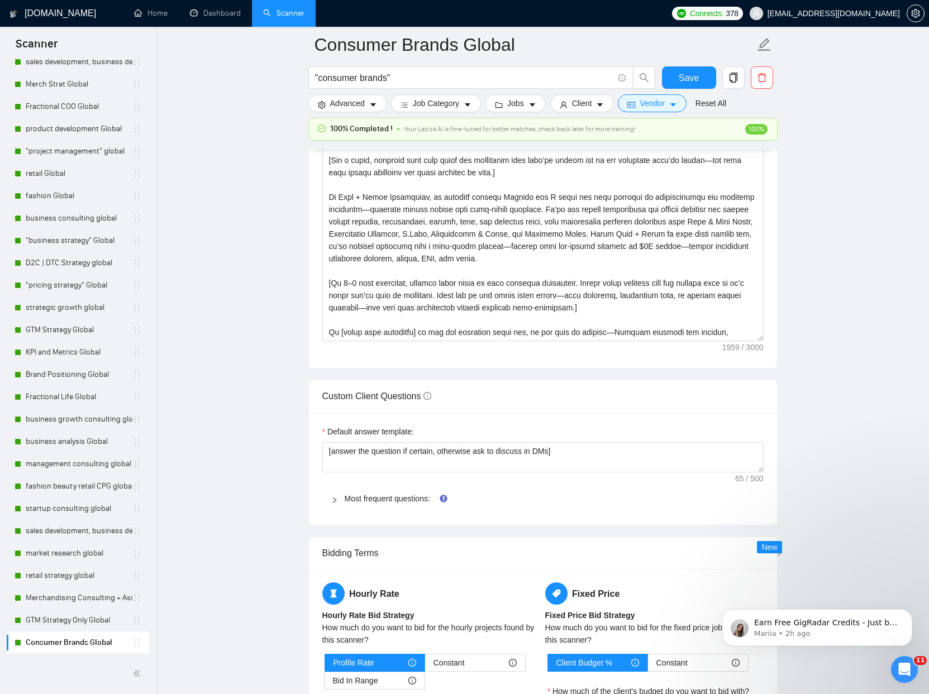
scroll to position [599, 0]
click at [204, 16] on link "Dashboard" at bounding box center [215, 12] width 51 height 9
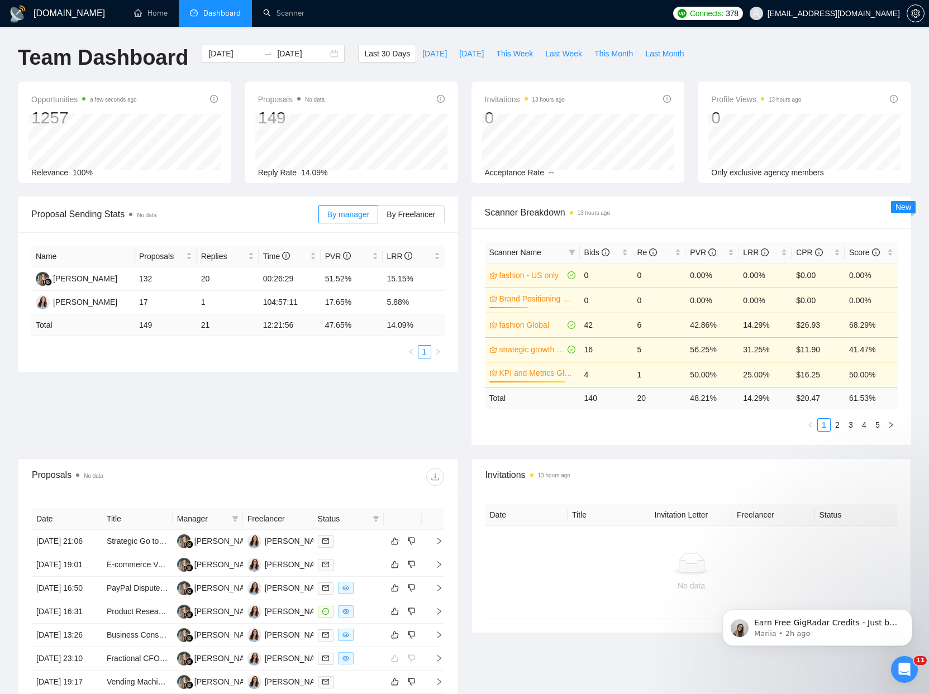
click at [44, 26] on div "[DOMAIN_NAME] Home Dashboard Scanner Connects: 378 [EMAIL_ADDRESS][DOMAIN_NAME]…" at bounding box center [464, 450] width 929 height 900
click at [44, 23] on h1 "[DOMAIN_NAME]" at bounding box center [69, 13] width 71 height 27
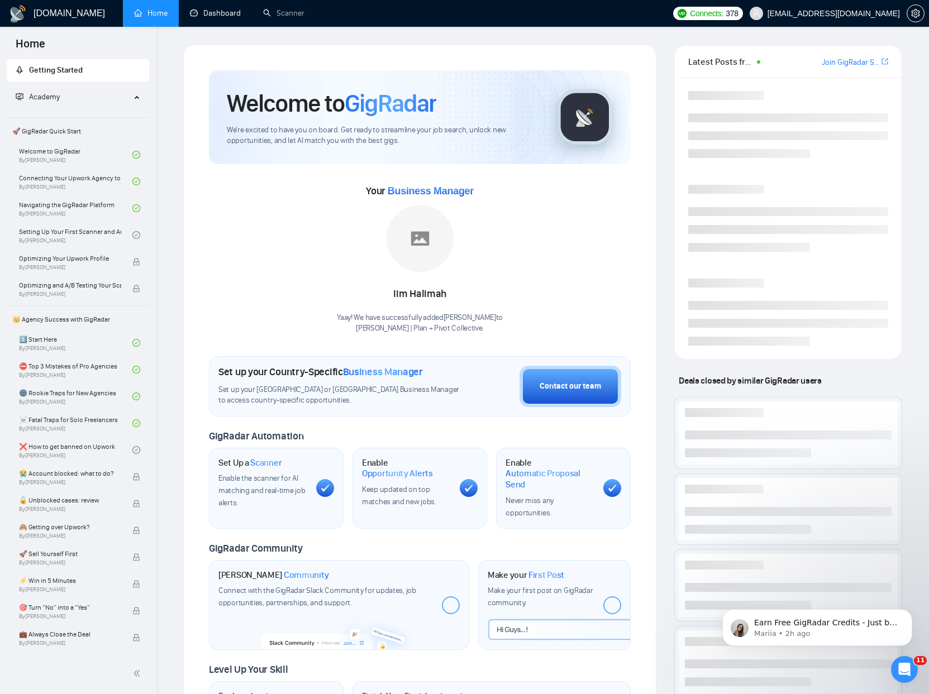
drag, startPoint x: 226, startPoint y: 13, endPoint x: 350, endPoint y: 16, distance: 124.5
click at [226, 13] on link "Dashboard" at bounding box center [215, 12] width 51 height 9
